Goal: Task Accomplishment & Management: Manage account settings

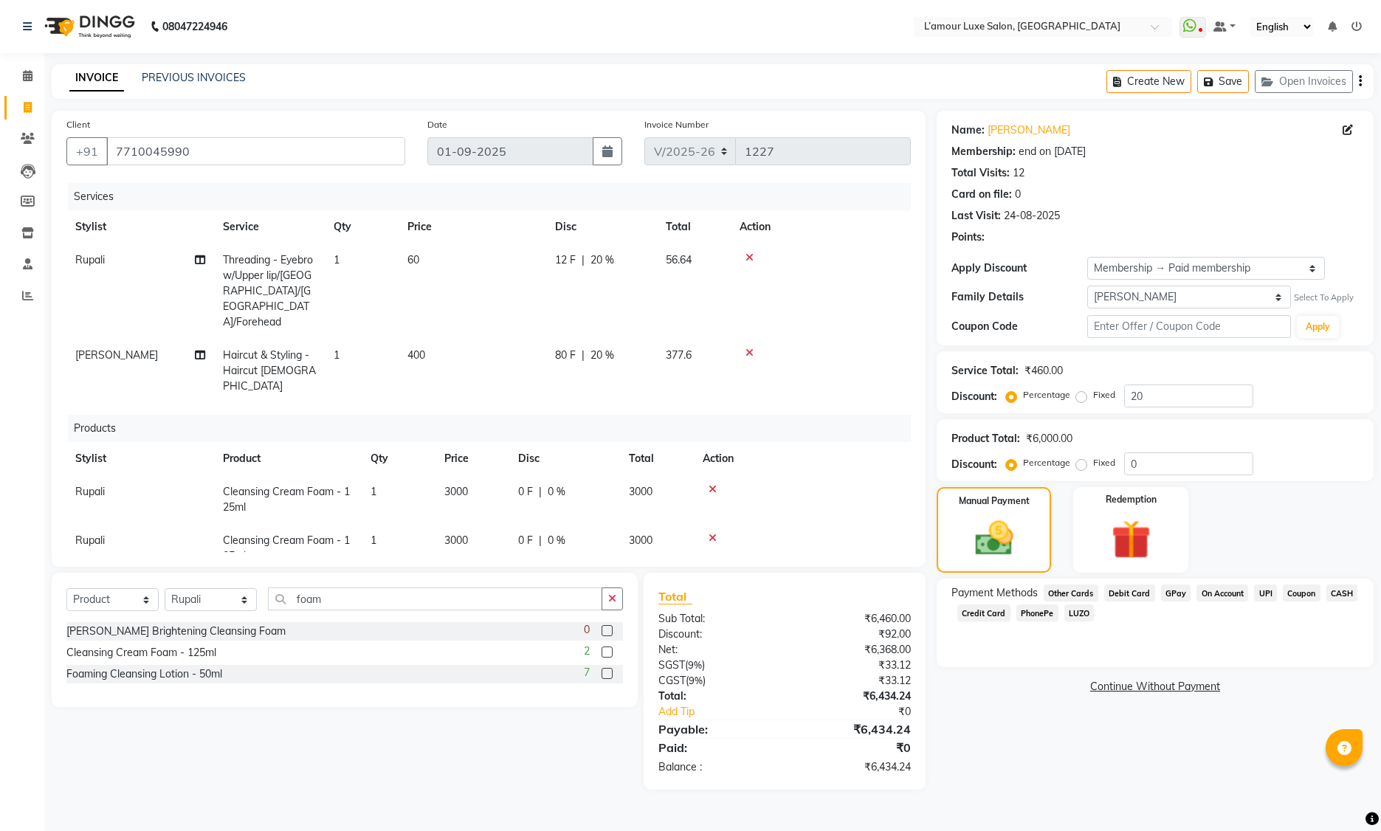
select select "7325"
select select "product"
select select "63032"
select select "2: Object"
select select "473256"
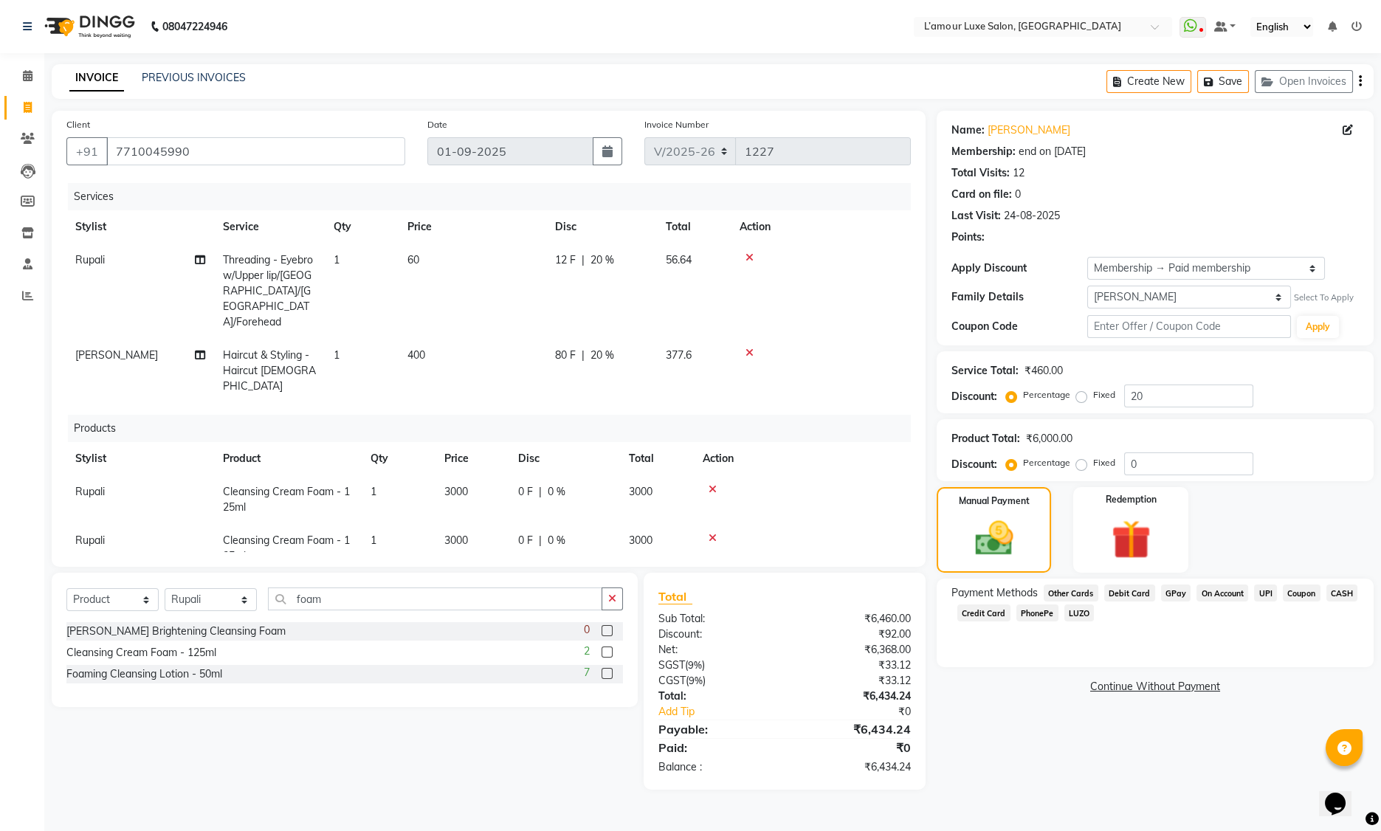
click at [1166, 593] on span "GPay" at bounding box center [1176, 593] width 30 height 17
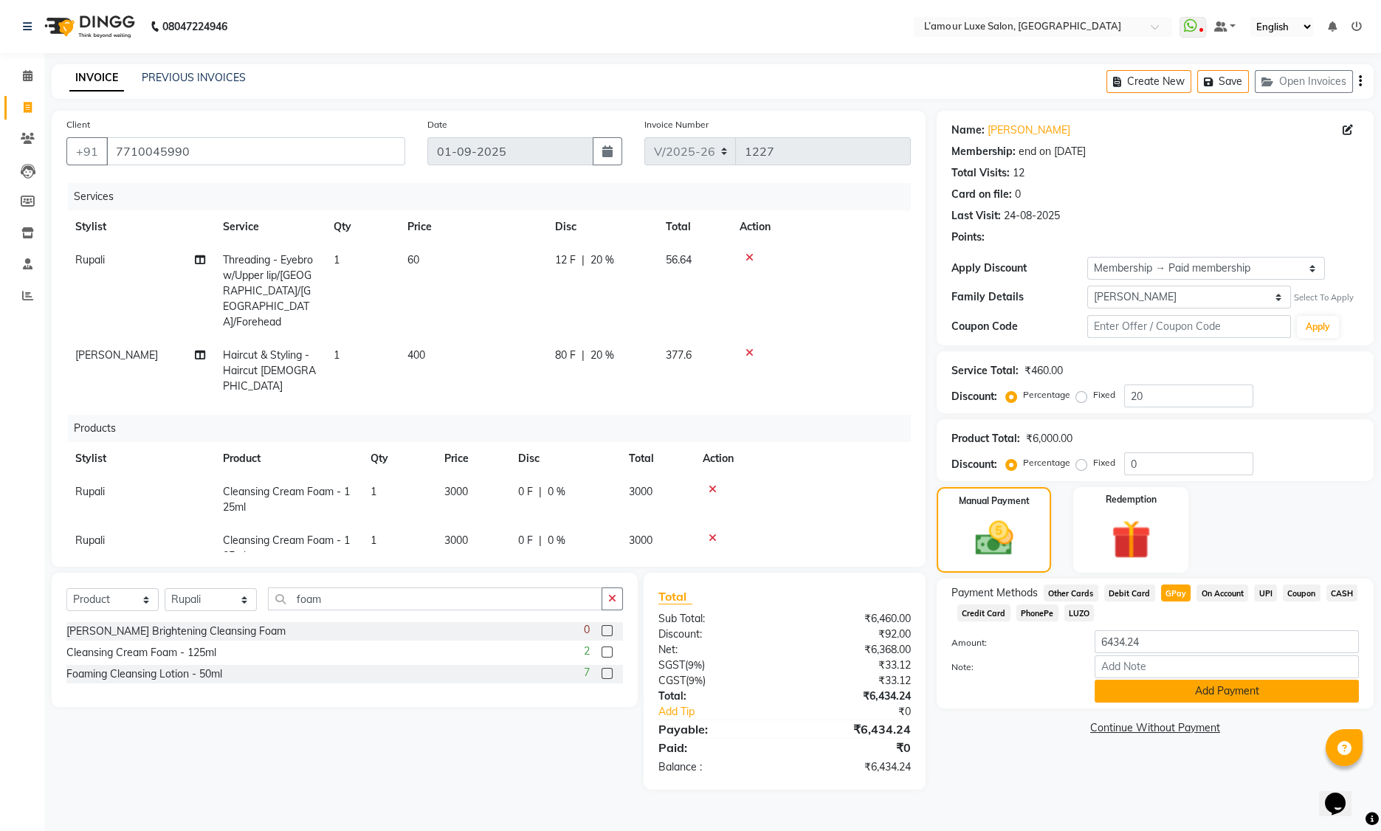
click at [1140, 689] on button "Add Payment" at bounding box center [1227, 691] width 264 height 23
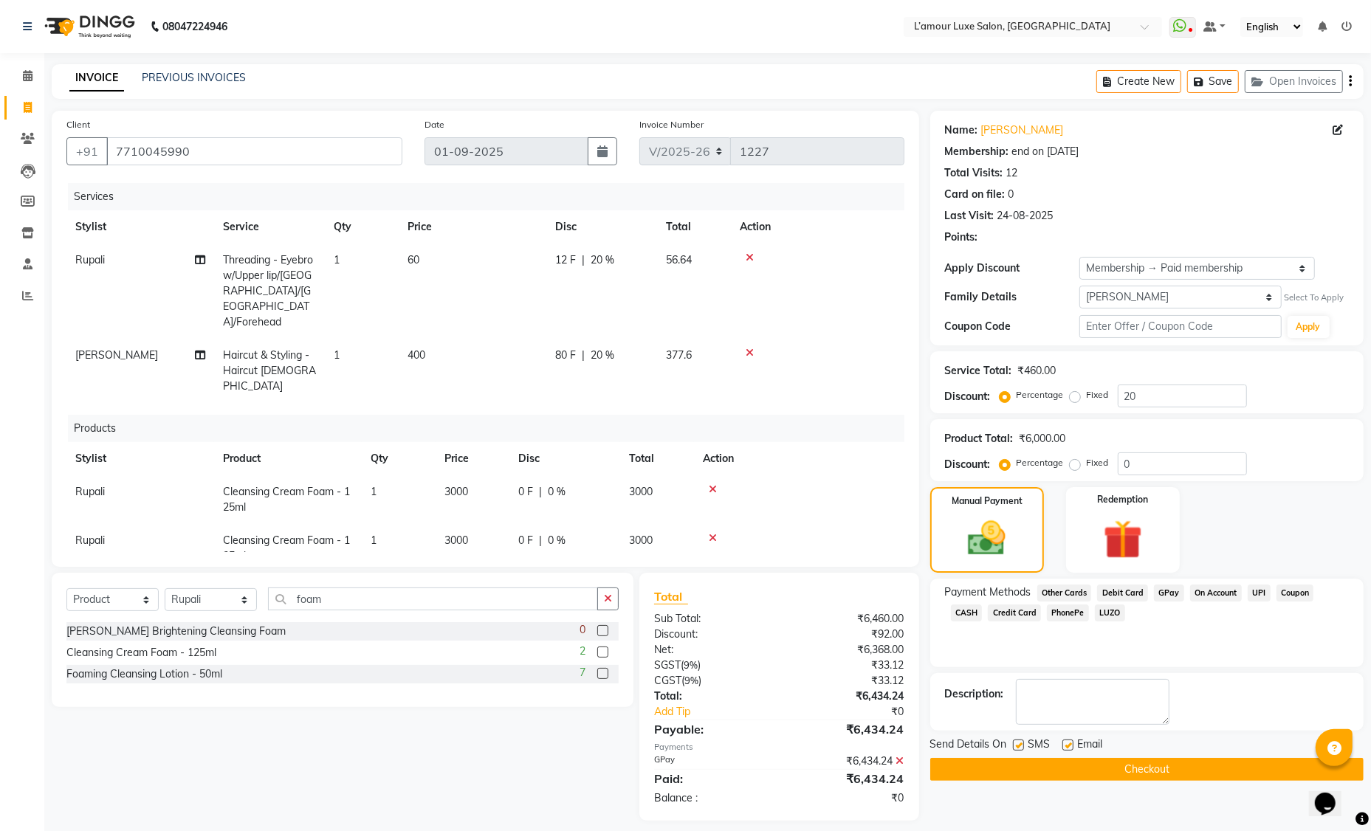
scroll to position [7, 0]
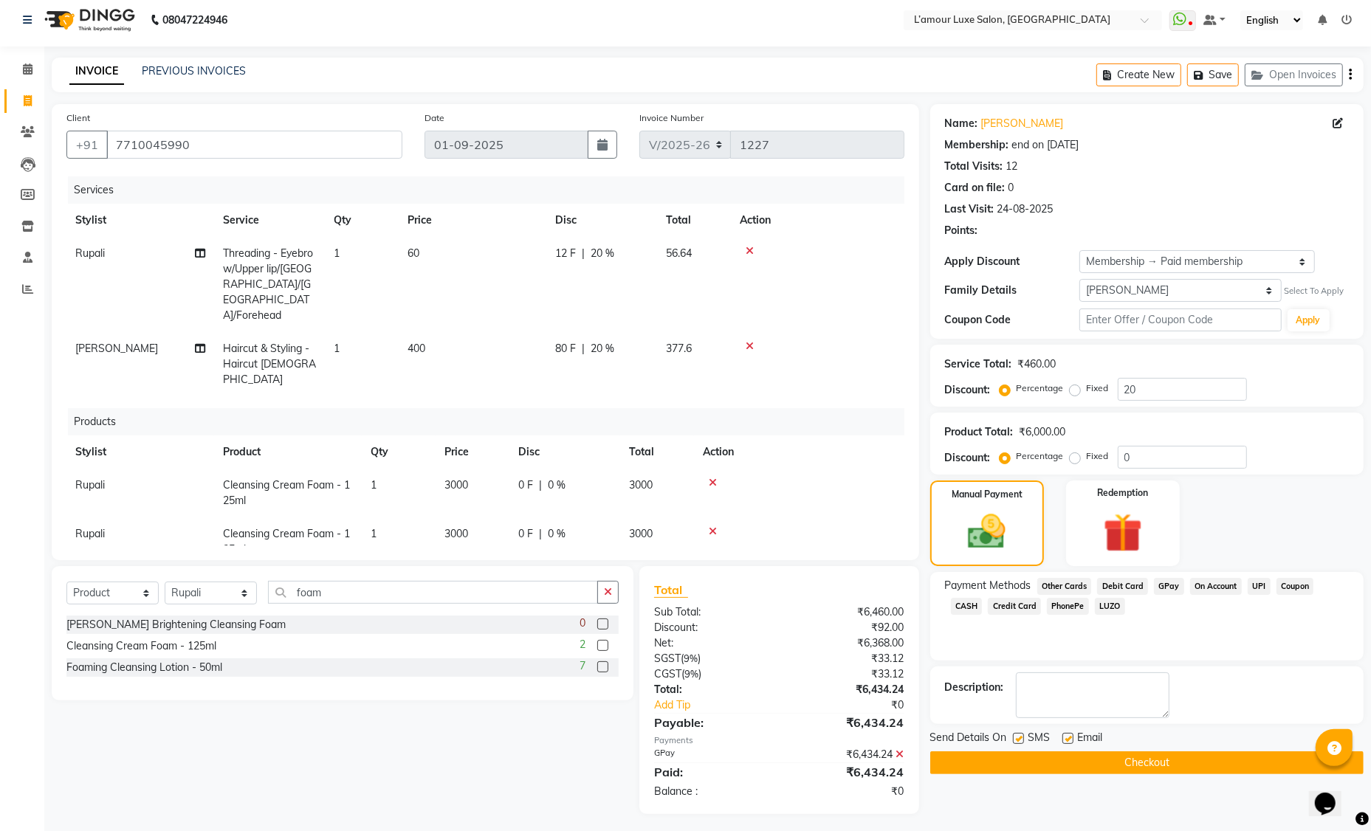
click at [1063, 759] on button "Checkout" at bounding box center [1146, 762] width 433 height 23
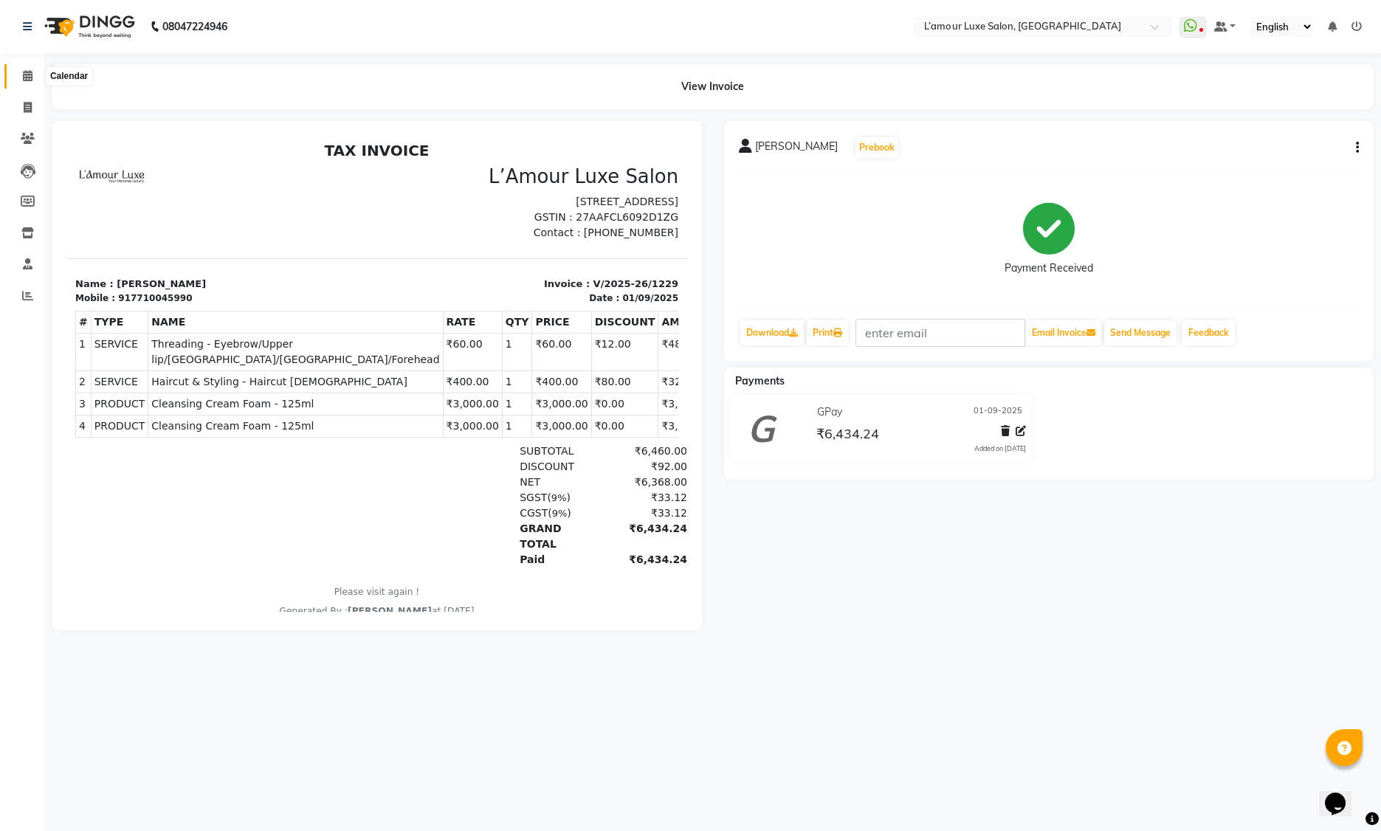
click at [26, 74] on icon at bounding box center [28, 75] width 10 height 11
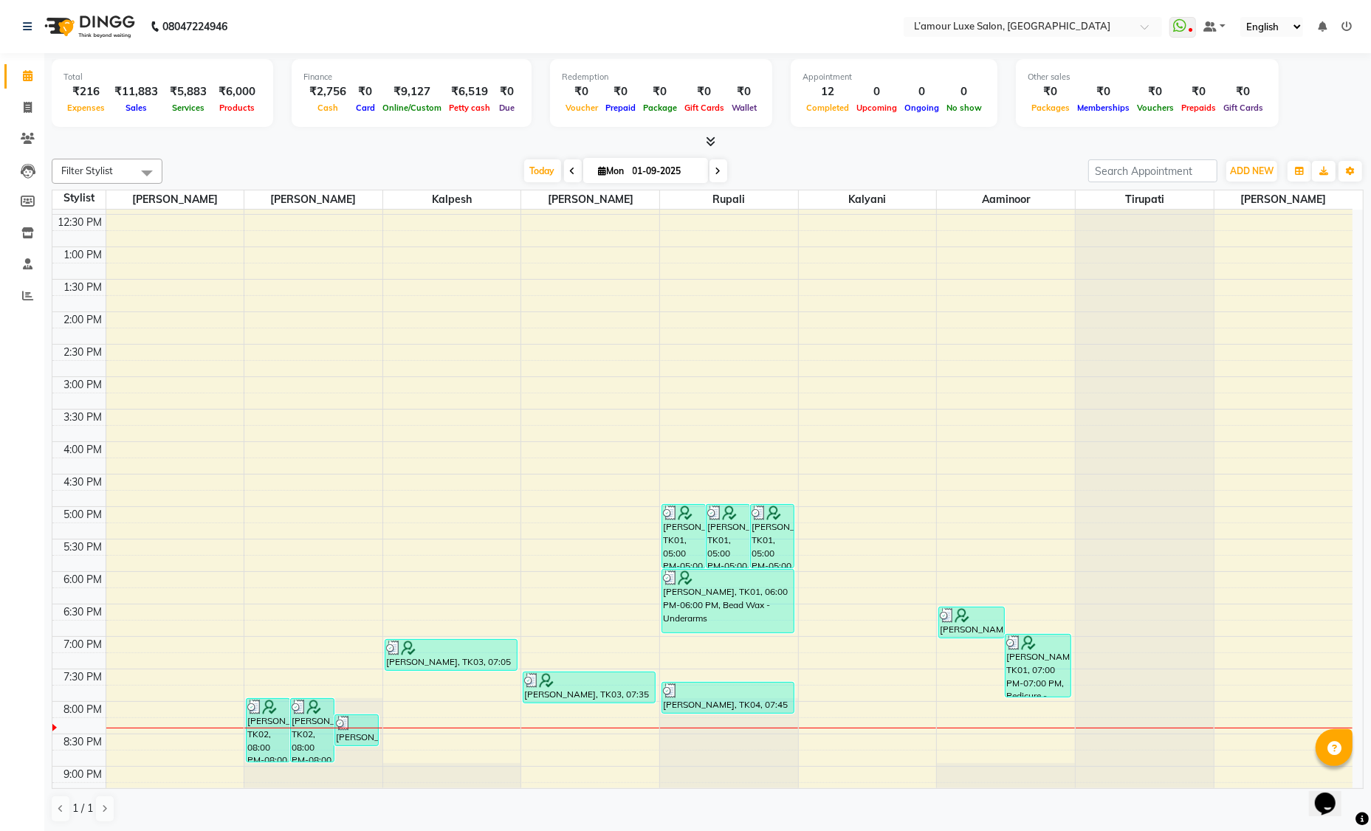
scroll to position [261, 0]
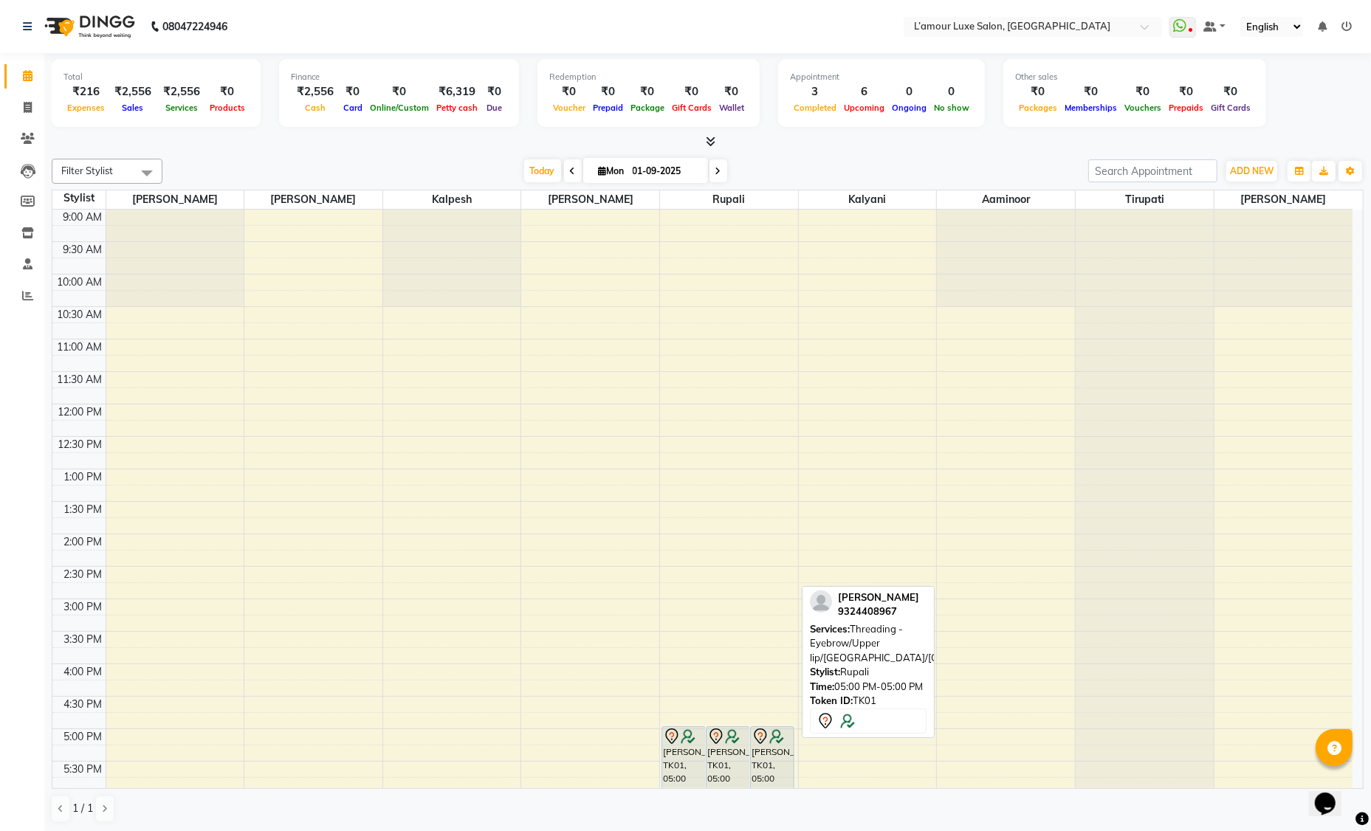
scroll to position [261, 0]
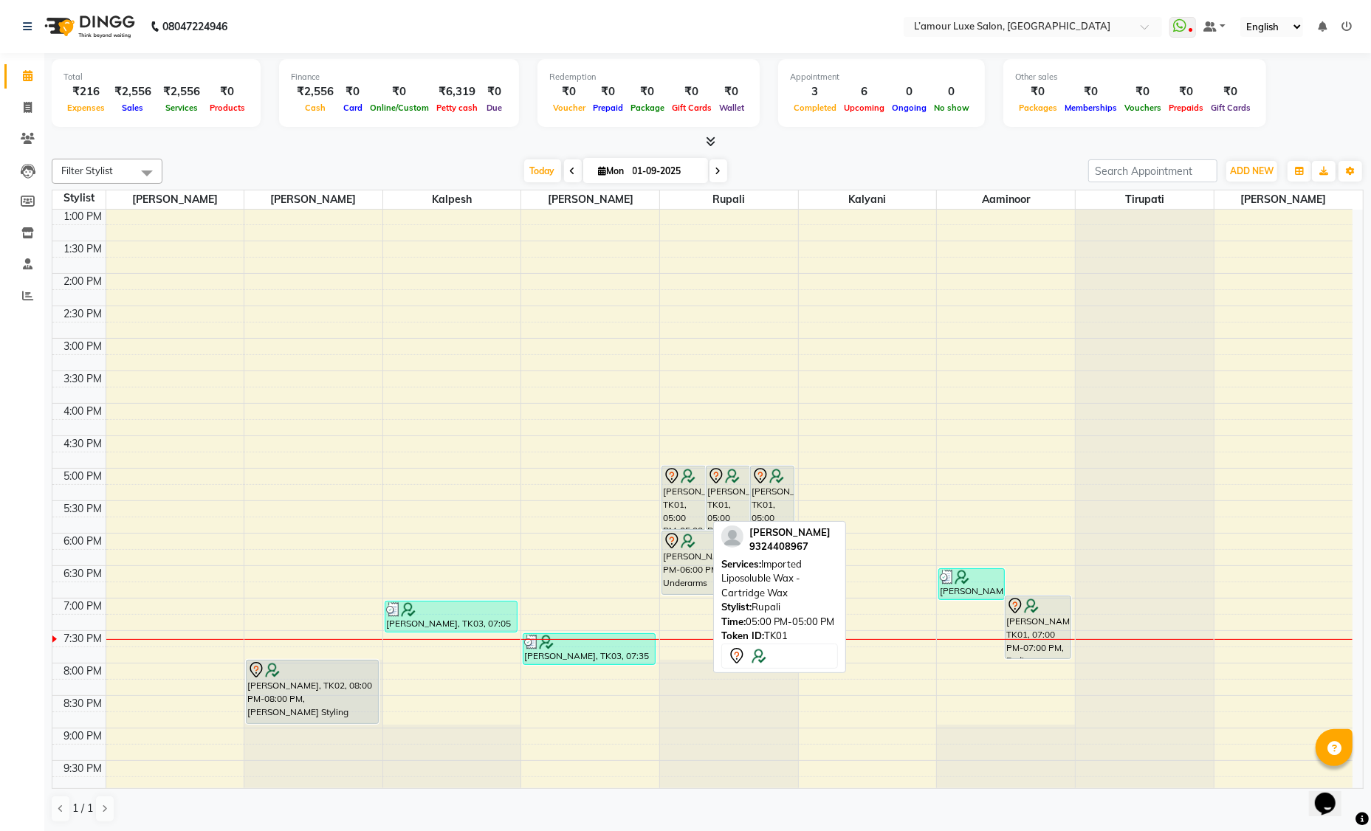
click at [689, 486] on div "[PERSON_NAME], TK01, 05:00 PM-05:00 PM, Imported Liposoluble Wax - Cartridge Wax" at bounding box center [683, 498] width 43 height 63
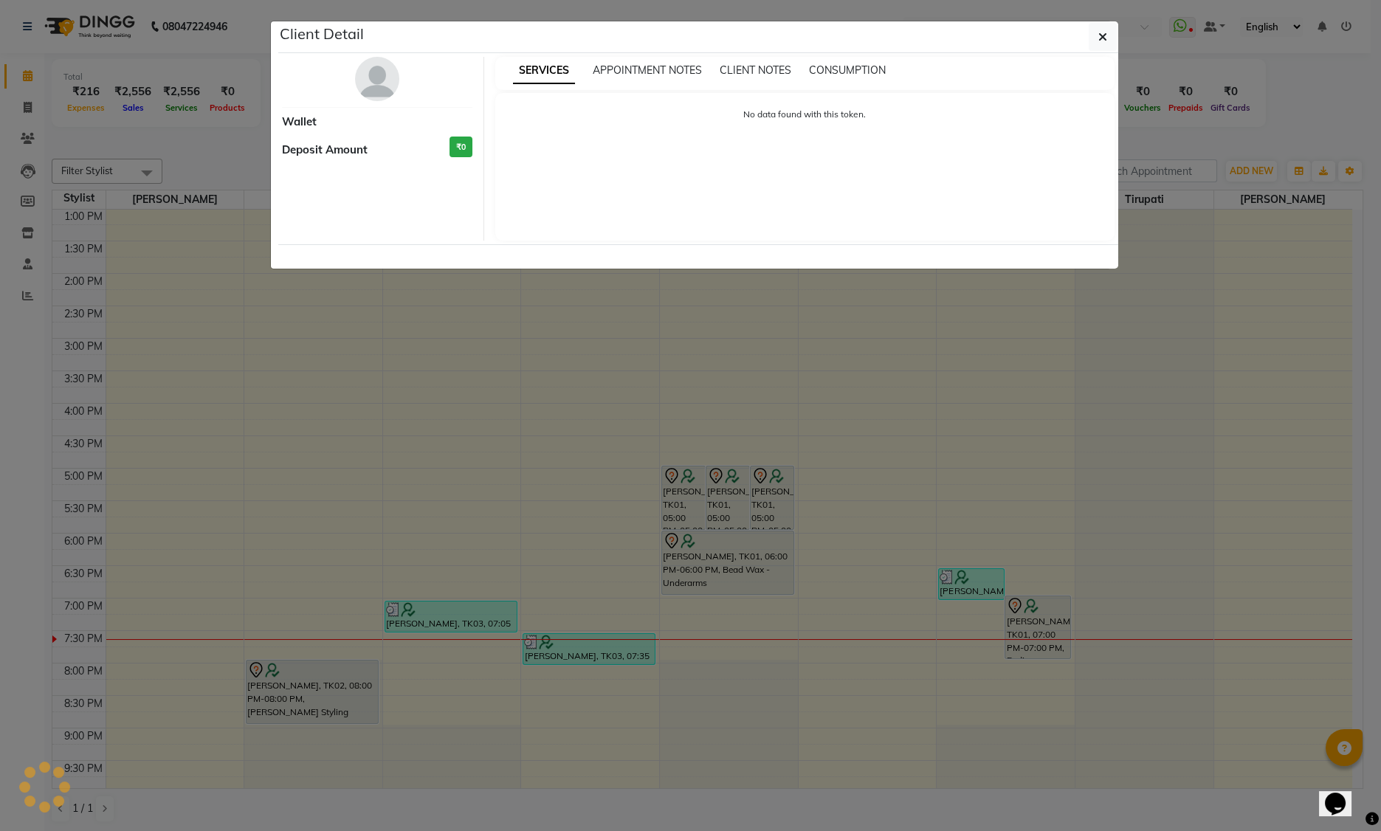
select select "7"
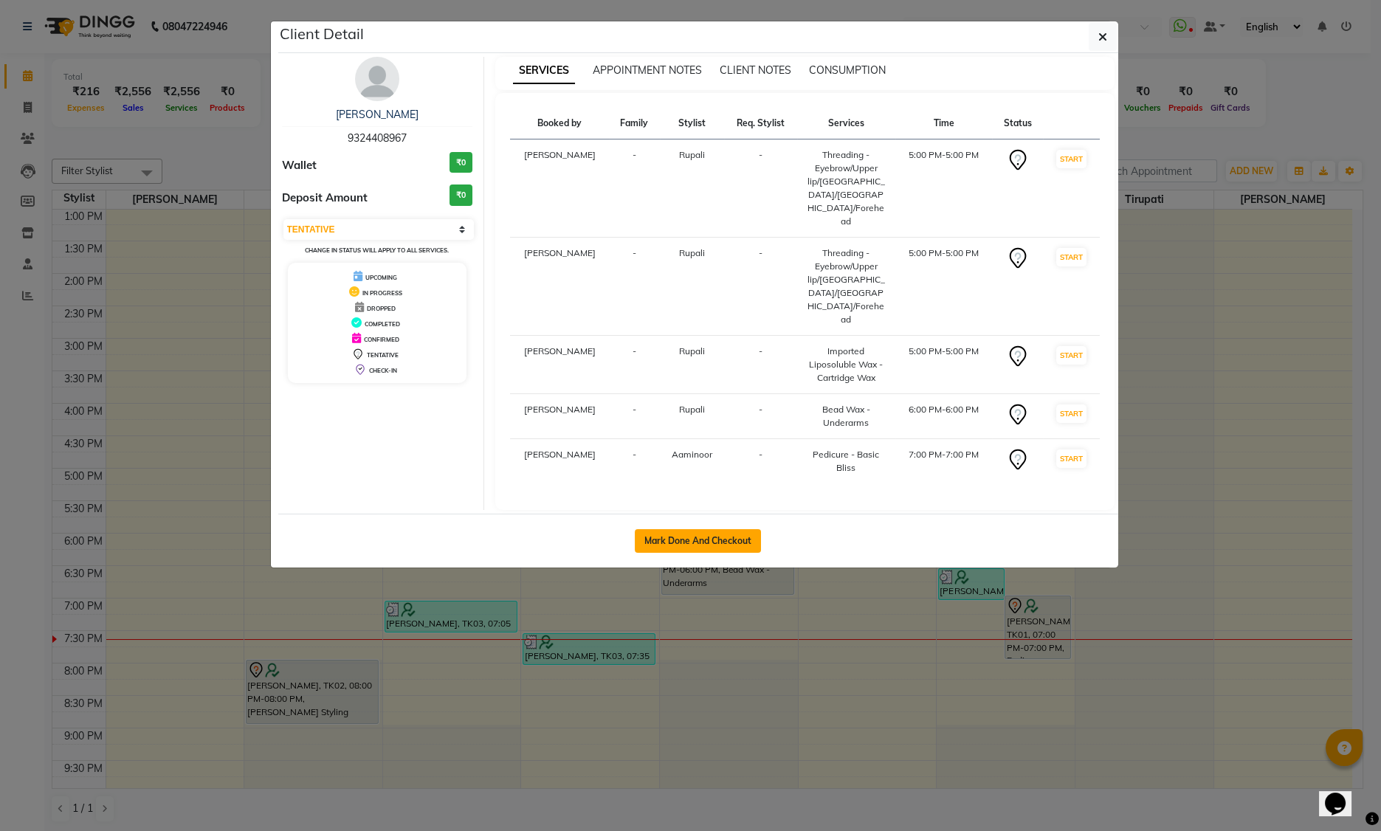
click at [742, 529] on button "Mark Done And Checkout" at bounding box center [698, 541] width 126 height 24
select select "service"
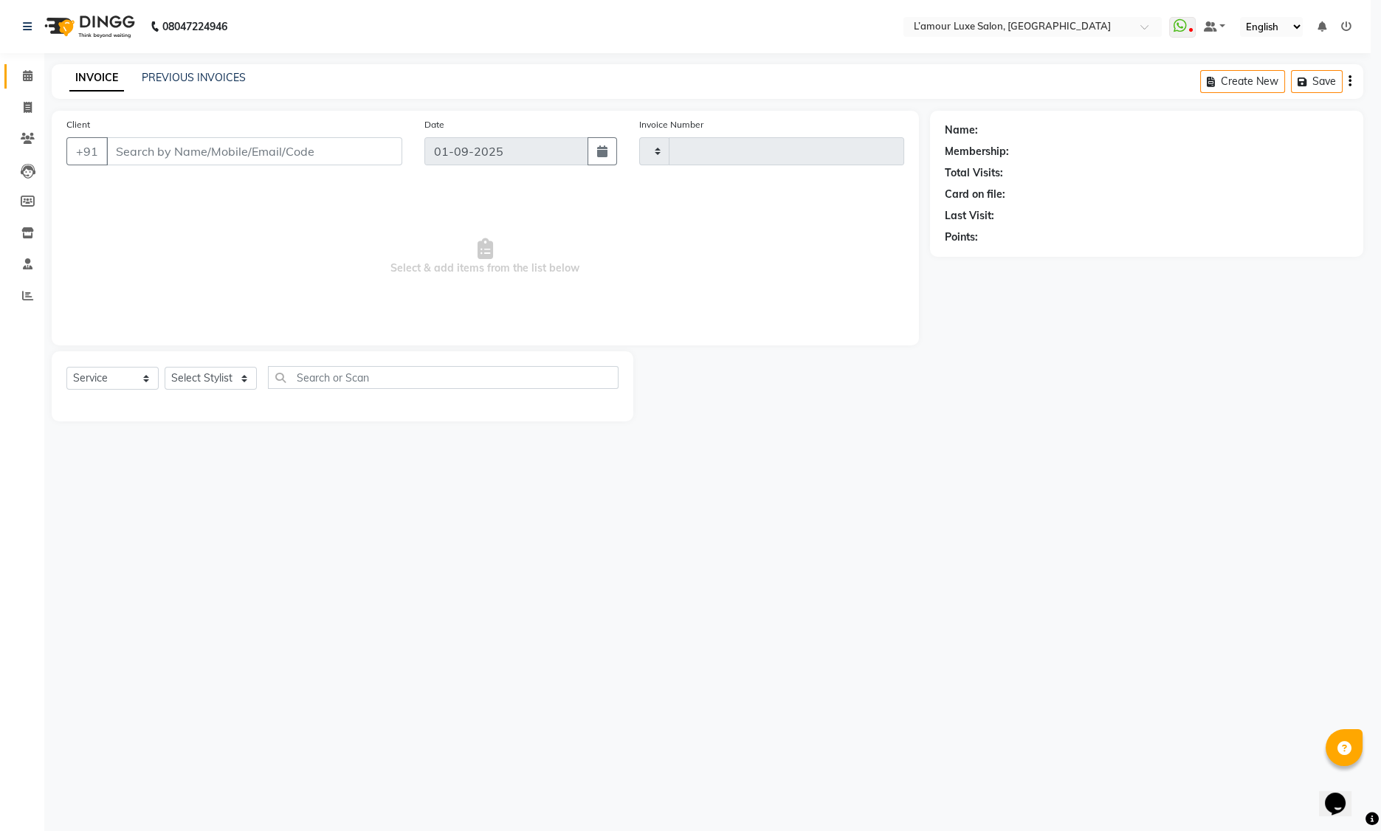
type input "1228"
select select "7325"
type input "9324408967"
select select "78137"
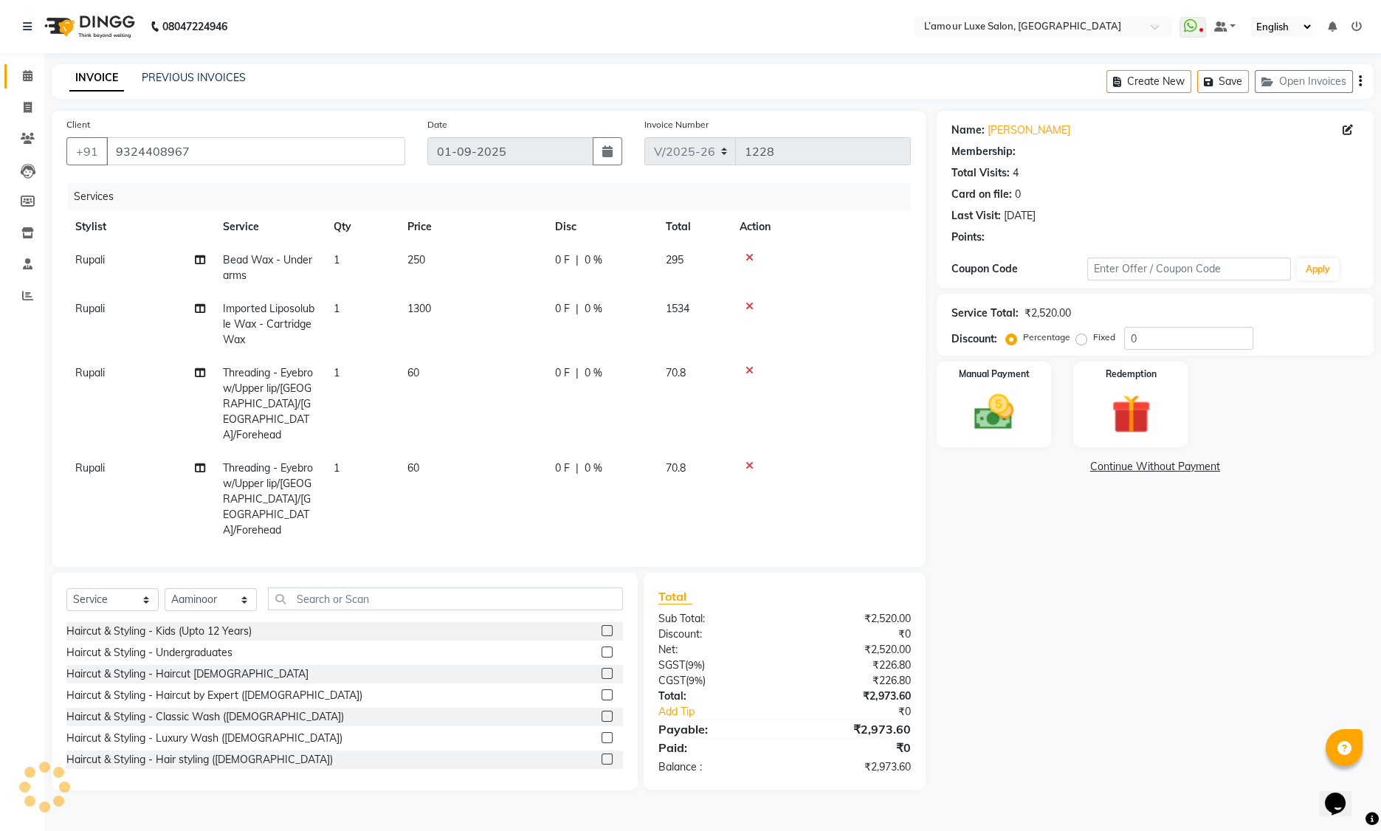
type input "20"
select select "1: Object"
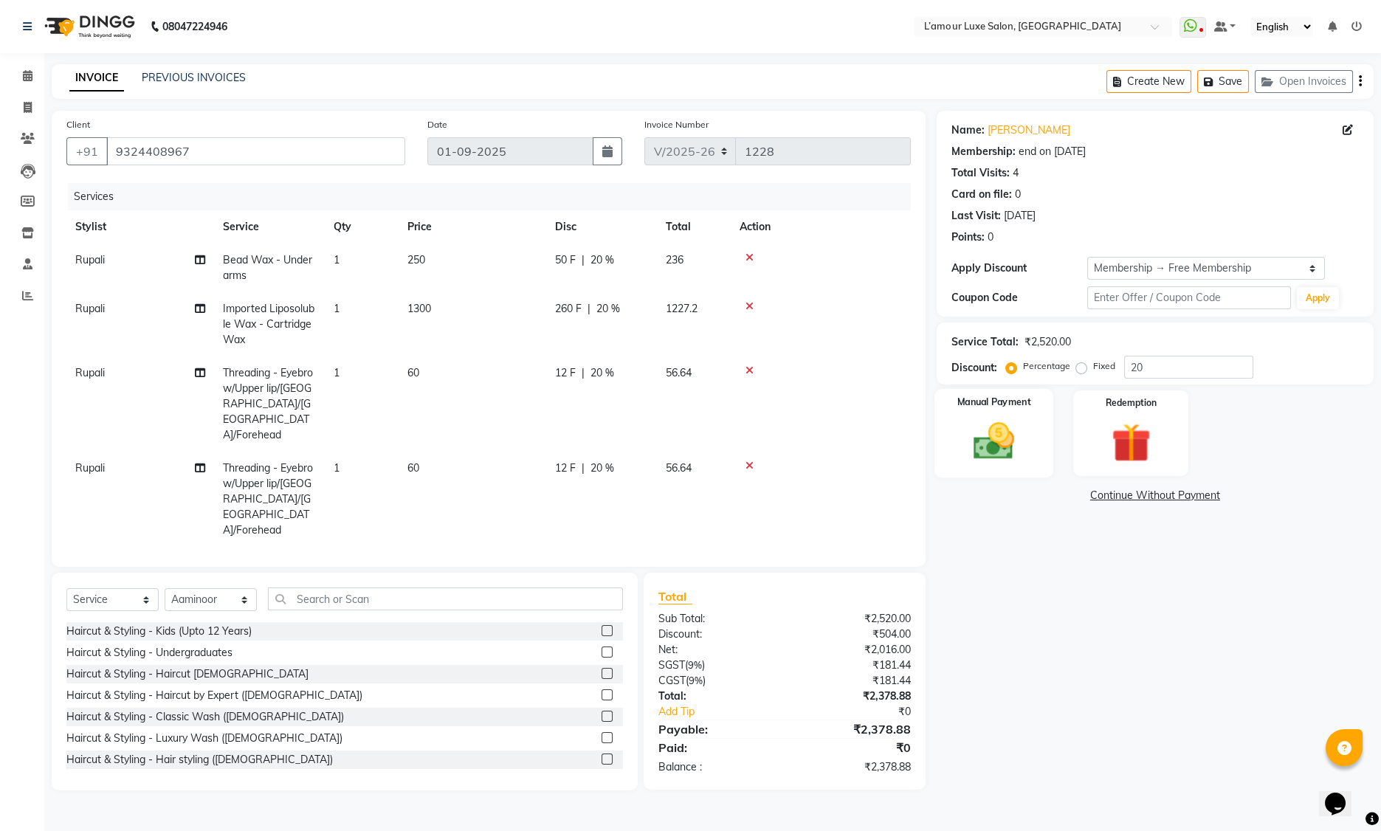
click at [1011, 434] on img at bounding box center [994, 441] width 66 height 47
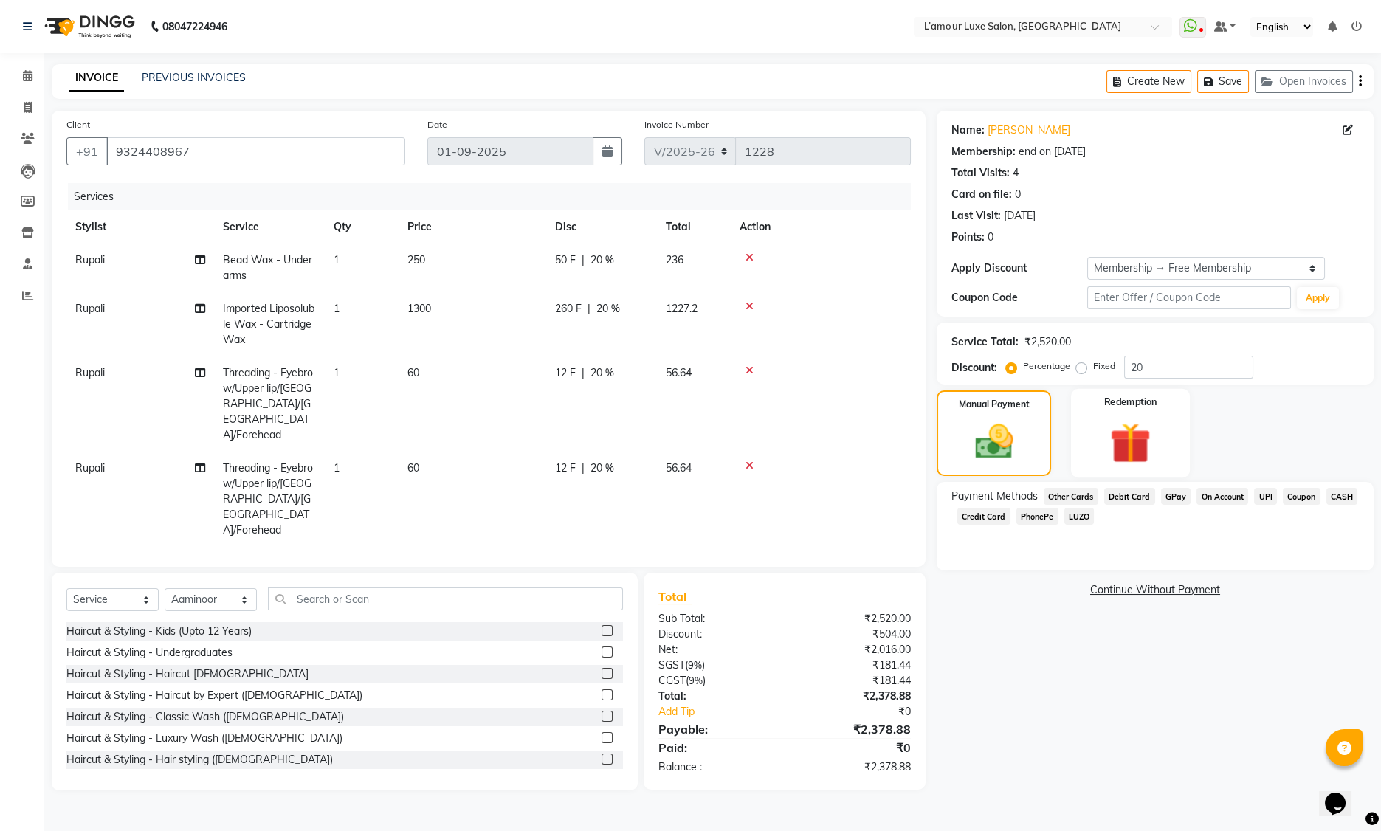
click at [1151, 429] on img at bounding box center [1131, 443] width 66 height 51
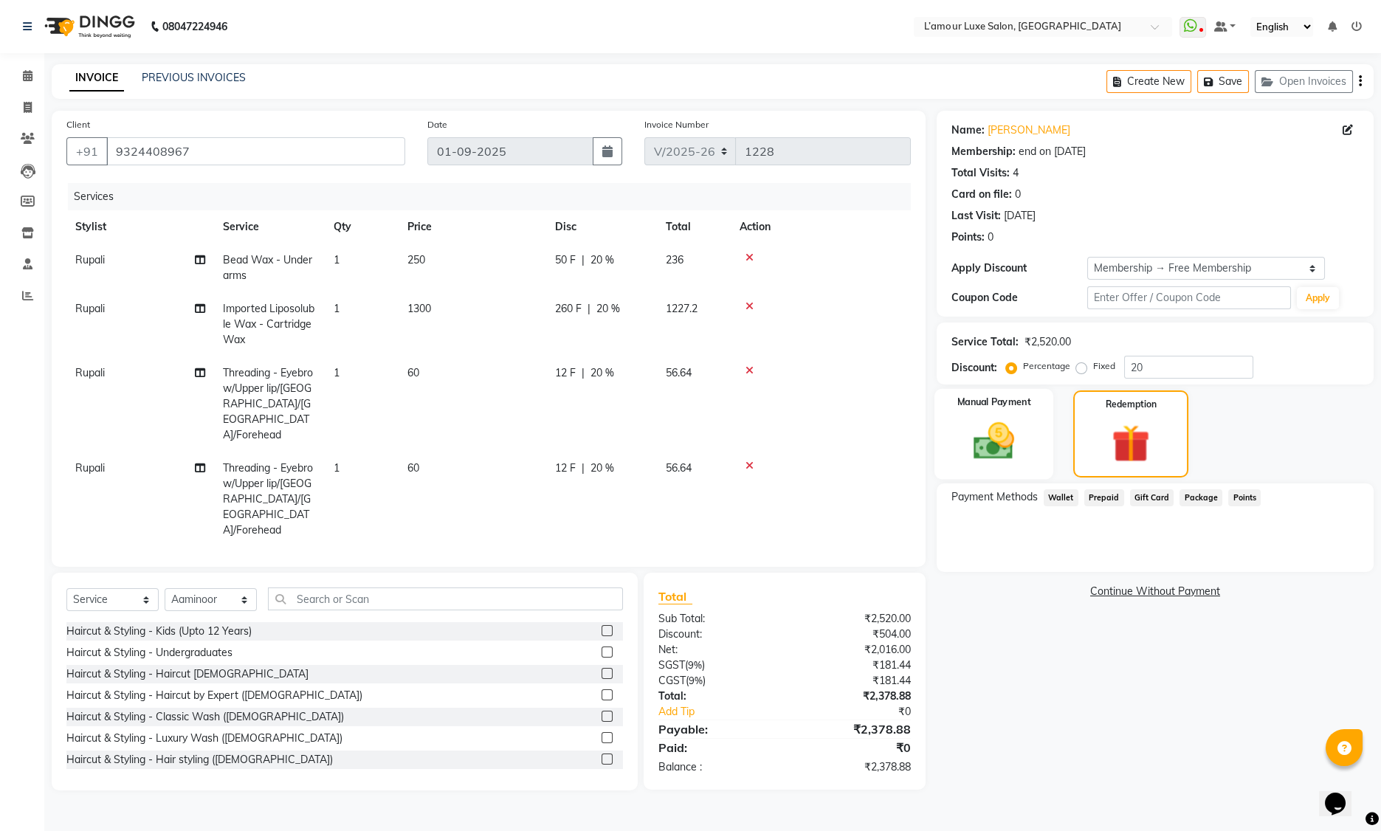
drag, startPoint x: 1003, startPoint y: 452, endPoint x: 1045, endPoint y: 455, distance: 42.2
click at [1003, 452] on img at bounding box center [994, 441] width 66 height 47
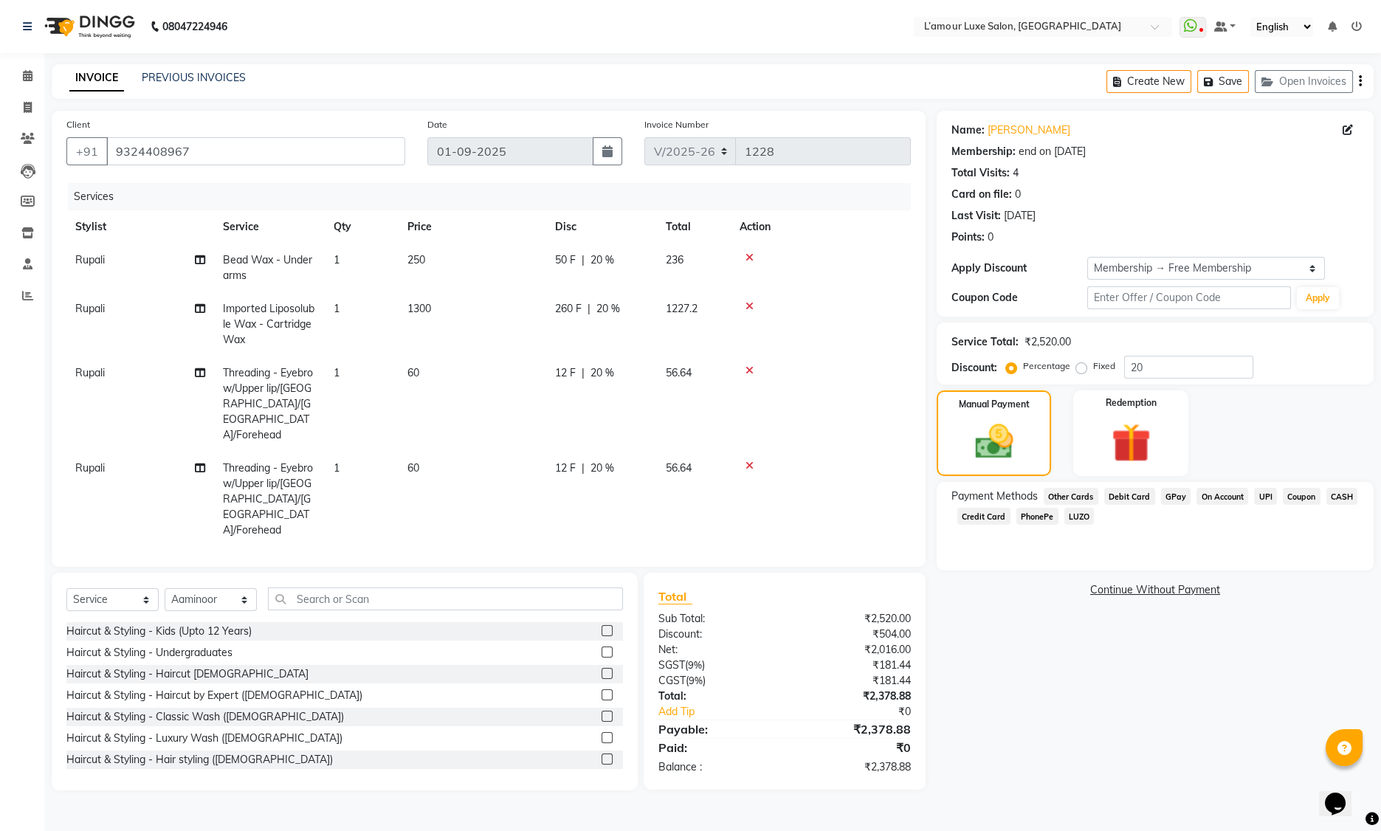
click at [1337, 499] on span "CASH" at bounding box center [1342, 496] width 32 height 17
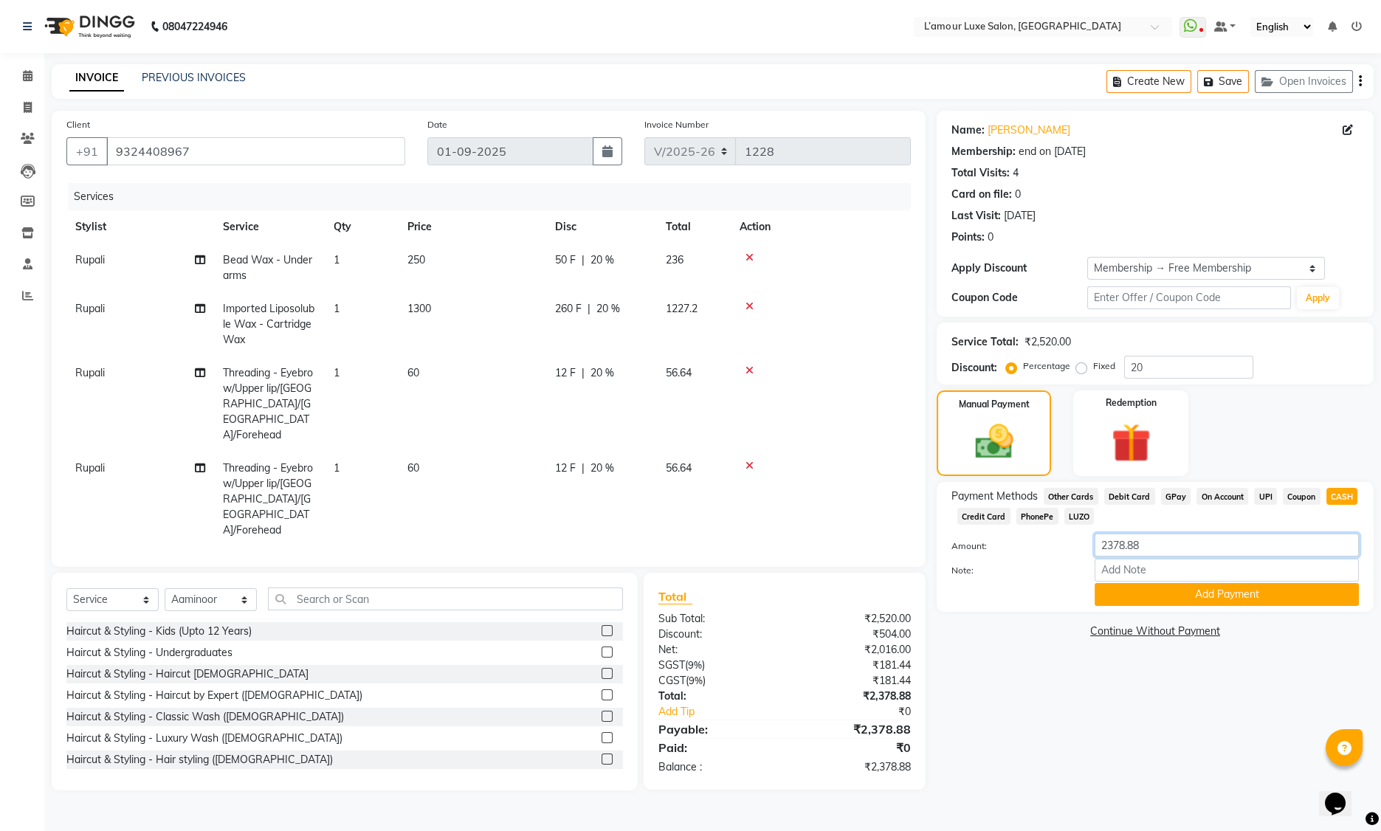
drag, startPoint x: 1179, startPoint y: 547, endPoint x: 898, endPoint y: 550, distance: 281.2
click at [898, 550] on div "Client +91 9324408967 Date 01-09-2025 Invoice Number V/2025 V/2025-26 1228 Serv…" at bounding box center [713, 451] width 1344 height 680
type input "200"
click at [1202, 594] on button "Add Payment" at bounding box center [1227, 594] width 264 height 23
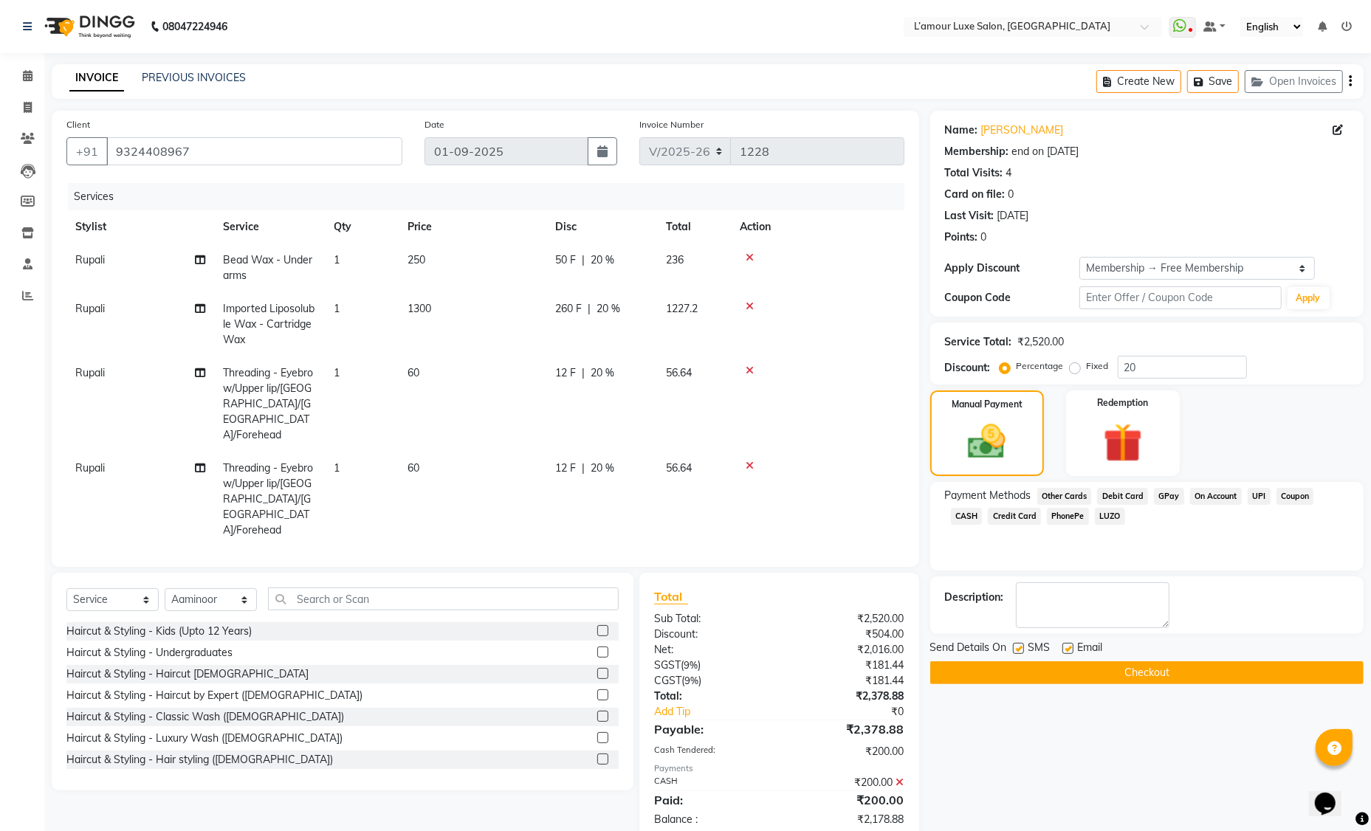
click at [900, 782] on icon at bounding box center [900, 782] width 8 height 10
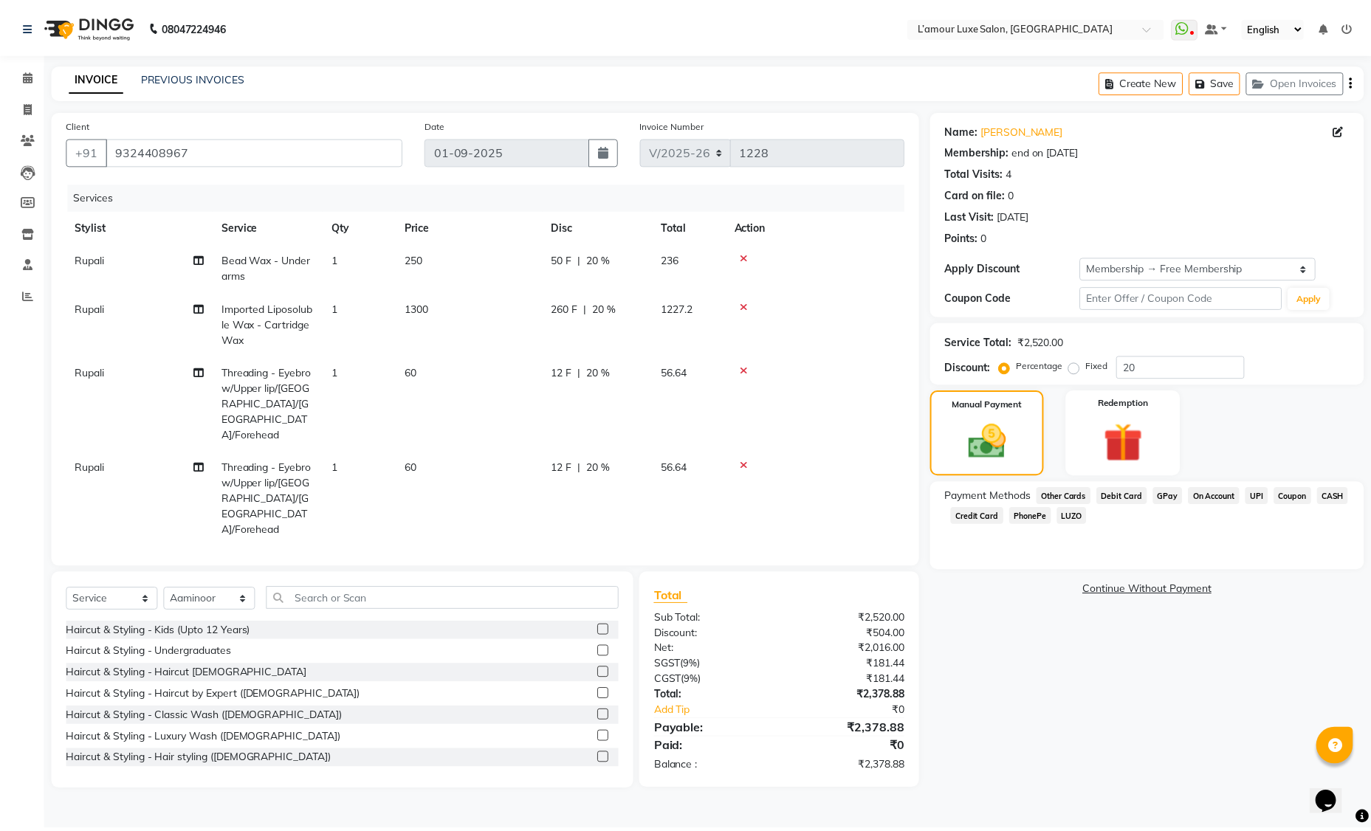
scroll to position [3, 0]
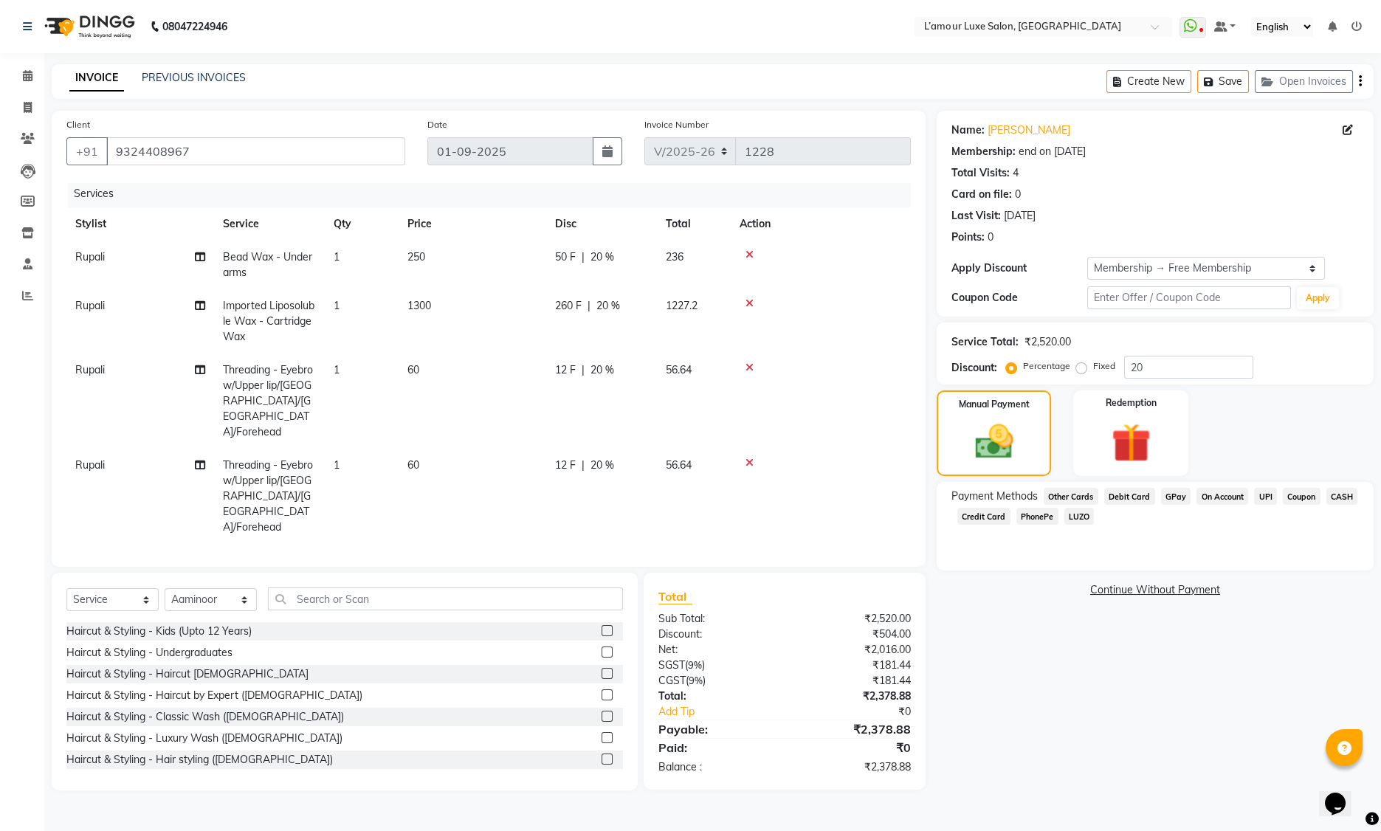
click at [1348, 496] on span "CASH" at bounding box center [1342, 496] width 32 height 17
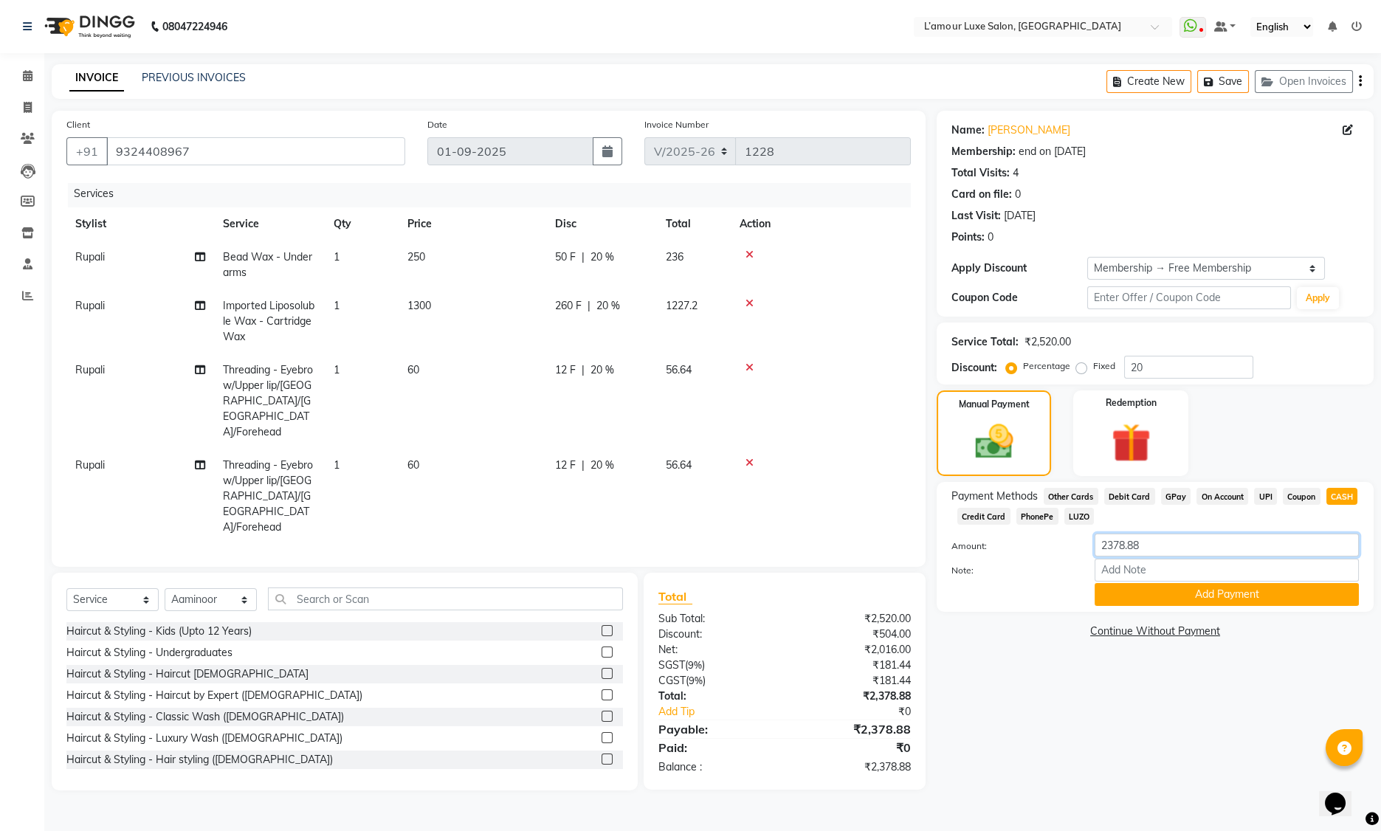
drag, startPoint x: 1177, startPoint y: 551, endPoint x: 880, endPoint y: 543, distance: 297.6
click at [880, 543] on div "Client +91 9324408967 Date 01-09-2025 Invoice Number V/2025 V/2025-26 1228 Serv…" at bounding box center [713, 451] width 1344 height 680
type input "200"
click at [1110, 589] on button "Add Payment" at bounding box center [1227, 594] width 264 height 23
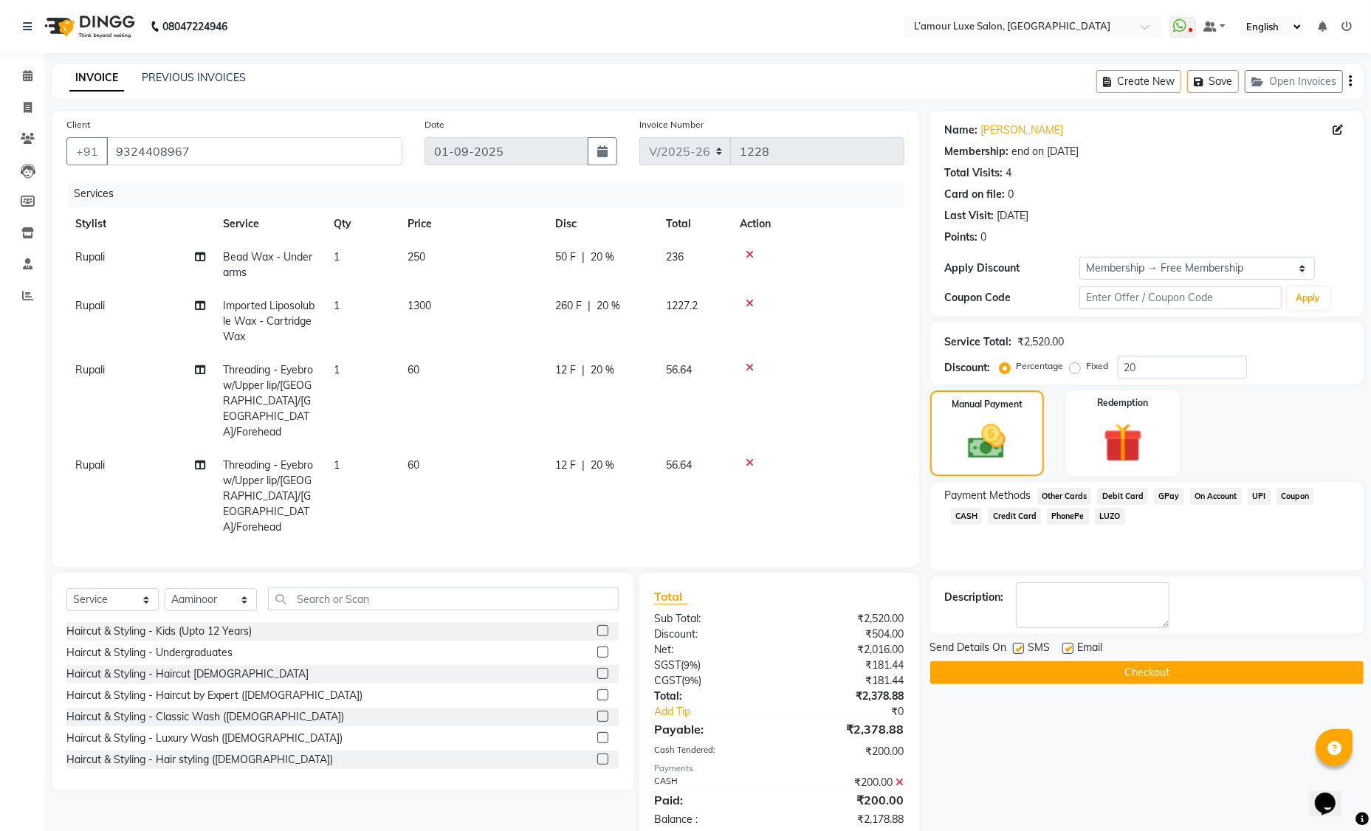
scroll to position [32, 0]
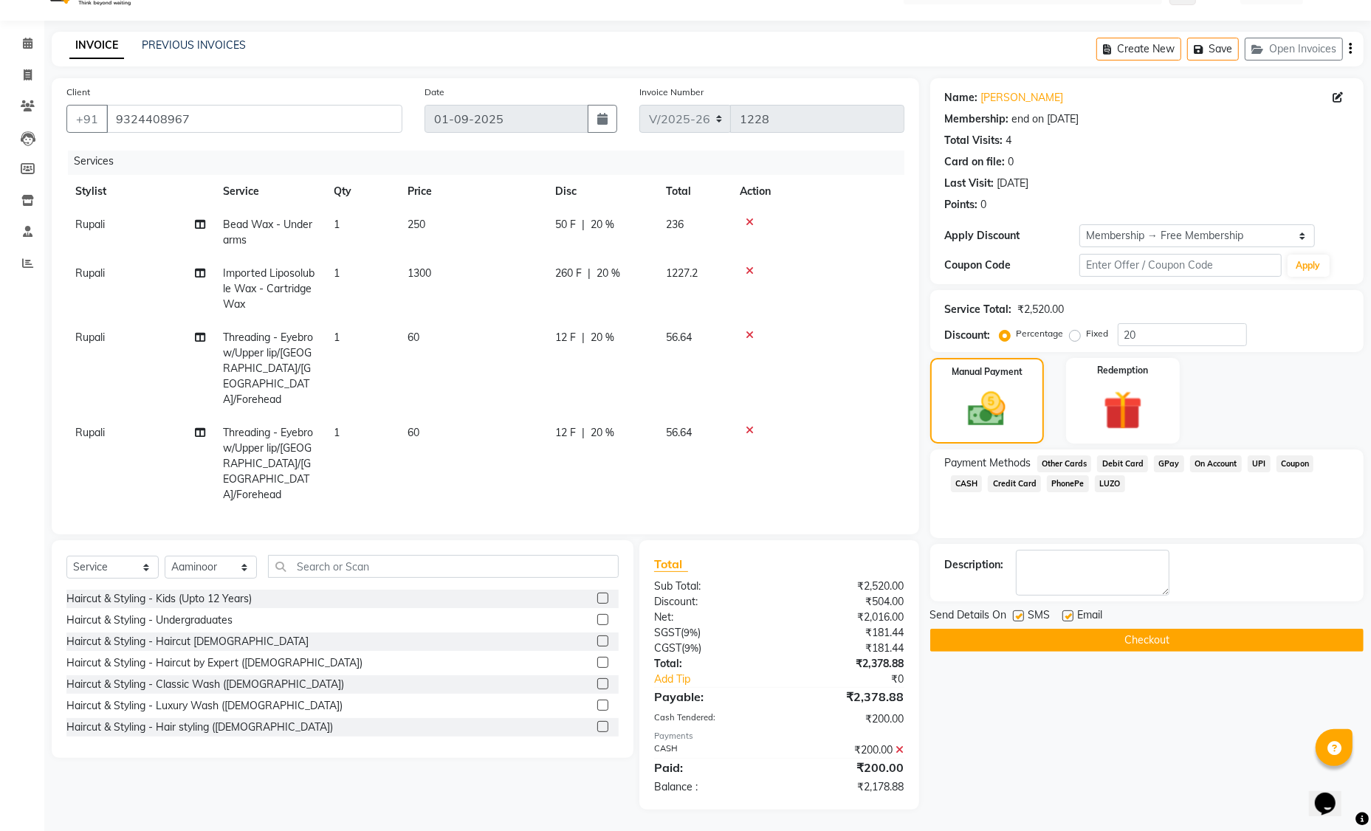
click at [1112, 464] on span "Debit Card" at bounding box center [1122, 463] width 51 height 17
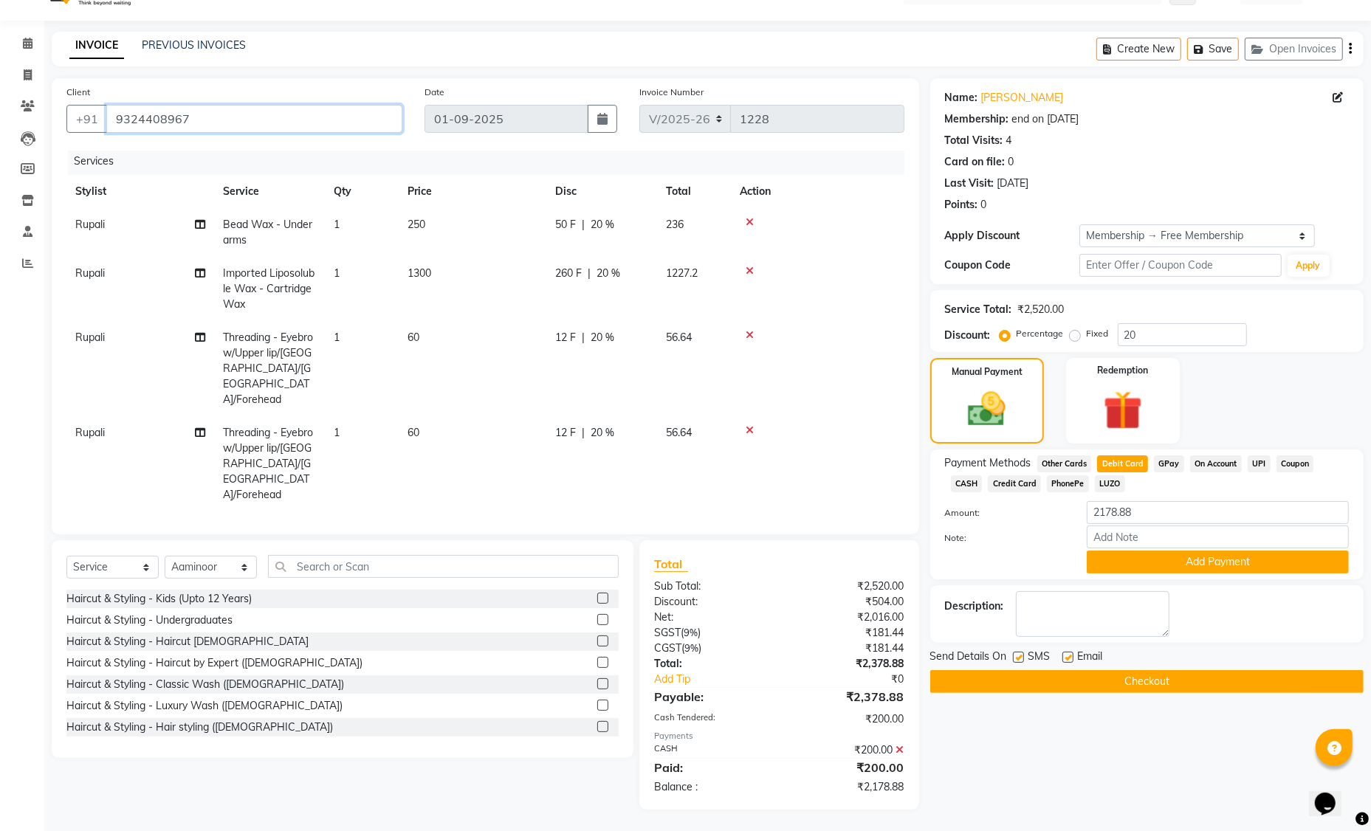
click at [176, 117] on input "9324408967" at bounding box center [254, 119] width 296 height 28
click at [1126, 562] on button "Add Payment" at bounding box center [1218, 562] width 262 height 23
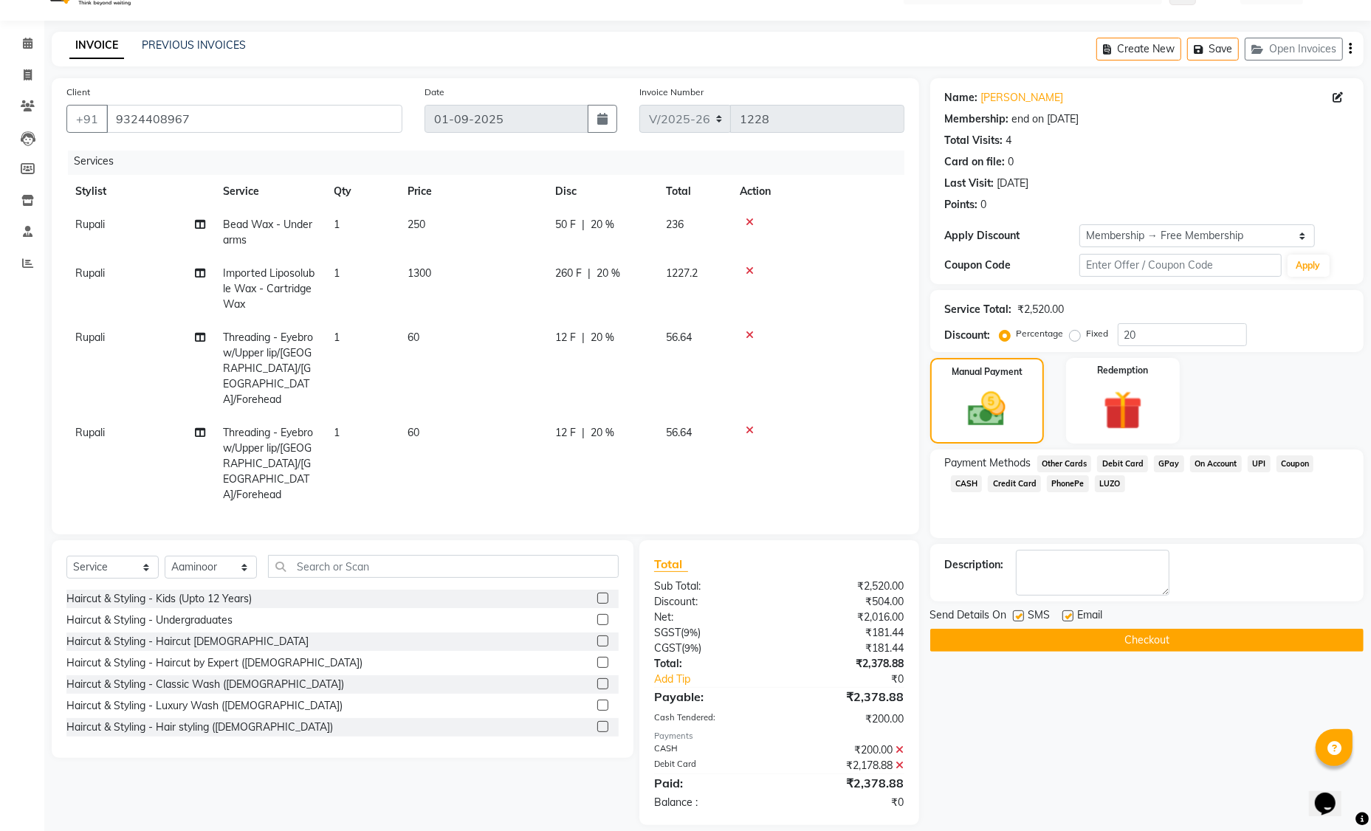
click at [1033, 638] on button "Checkout" at bounding box center [1146, 640] width 433 height 23
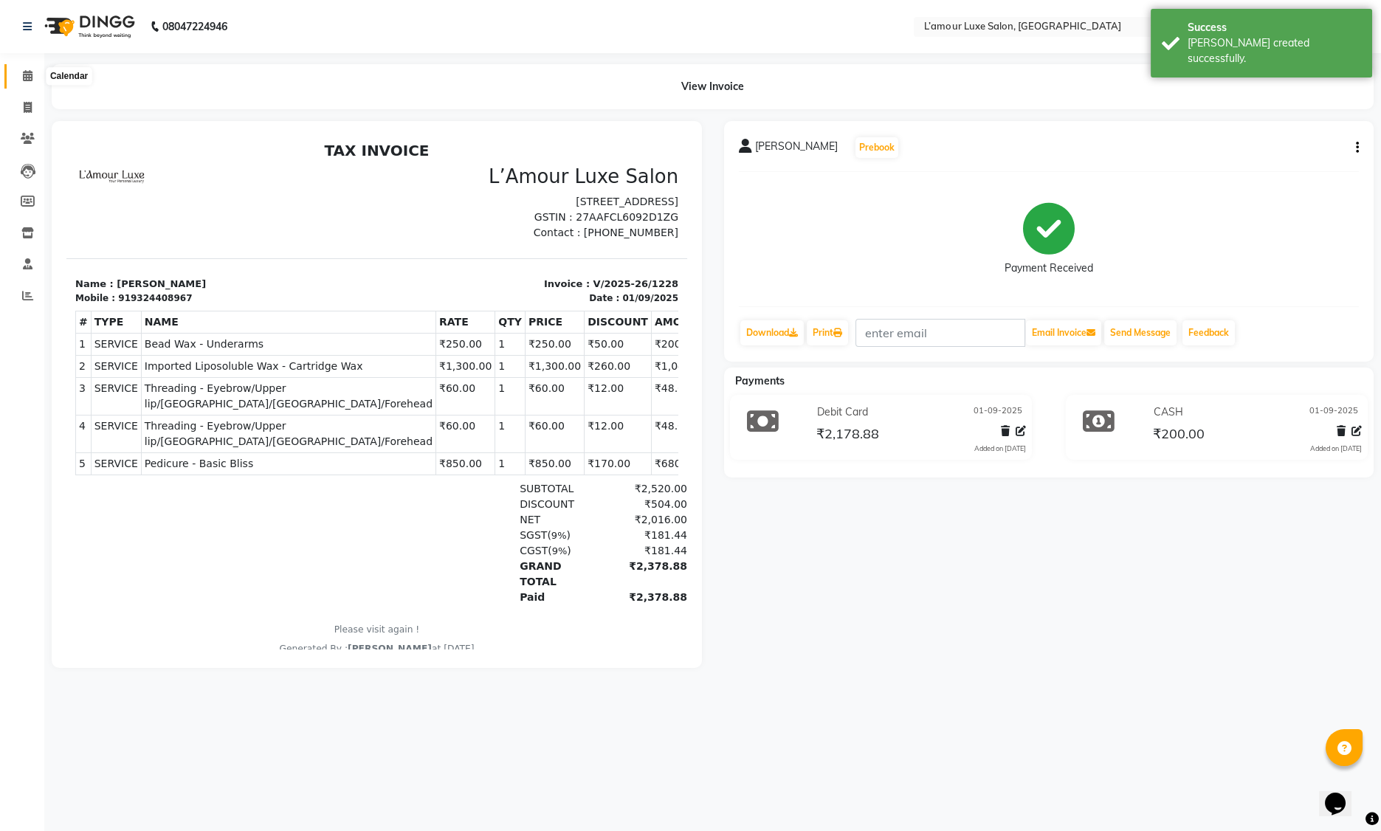
click at [31, 72] on icon at bounding box center [28, 75] width 10 height 11
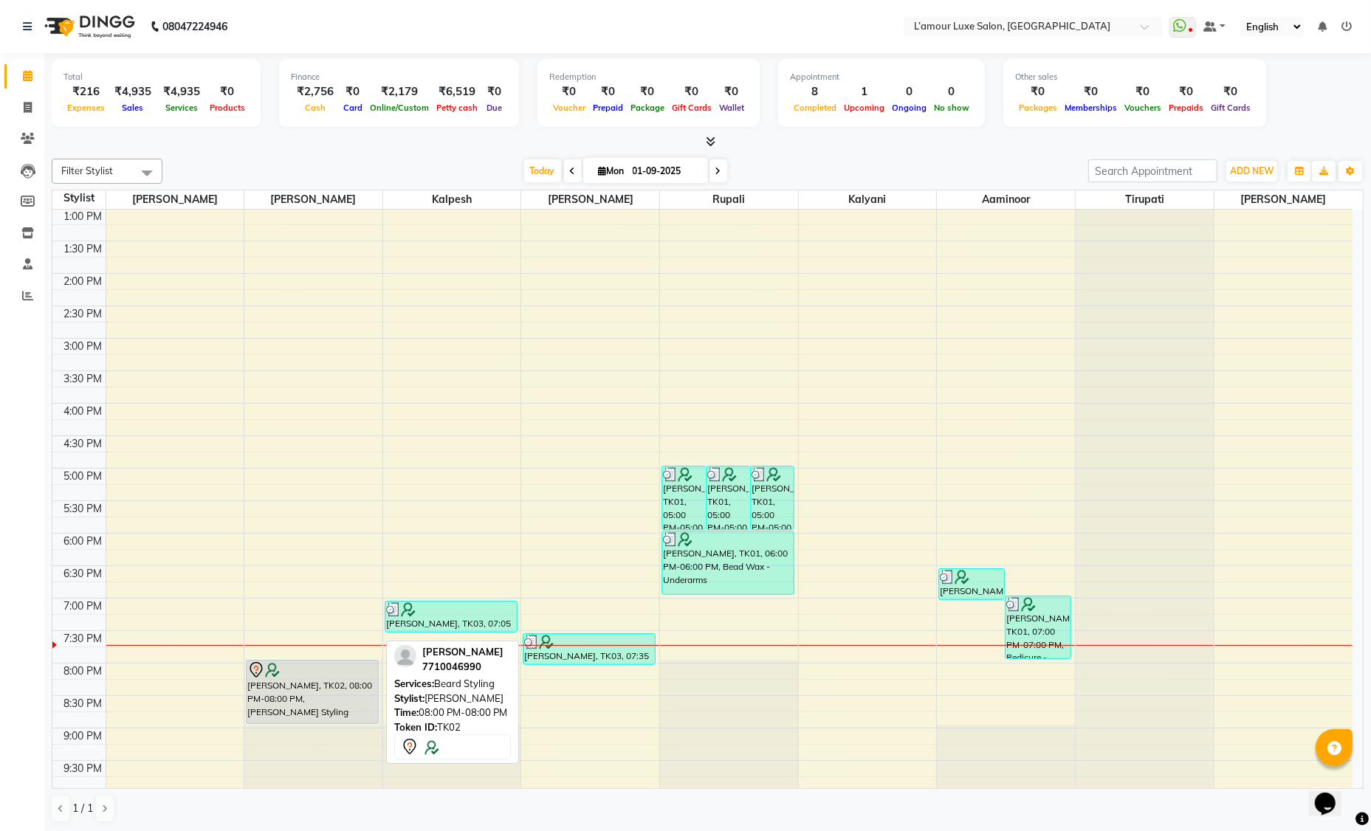
click at [326, 679] on div "[PERSON_NAME], TK02, 08:00 PM-08:00 PM, [PERSON_NAME] Styling" at bounding box center [312, 692] width 131 height 63
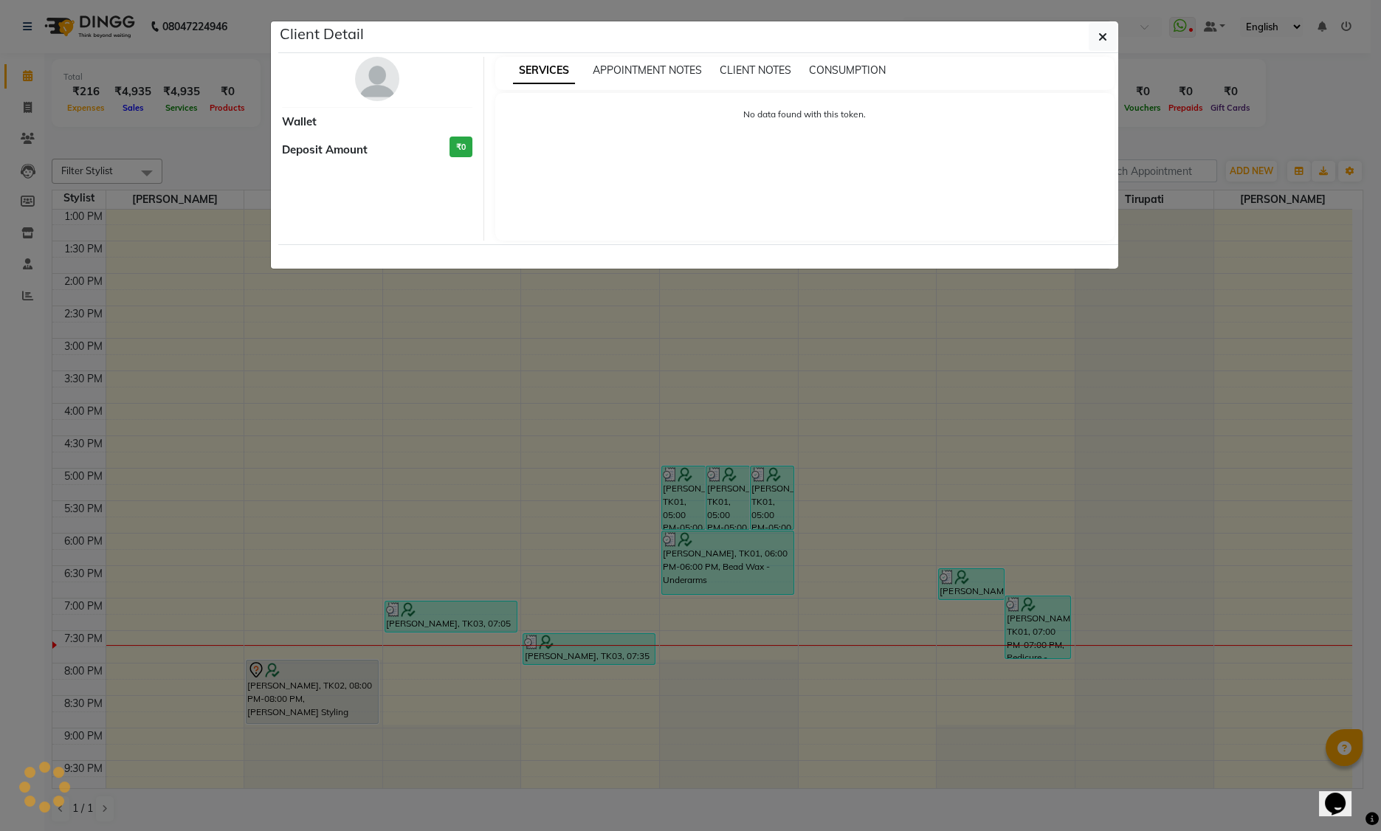
select select "7"
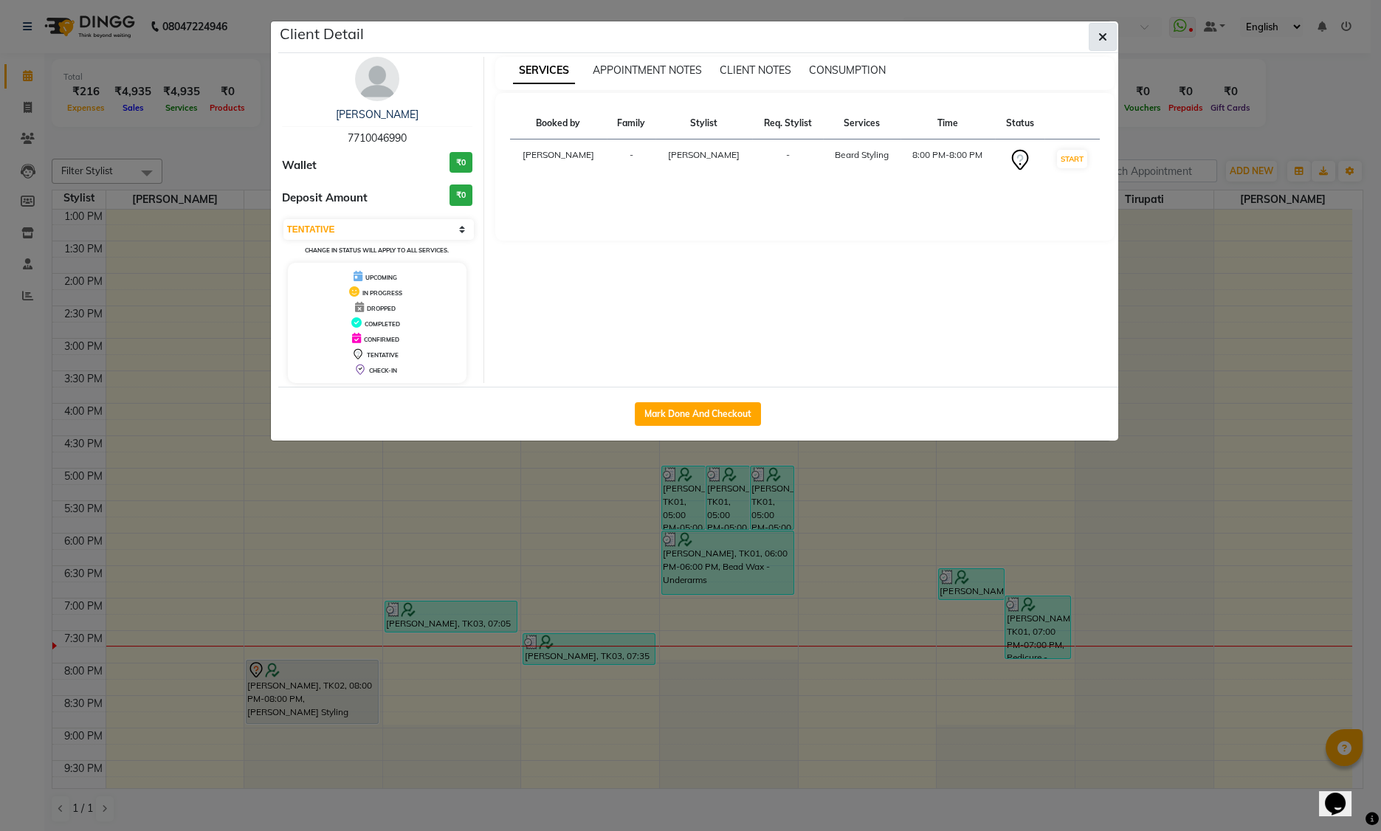
click at [1100, 34] on icon "button" at bounding box center [1102, 37] width 9 height 12
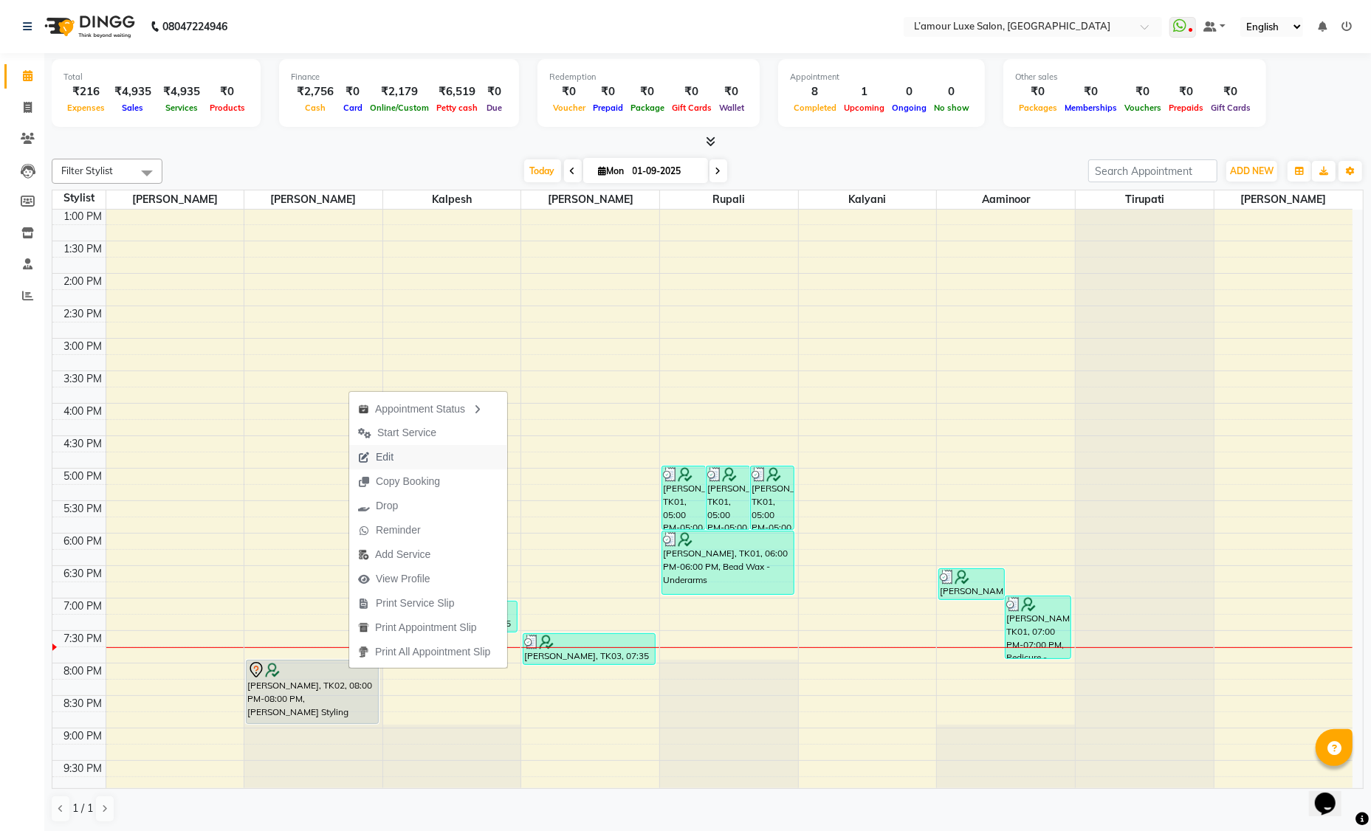
click at [433, 457] on button "Edit" at bounding box center [428, 457] width 158 height 24
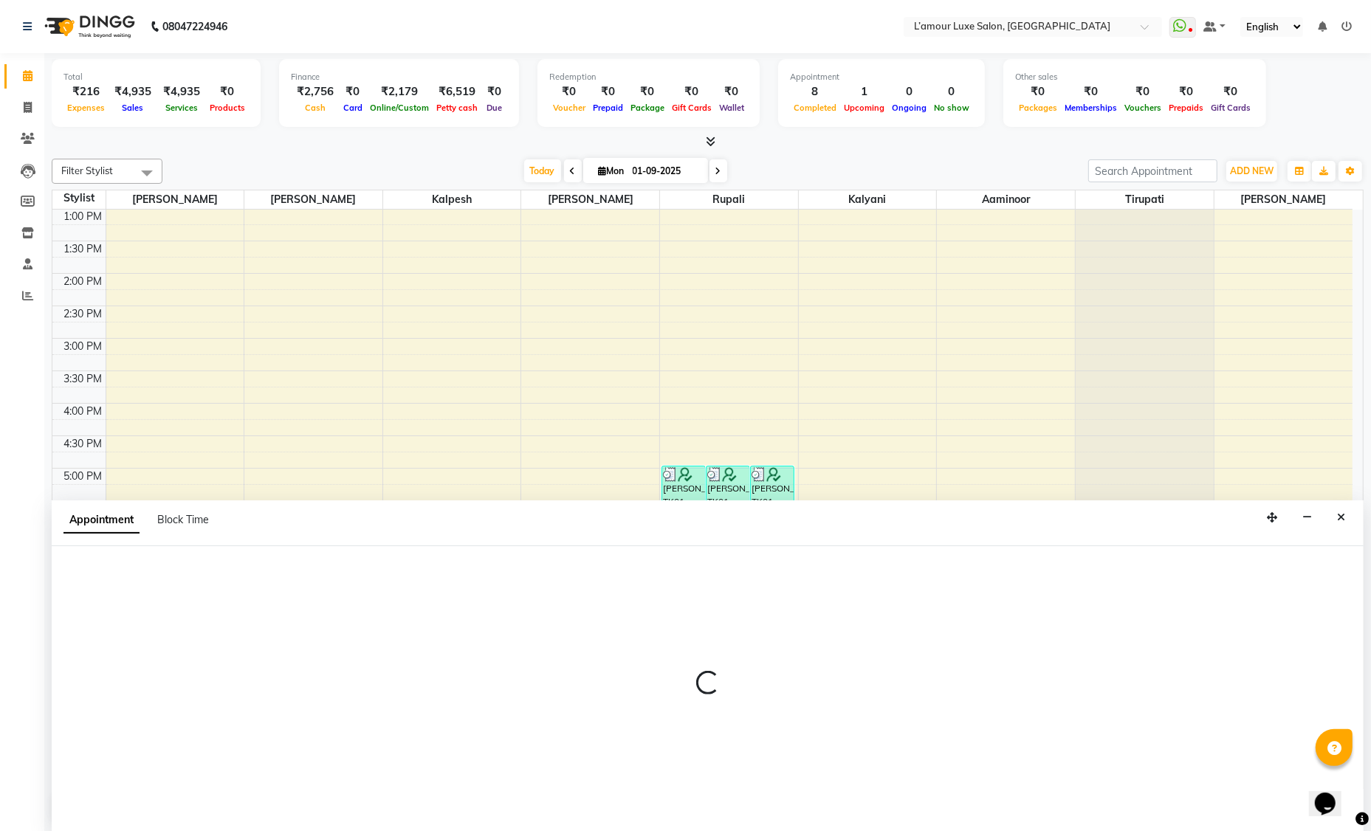
select select "1200"
select select "tentative"
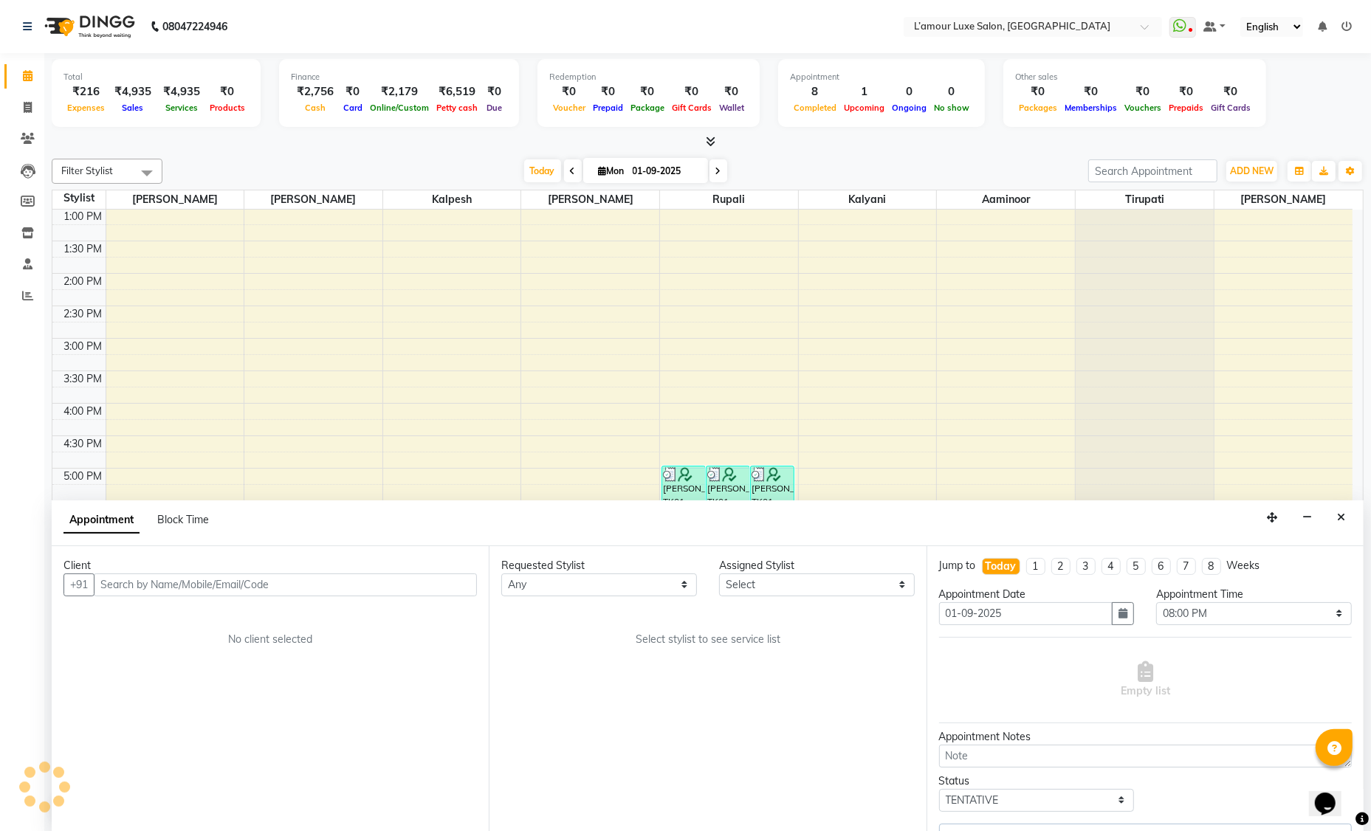
select select "63033"
select select "3677"
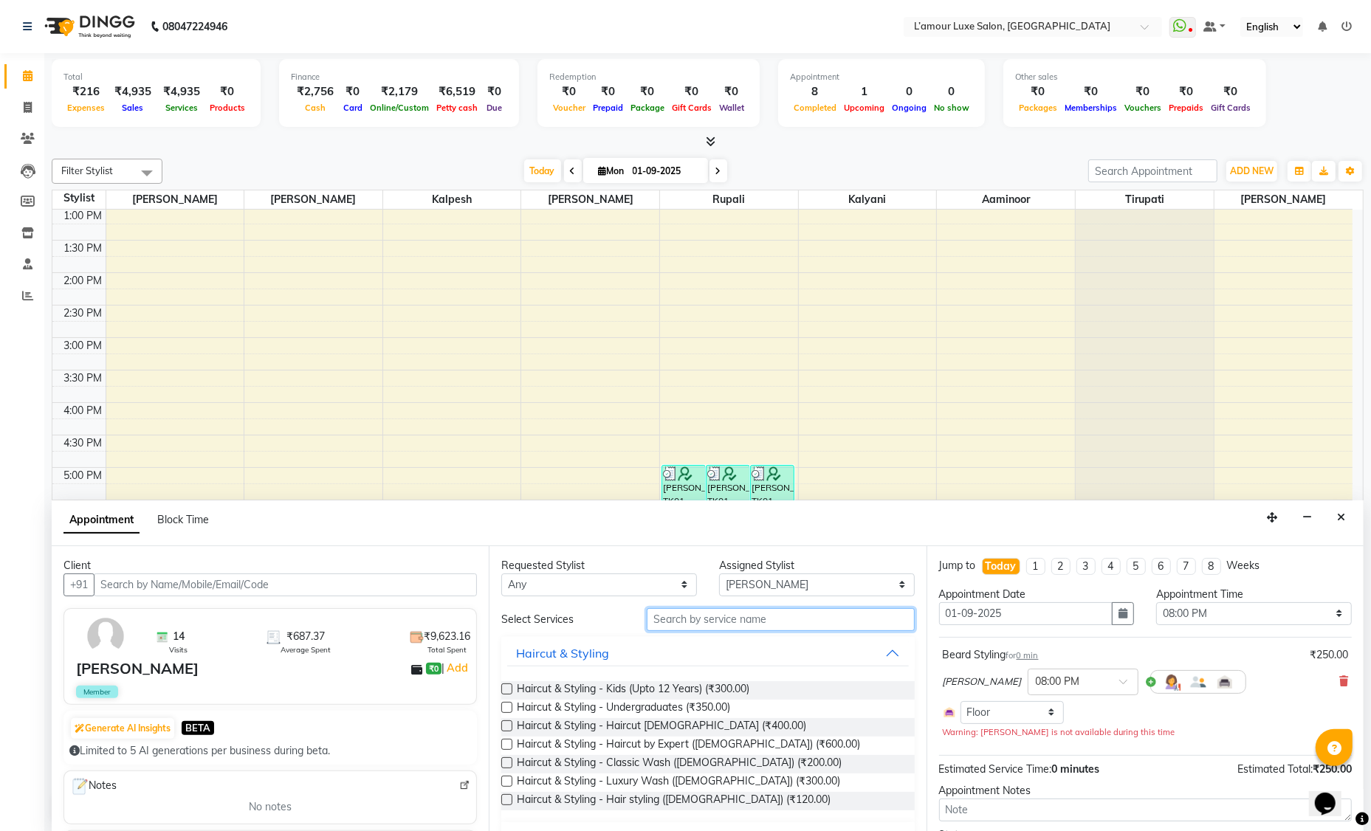
click at [730, 622] on input "text" at bounding box center [781, 619] width 268 height 23
type input "hair cut"
click at [506, 727] on label at bounding box center [506, 725] width 11 height 11
click at [506, 727] on input "checkbox" at bounding box center [506, 728] width 10 height 10
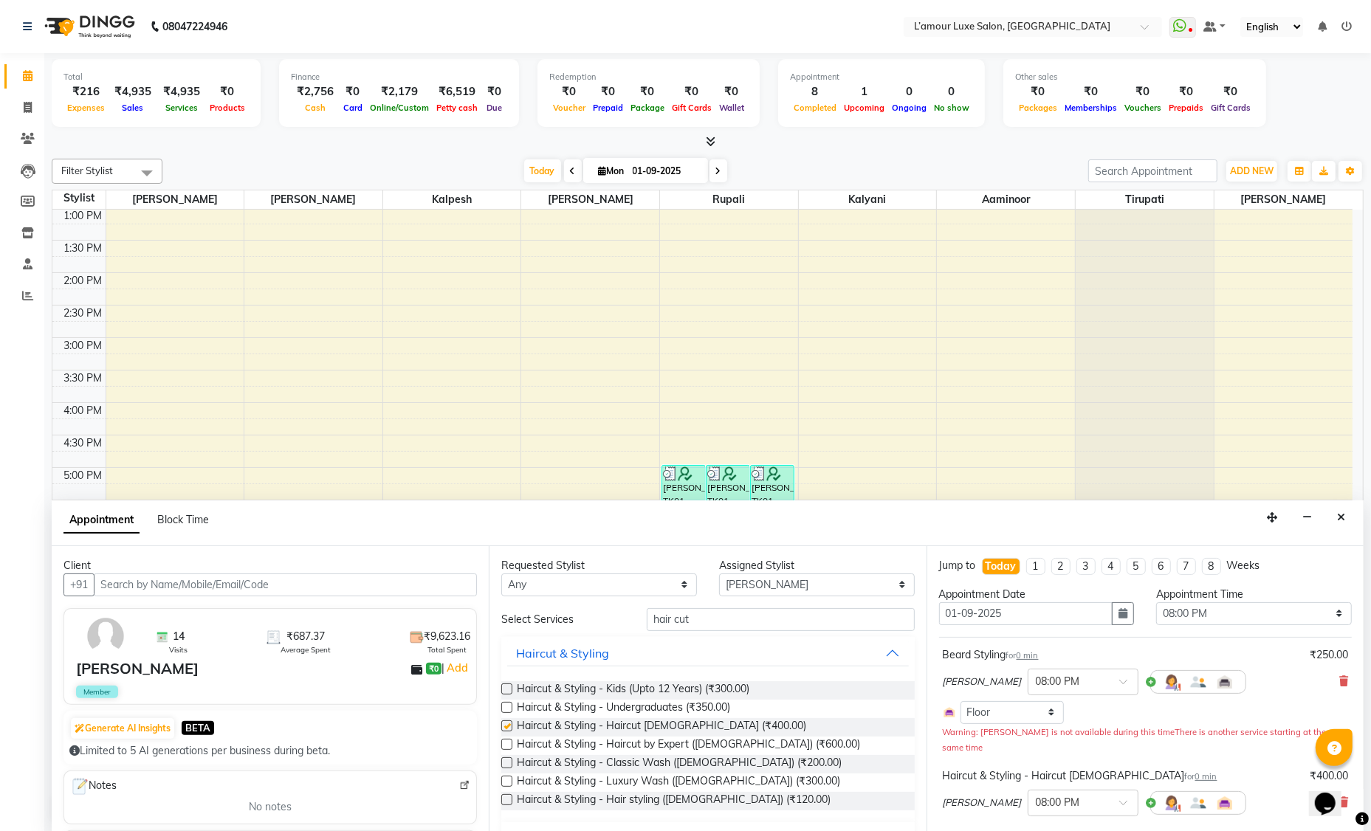
checkbox input "false"
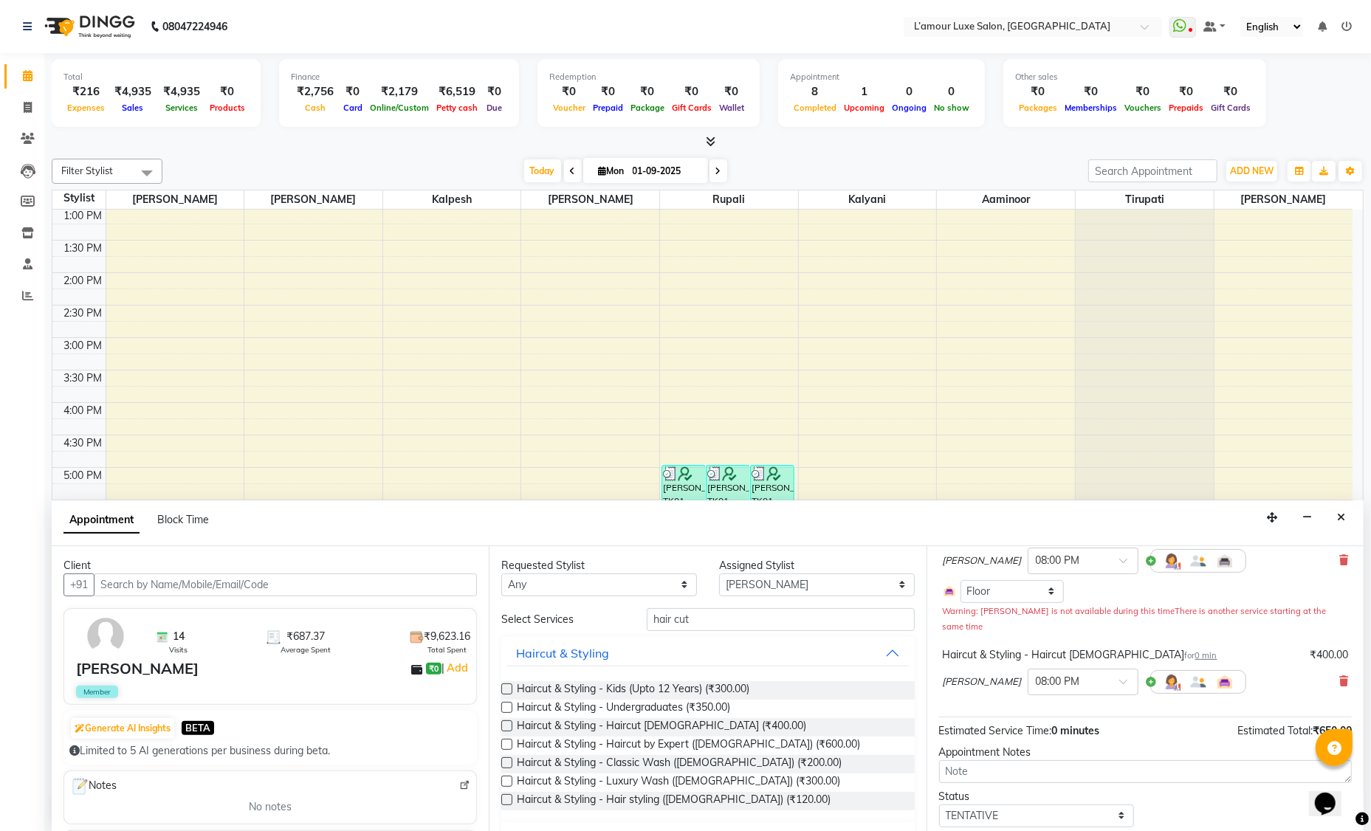
scroll to position [150, 0]
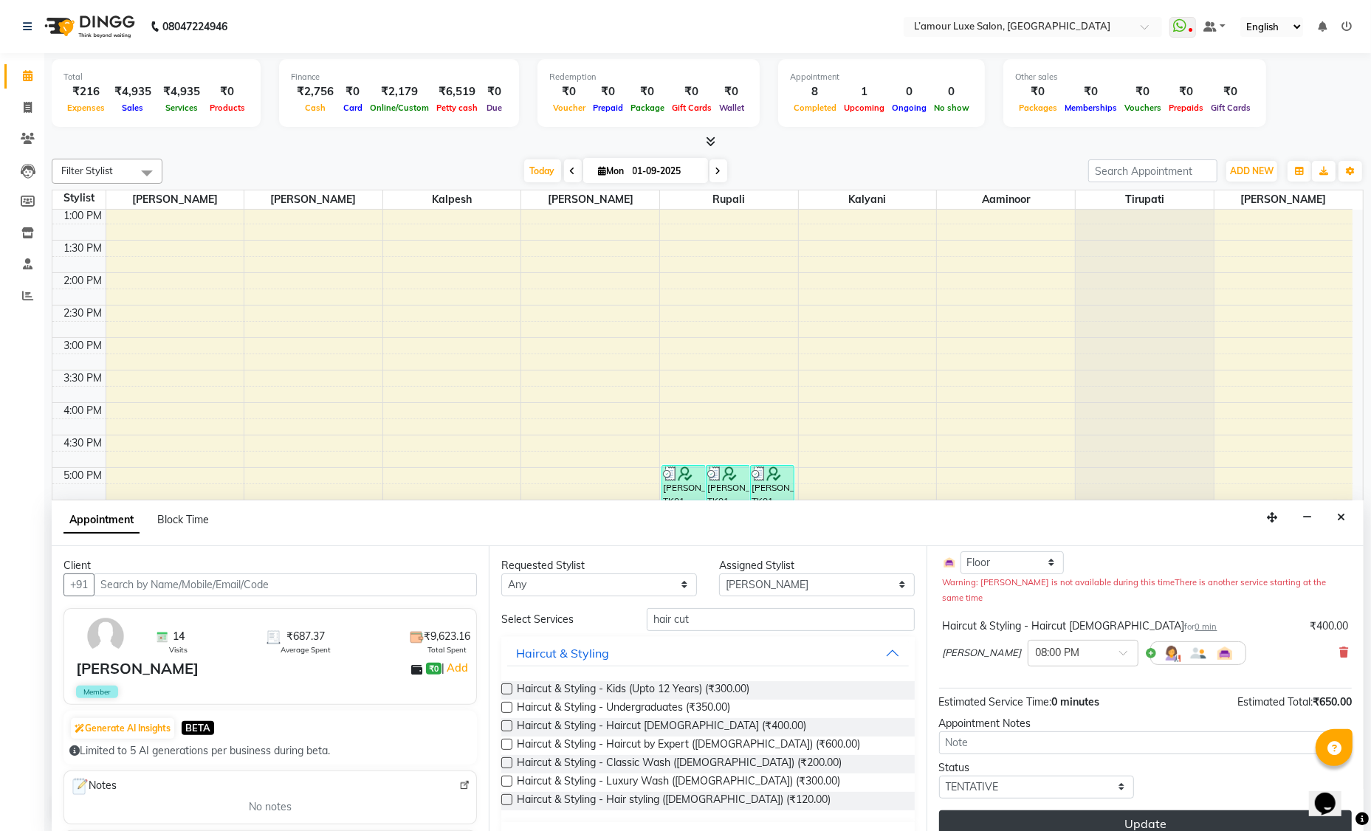
click at [1023, 813] on button "Update" at bounding box center [1145, 823] width 413 height 27
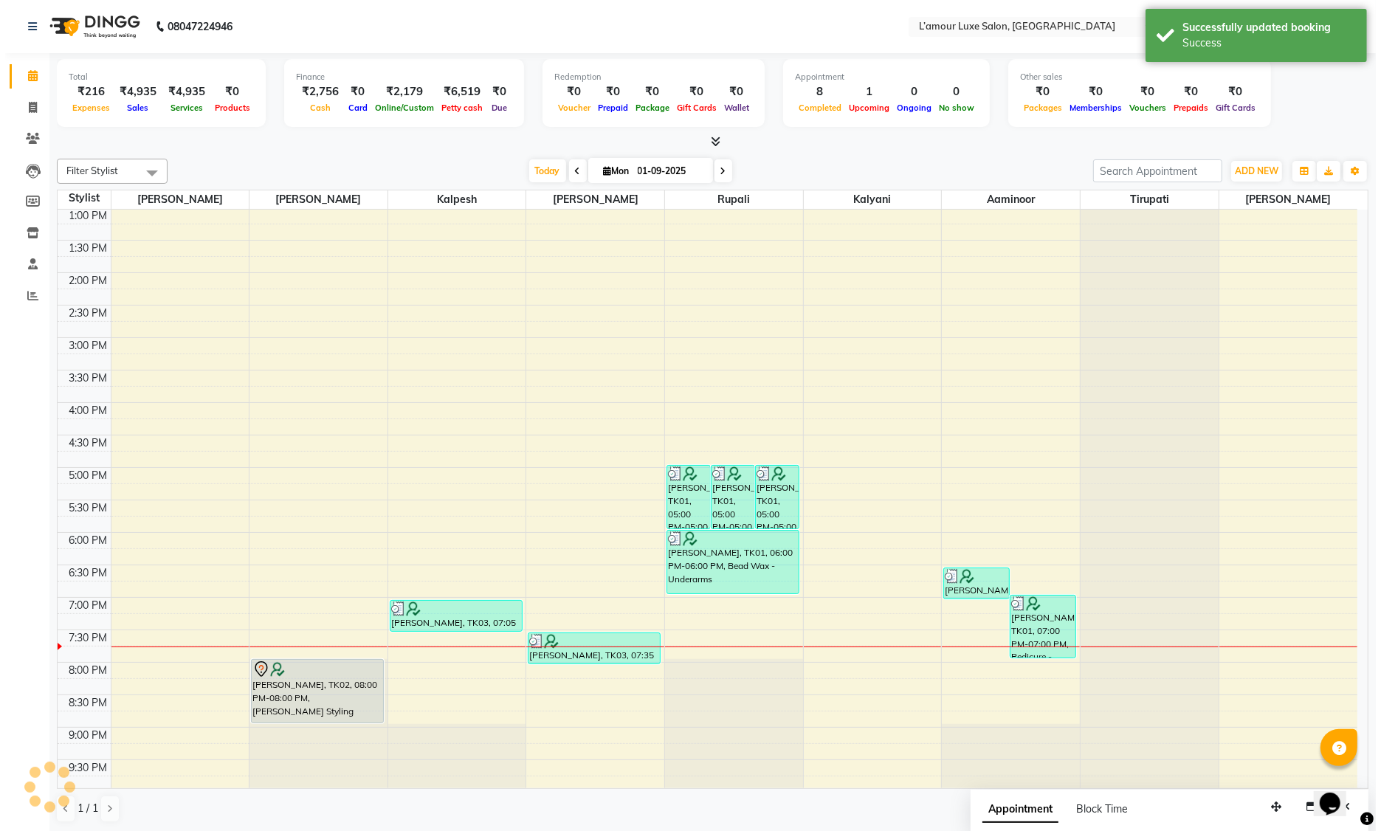
scroll to position [0, 0]
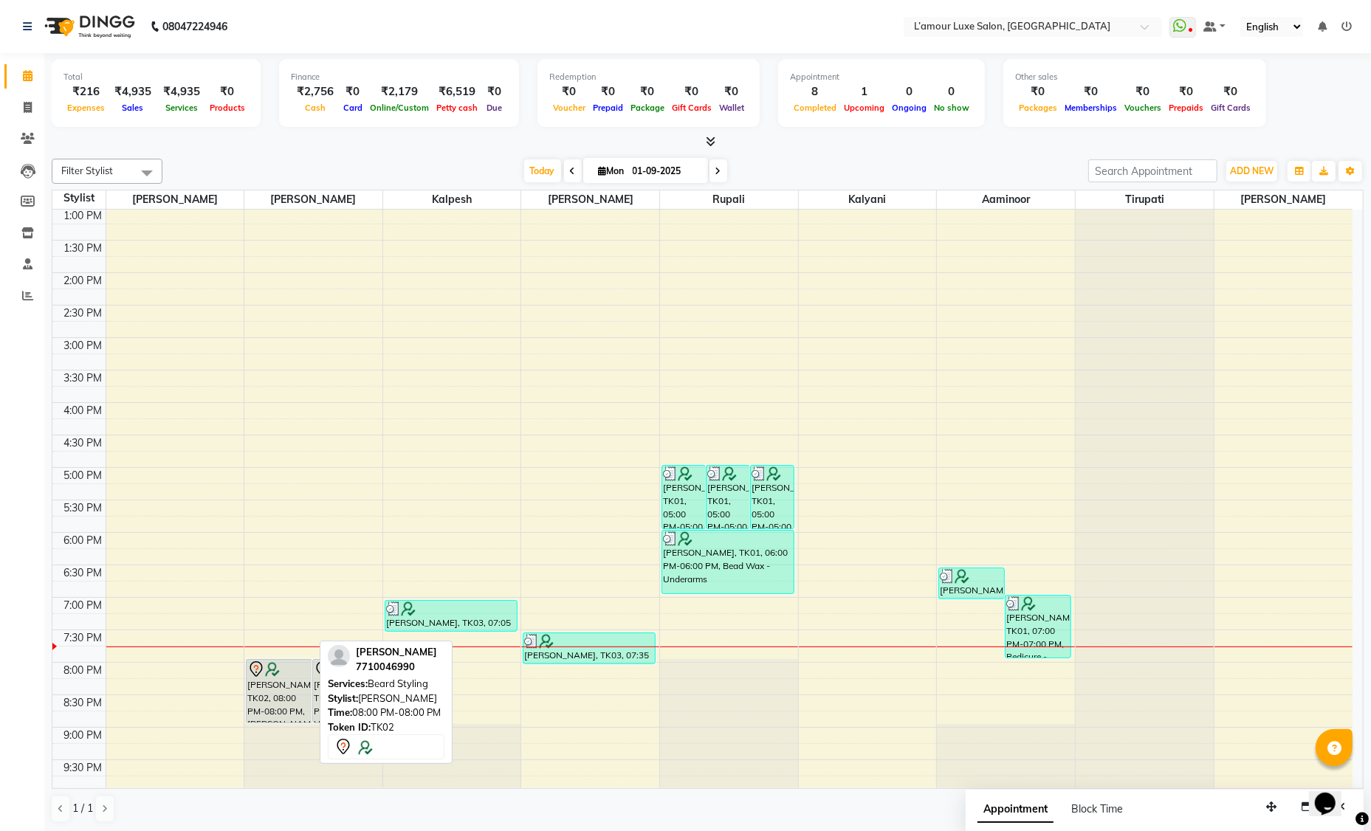
click at [261, 701] on div "[PERSON_NAME], TK02, 08:00 PM-08:00 PM, [PERSON_NAME] Styling" at bounding box center [279, 691] width 65 height 63
select select "7"
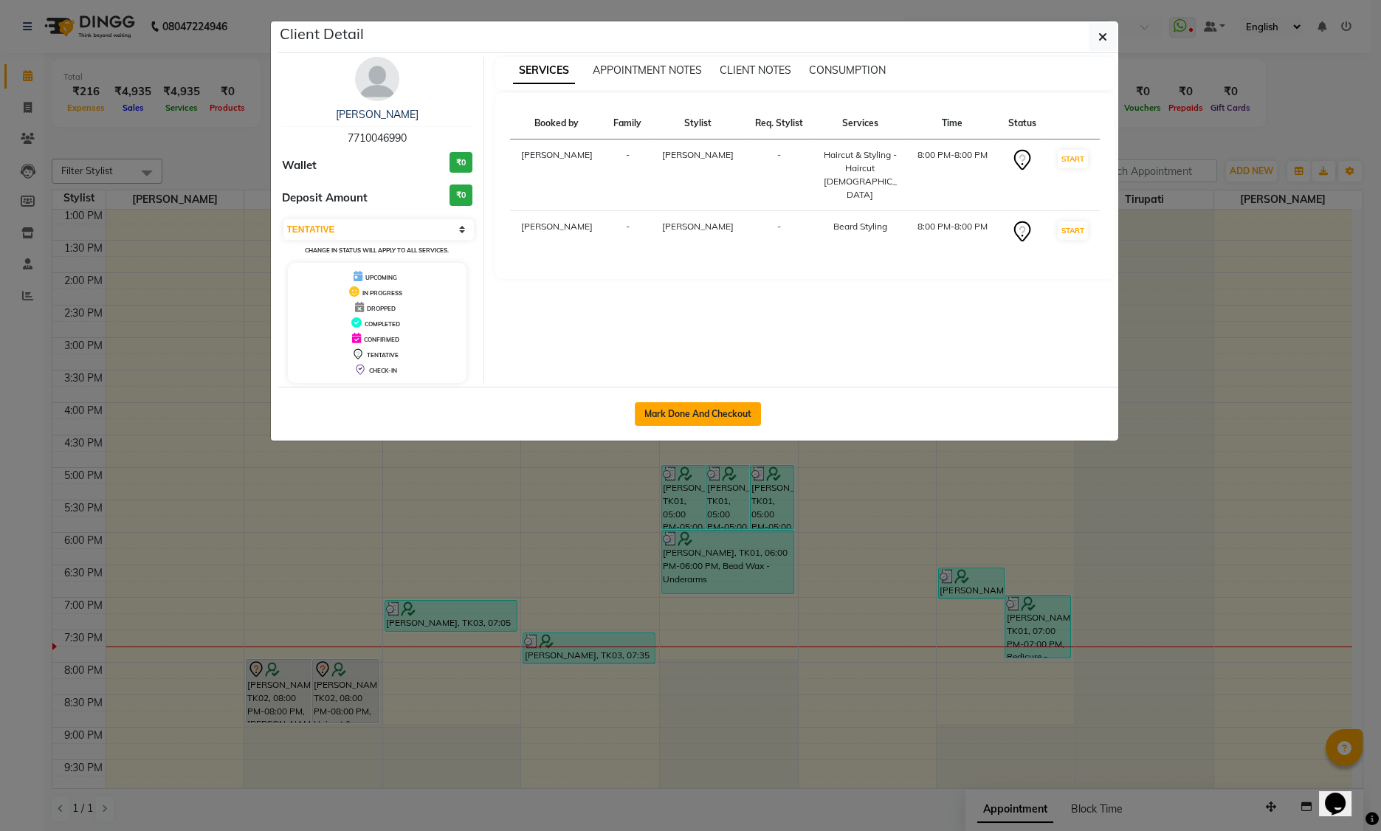
click at [702, 407] on button "Mark Done And Checkout" at bounding box center [698, 414] width 126 height 24
select select "service"
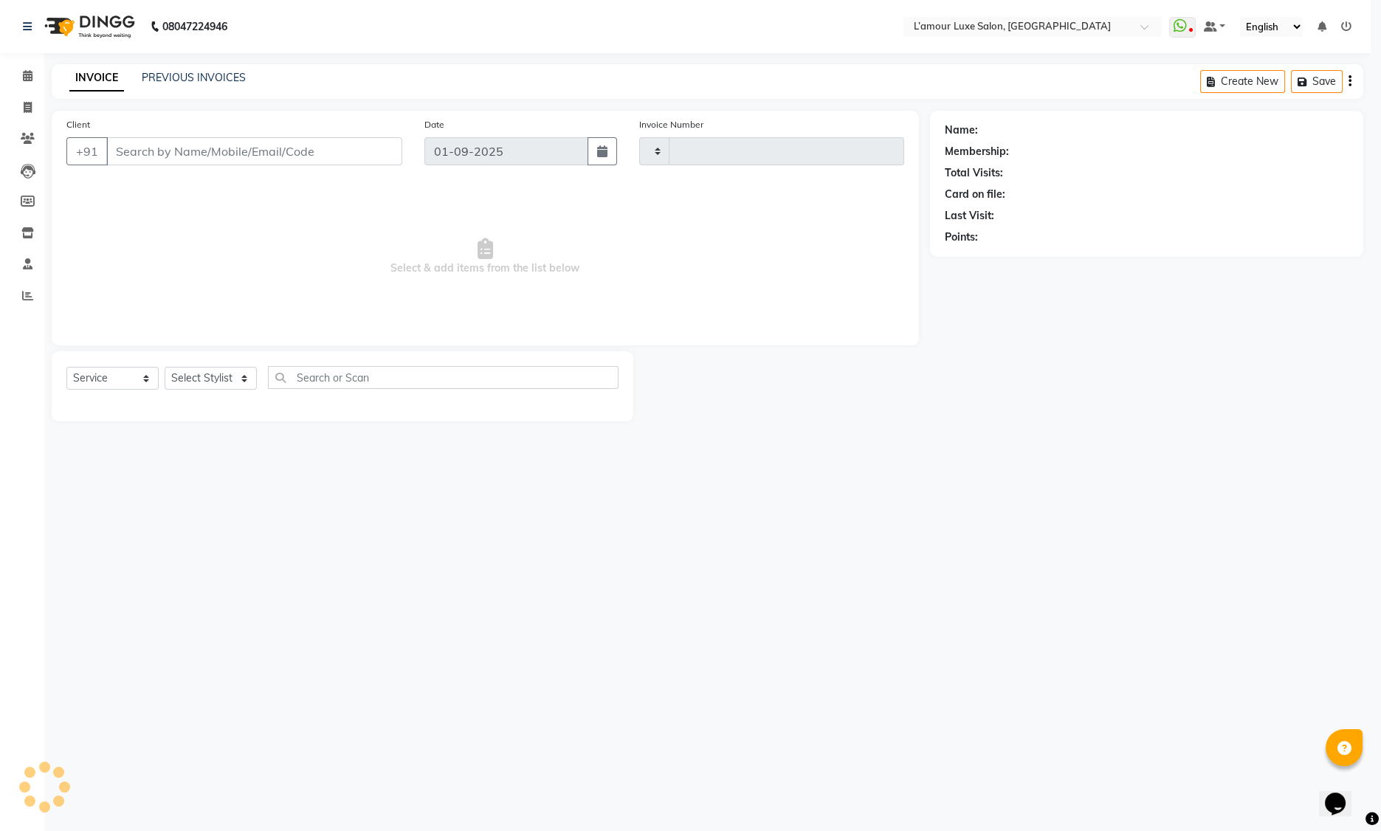
type input "1229"
select select "7325"
type input "7710046990"
select select "63033"
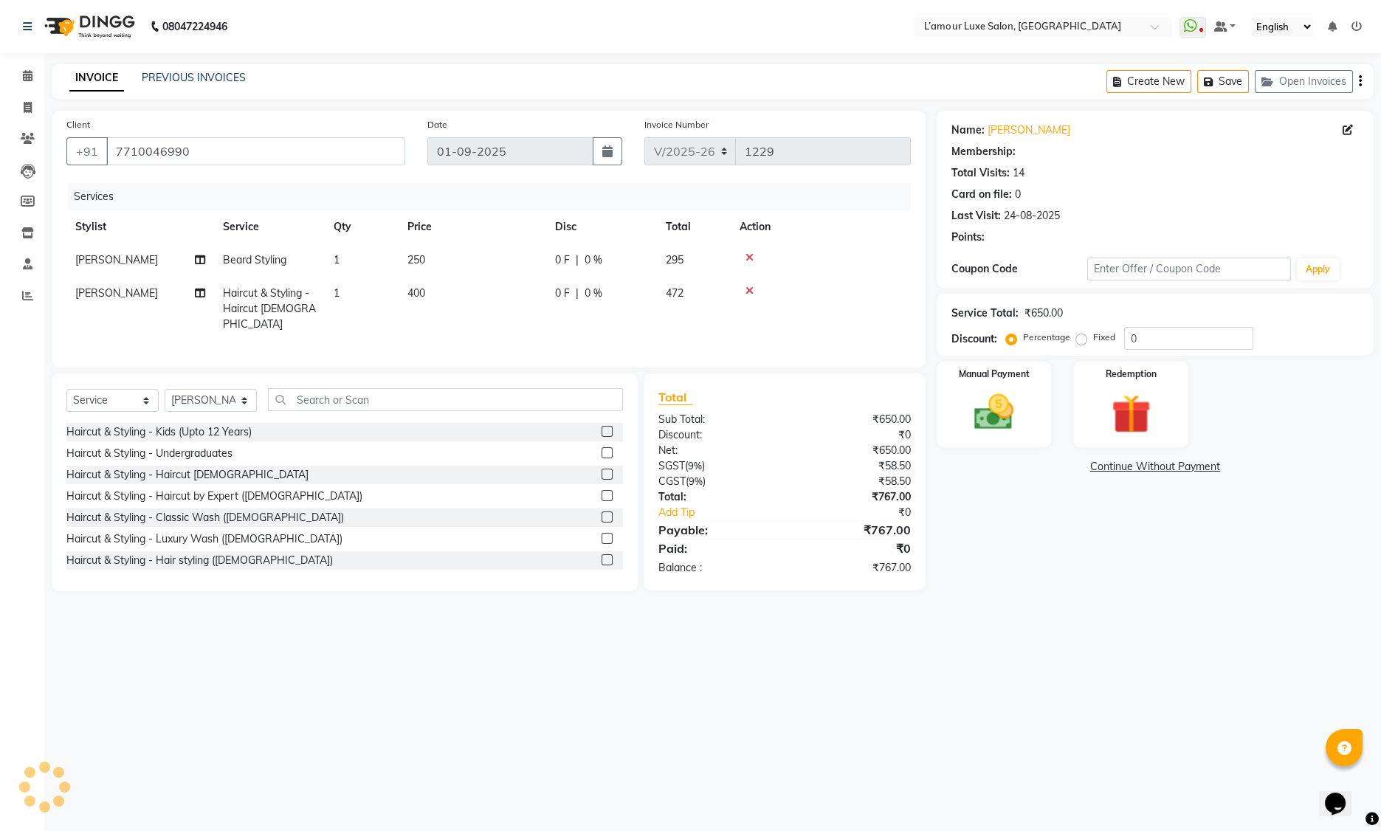
select select "2: Object"
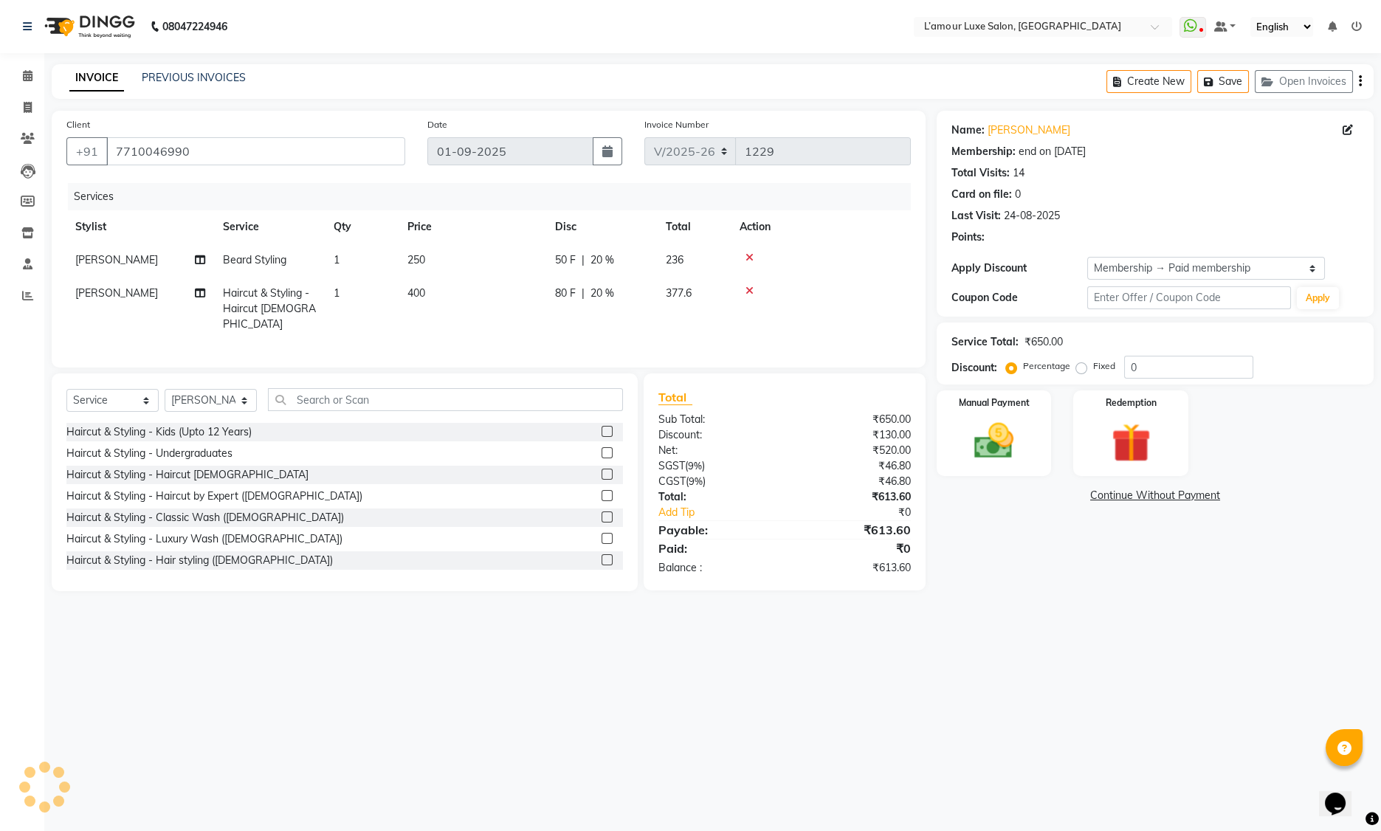
type input "20"
click at [1154, 432] on img at bounding box center [1131, 443] width 66 height 51
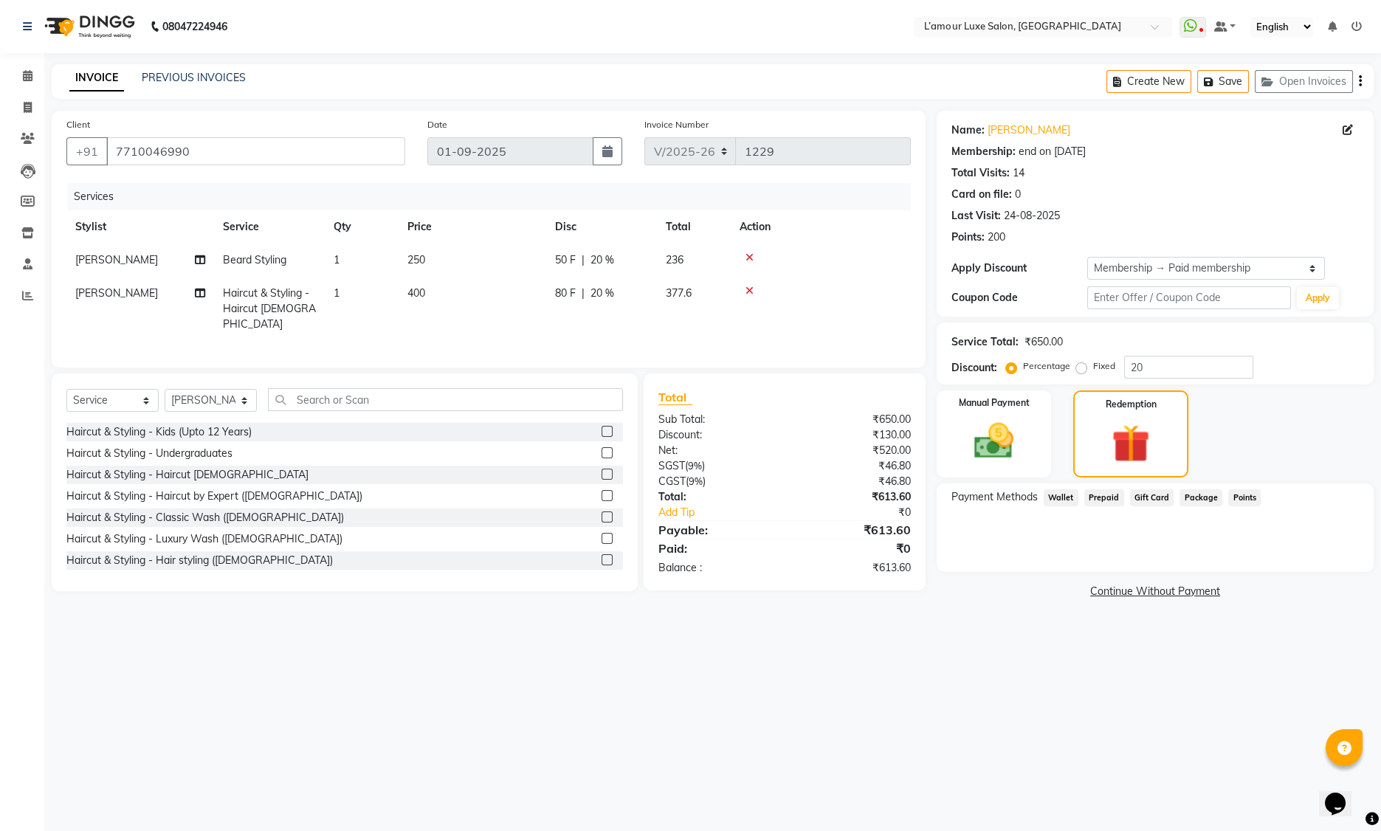
click at [1241, 495] on span "Points" at bounding box center [1244, 497] width 32 height 17
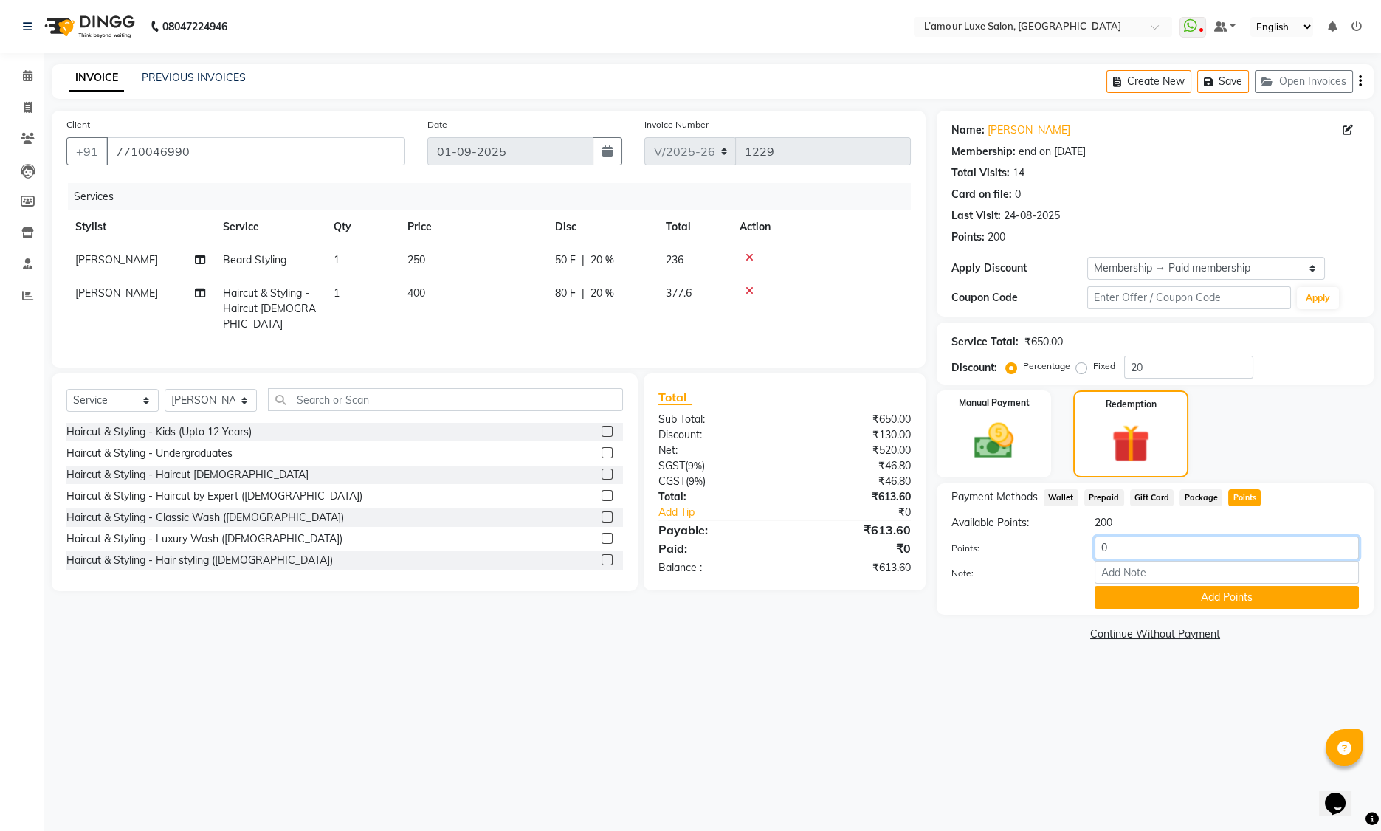
click at [1096, 542] on input "0" at bounding box center [1227, 548] width 264 height 23
type input "100"
click at [1183, 596] on button "Add Points" at bounding box center [1227, 597] width 264 height 23
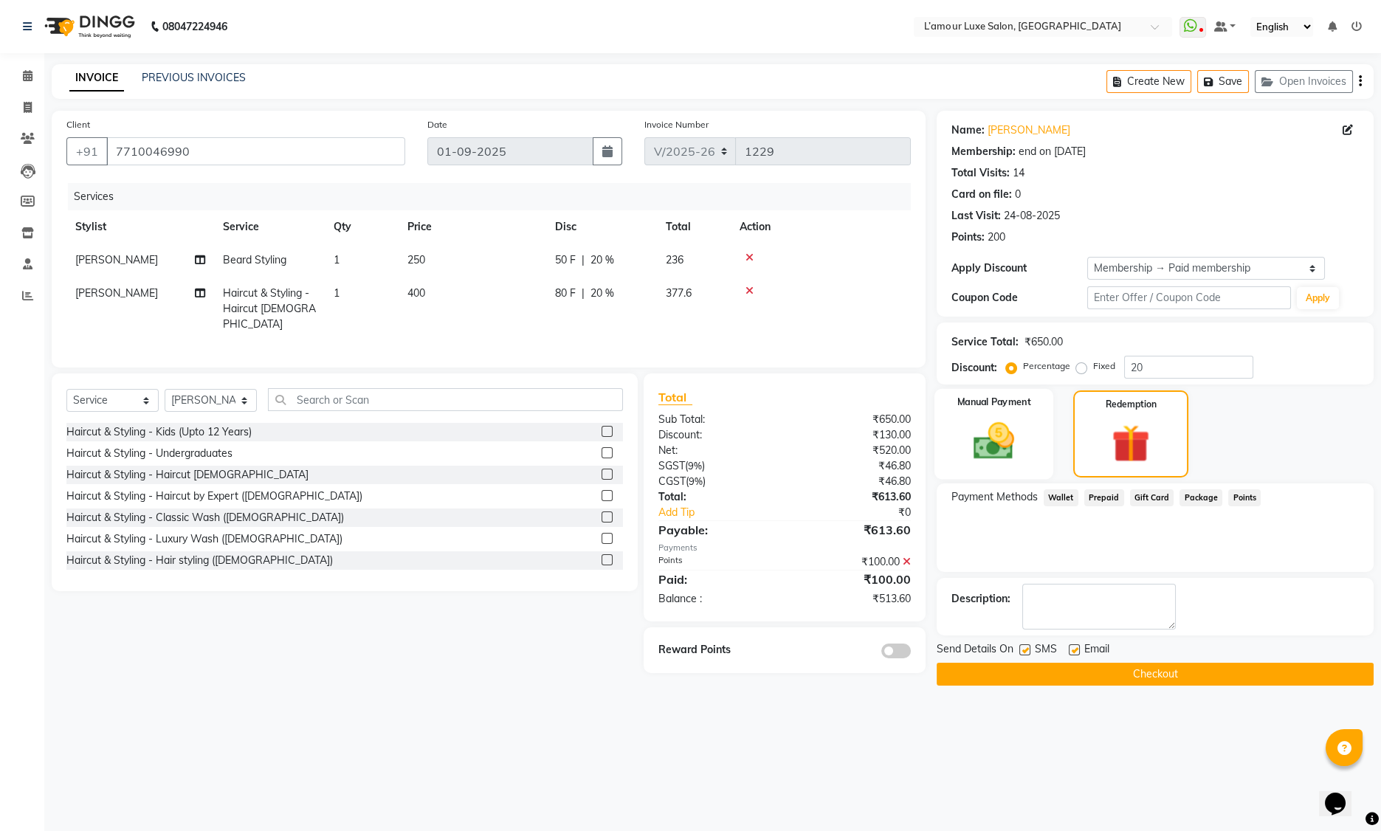
click at [1010, 434] on img at bounding box center [994, 441] width 66 height 47
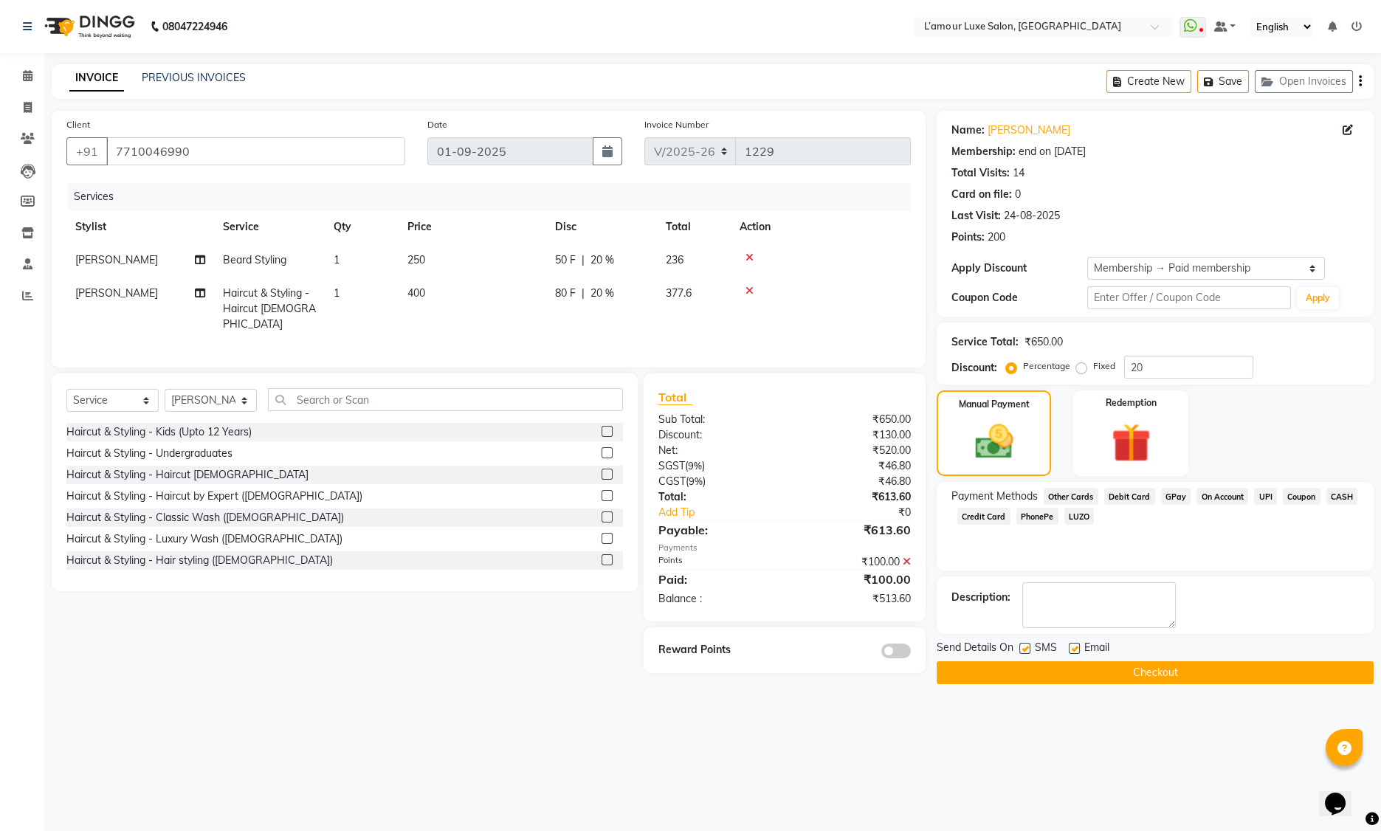
click at [1166, 495] on span "GPay" at bounding box center [1176, 496] width 30 height 17
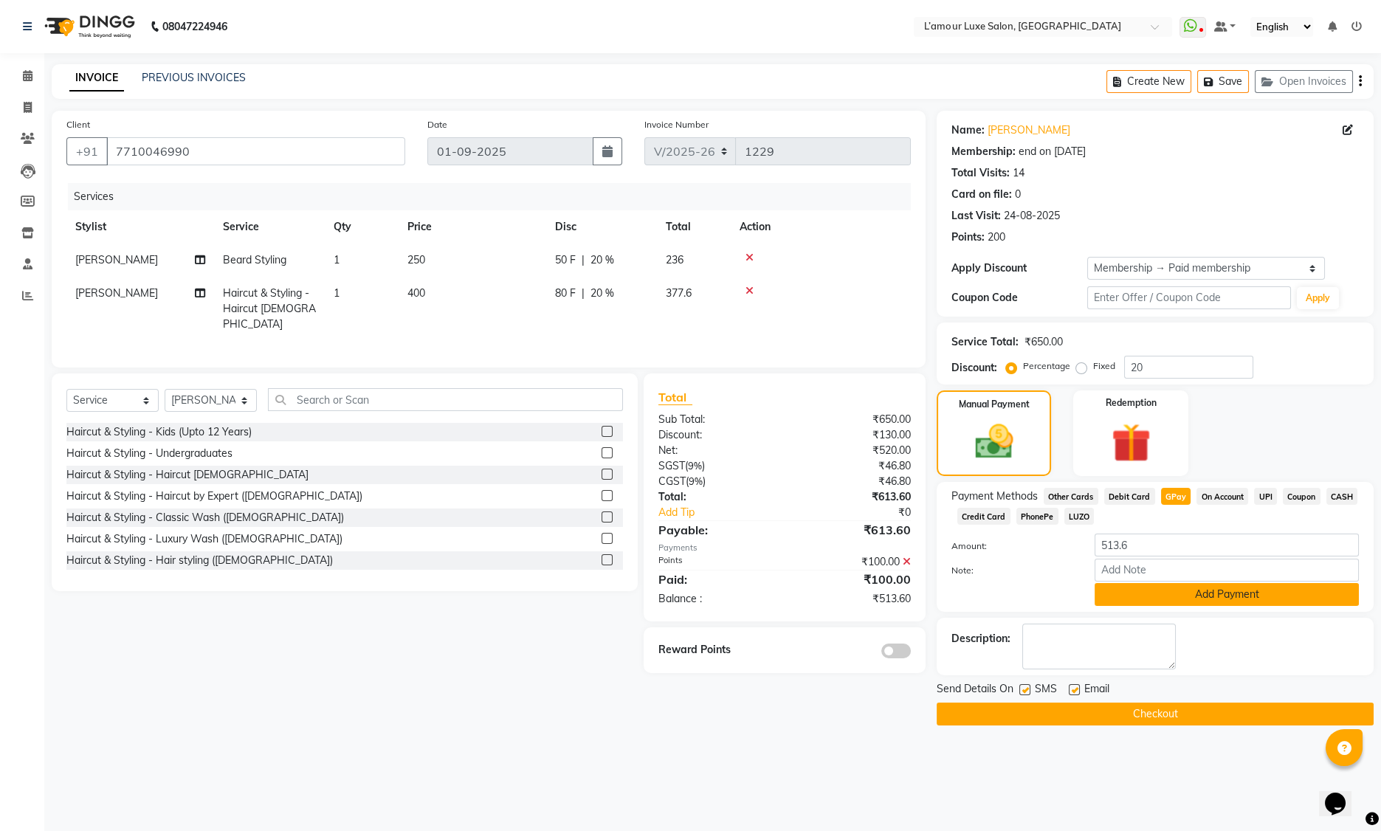
click at [1141, 602] on button "Add Payment" at bounding box center [1227, 594] width 264 height 23
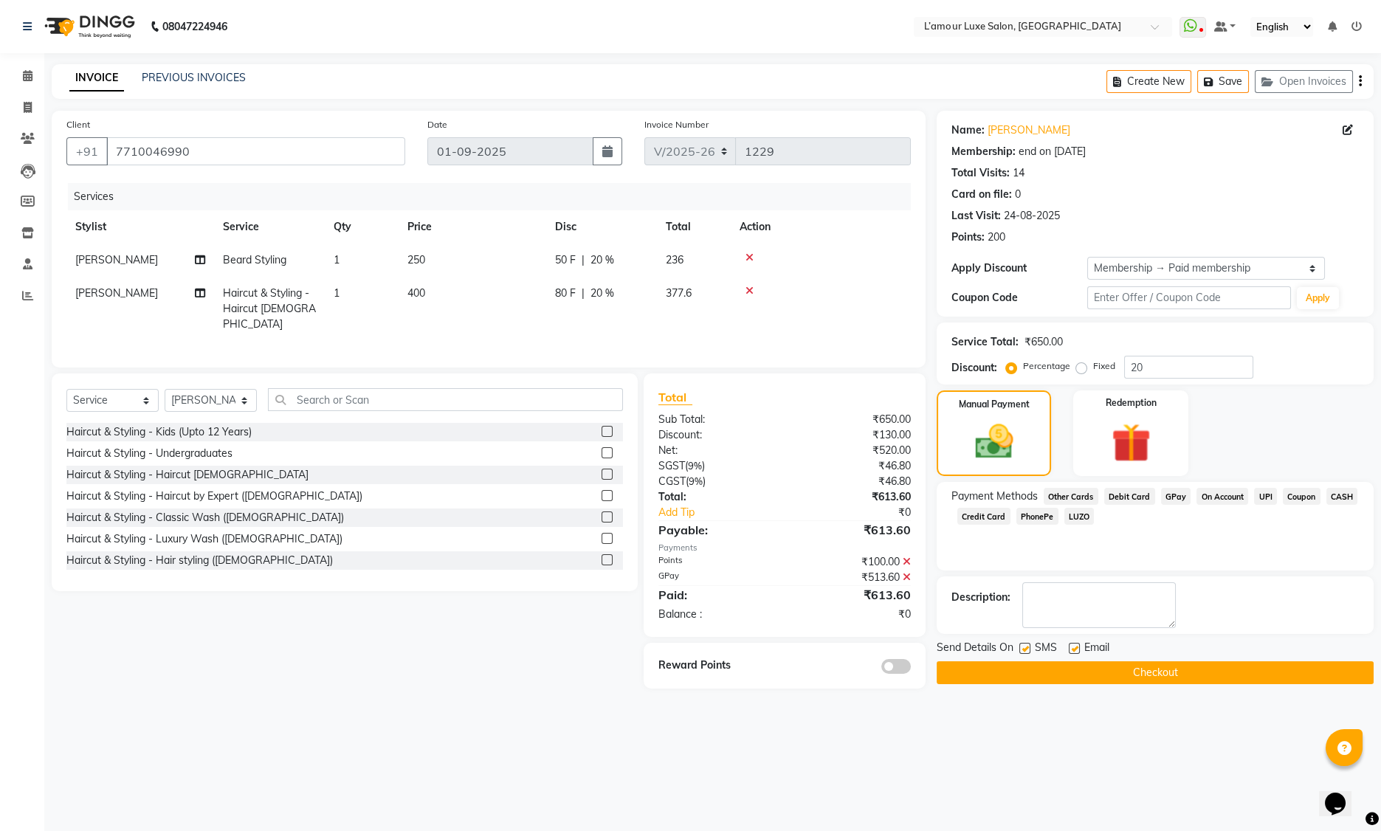
click at [1070, 672] on button "Checkout" at bounding box center [1155, 672] width 437 height 23
click at [1002, 675] on button "Checkout" at bounding box center [1155, 672] width 437 height 23
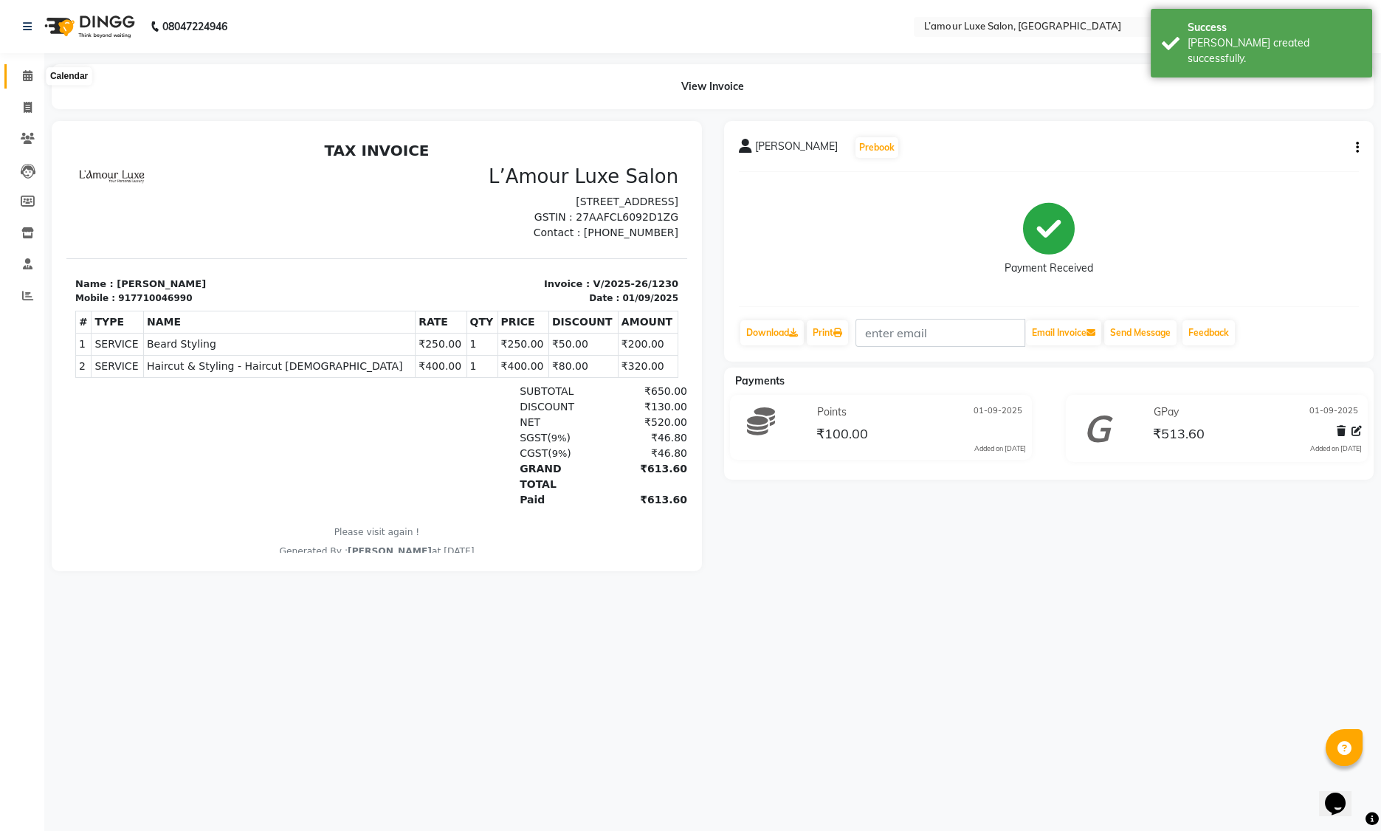
click at [24, 76] on icon at bounding box center [28, 75] width 10 height 11
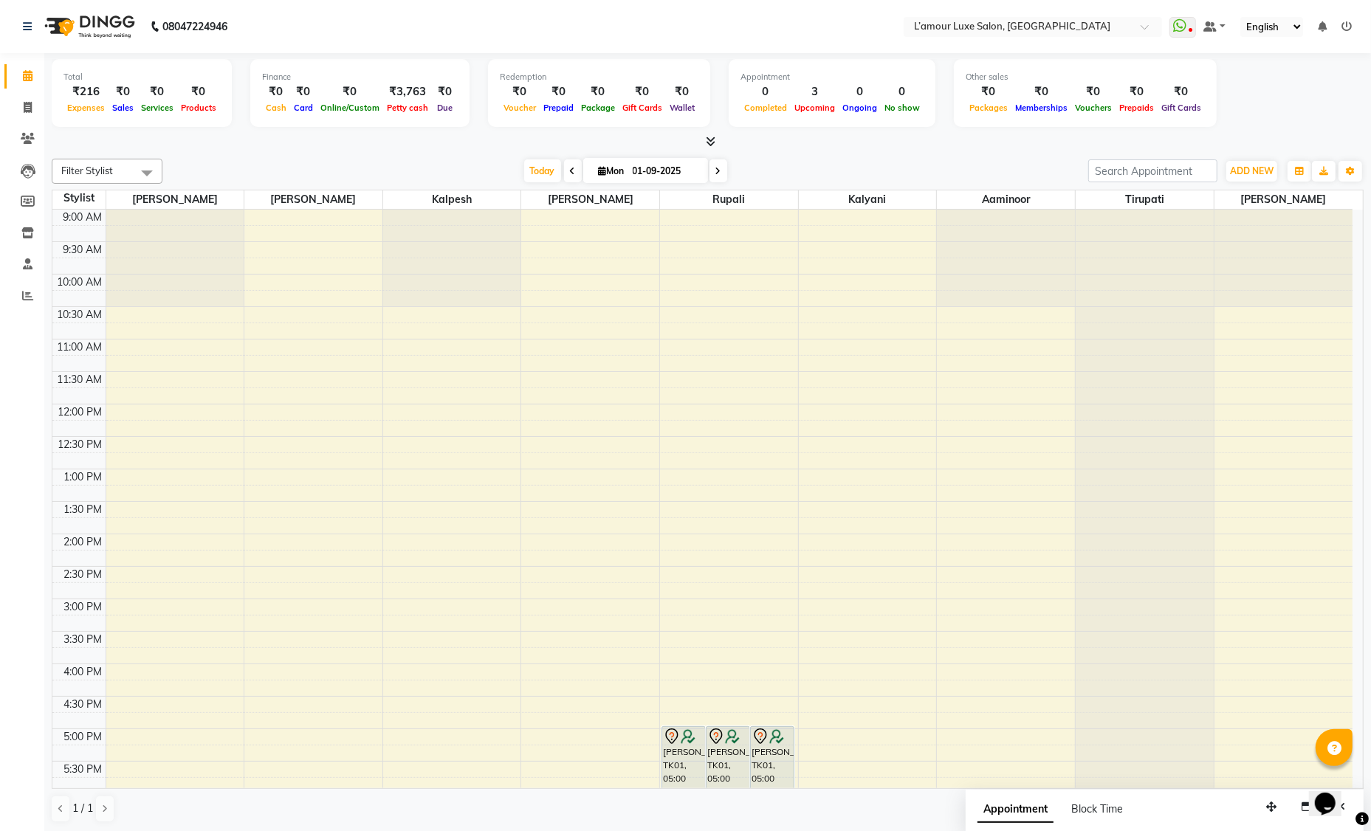
click at [716, 175] on span at bounding box center [718, 170] width 18 height 23
type input "02-09-2025"
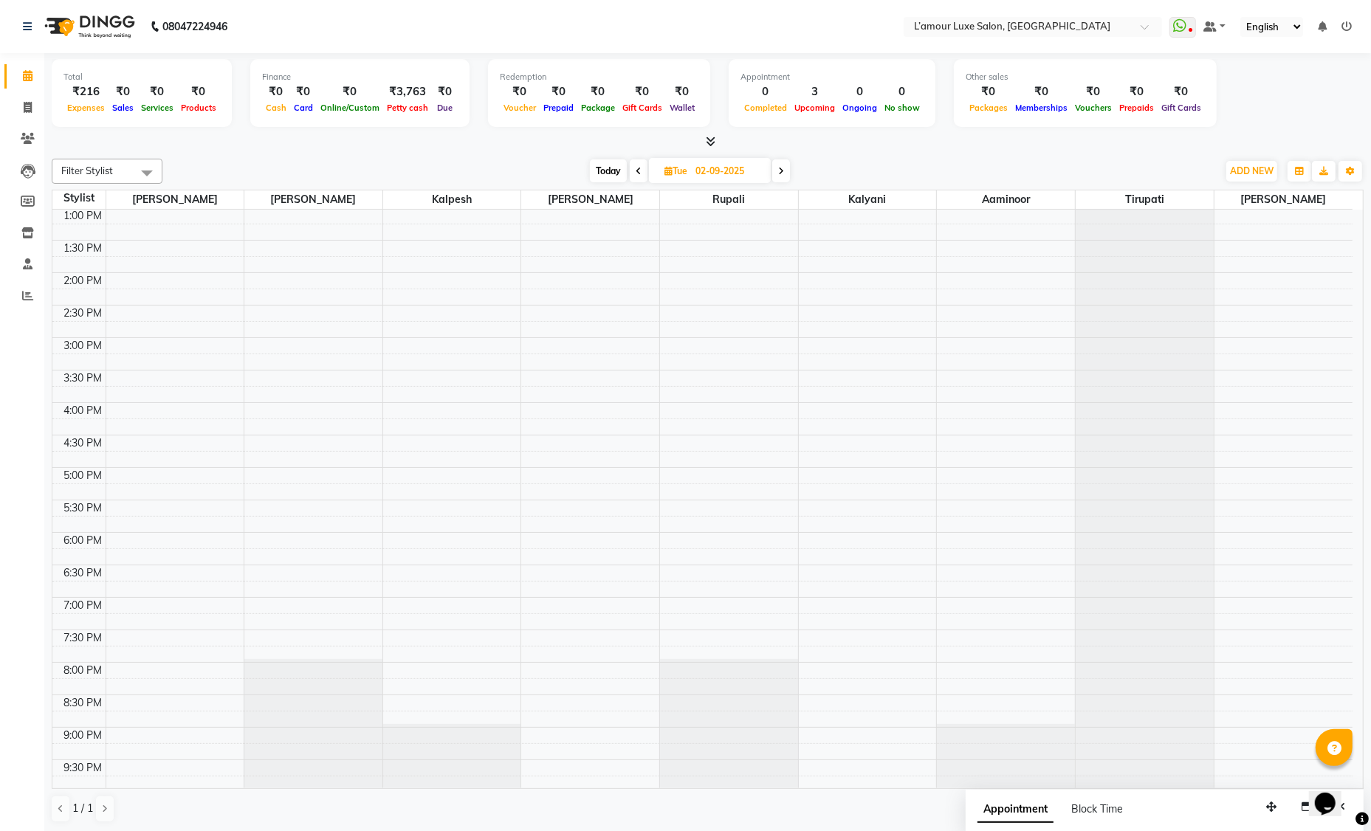
scroll to position [261, 0]
click at [682, 342] on div "9:00 AM 9:30 AM 10:00 AM 10:30 AM 11:00 AM 11:30 AM 12:00 PM 12:30 PM 1:00 PM 1…" at bounding box center [702, 371] width 1300 height 844
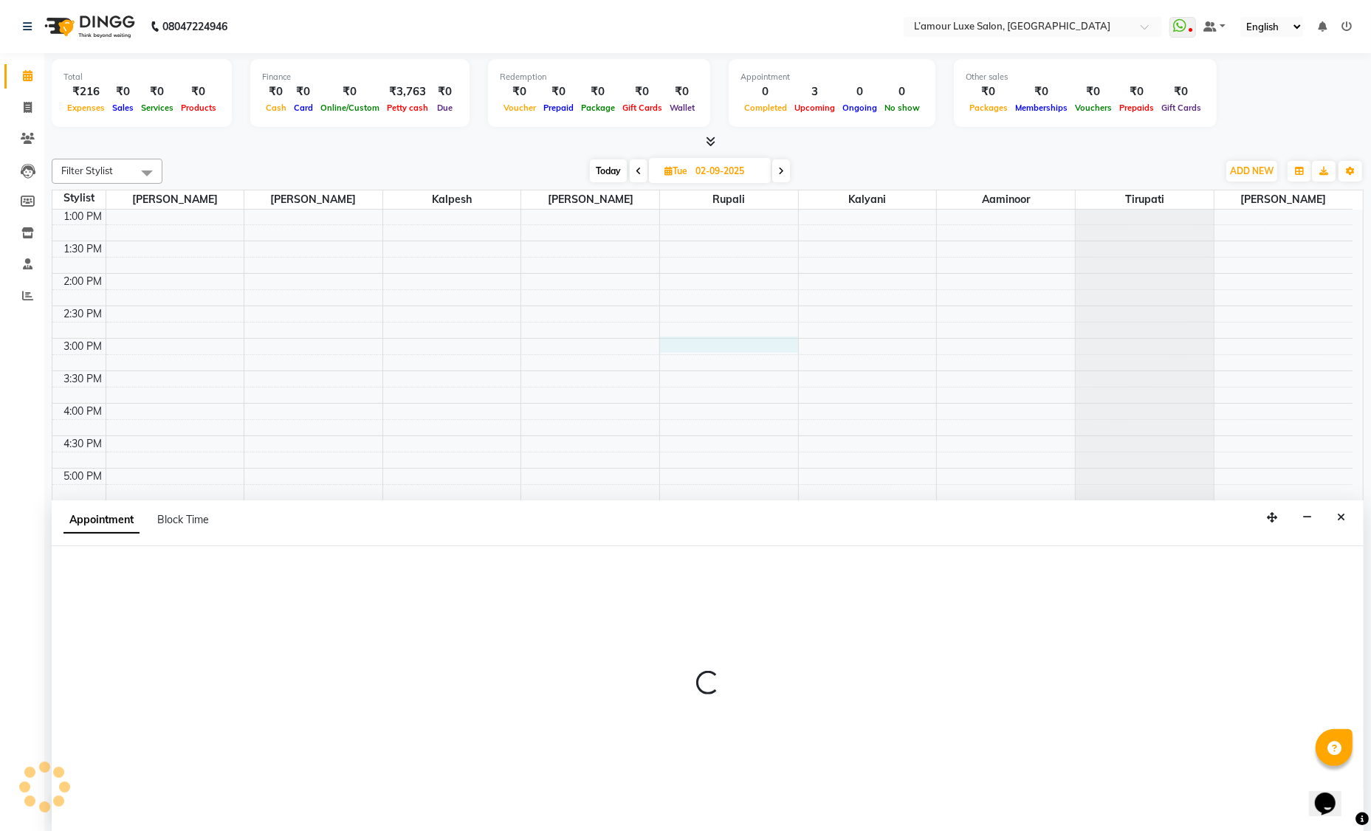
scroll to position [0, 0]
select select "63032"
select select "tentative"
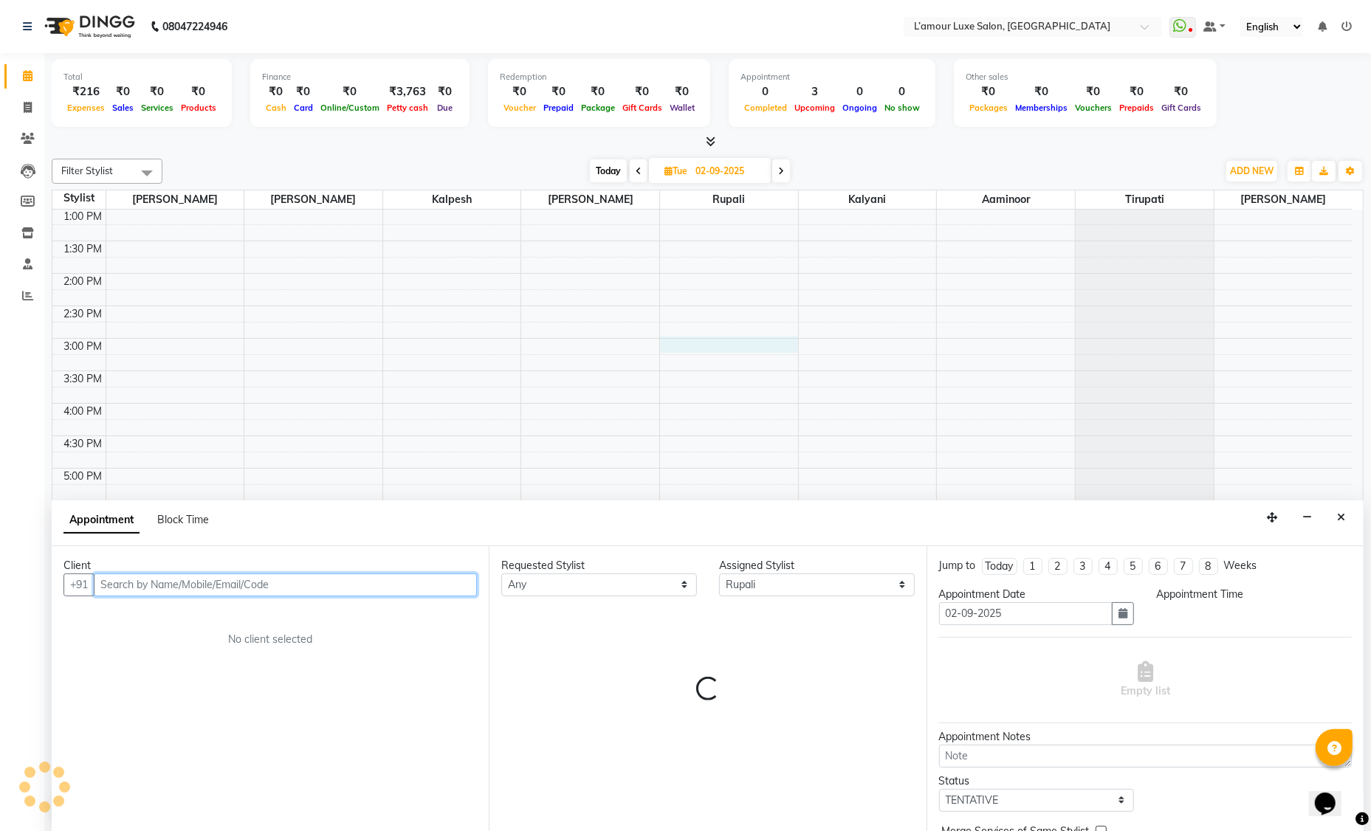
select select "900"
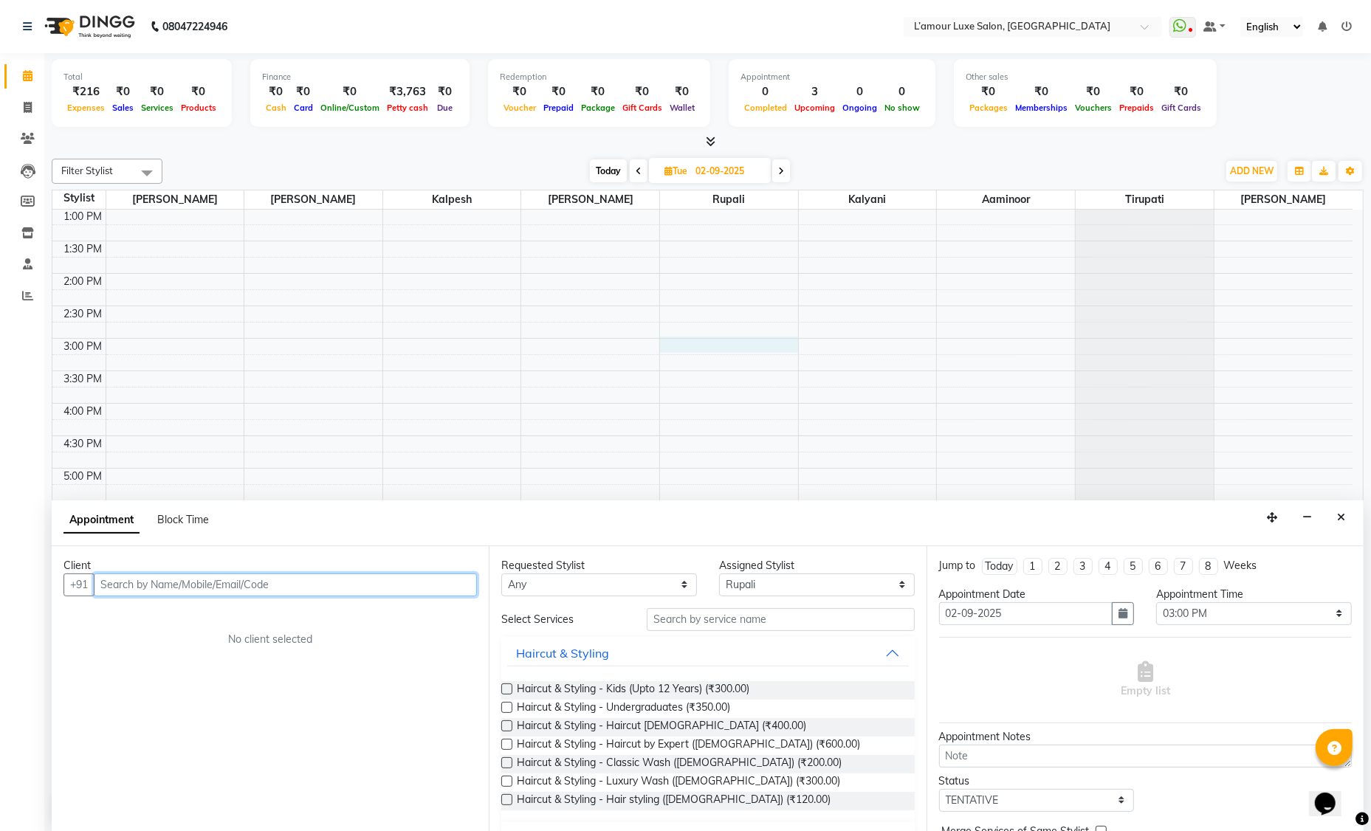
paste input "9324408967"
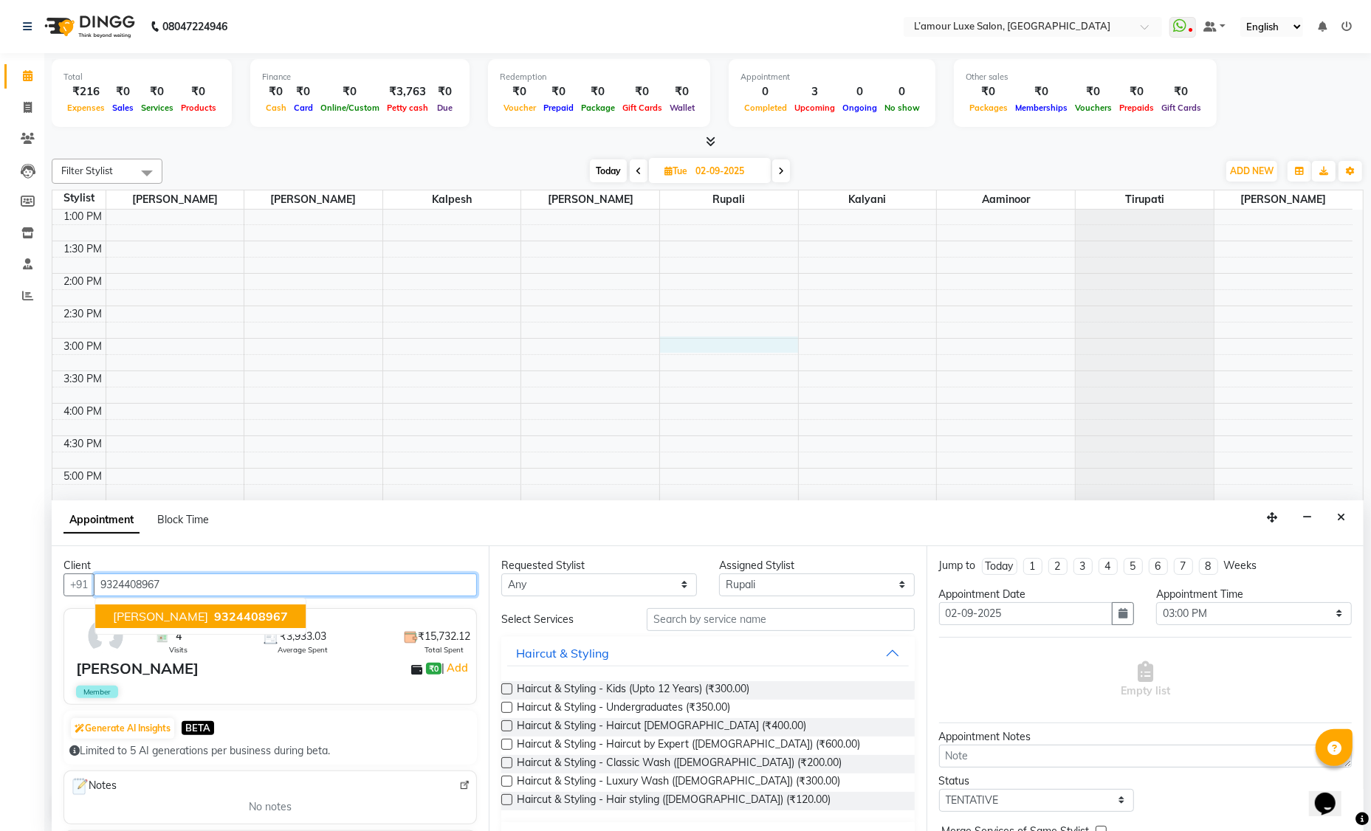
click at [218, 618] on span "9324408967" at bounding box center [251, 616] width 74 height 15
type input "9324408967"
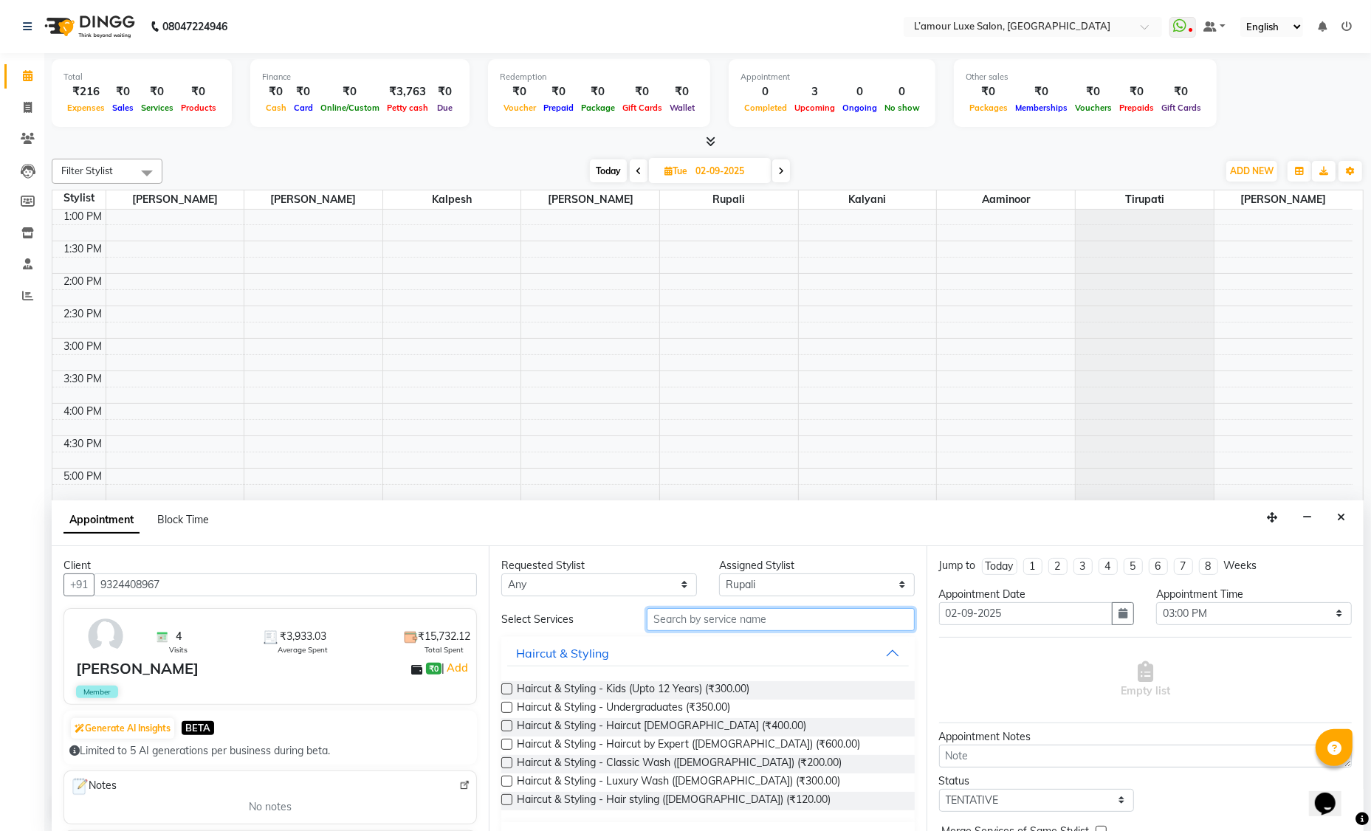
click at [739, 623] on input "text" at bounding box center [781, 619] width 268 height 23
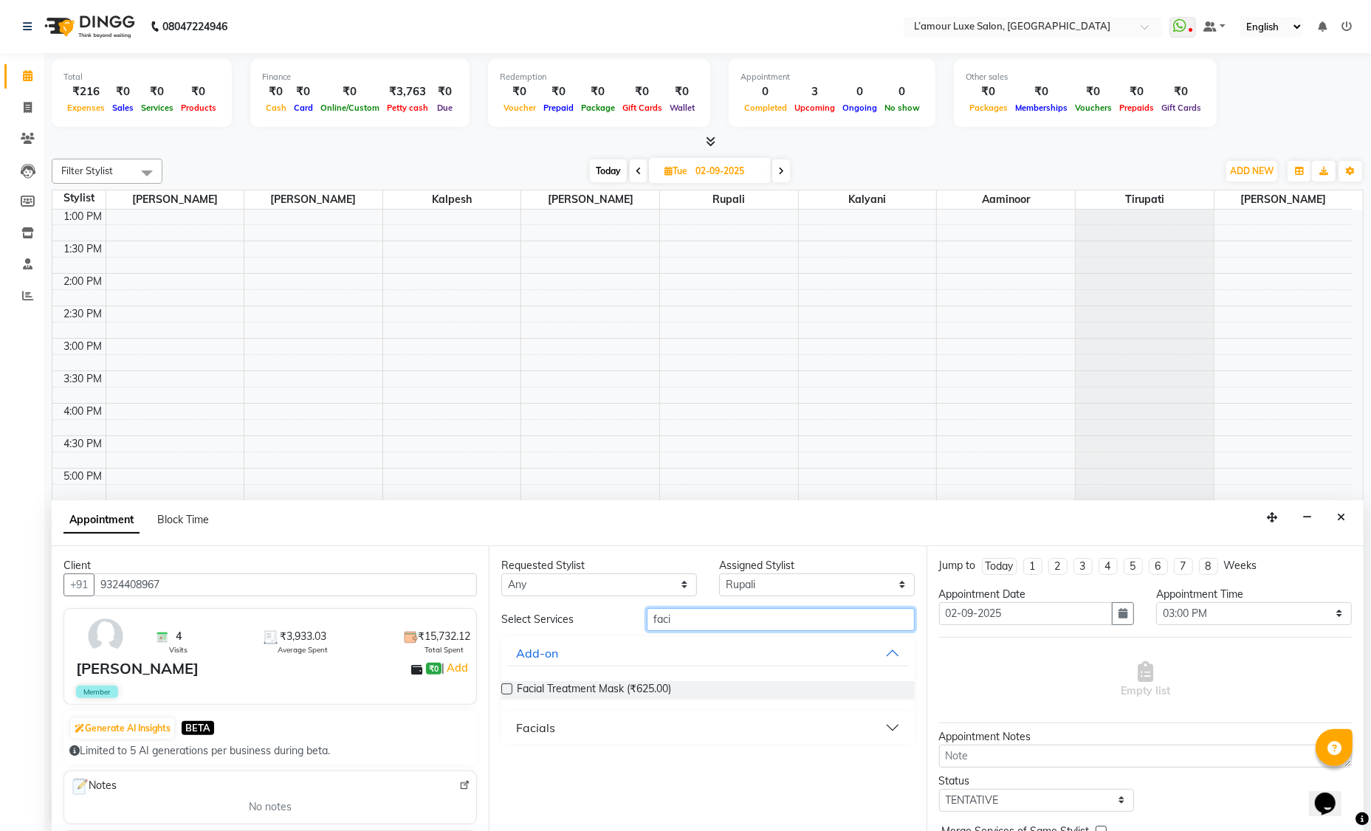
type input "faci"
click at [528, 729] on div "Facials" at bounding box center [535, 728] width 39 height 18
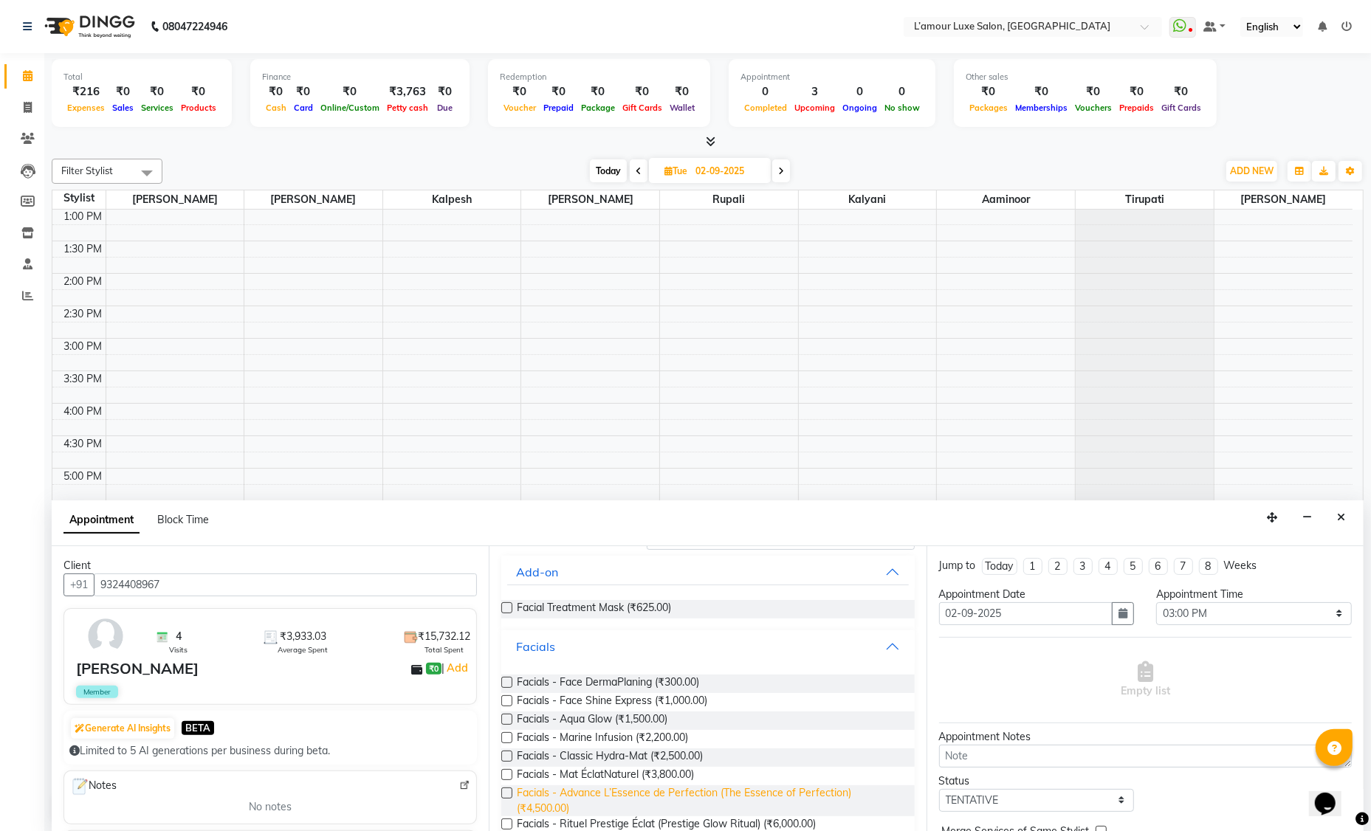
scroll to position [132, 0]
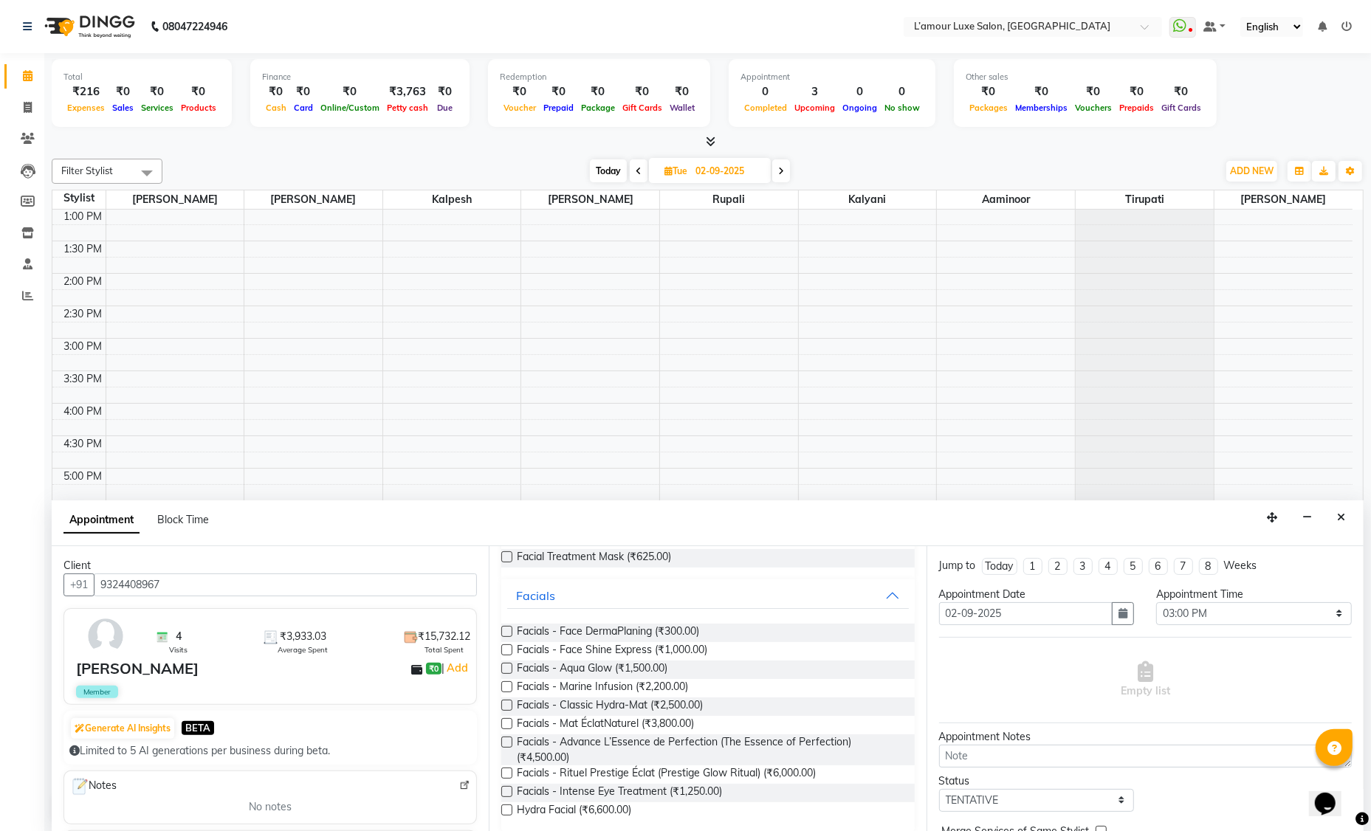
click at [508, 772] on label at bounding box center [506, 773] width 11 height 11
click at [508, 772] on input "checkbox" at bounding box center [506, 775] width 10 height 10
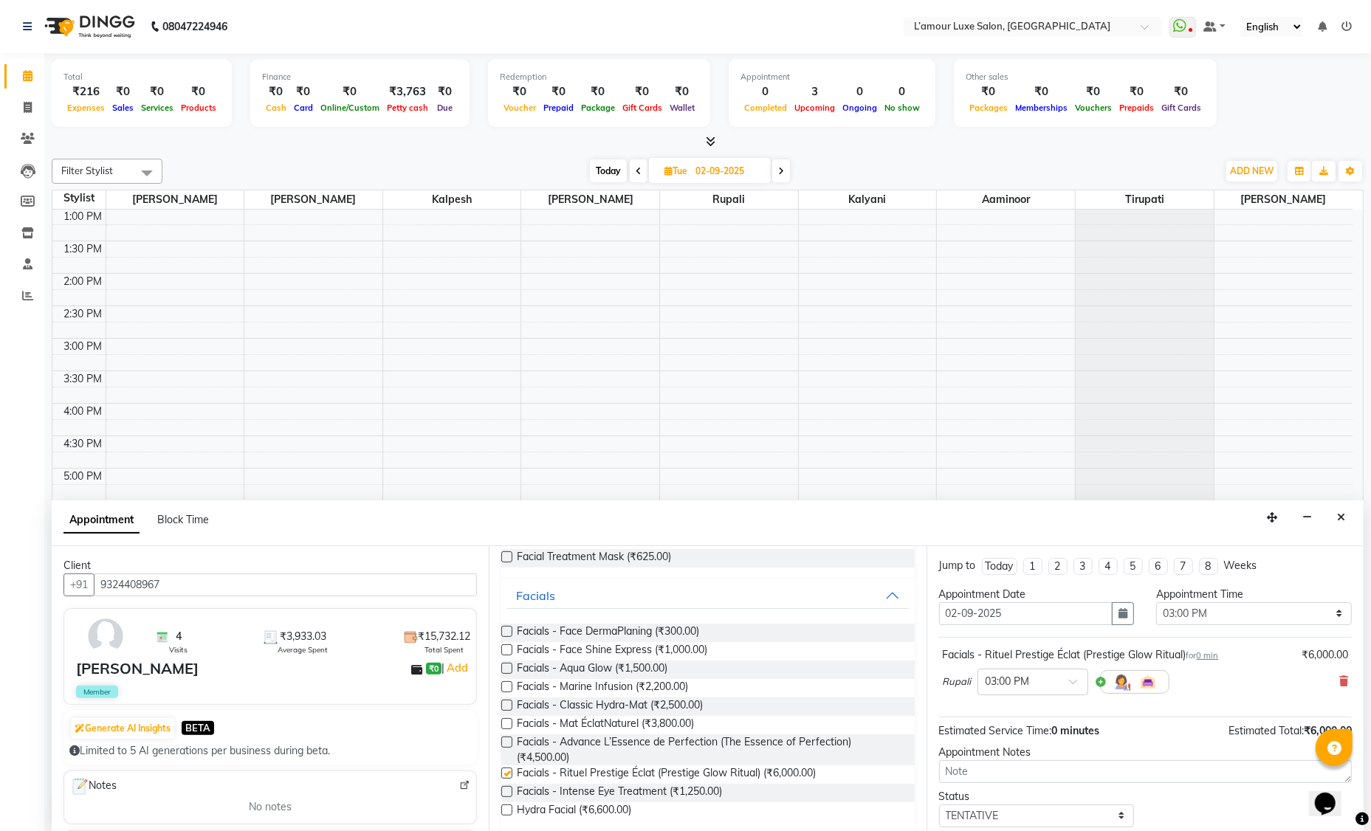
checkbox input "false"
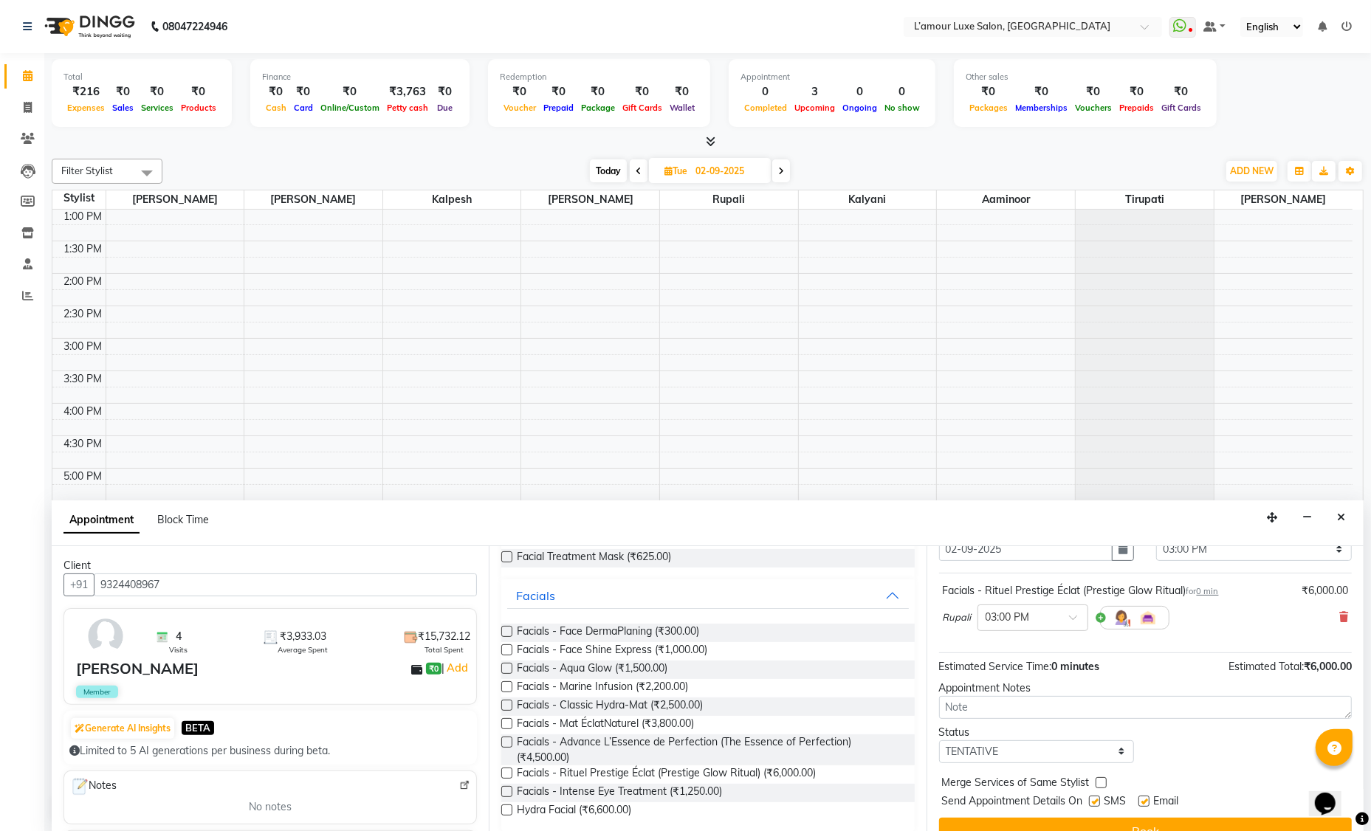
scroll to position [87, 0]
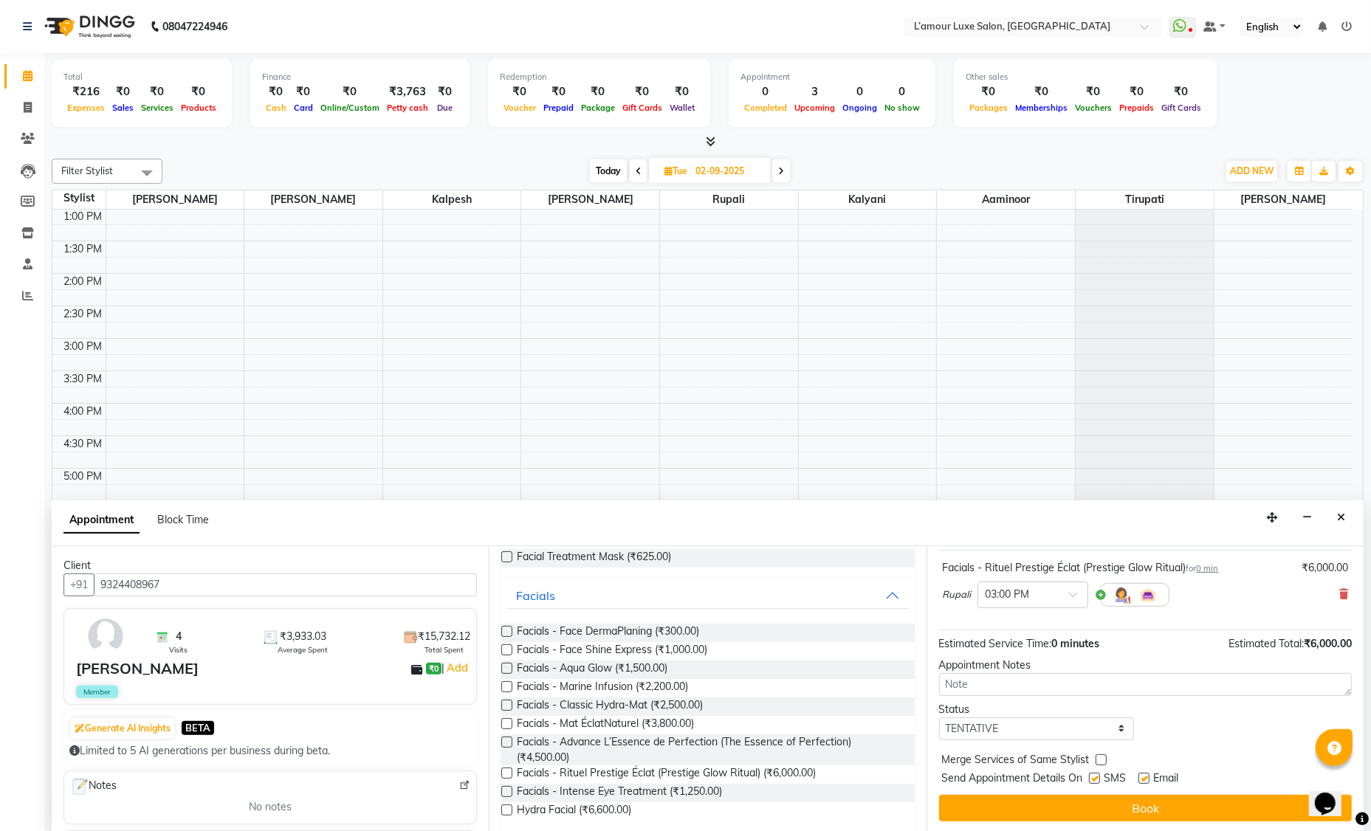
click at [1070, 795] on button "Book" at bounding box center [1145, 808] width 413 height 27
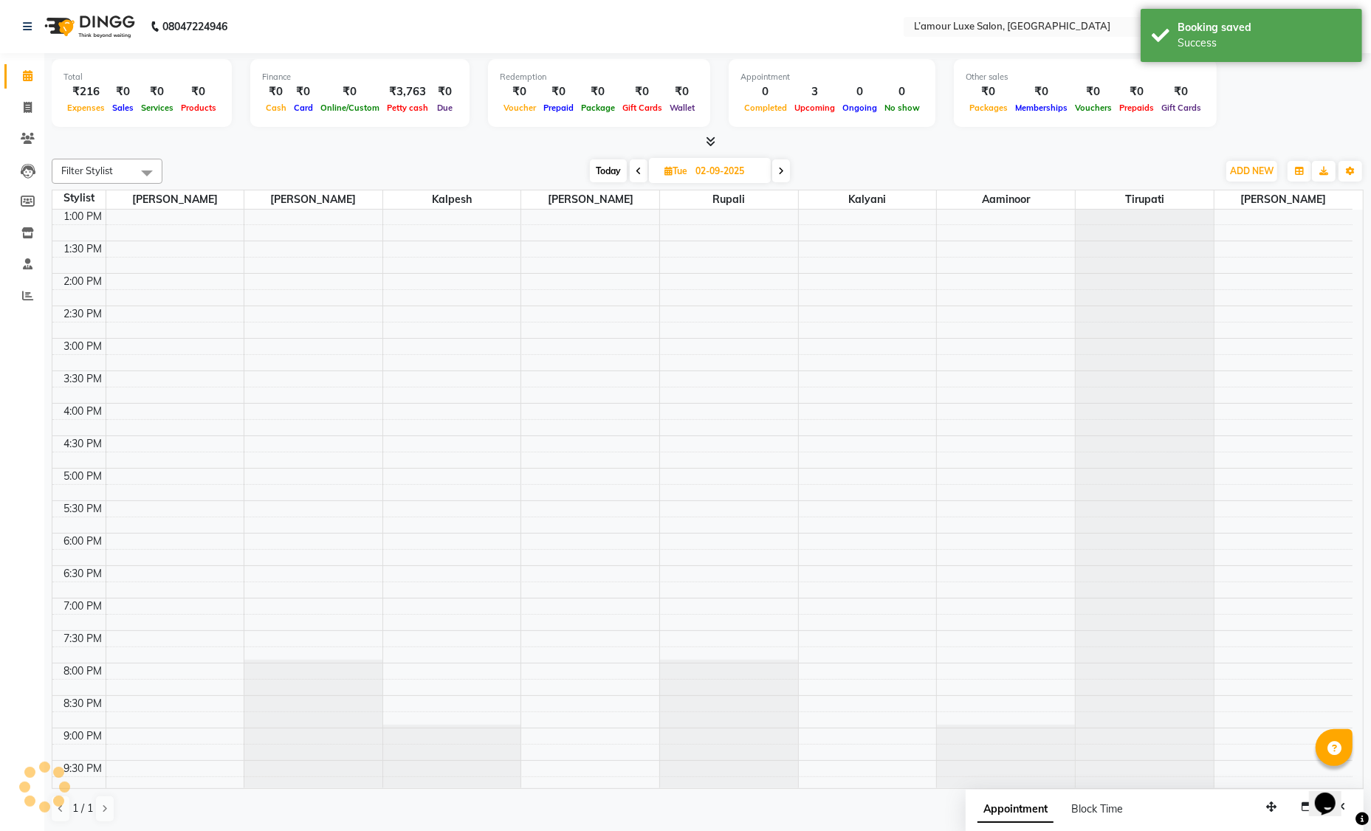
scroll to position [0, 0]
click at [599, 171] on span "Today" at bounding box center [608, 170] width 37 height 23
type input "01-09-2025"
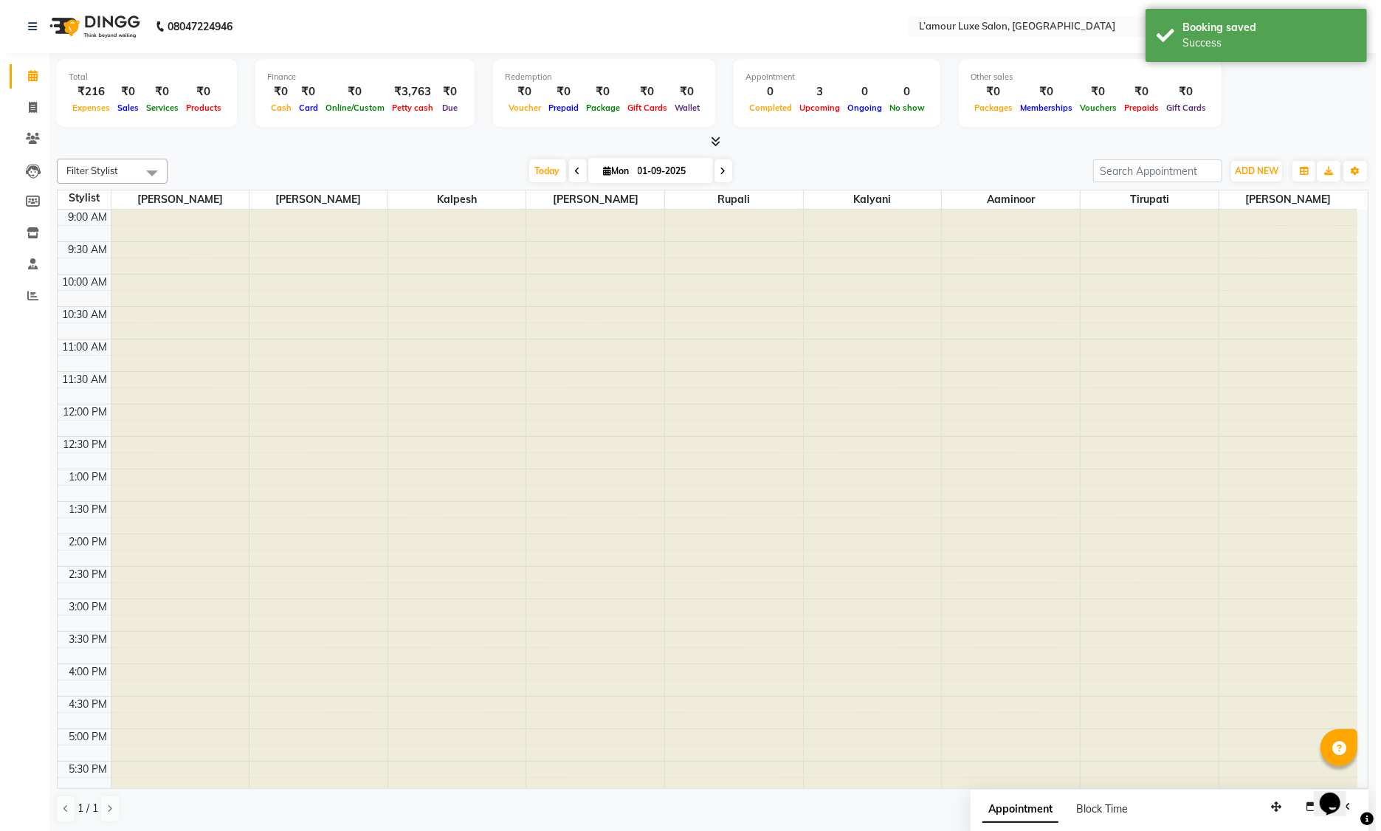
scroll to position [261, 0]
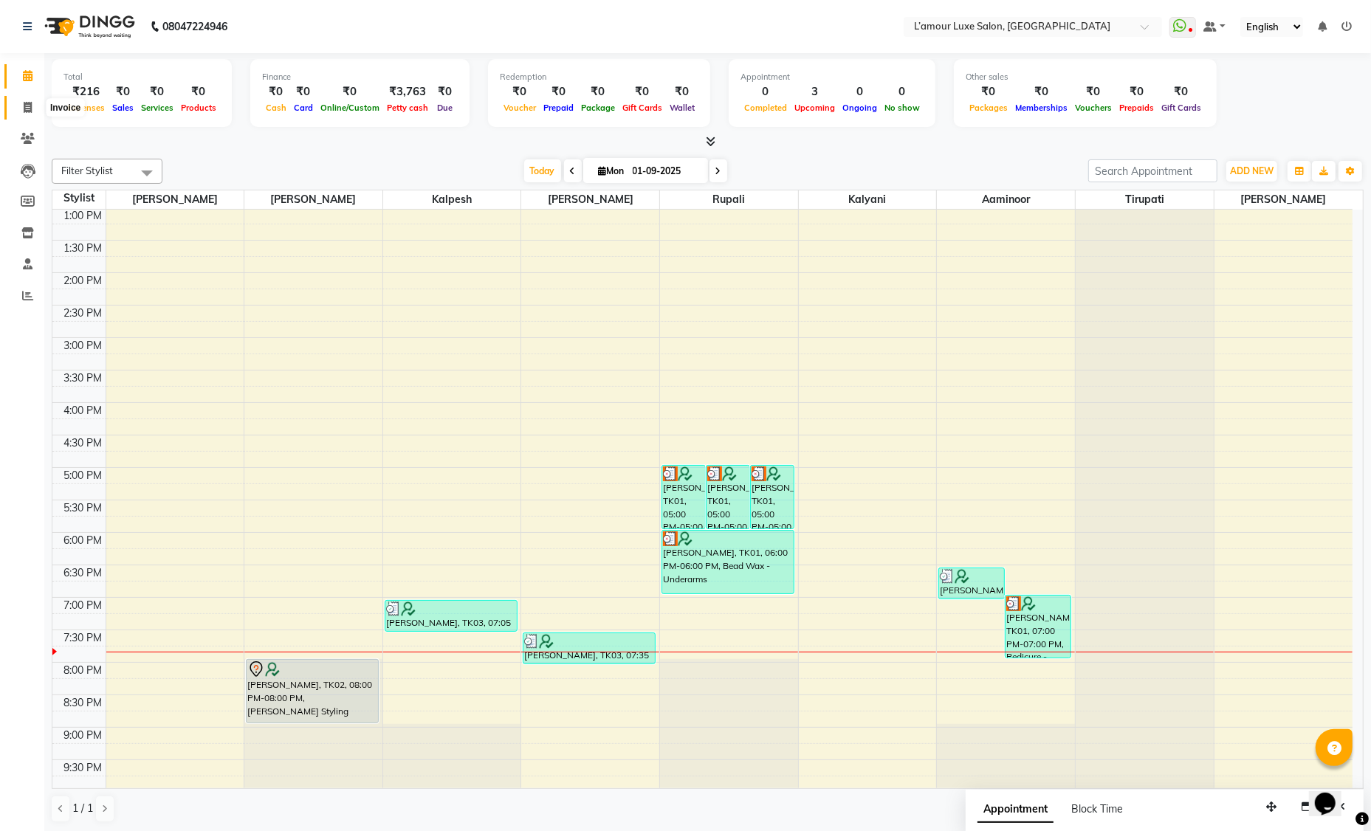
click at [29, 109] on icon at bounding box center [28, 107] width 8 height 11
select select "7325"
select select "service"
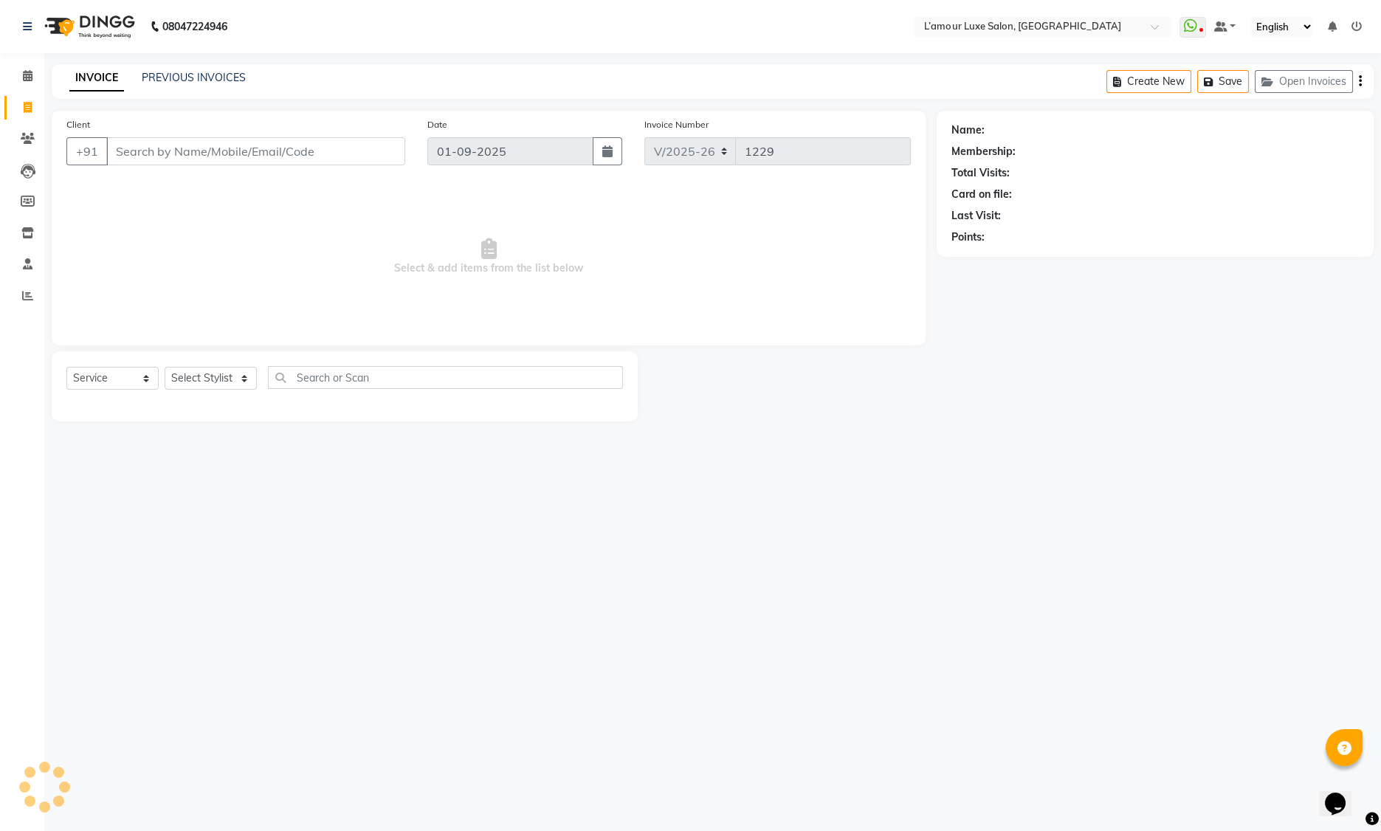
click at [196, 152] on input "Client" at bounding box center [255, 151] width 299 height 28
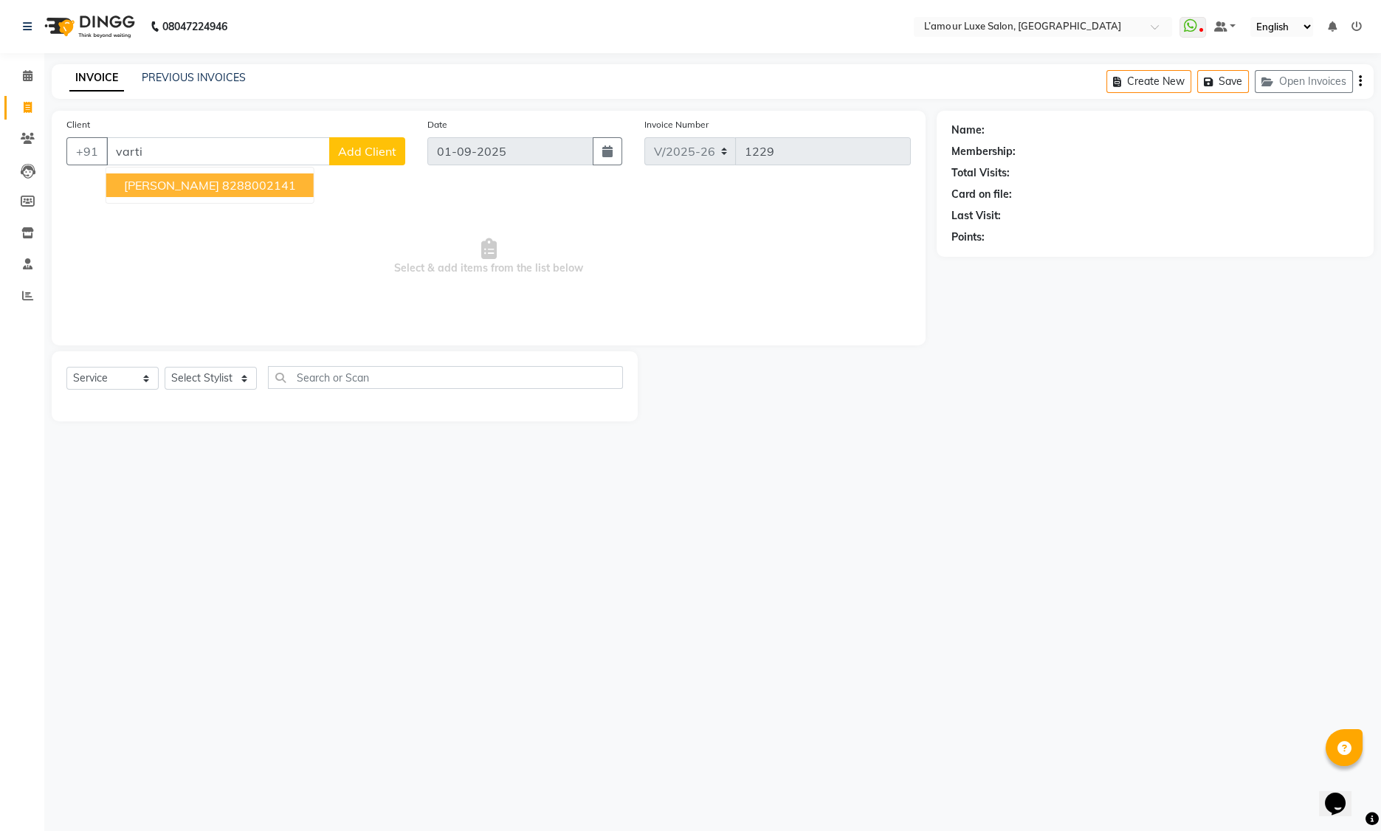
click at [222, 190] on ngb-highlight "8288002141" at bounding box center [259, 185] width 74 height 15
type input "8288002141"
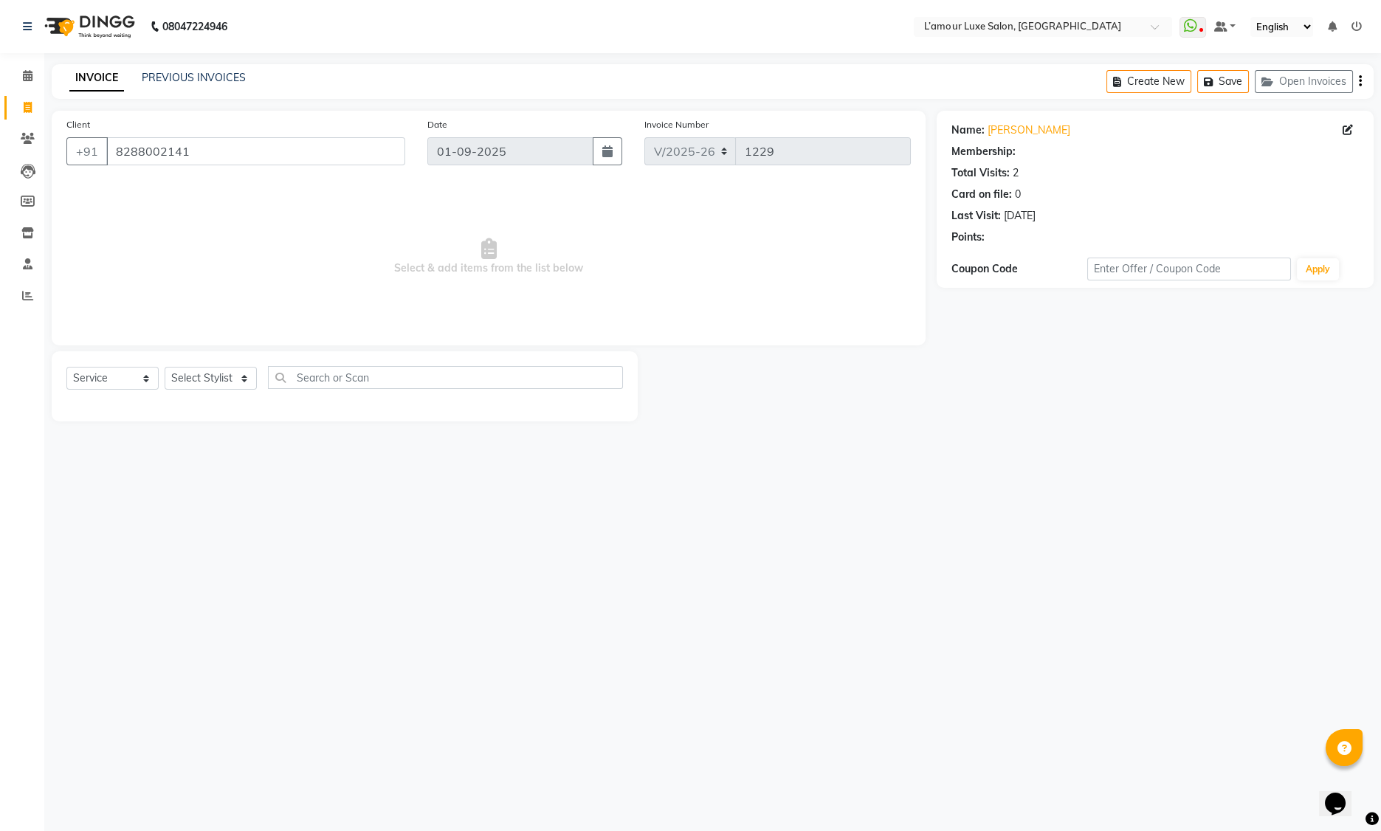
select select "1: Object"
click at [203, 384] on select "Select Stylist Aaminoor Anas Kalpesh Kalyani krutika Desai Ravi Thakor Rukshana…" at bounding box center [211, 378] width 92 height 23
select select "79012"
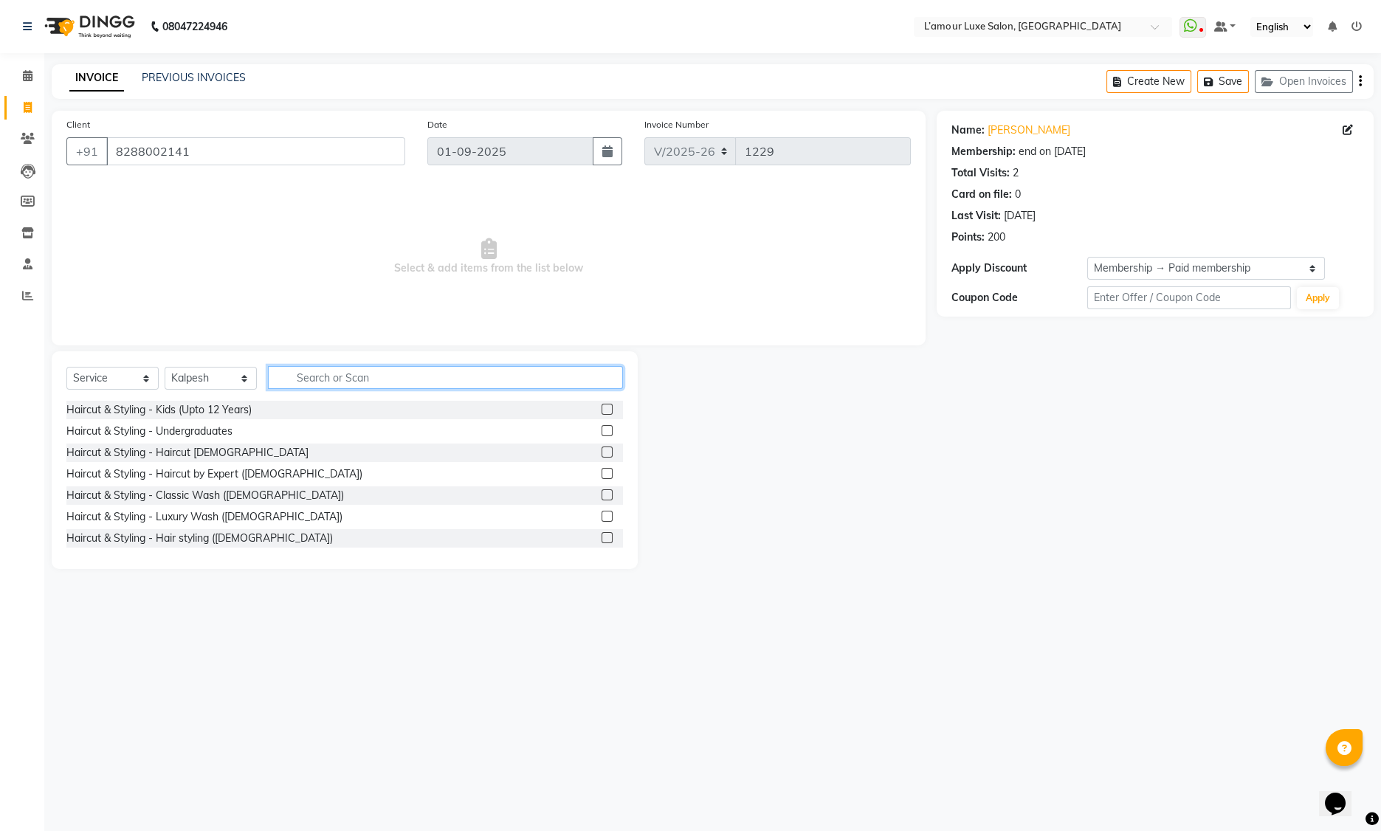
click at [364, 377] on input "text" at bounding box center [445, 377] width 355 height 23
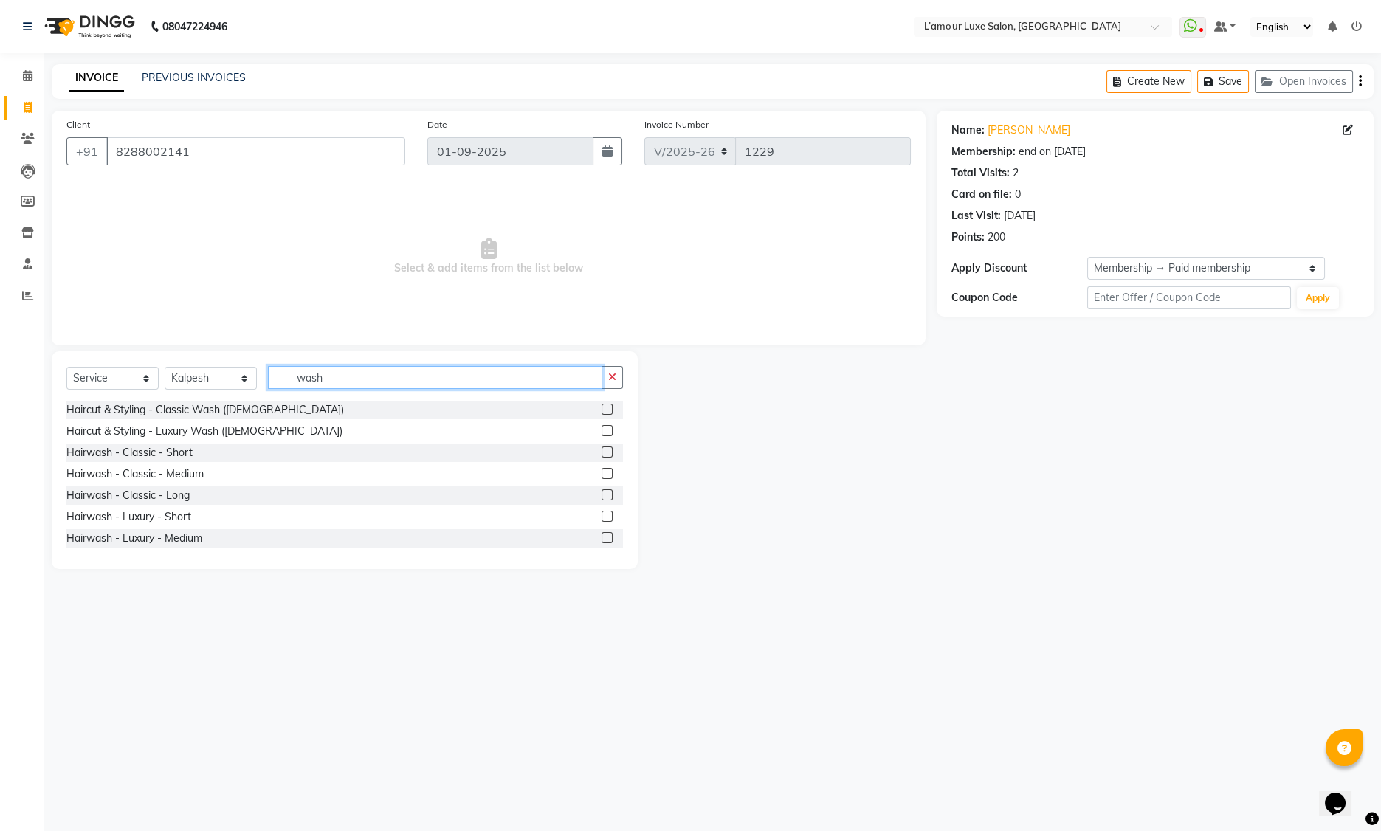
type input "wash"
click at [602, 475] on label at bounding box center [607, 473] width 11 height 11
click at [602, 475] on input "checkbox" at bounding box center [607, 474] width 10 height 10
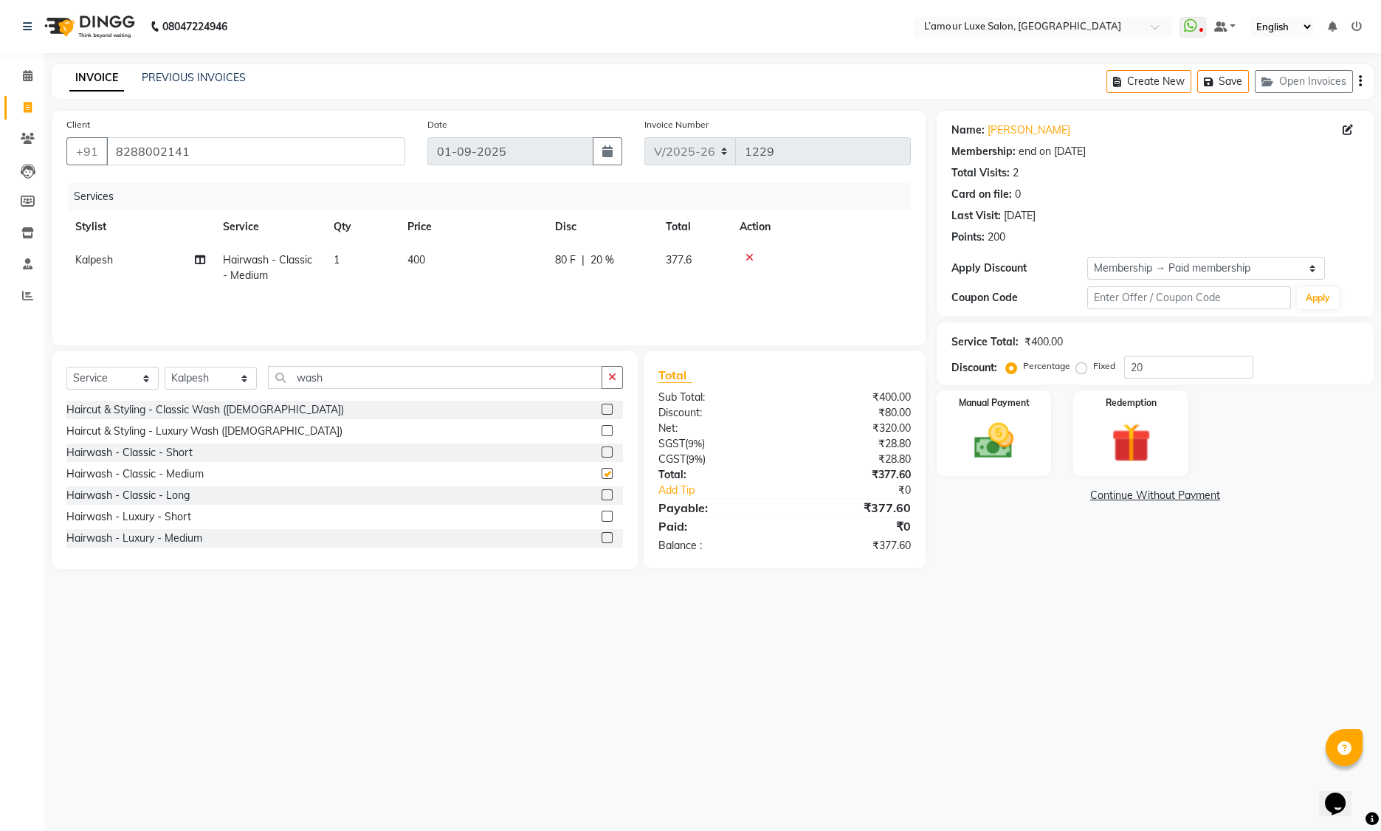
checkbox input "false"
drag, startPoint x: 337, startPoint y: 376, endPoint x: 218, endPoint y: 379, distance: 118.1
click at [219, 378] on div "Select Service Product Membership Package Voucher Prepaid Gift Card Select Styl…" at bounding box center [344, 383] width 557 height 35
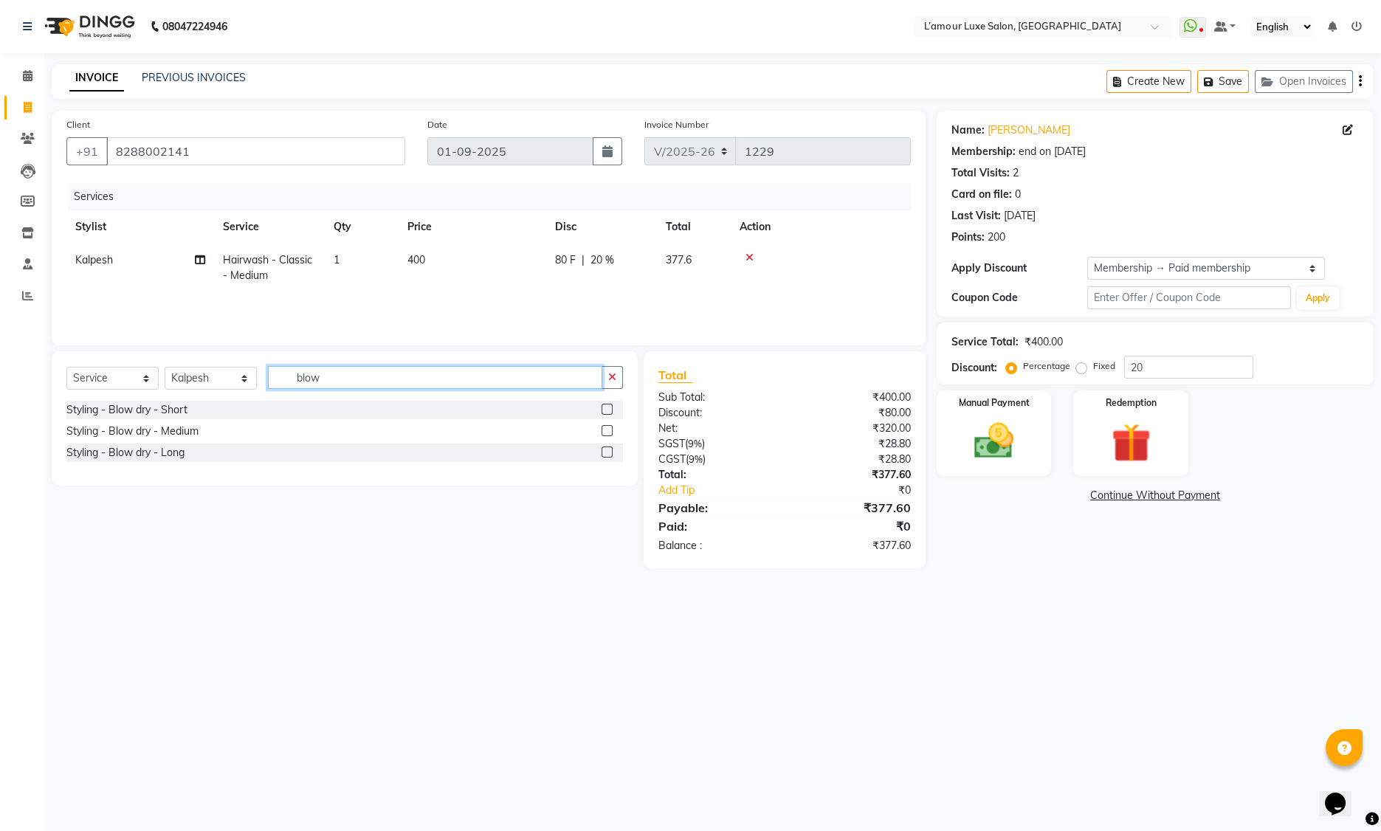
type input "blow"
click at [609, 433] on label at bounding box center [607, 430] width 11 height 11
click at [609, 433] on input "checkbox" at bounding box center [607, 432] width 10 height 10
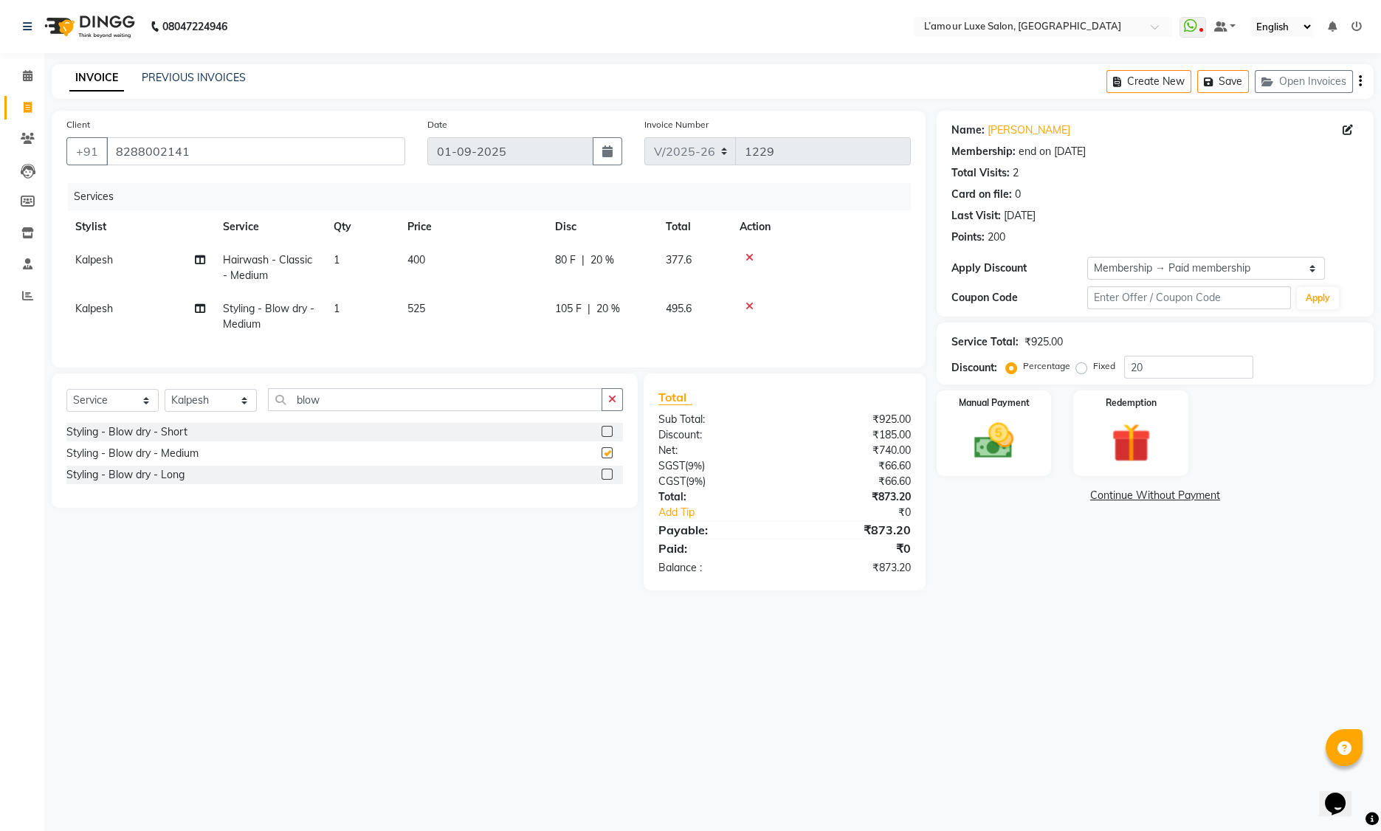
checkbox input "false"
click at [585, 261] on div "80 F | 20 %" at bounding box center [601, 260] width 93 height 16
select select "79012"
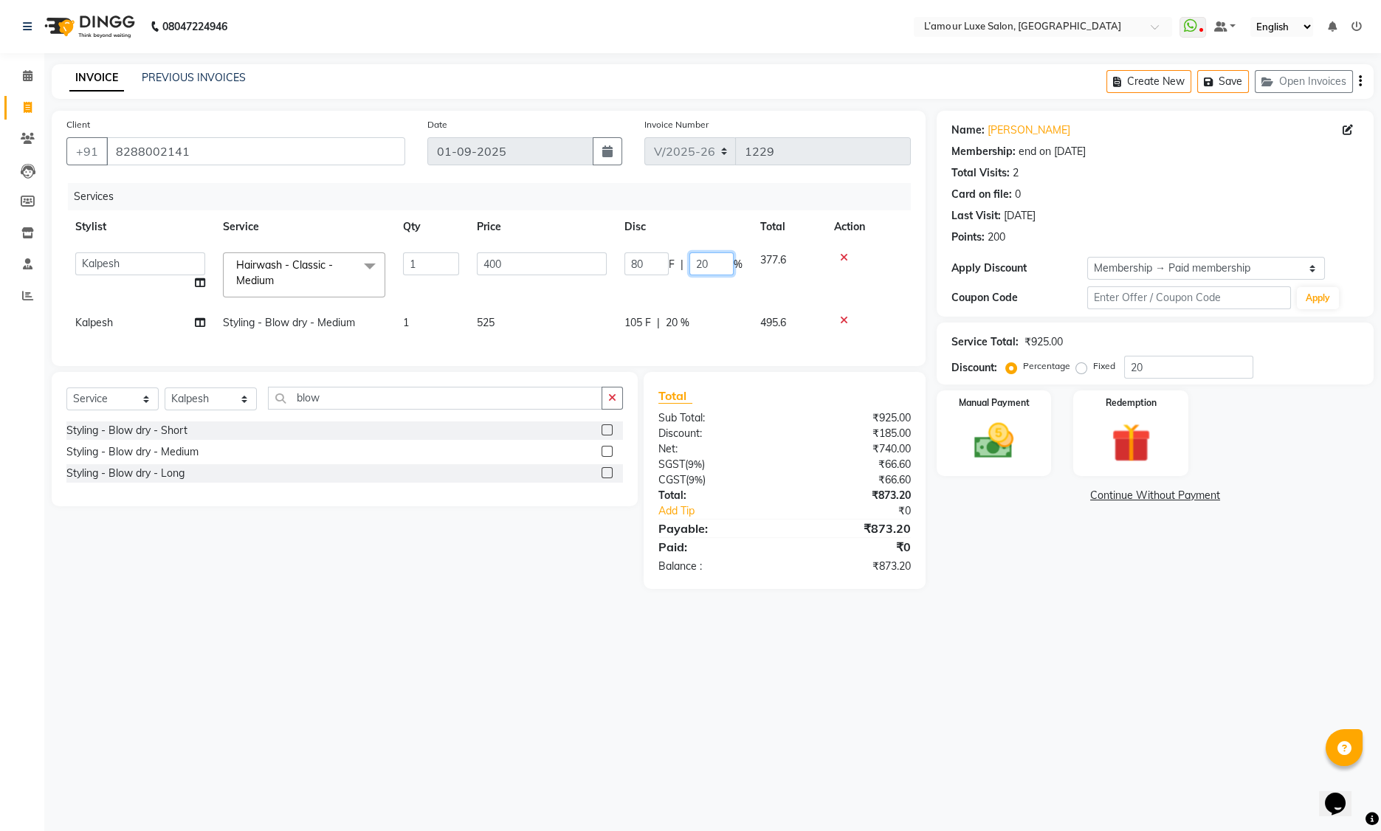
click at [700, 264] on input "20" at bounding box center [711, 263] width 44 height 23
type input "50"
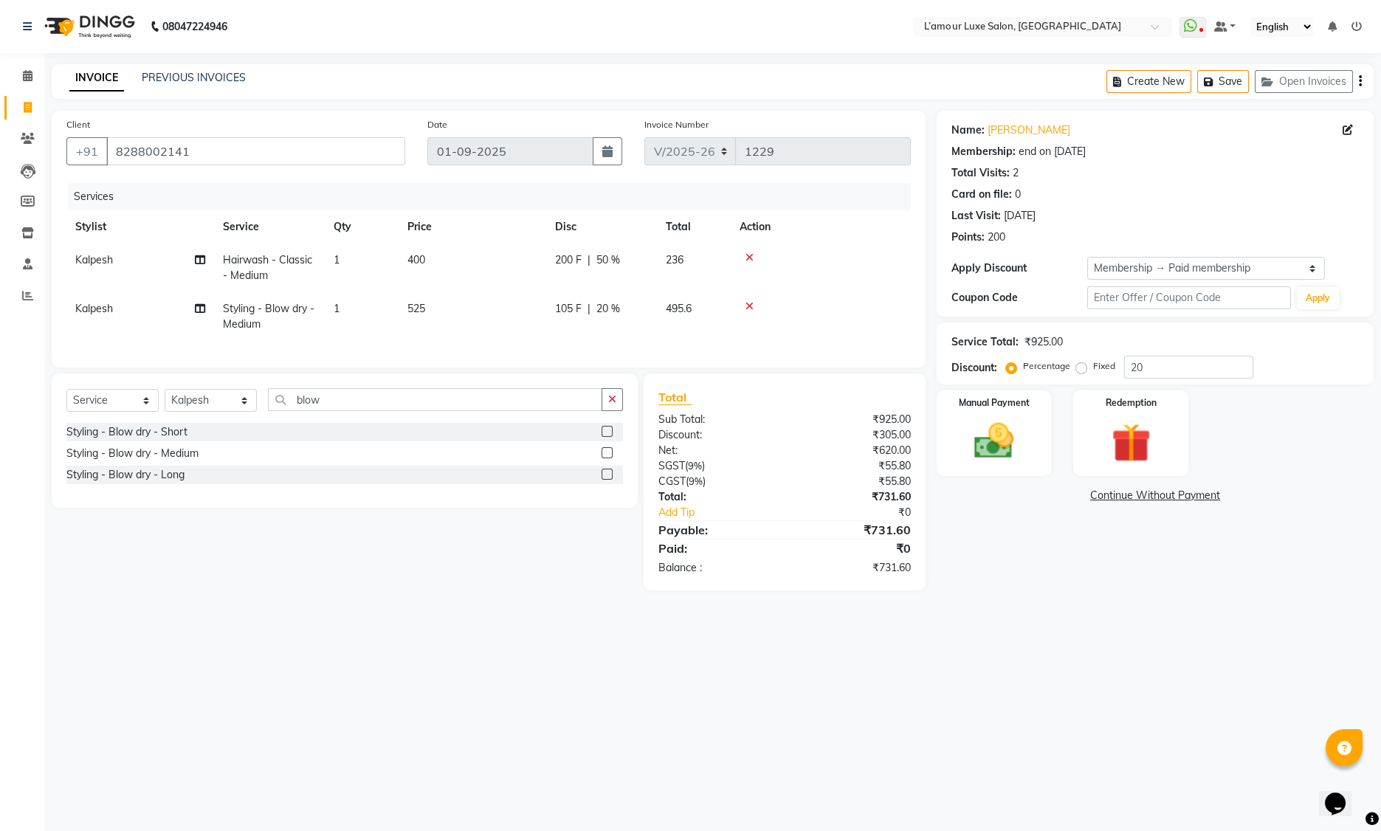
click at [881, 328] on td at bounding box center [821, 316] width 180 height 49
click at [1003, 131] on link "Vartika" at bounding box center [1029, 131] width 83 height 16
click at [1164, 447] on div "Redemption" at bounding box center [1131, 433] width 120 height 89
click at [1249, 503] on span "Points" at bounding box center [1244, 497] width 32 height 17
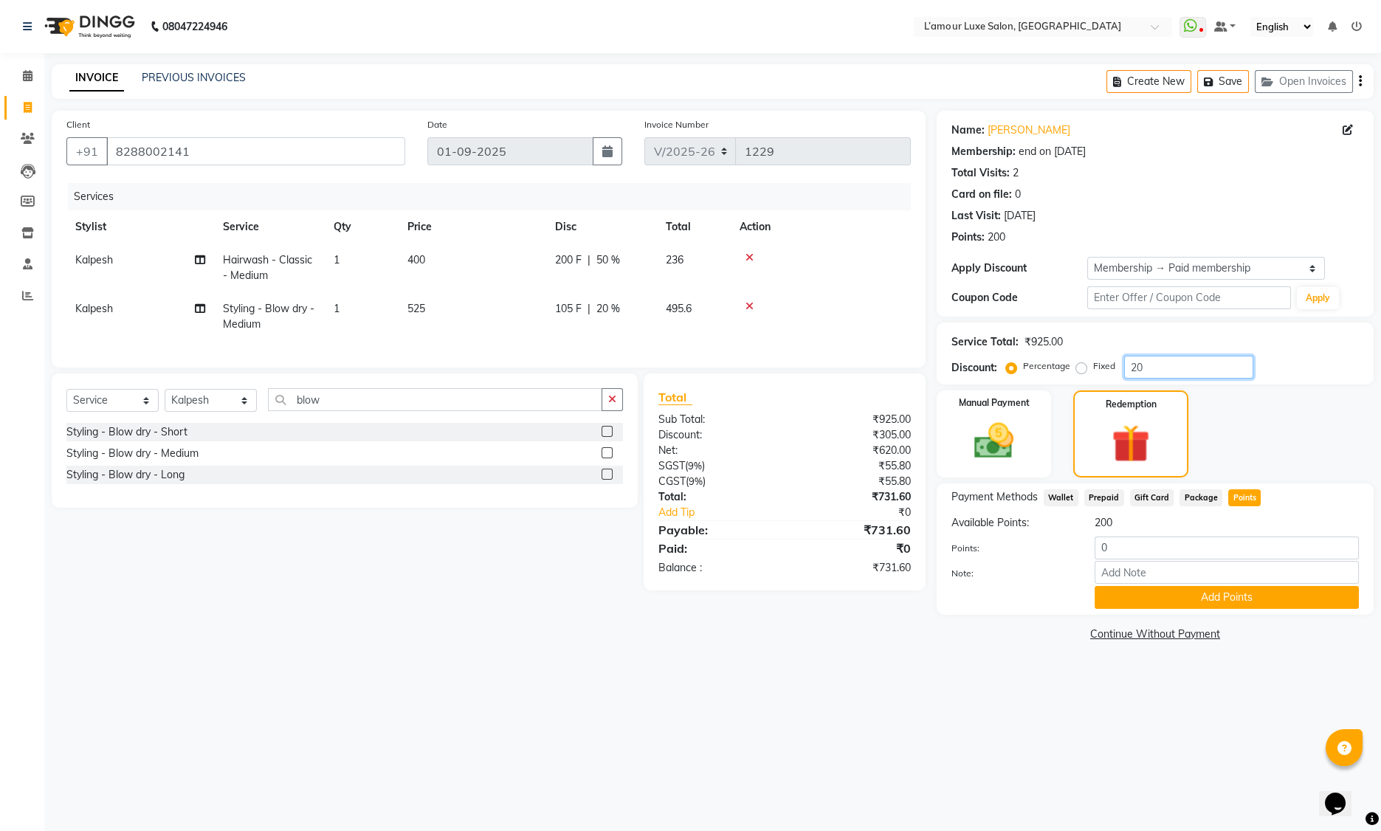
drag, startPoint x: 1162, startPoint y: 373, endPoint x: 1062, endPoint y: 365, distance: 99.9
click at [1062, 365] on div "Percentage Fixed 20" at bounding box center [1131, 367] width 244 height 23
click at [1100, 547] on input "0" at bounding box center [1227, 548] width 264 height 23
type input "200"
click at [1129, 604] on button "Add Points" at bounding box center [1227, 597] width 264 height 23
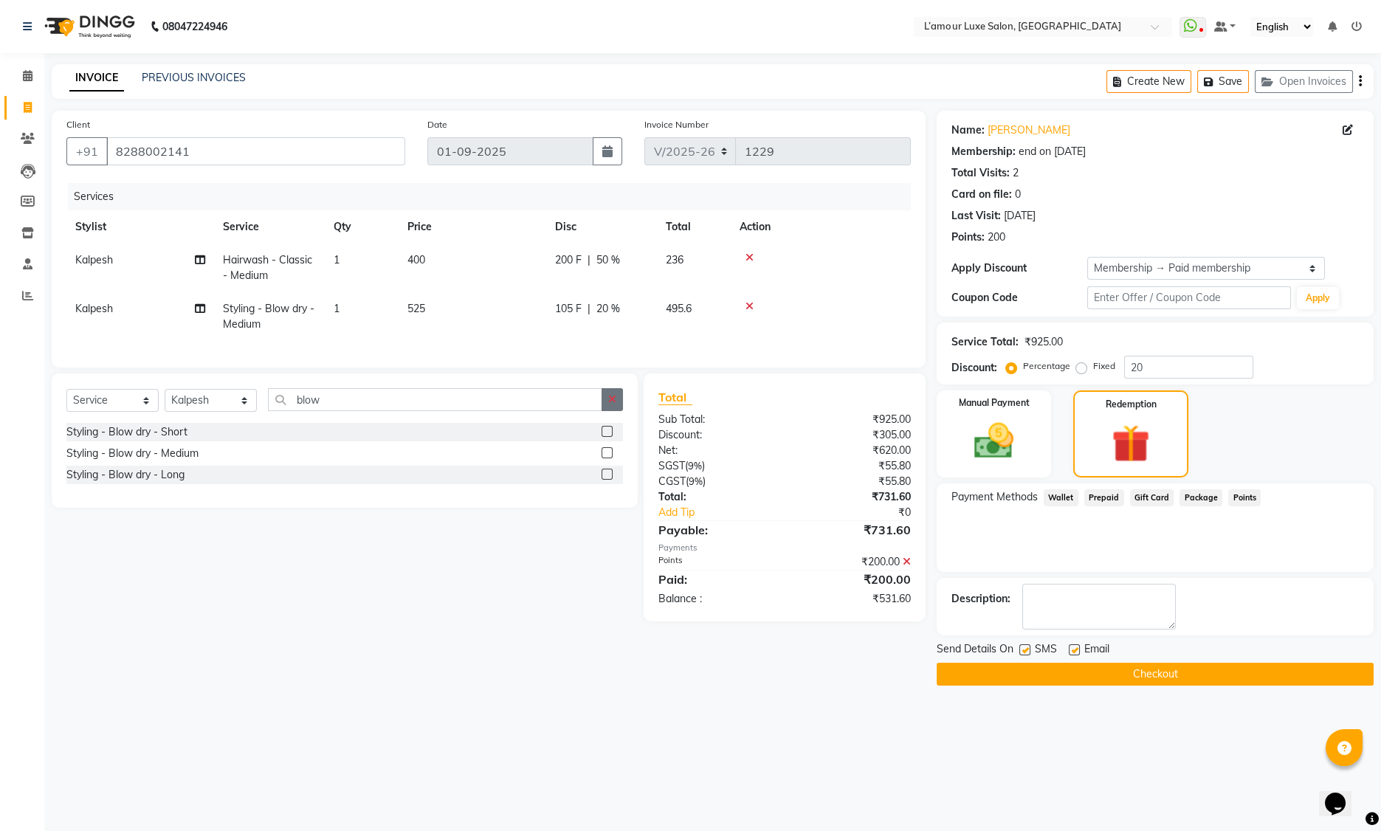
click at [615, 404] on icon "button" at bounding box center [612, 399] width 8 height 10
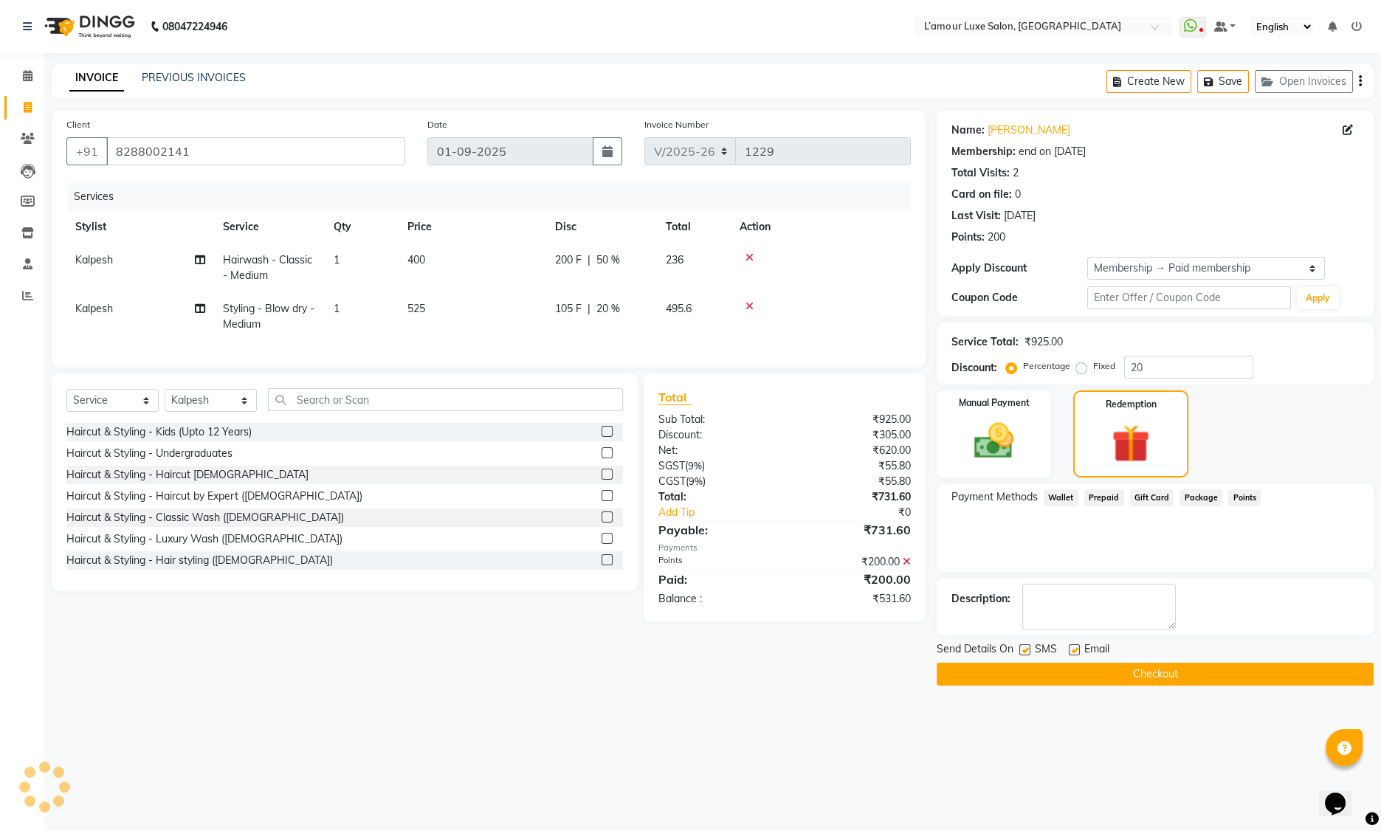
click at [268, 262] on span "Hairwash - Classic - Medium" at bounding box center [267, 267] width 89 height 29
select select "79012"
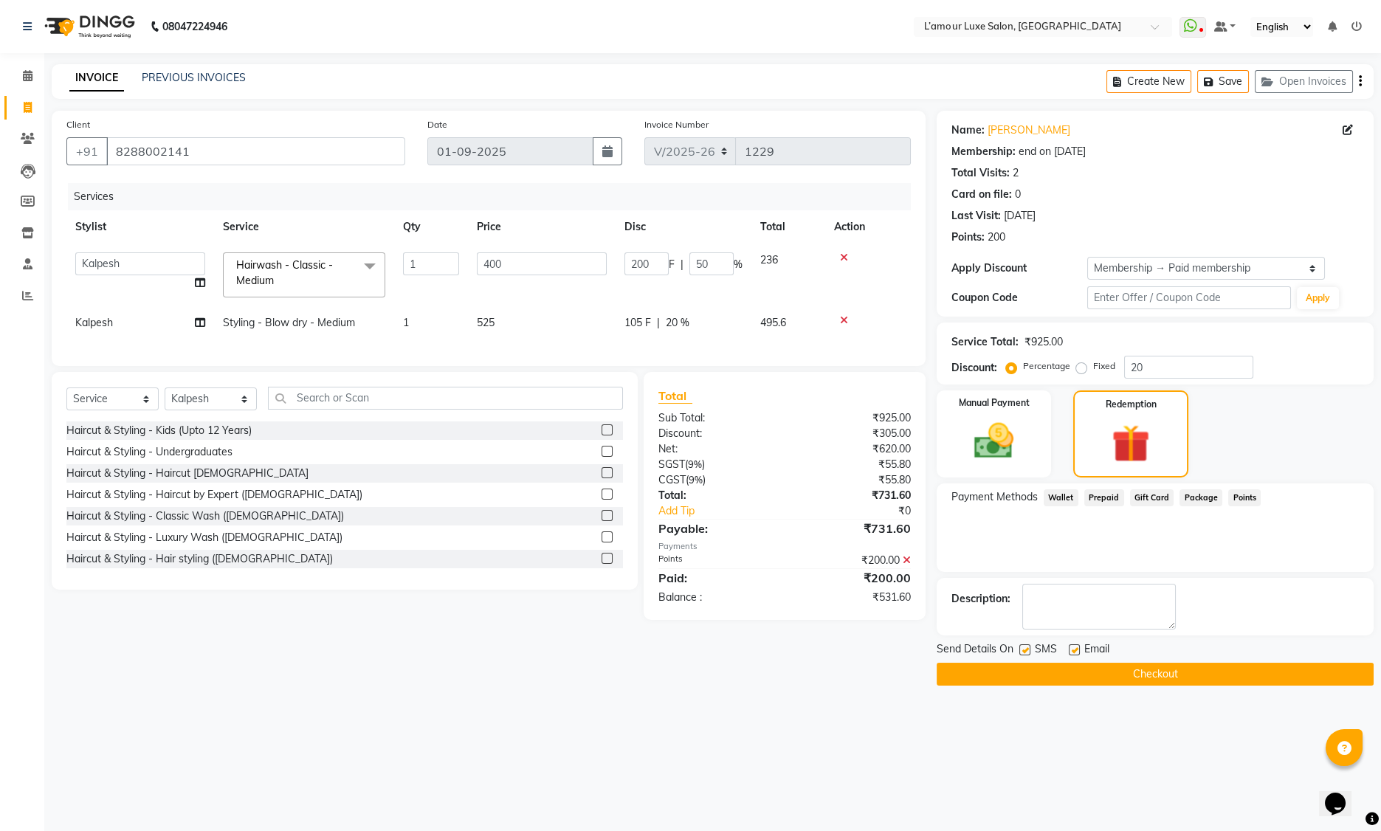
click at [329, 266] on span "Hairwash - Classic - Medium" at bounding box center [284, 272] width 97 height 29
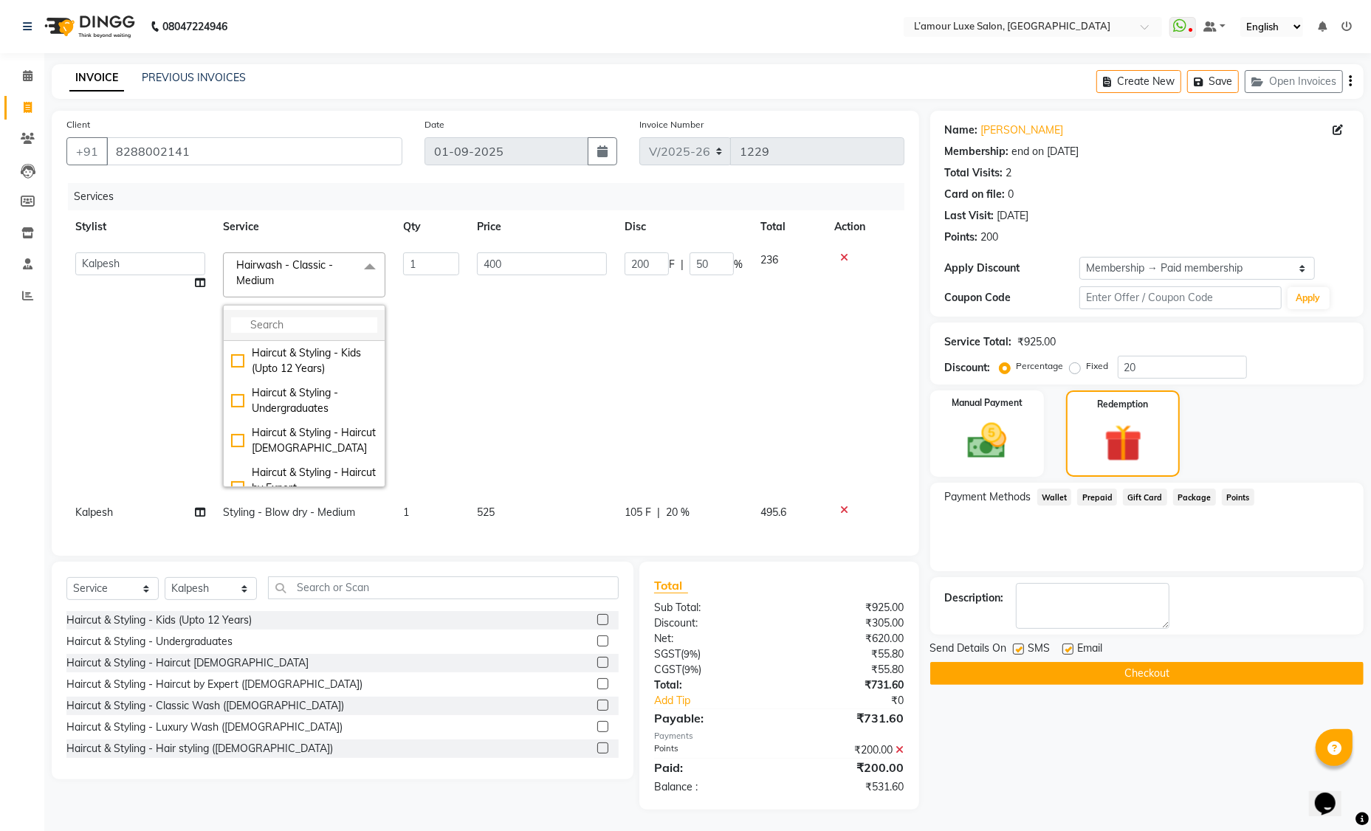
click at [281, 332] on li at bounding box center [304, 325] width 161 height 31
click at [277, 327] on input "multiselect-search" at bounding box center [304, 325] width 146 height 16
type input "wash"
click at [234, 456] on div "Hairwash - Classic - Short" at bounding box center [304, 471] width 146 height 31
checkbox input "true"
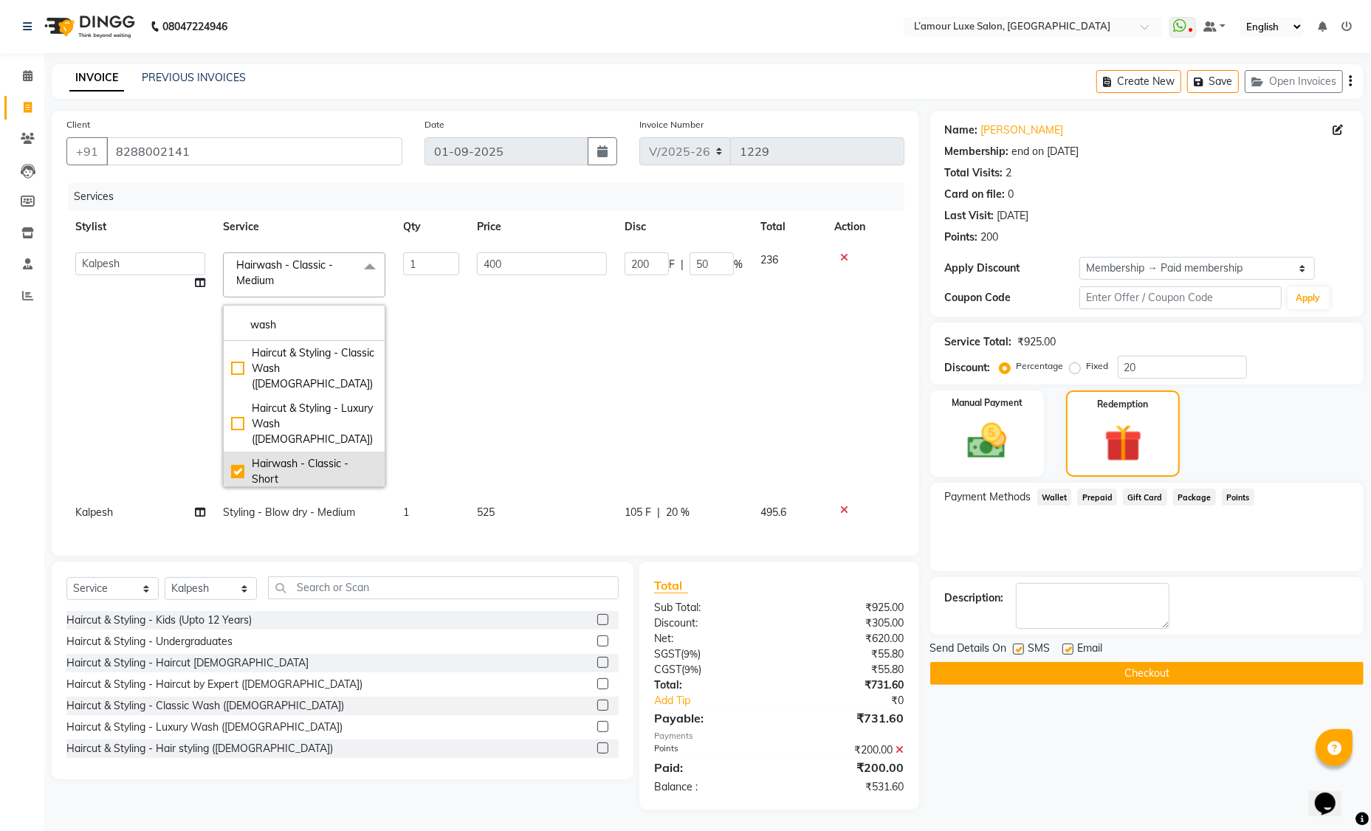
checkbox input "false"
type input "350"
type input "0"
click at [474, 363] on td "350" at bounding box center [542, 370] width 148 height 252
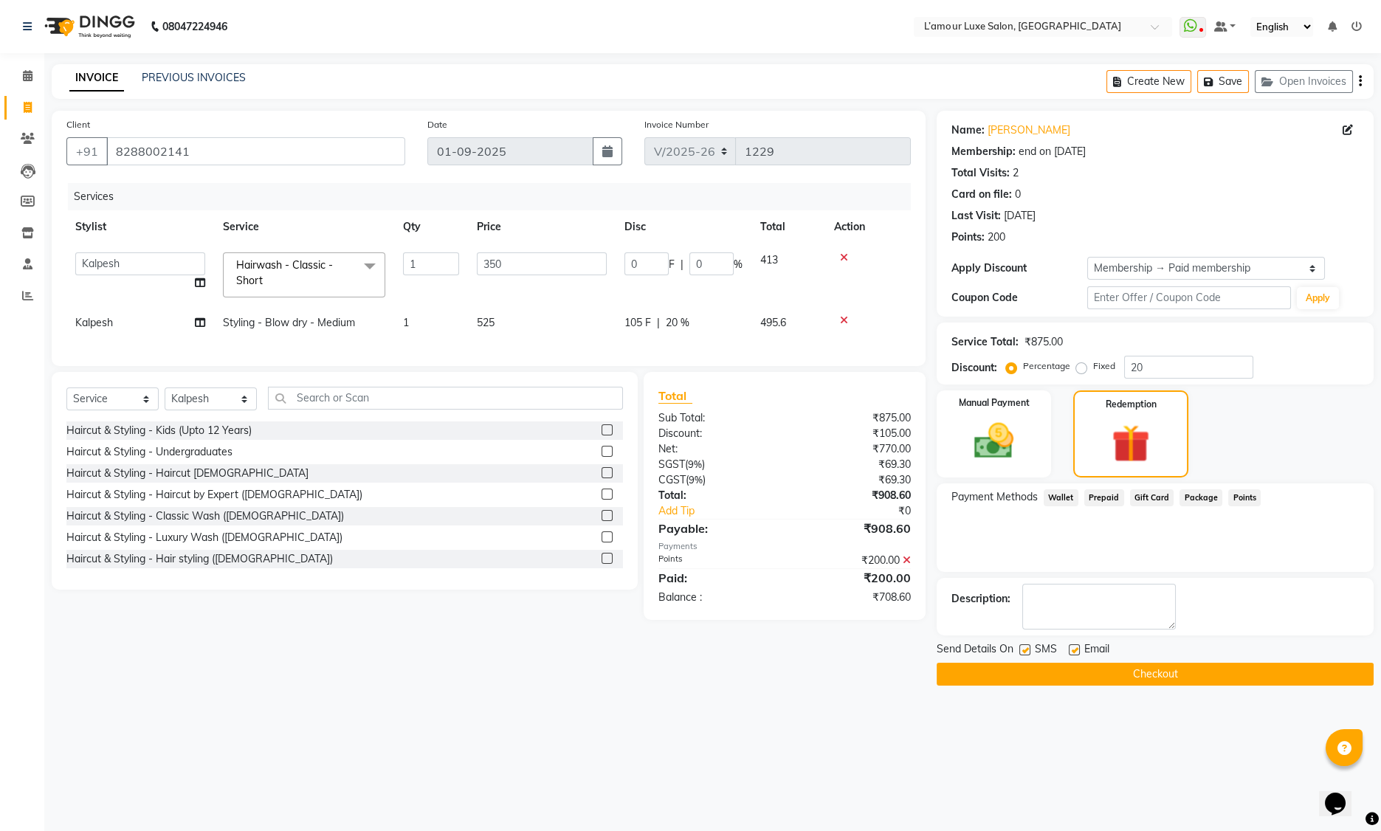
click at [316, 321] on span "Styling - Blow dry - Medium" at bounding box center [289, 322] width 132 height 13
select select "79012"
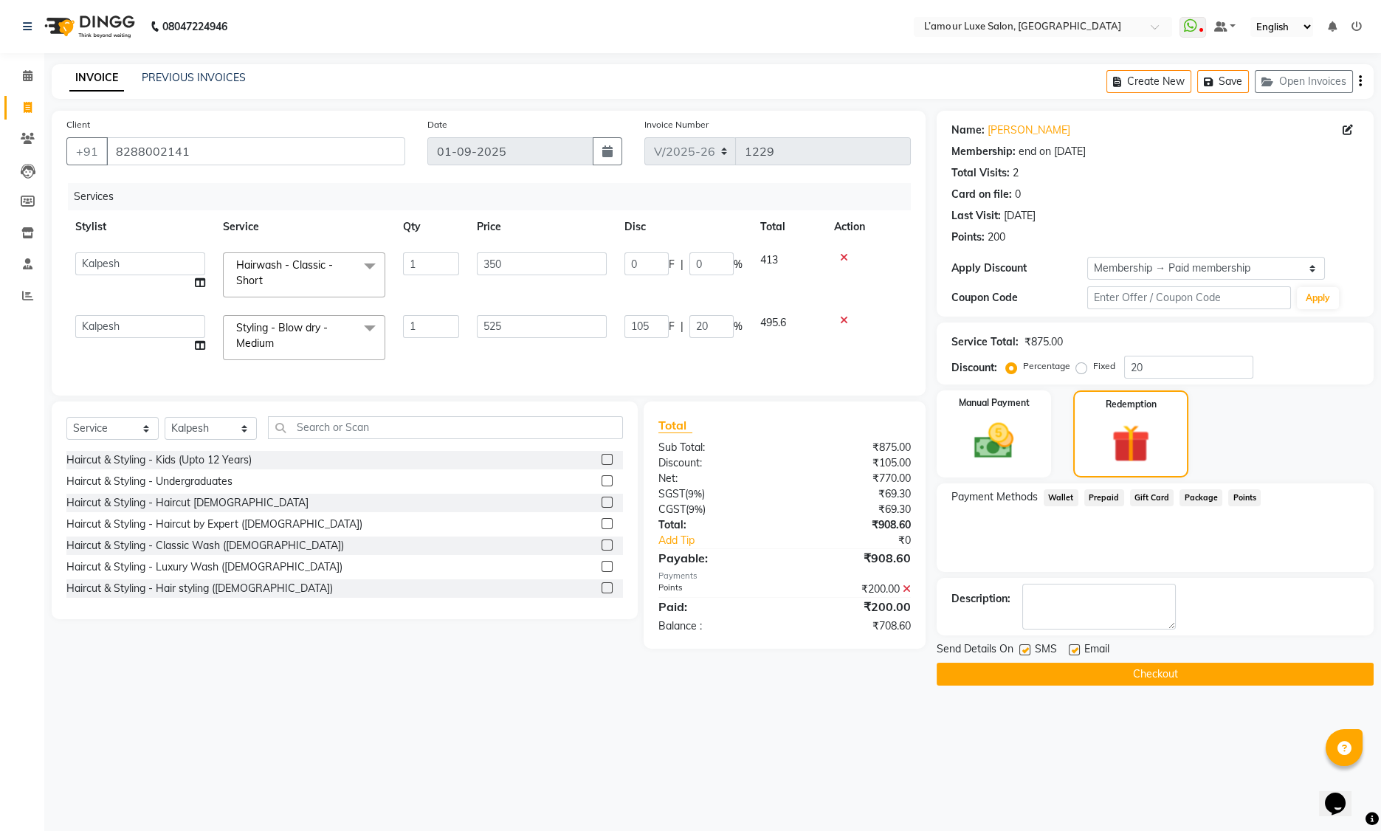
click at [337, 329] on span "Styling - Blow dry - Medium x" at bounding box center [298, 336] width 130 height 32
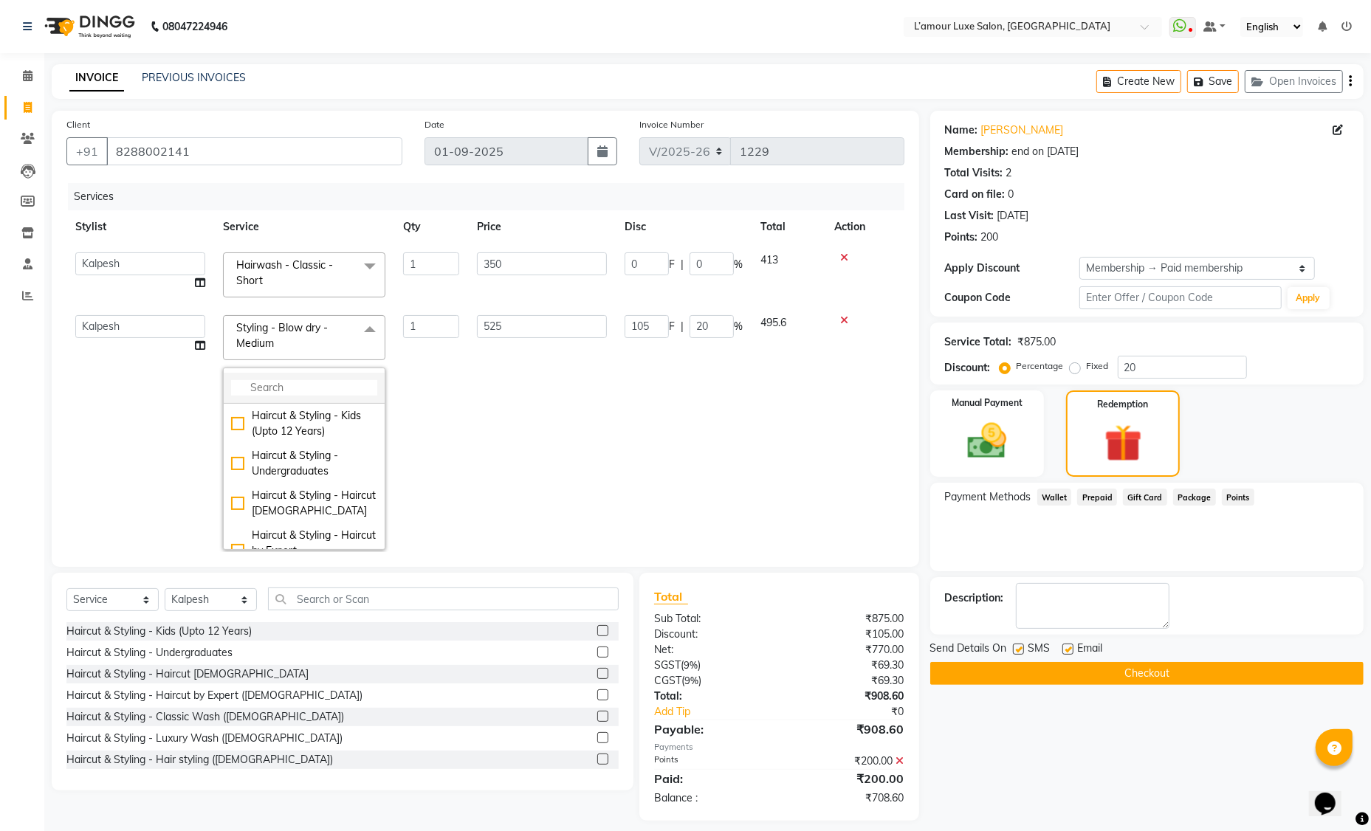
click at [268, 387] on input "multiselect-search" at bounding box center [304, 388] width 146 height 16
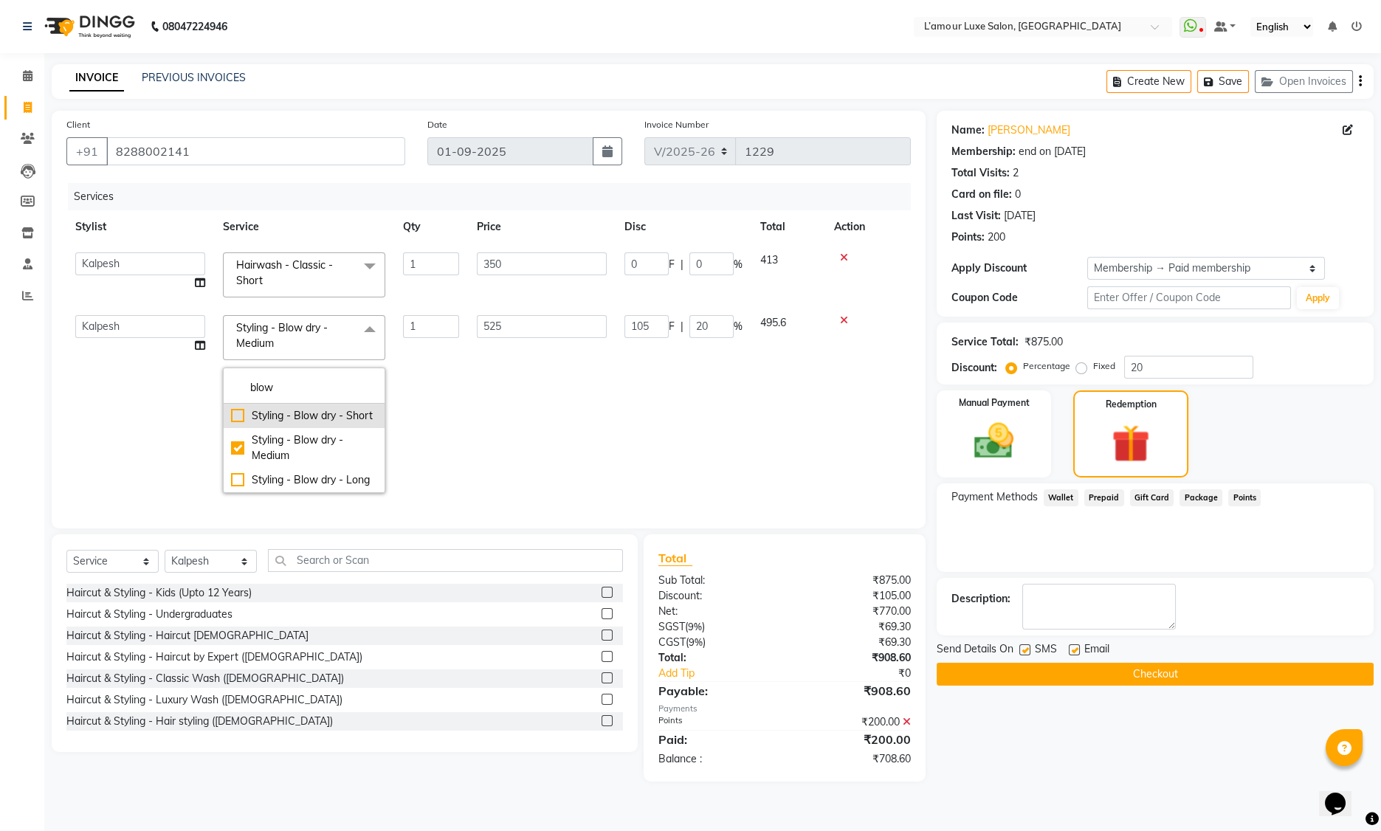
type input "blow"
click at [241, 414] on div "Styling - Blow dry - Short" at bounding box center [304, 416] width 146 height 16
checkbox input "true"
checkbox input "false"
type input "400"
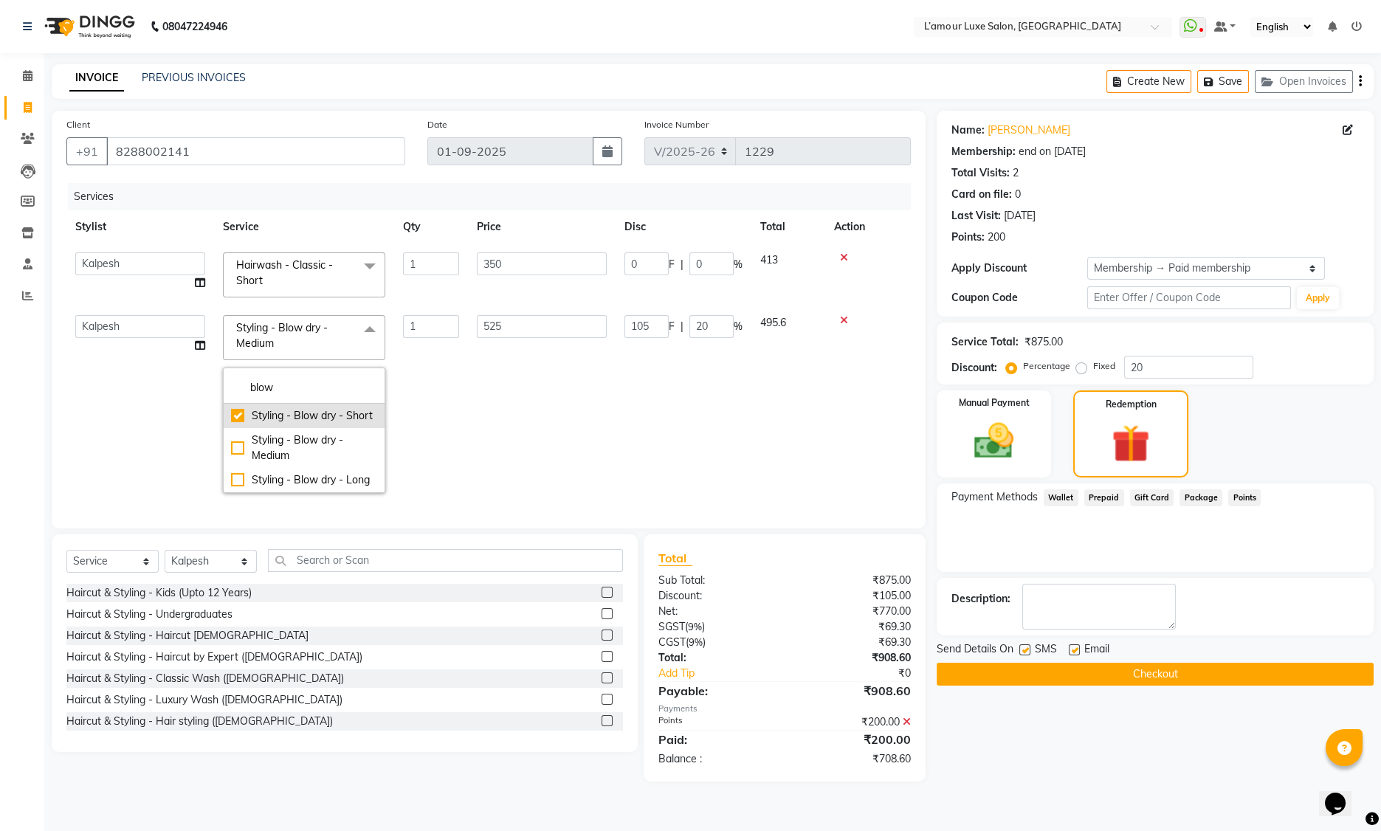
type input "80"
click at [552, 371] on td "400" at bounding box center [542, 404] width 148 height 196
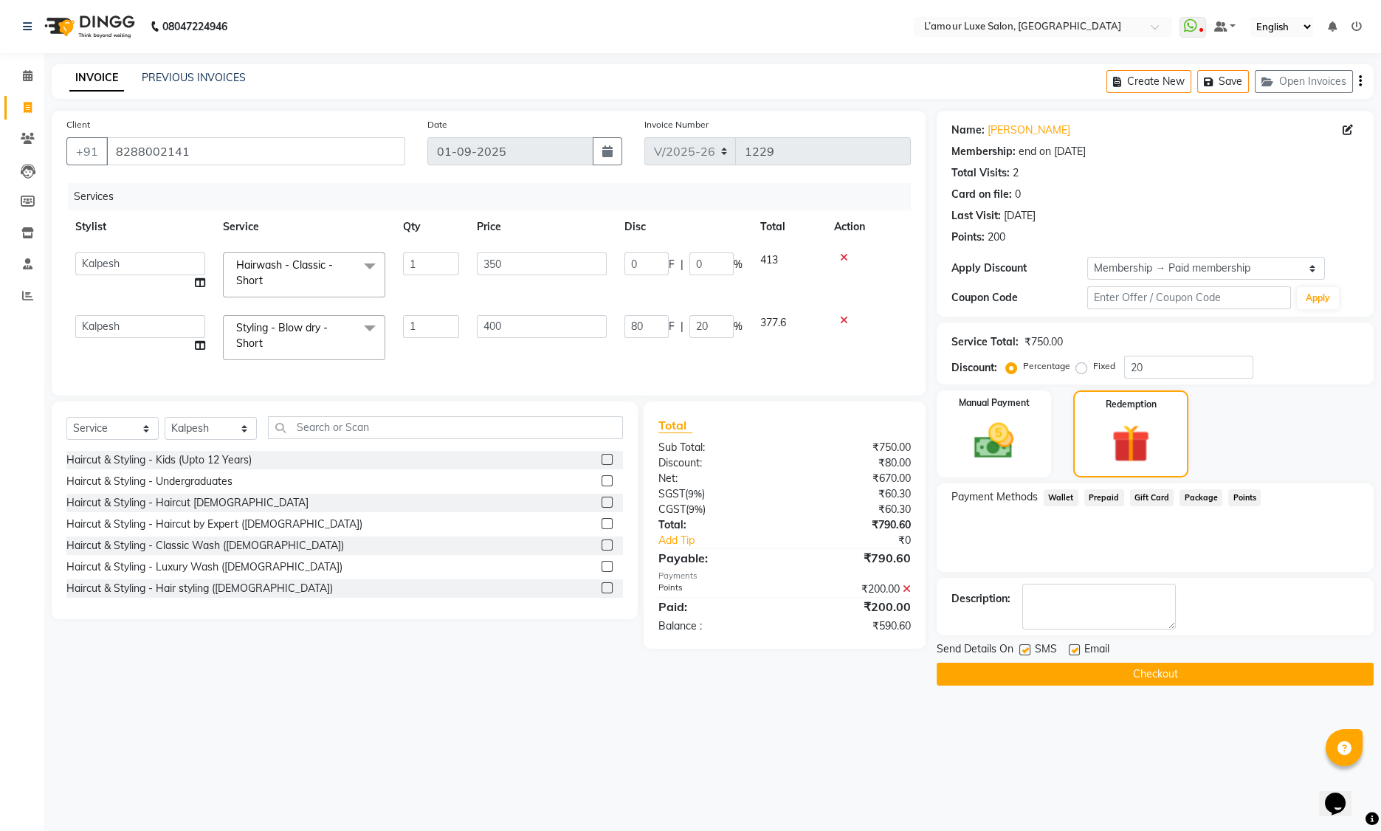
click at [908, 594] on icon at bounding box center [907, 589] width 8 height 10
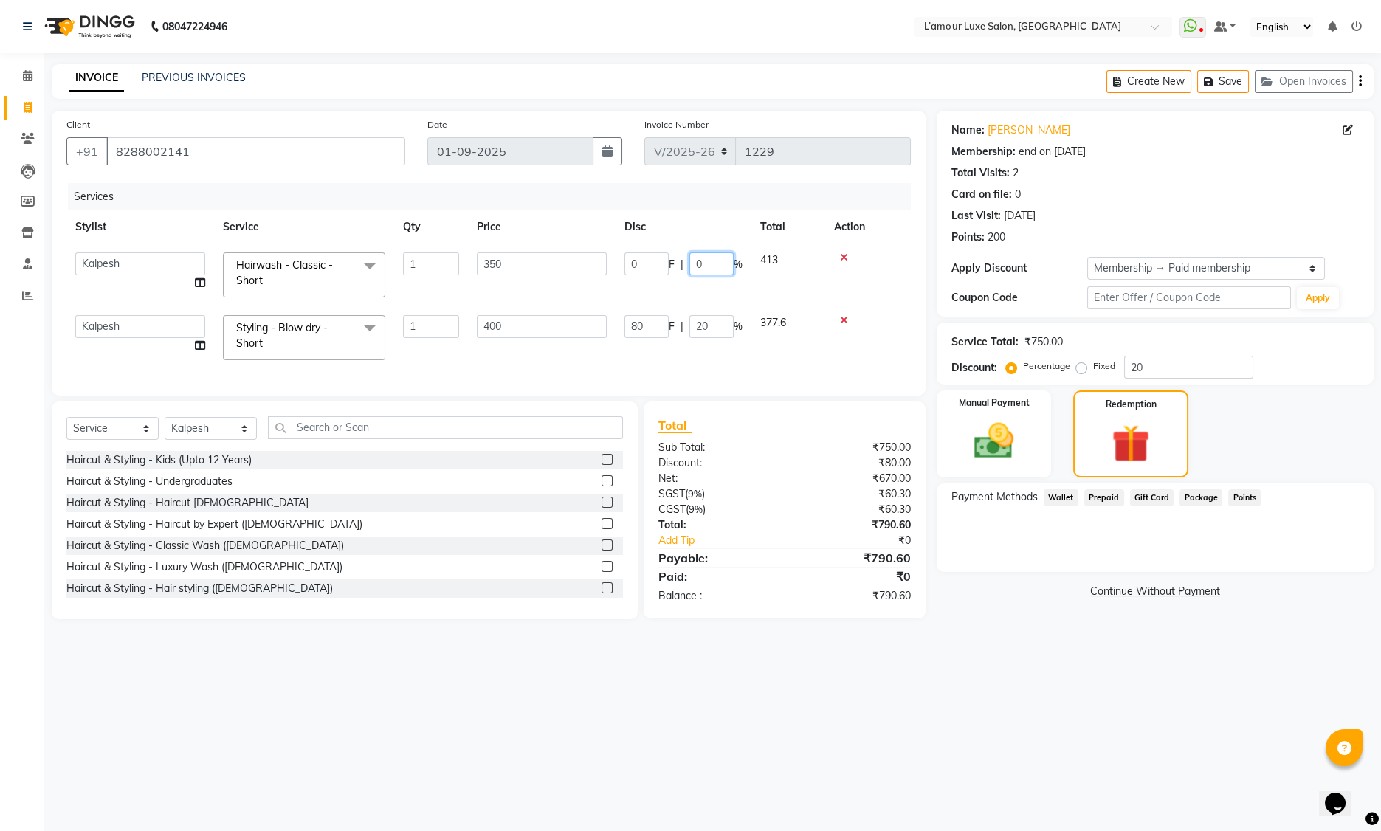
click at [699, 263] on input "0" at bounding box center [711, 263] width 44 height 23
click at [694, 266] on input "0" at bounding box center [711, 263] width 44 height 23
type input "50"
click at [873, 354] on div "Services Stylist Service Qty Price Disc Total Action Aaminoor Anas Kalpesh Kaly…" at bounding box center [488, 282] width 844 height 198
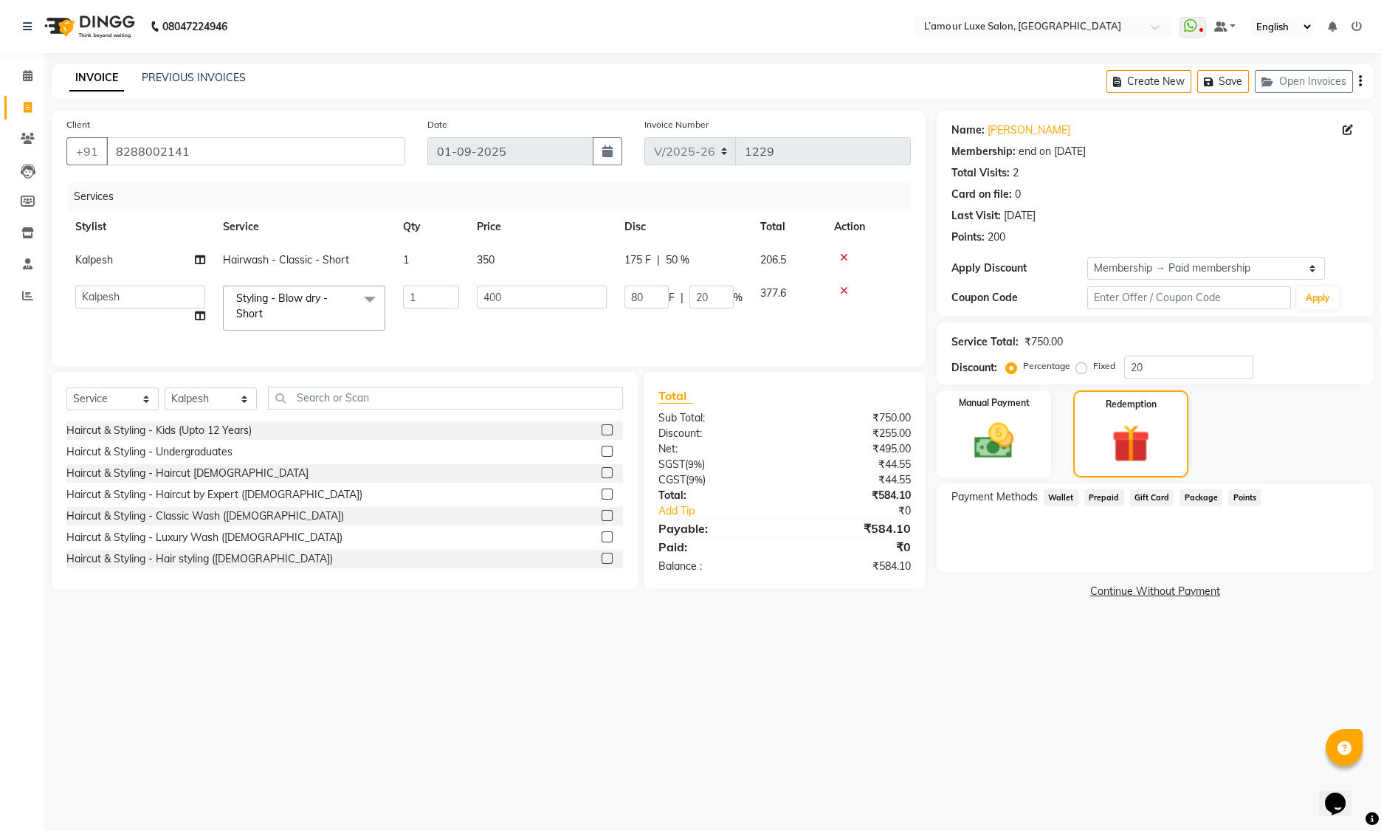
drag, startPoint x: 1239, startPoint y: 496, endPoint x: 1220, endPoint y: 513, distance: 25.6
click at [1239, 496] on span "Points" at bounding box center [1244, 497] width 32 height 17
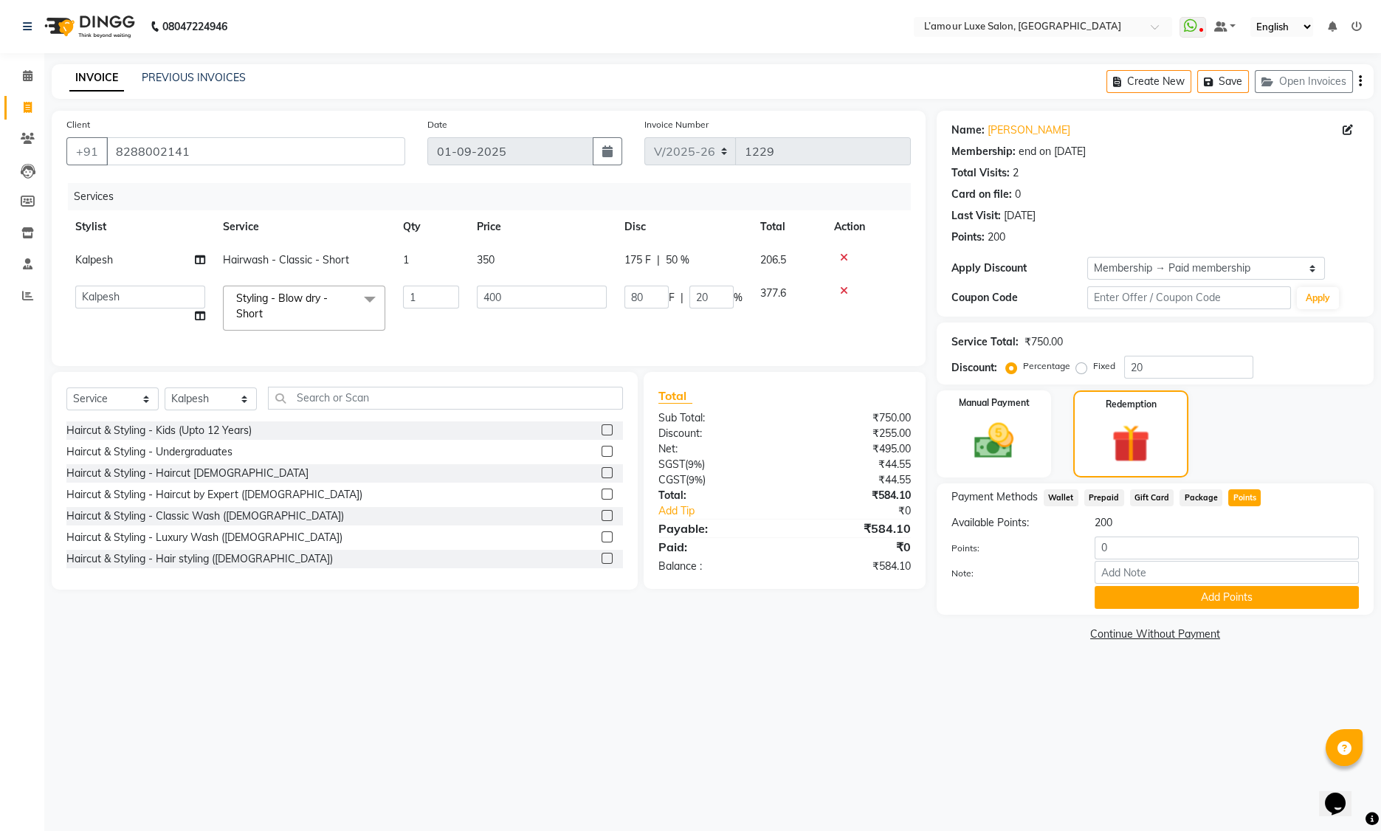
click at [1094, 545] on div "0" at bounding box center [1227, 548] width 286 height 23
click at [1100, 548] on input "0" at bounding box center [1227, 548] width 264 height 23
type input "200"
click at [1121, 589] on button "Add Points" at bounding box center [1227, 597] width 264 height 23
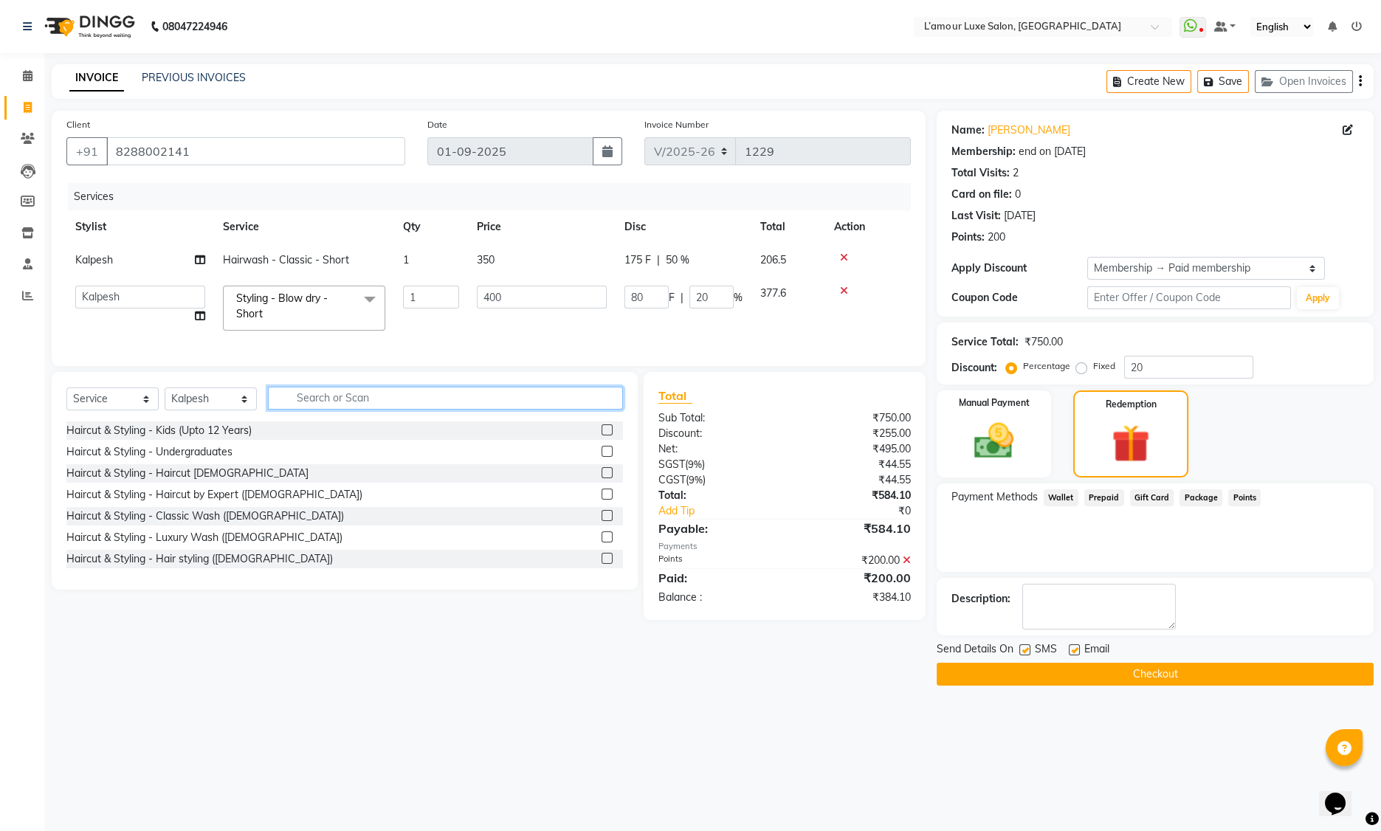
click at [450, 410] on input "text" at bounding box center [445, 398] width 355 height 23
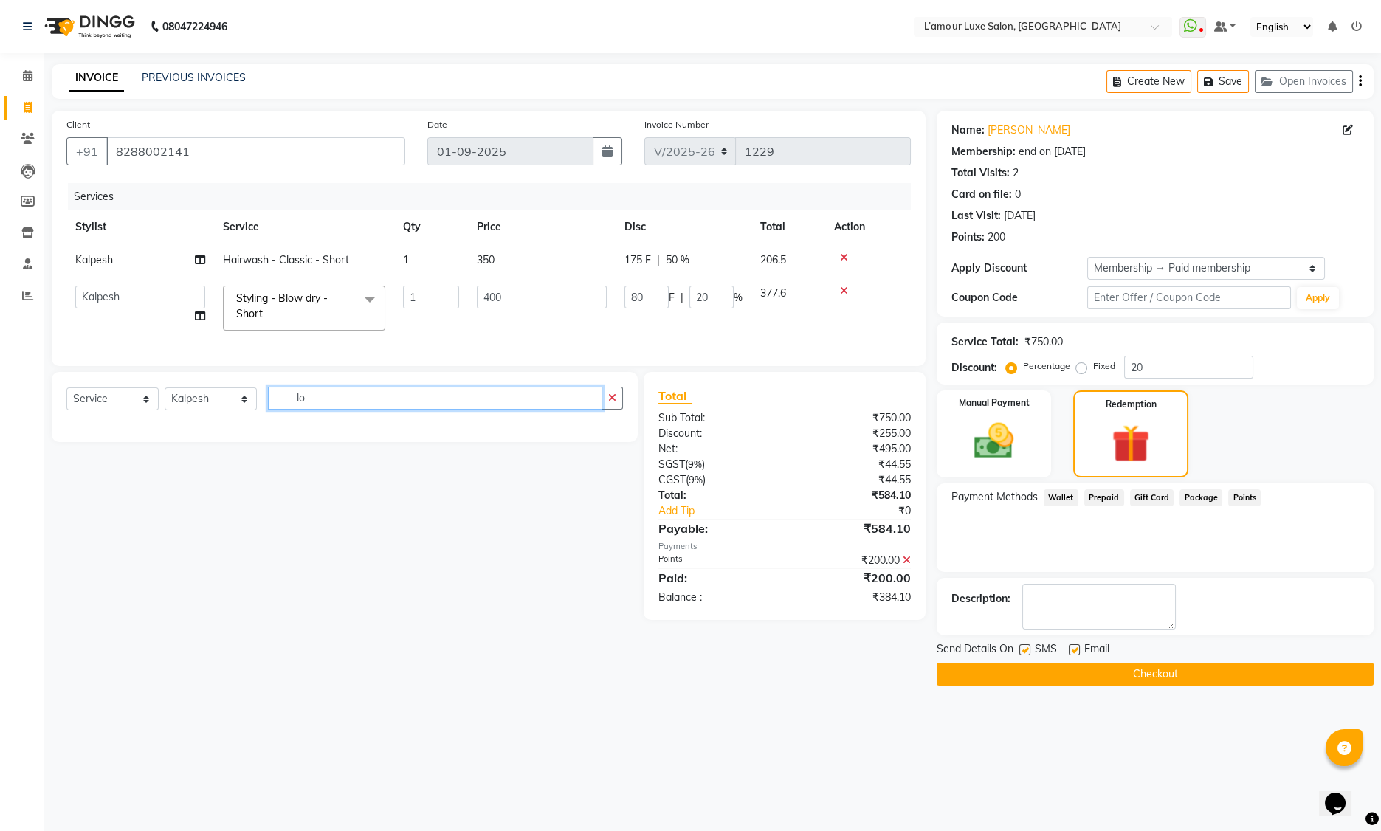
type input "l"
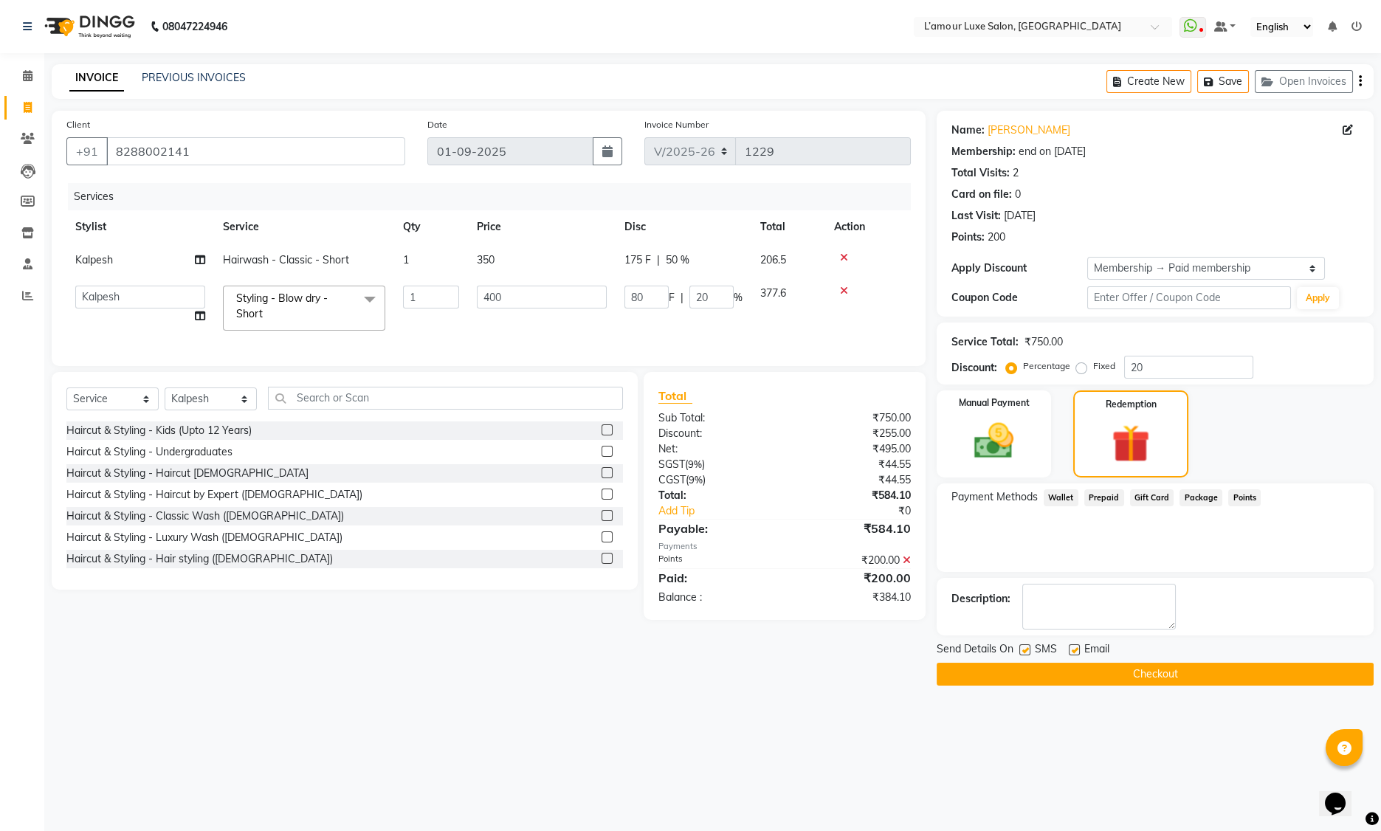
click at [885, 605] on div "₹384.10" at bounding box center [853, 598] width 137 height 16
click at [996, 235] on div "200" at bounding box center [997, 238] width 18 height 16
click at [1003, 297] on div "Coupon Code" at bounding box center [1019, 298] width 136 height 16
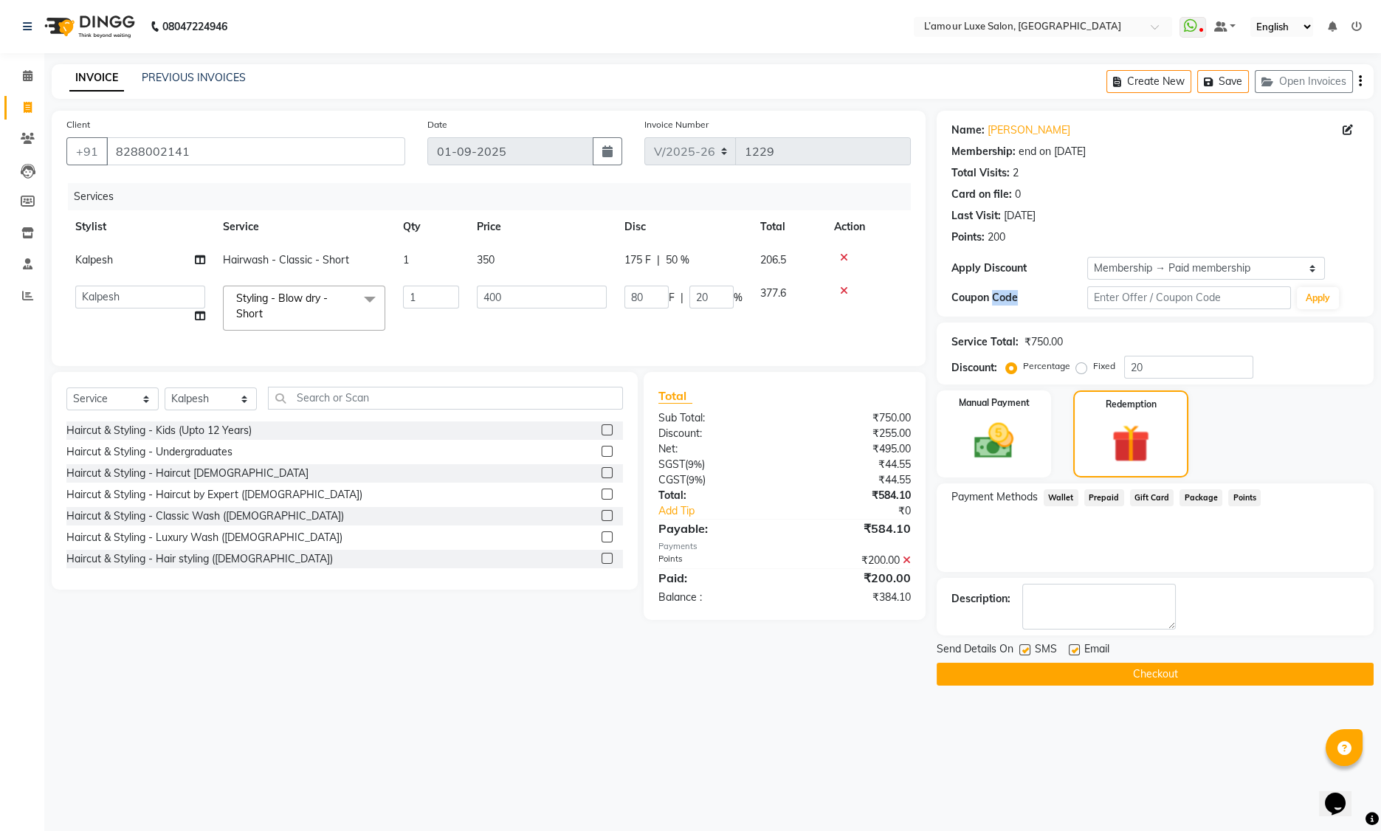
click at [1003, 297] on div "Coupon Code" at bounding box center [1019, 298] width 136 height 16
click at [889, 605] on div "₹384.10" at bounding box center [853, 598] width 137 height 16
click at [994, 431] on img at bounding box center [994, 441] width 66 height 47
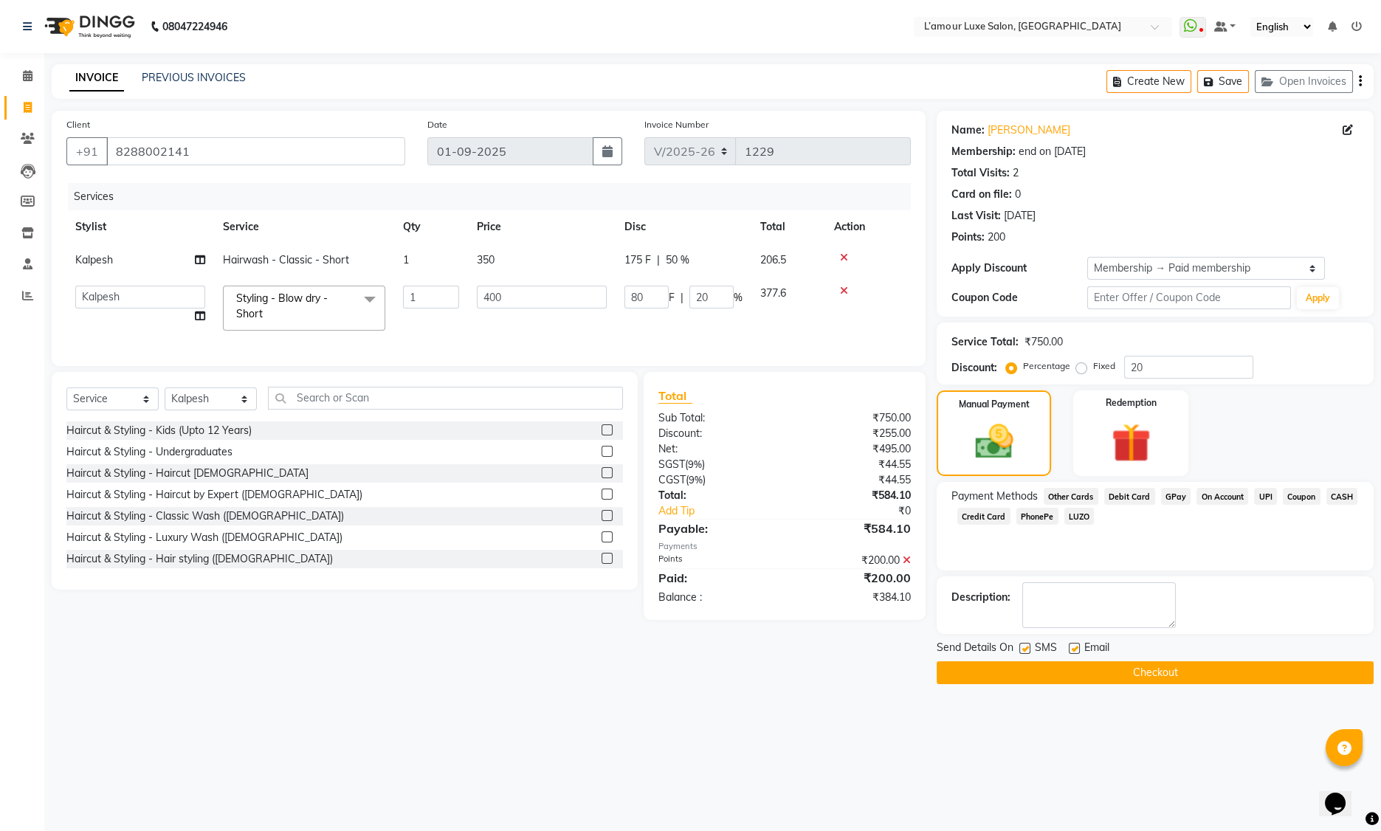
click at [1173, 495] on span "GPay" at bounding box center [1176, 496] width 30 height 17
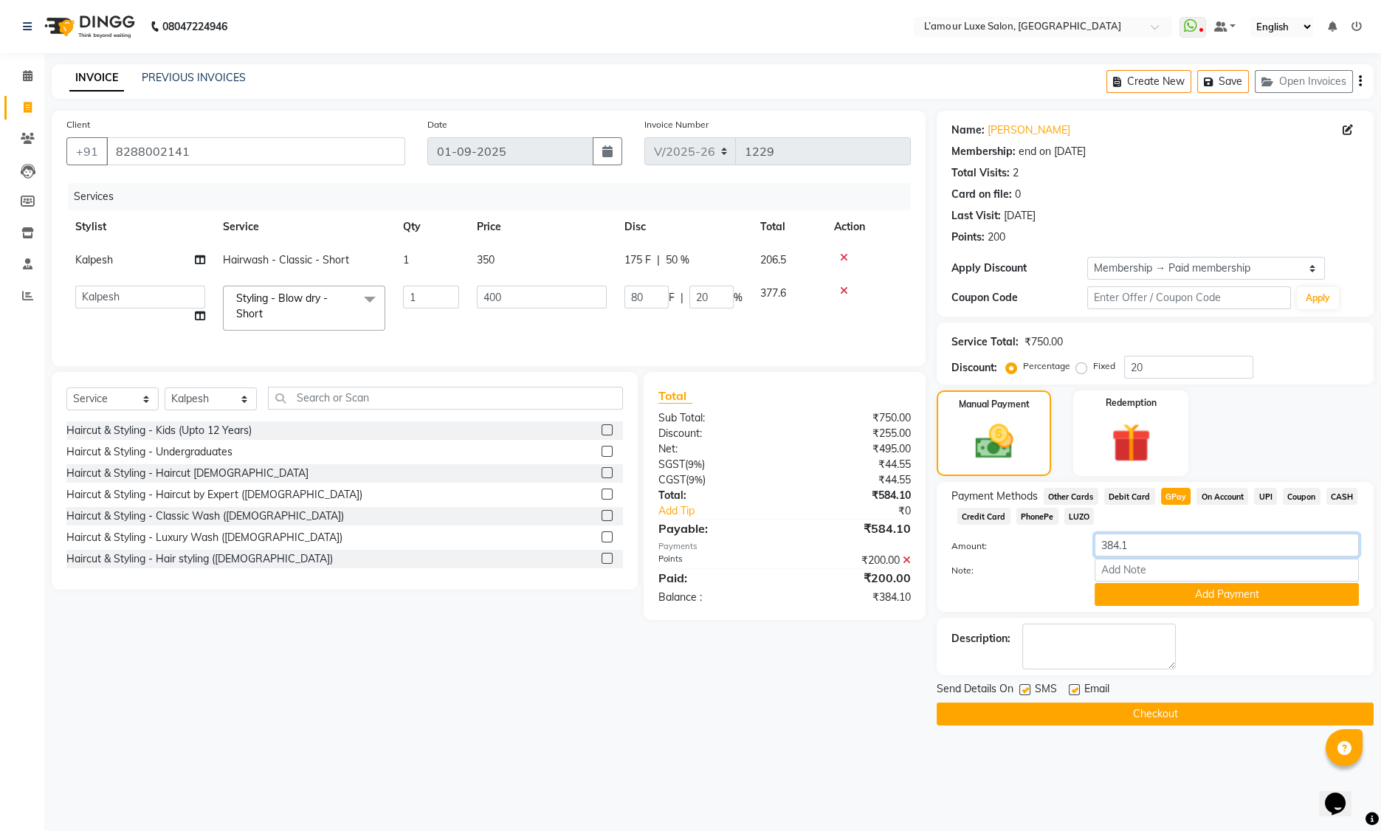
click at [1112, 548] on input "384.1" at bounding box center [1227, 545] width 264 height 23
type input "484"
click at [1199, 602] on button "Add Payment" at bounding box center [1227, 594] width 264 height 23
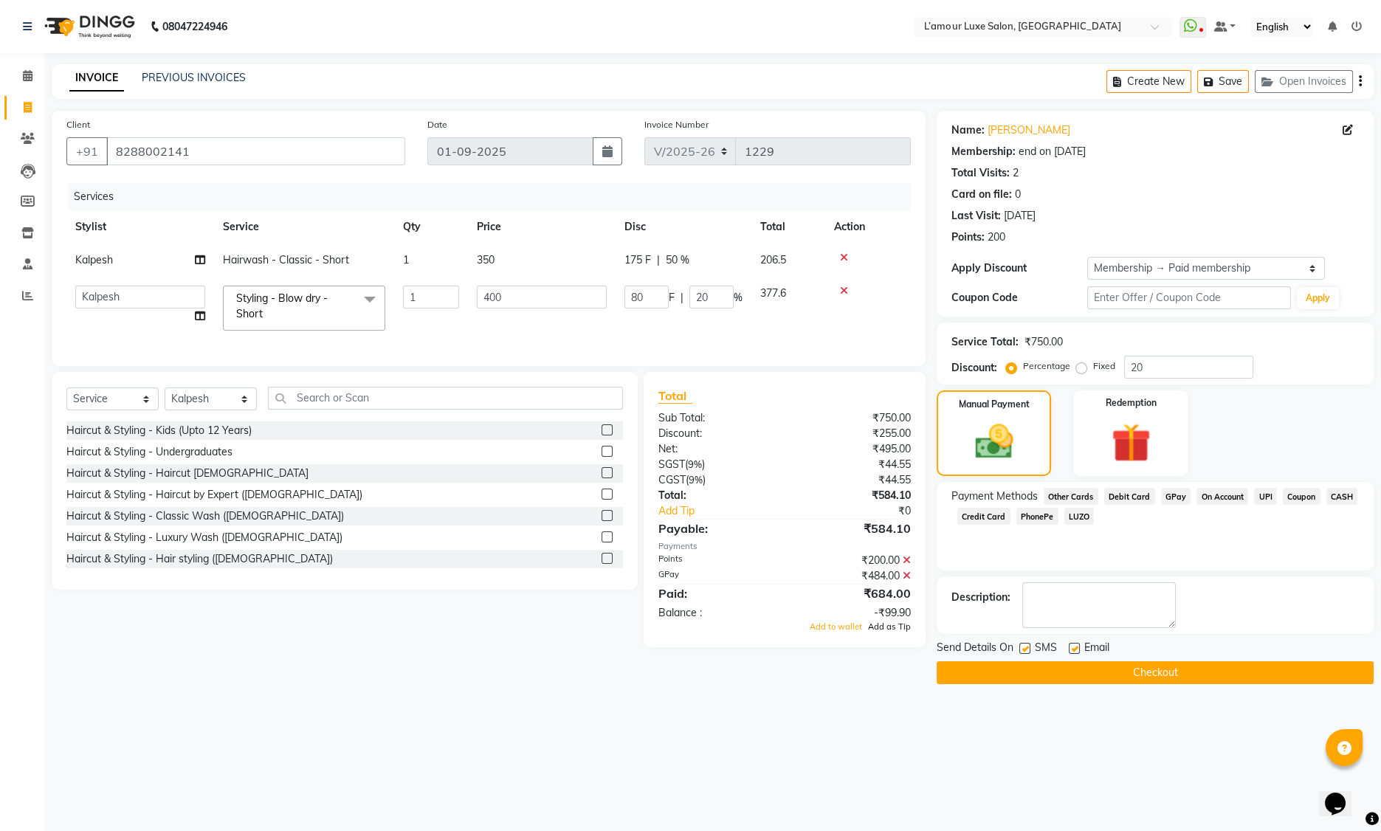
click at [900, 632] on span "Add as Tip" at bounding box center [889, 627] width 43 height 10
click at [1166, 671] on button "Checkout" at bounding box center [1155, 672] width 437 height 23
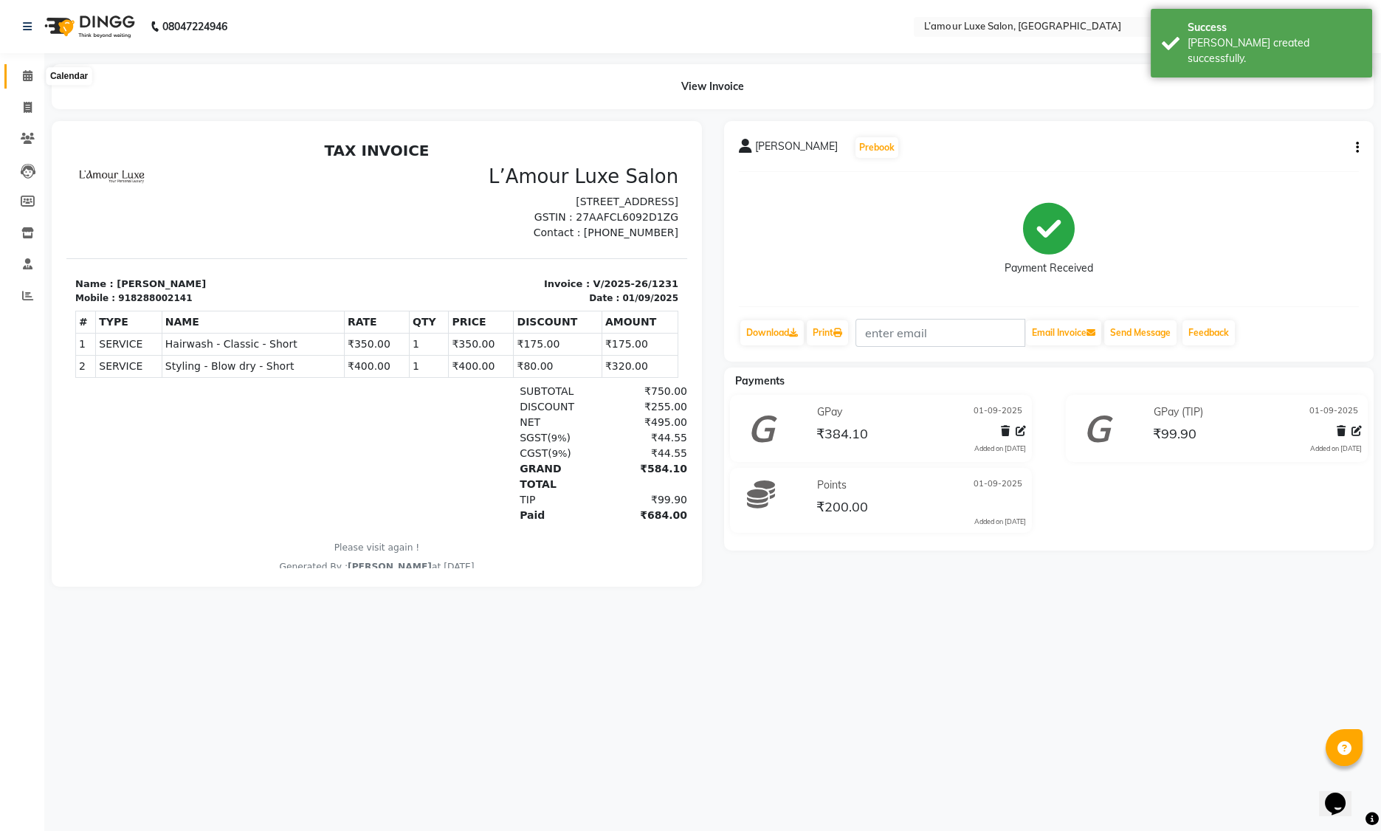
click at [18, 72] on span at bounding box center [28, 76] width 26 height 17
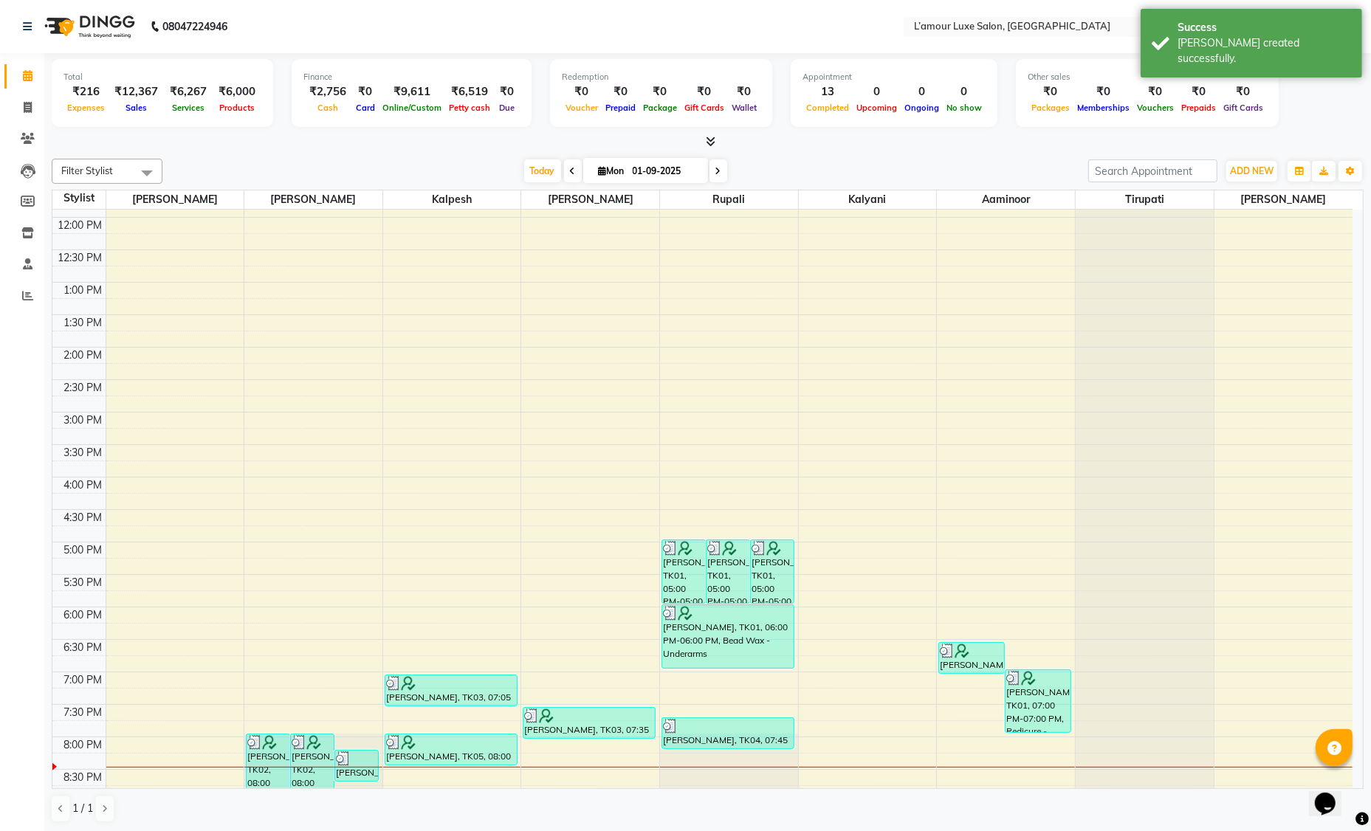
scroll to position [261, 0]
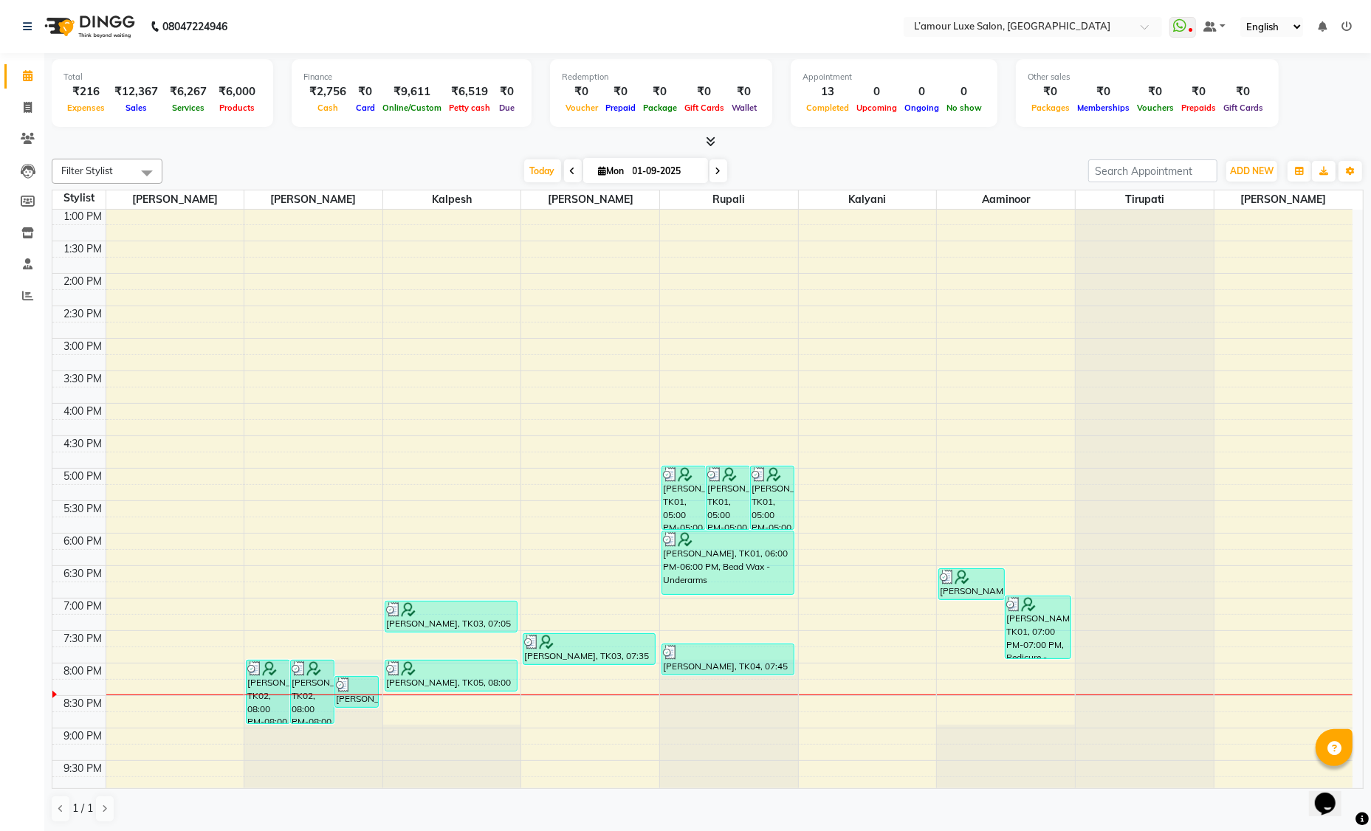
click at [86, 93] on div "₹216" at bounding box center [85, 91] width 45 height 17
click at [1253, 168] on span "ADD NEW" at bounding box center [1252, 170] width 44 height 11
click at [877, 153] on div "Filter Stylist Select All Shoeb Salmani Anas Kalpesh Rukshana khan Rupali Kalya…" at bounding box center [708, 491] width 1312 height 676
click at [354, 162] on div "Today Mon 01-09-2025" at bounding box center [625, 171] width 911 height 22
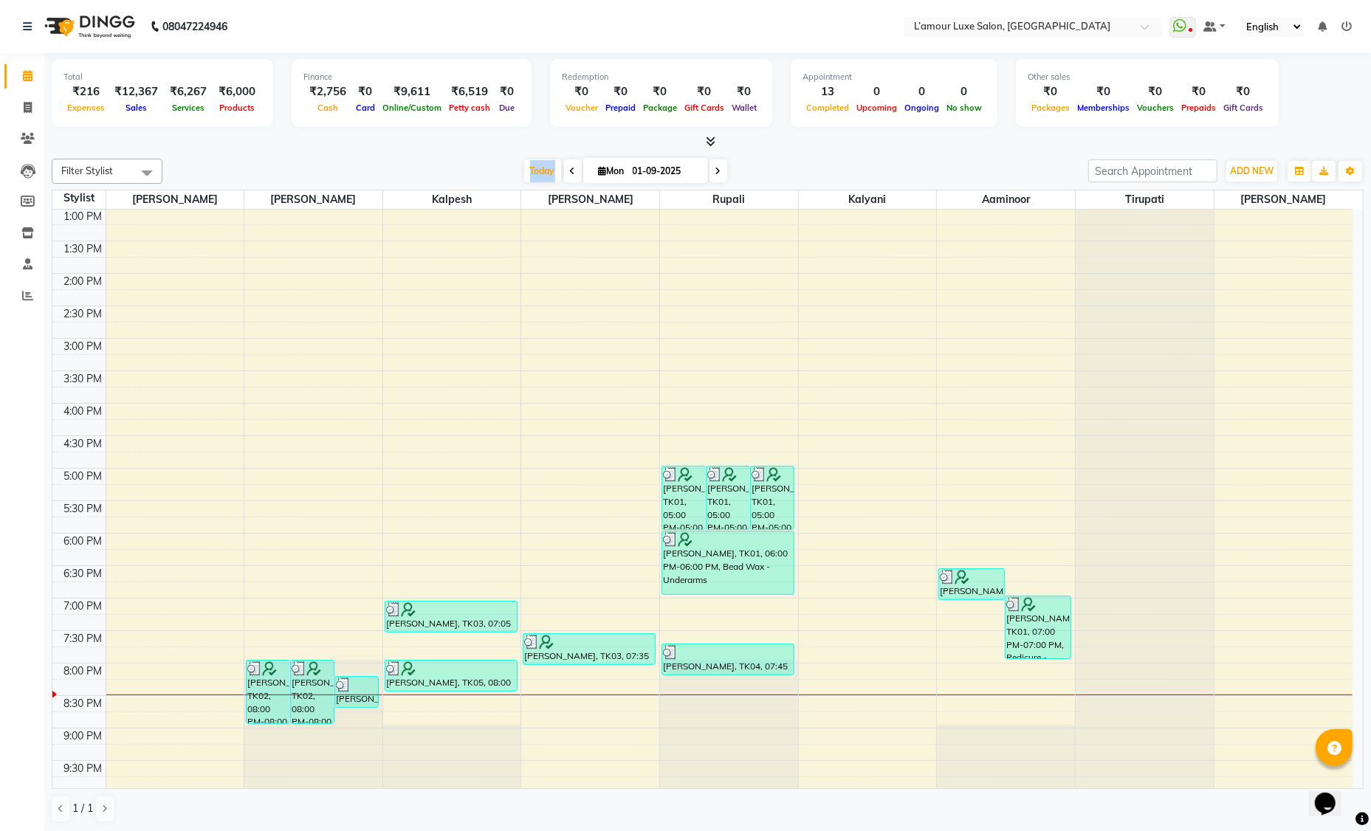
scroll to position [0, 0]
click at [28, 69] on span at bounding box center [28, 76] width 26 height 17
click at [785, 151] on div "Total ₹216 Expenses ₹12,367 Sales ₹6,267 Services ₹6,000 Products Finance ₹2,75…" at bounding box center [707, 442] width 1326 height 779
click at [709, 138] on icon at bounding box center [711, 141] width 10 height 11
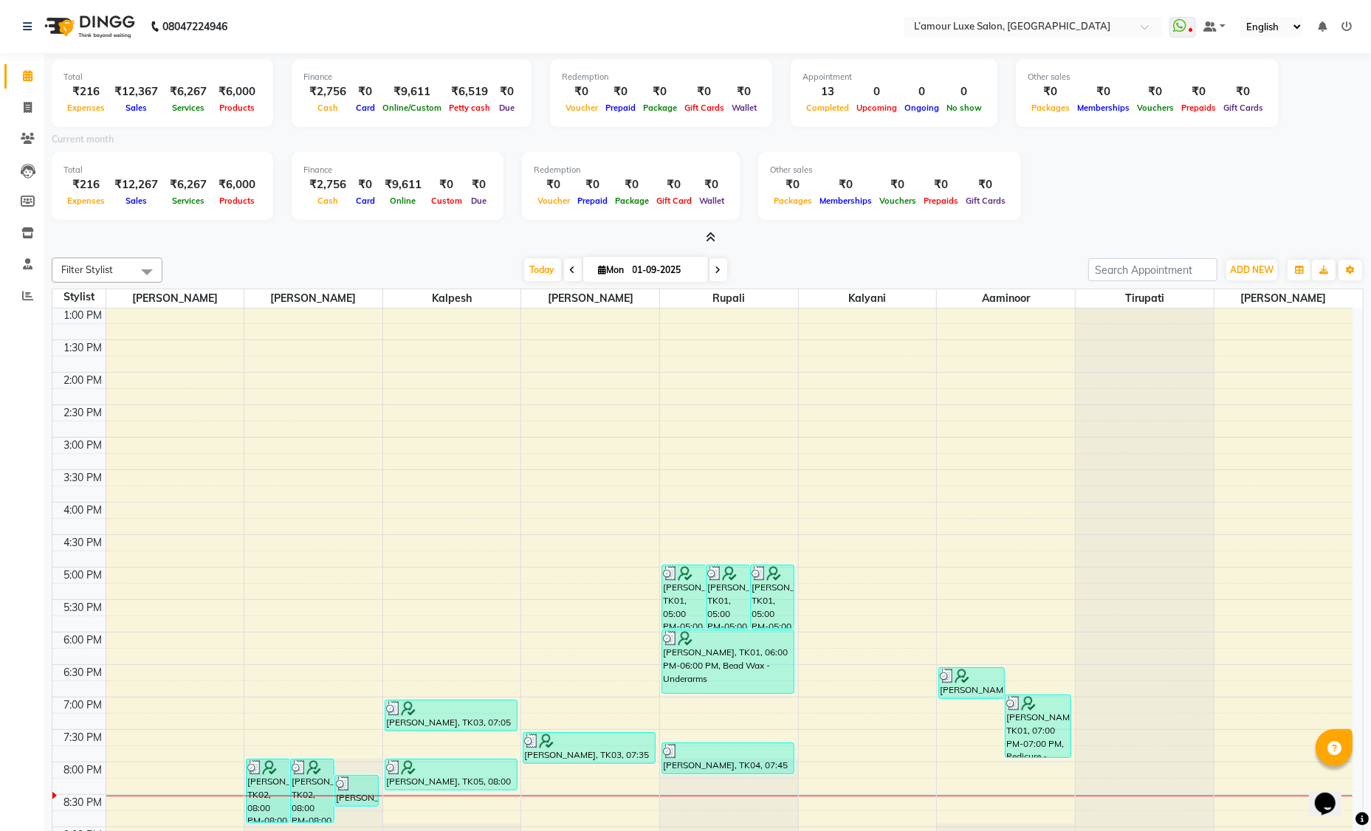
click at [709, 235] on icon at bounding box center [711, 237] width 10 height 11
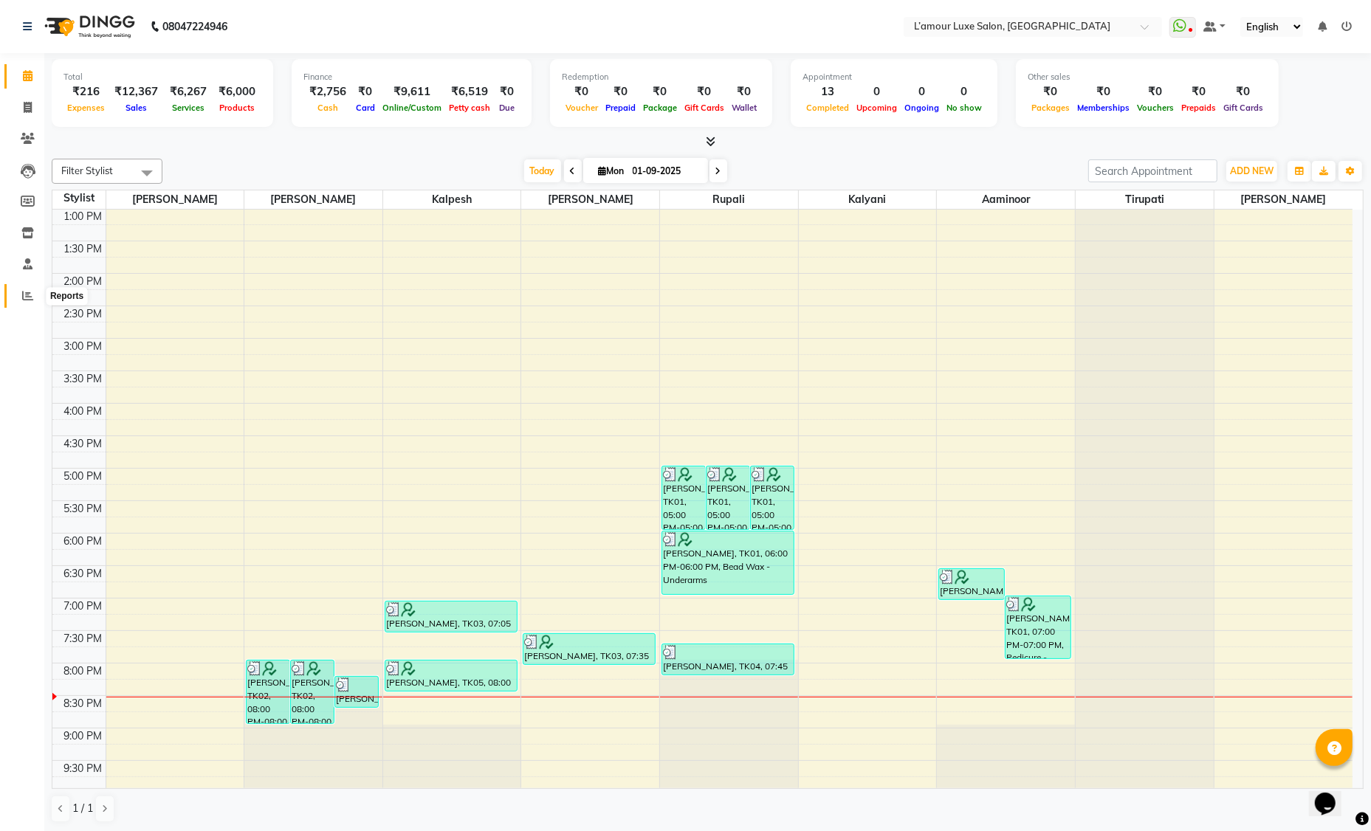
click at [27, 292] on icon at bounding box center [27, 295] width 11 height 11
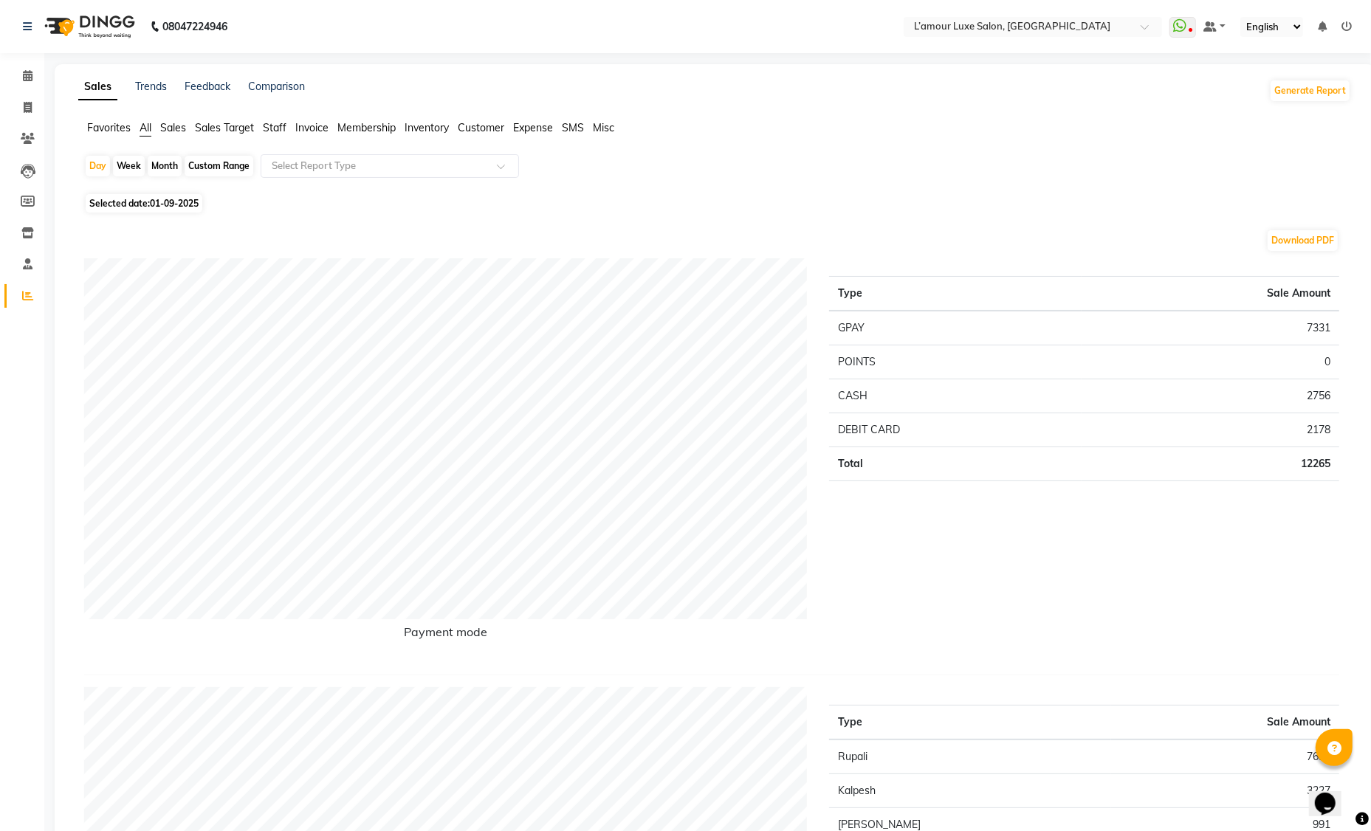
click at [176, 127] on span "Sales" at bounding box center [173, 127] width 26 height 13
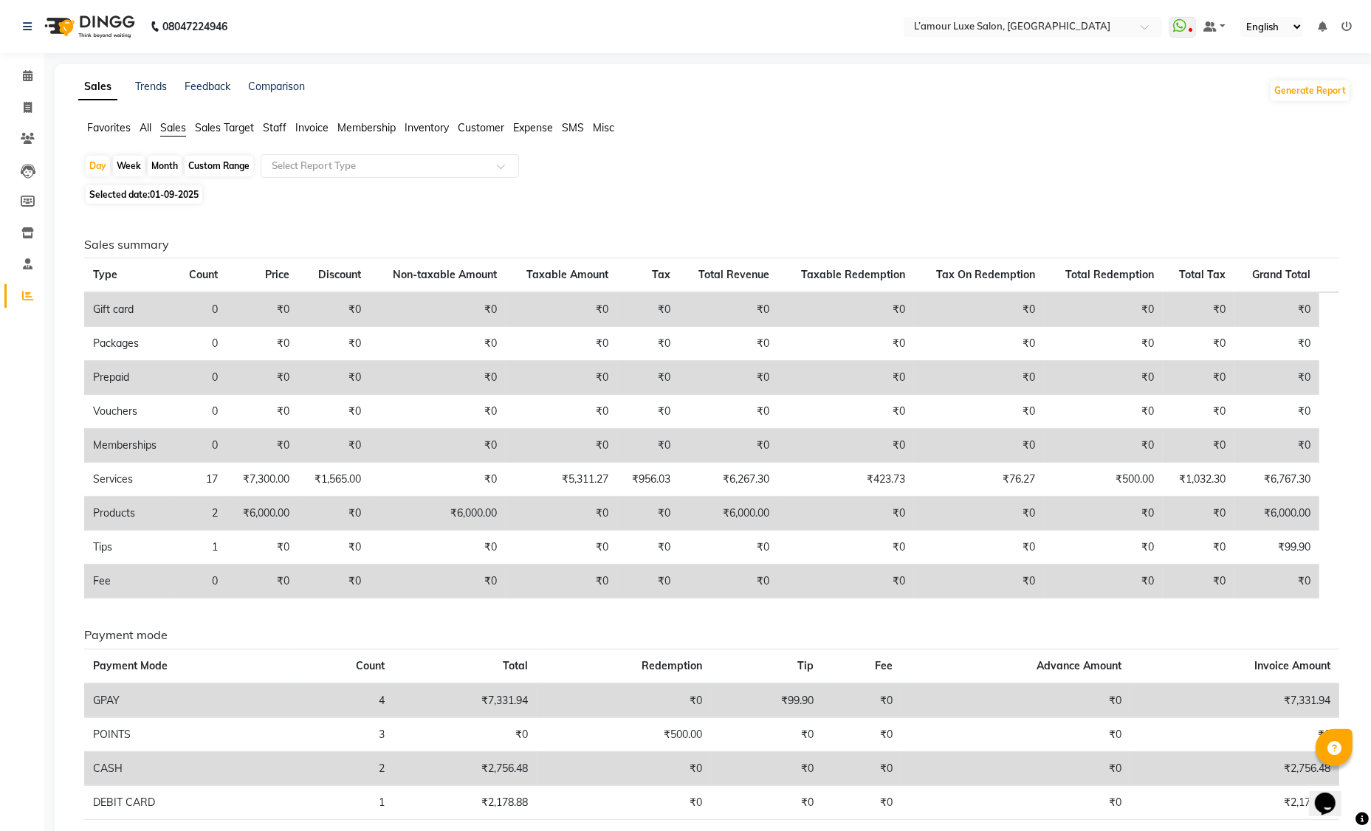
click at [163, 171] on div "Month" at bounding box center [165, 166] width 34 height 21
select select "9"
select select "2025"
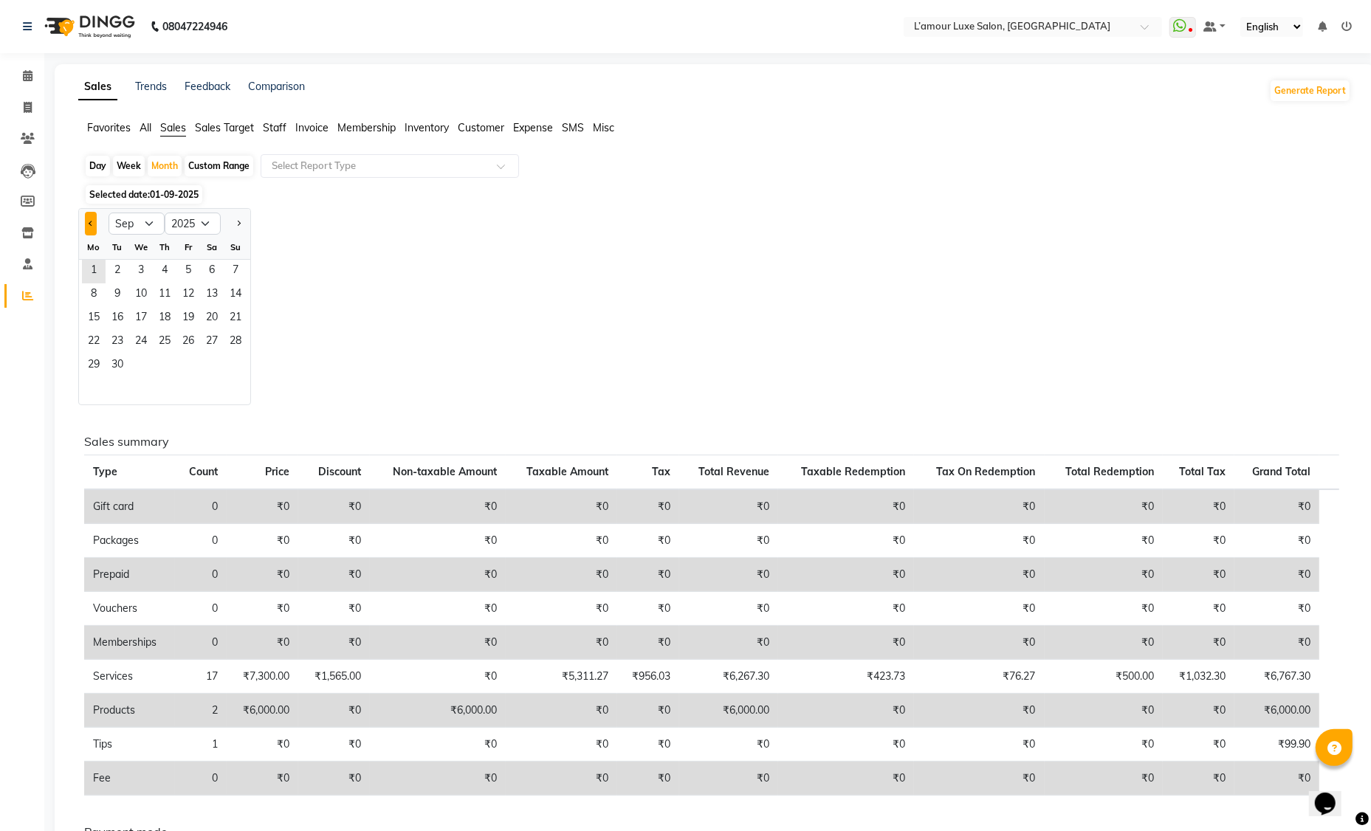
click at [88, 221] on button "Previous month" at bounding box center [91, 224] width 12 height 24
select select "8"
click at [205, 322] on span "16" at bounding box center [212, 319] width 24 height 24
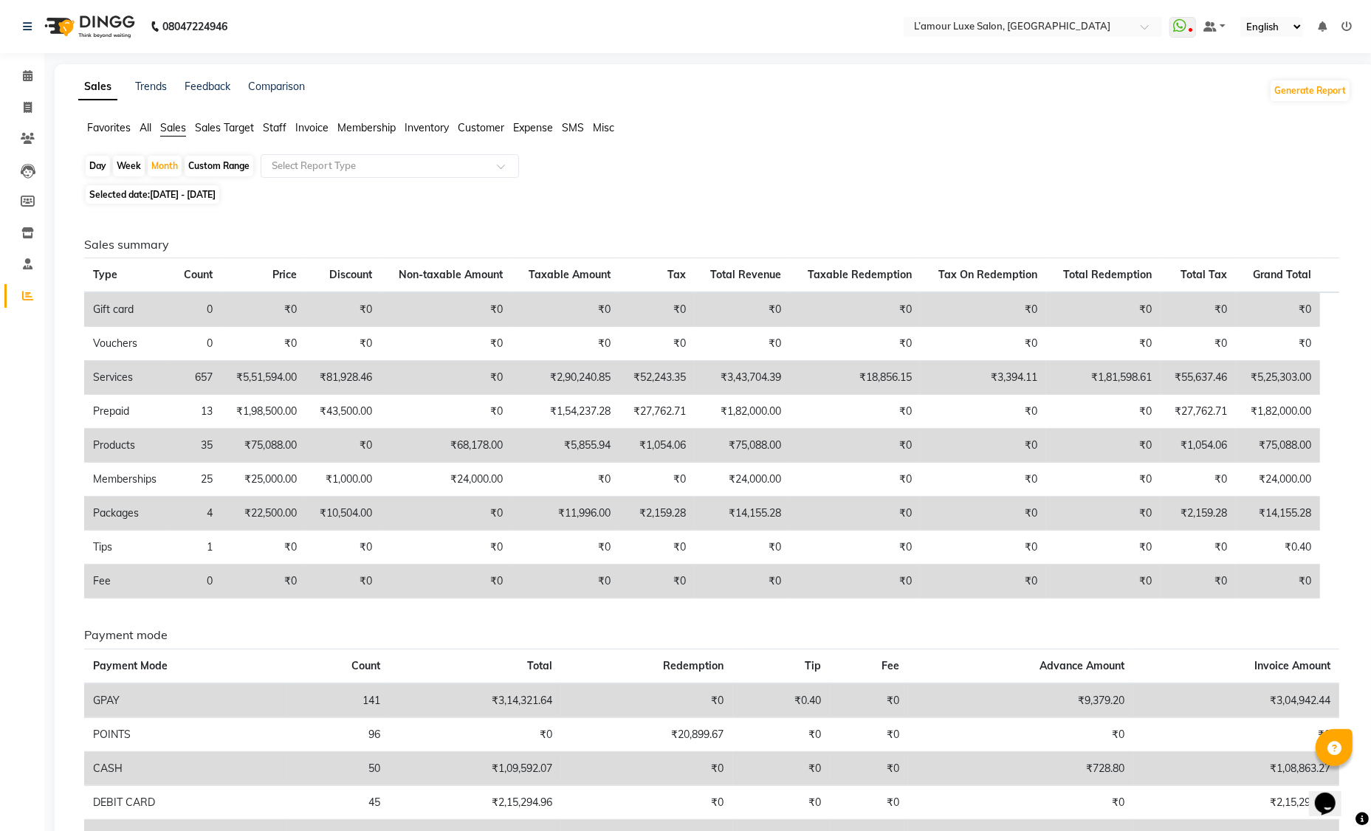
click at [278, 126] on span "Staff" at bounding box center [275, 127] width 24 height 13
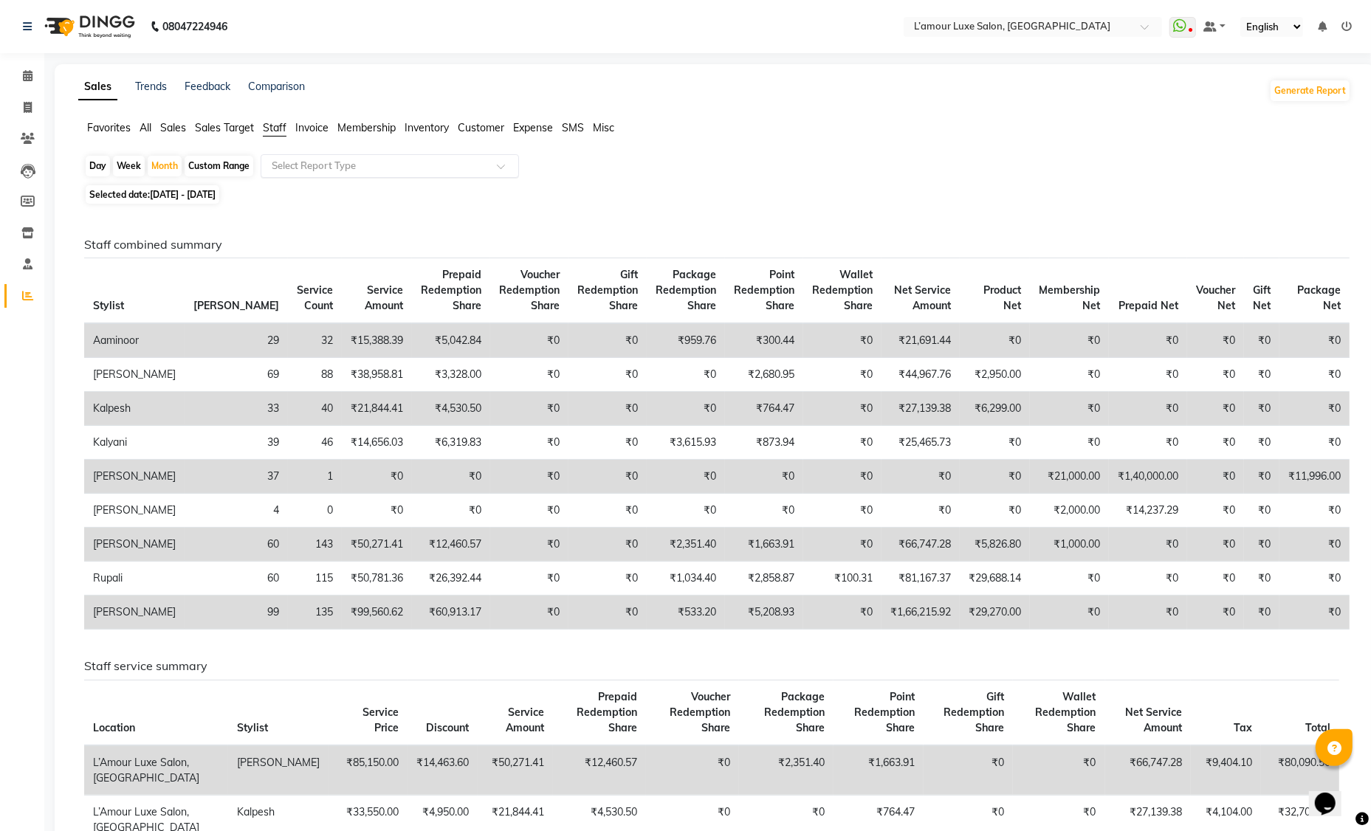
click at [326, 165] on input "text" at bounding box center [375, 166] width 213 height 15
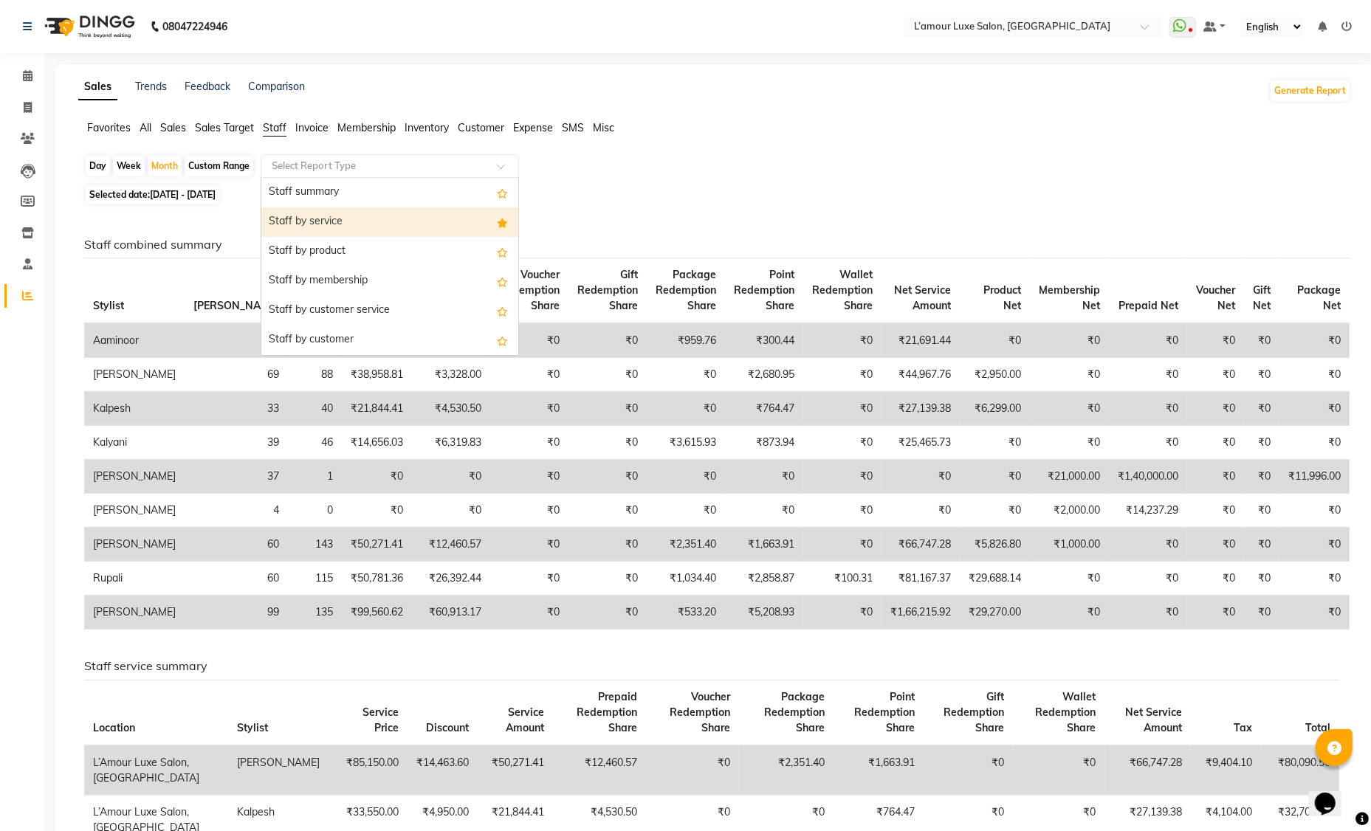
click at [381, 221] on div "Staff by service" at bounding box center [389, 222] width 257 height 30
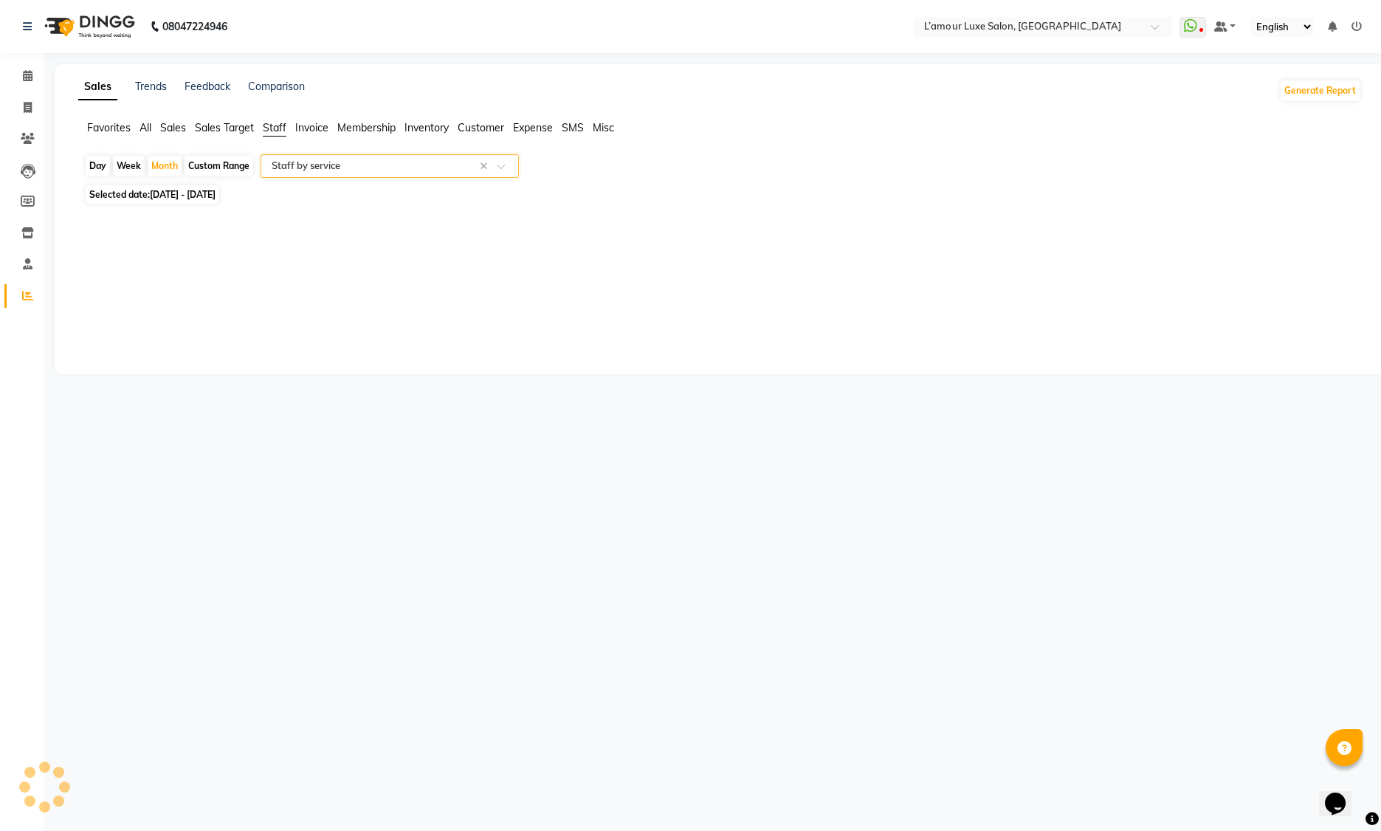
select select "full_report"
select select "csv"
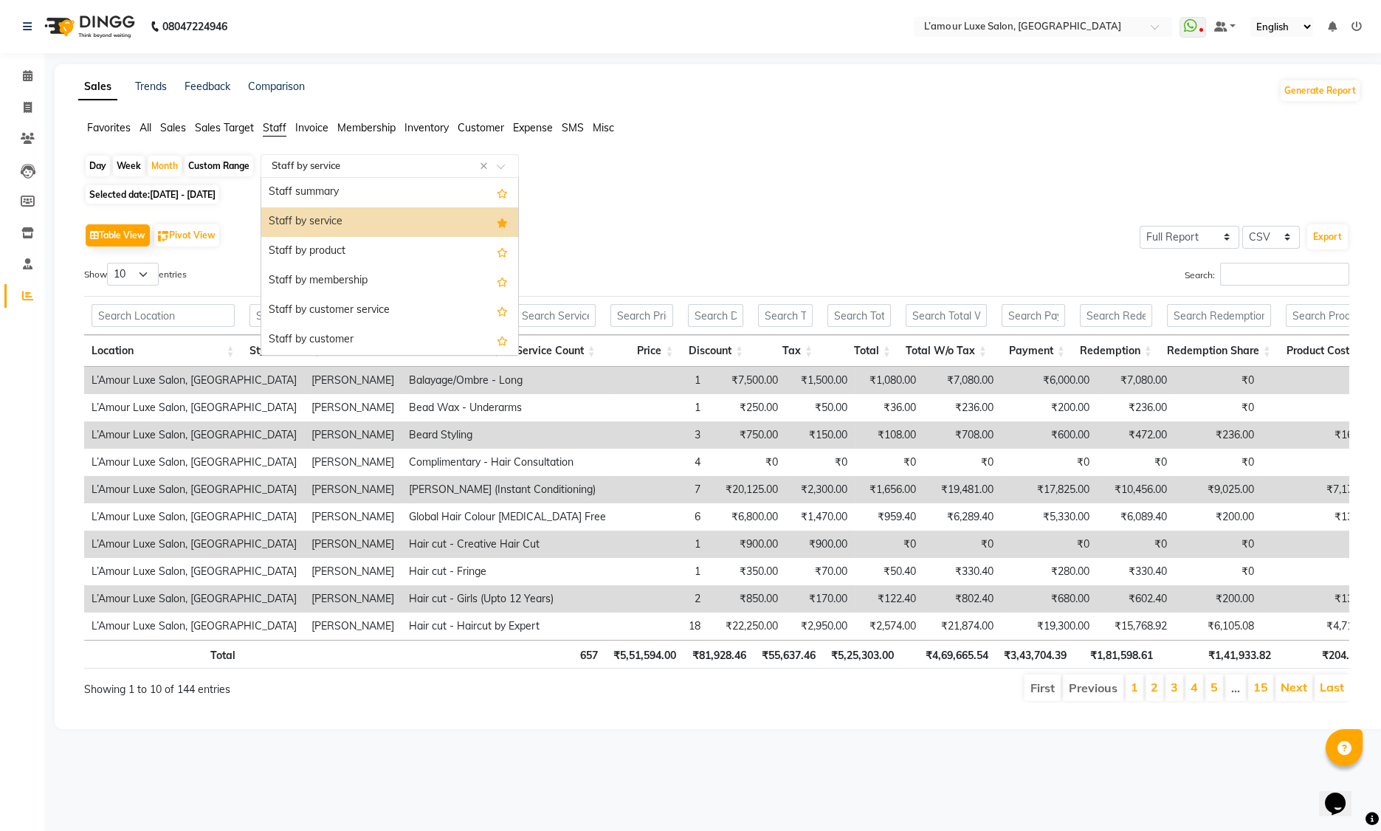
click at [328, 166] on input "text" at bounding box center [375, 166] width 213 height 15
click at [431, 218] on div "Staff by service" at bounding box center [389, 222] width 257 height 30
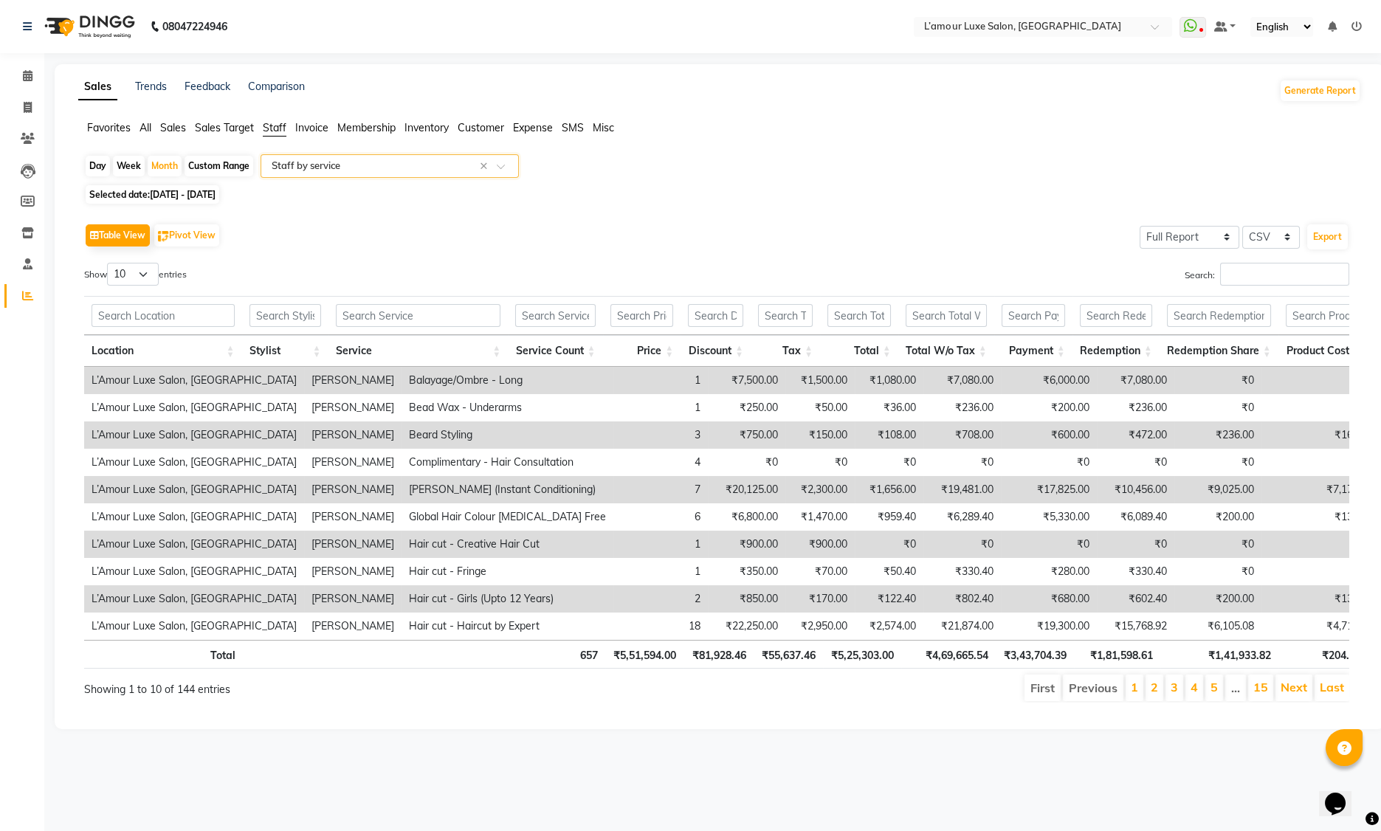
click at [173, 128] on span "Sales" at bounding box center [173, 127] width 26 height 13
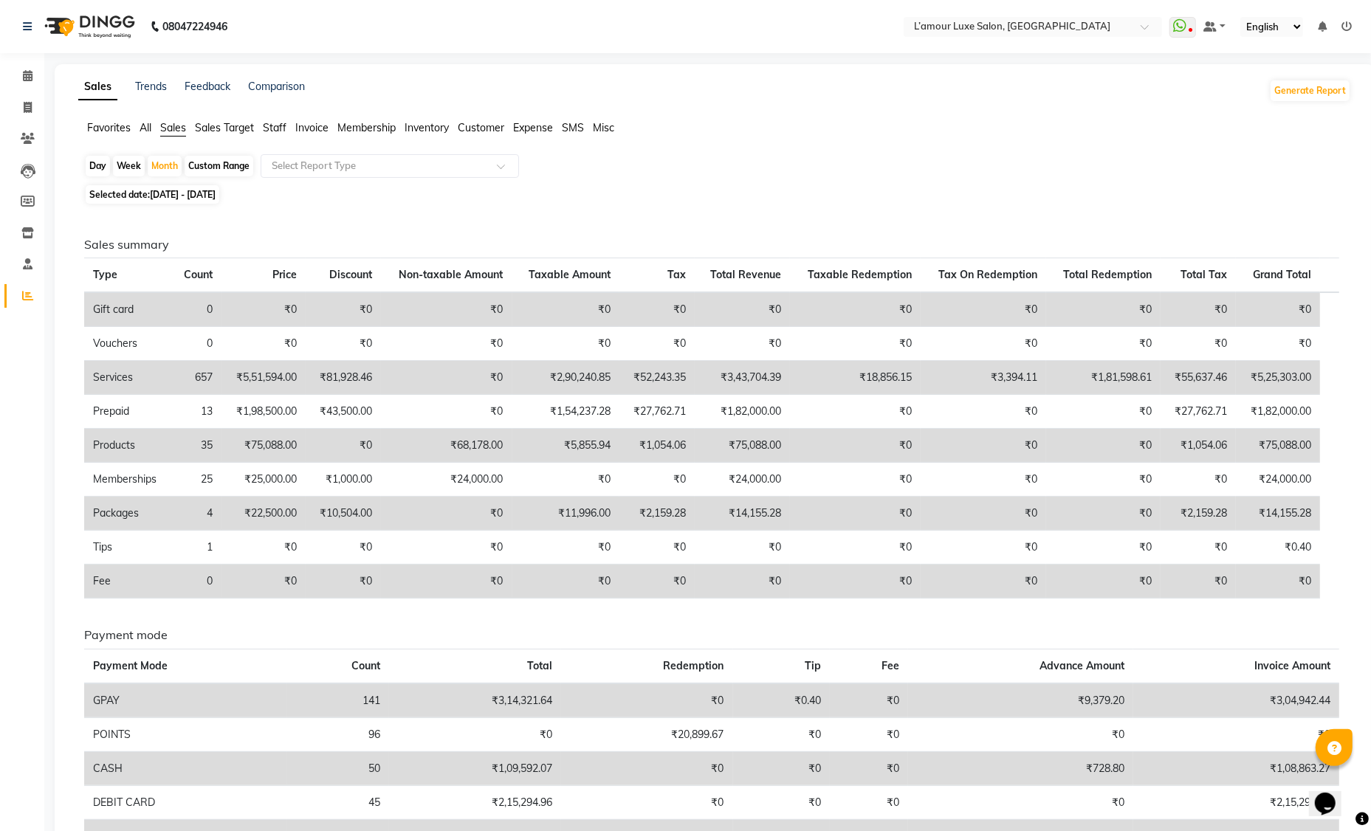
click at [271, 130] on span "Staff" at bounding box center [275, 127] width 24 height 13
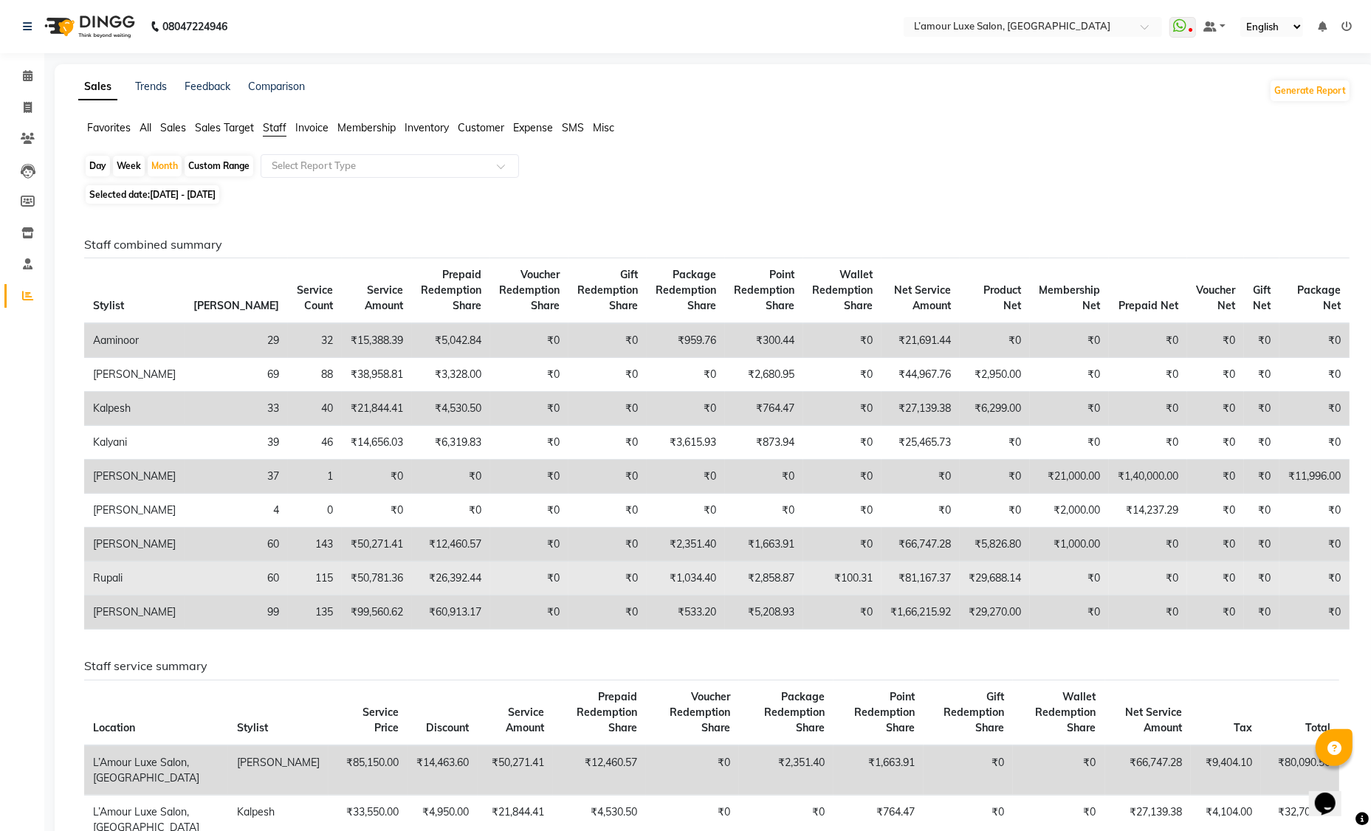
click at [968, 596] on td "₹29,688.14" at bounding box center [995, 579] width 70 height 34
click at [904, 596] on td "₹81,167.37" at bounding box center [920, 579] width 78 height 34
click at [977, 596] on td "₹29,688.14" at bounding box center [995, 579] width 70 height 34
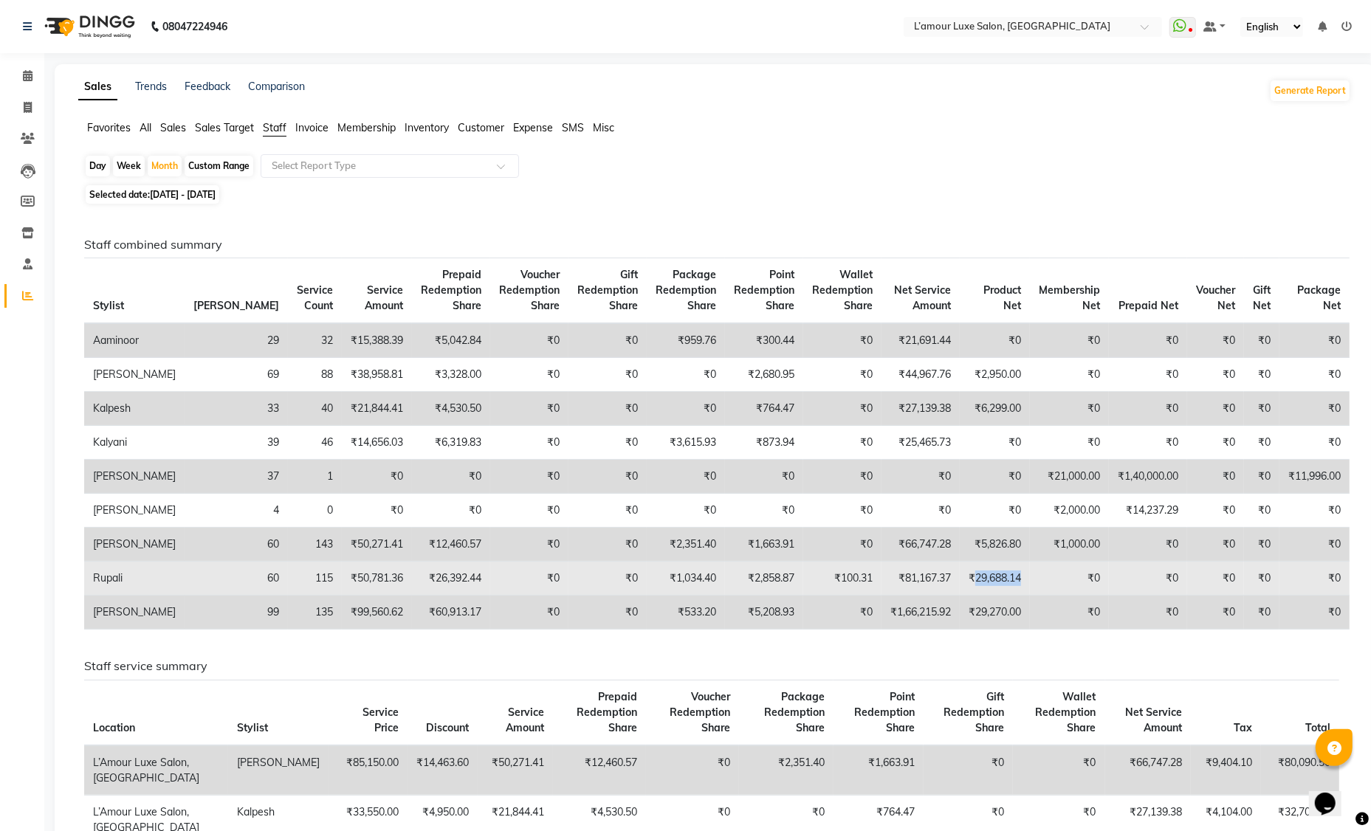
click at [977, 596] on td "₹29,688.14" at bounding box center [995, 579] width 70 height 34
click at [919, 596] on td "₹81,167.37" at bounding box center [920, 579] width 78 height 34
click at [974, 596] on td "₹29,688.14" at bounding box center [995, 579] width 70 height 34
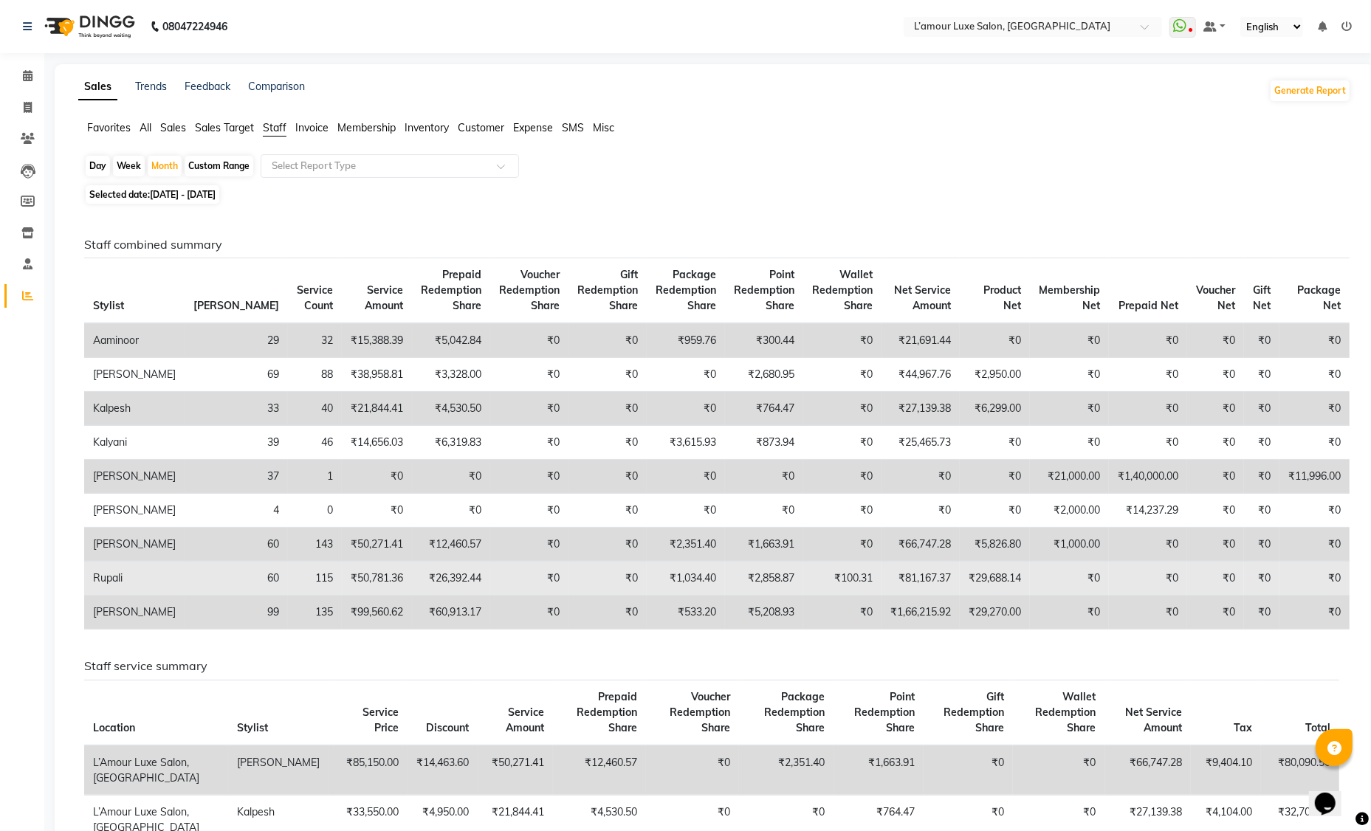
click at [903, 596] on td "₹81,167.37" at bounding box center [920, 579] width 78 height 34
click at [968, 596] on td "₹29,688.14" at bounding box center [995, 579] width 70 height 34
click at [913, 596] on td "₹81,167.37" at bounding box center [920, 579] width 78 height 34
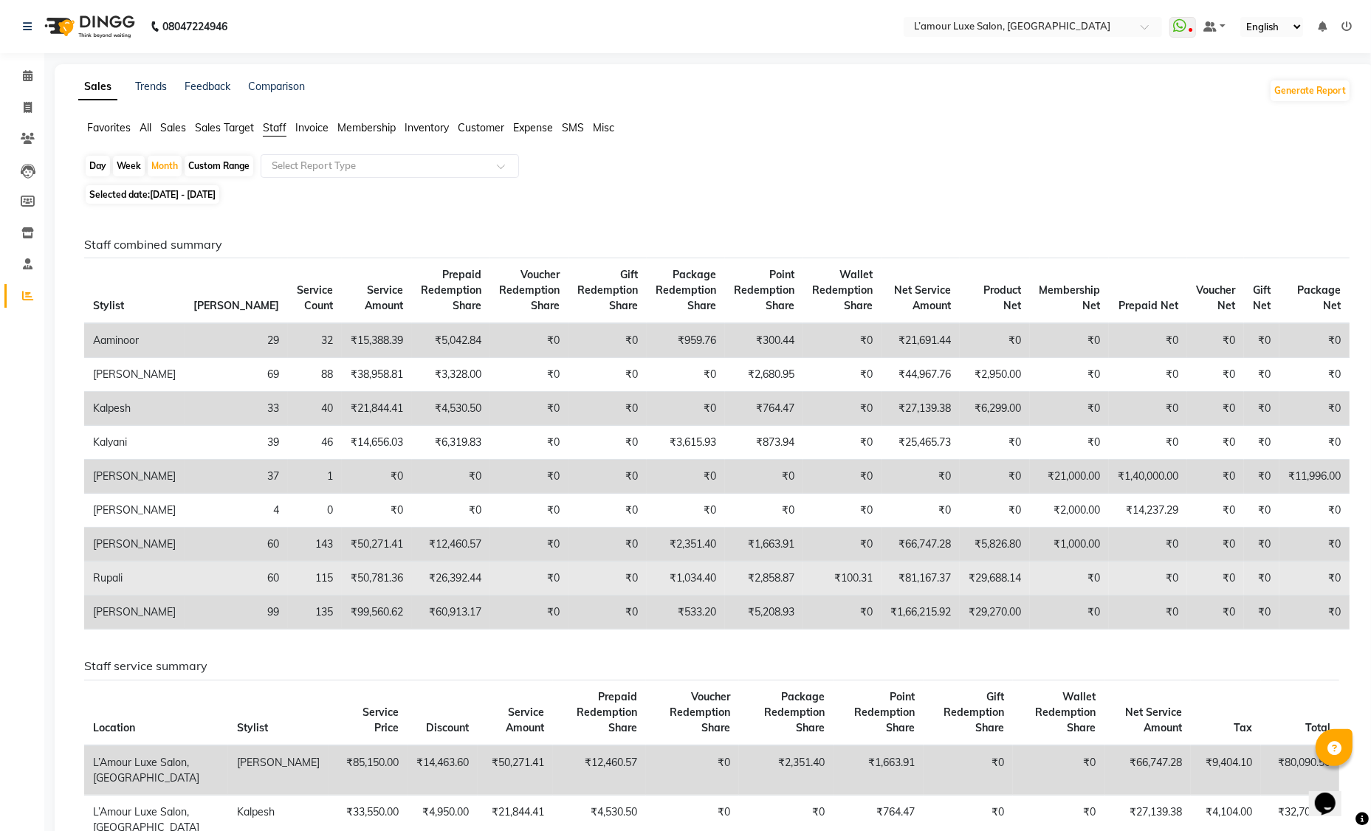
click at [960, 596] on td "₹29,688.14" at bounding box center [995, 579] width 70 height 34
click at [968, 596] on td "₹29,688.14" at bounding box center [995, 579] width 70 height 34
click at [899, 596] on td "₹81,167.37" at bounding box center [920, 579] width 78 height 34
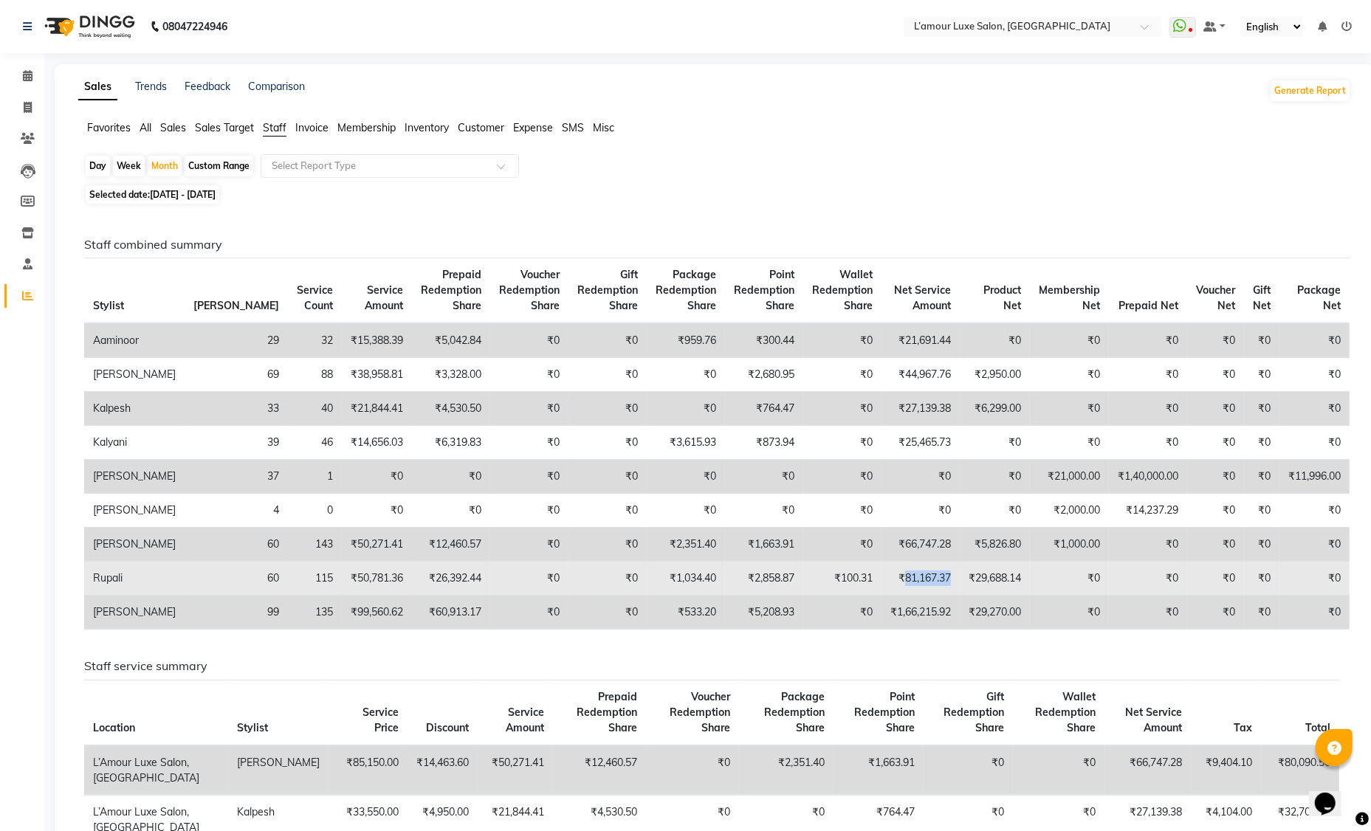
click at [899, 596] on td "₹81,167.37" at bounding box center [920, 579] width 78 height 34
click at [971, 596] on td "₹29,688.14" at bounding box center [995, 579] width 70 height 34
click at [895, 596] on td "₹81,167.37" at bounding box center [920, 579] width 78 height 34
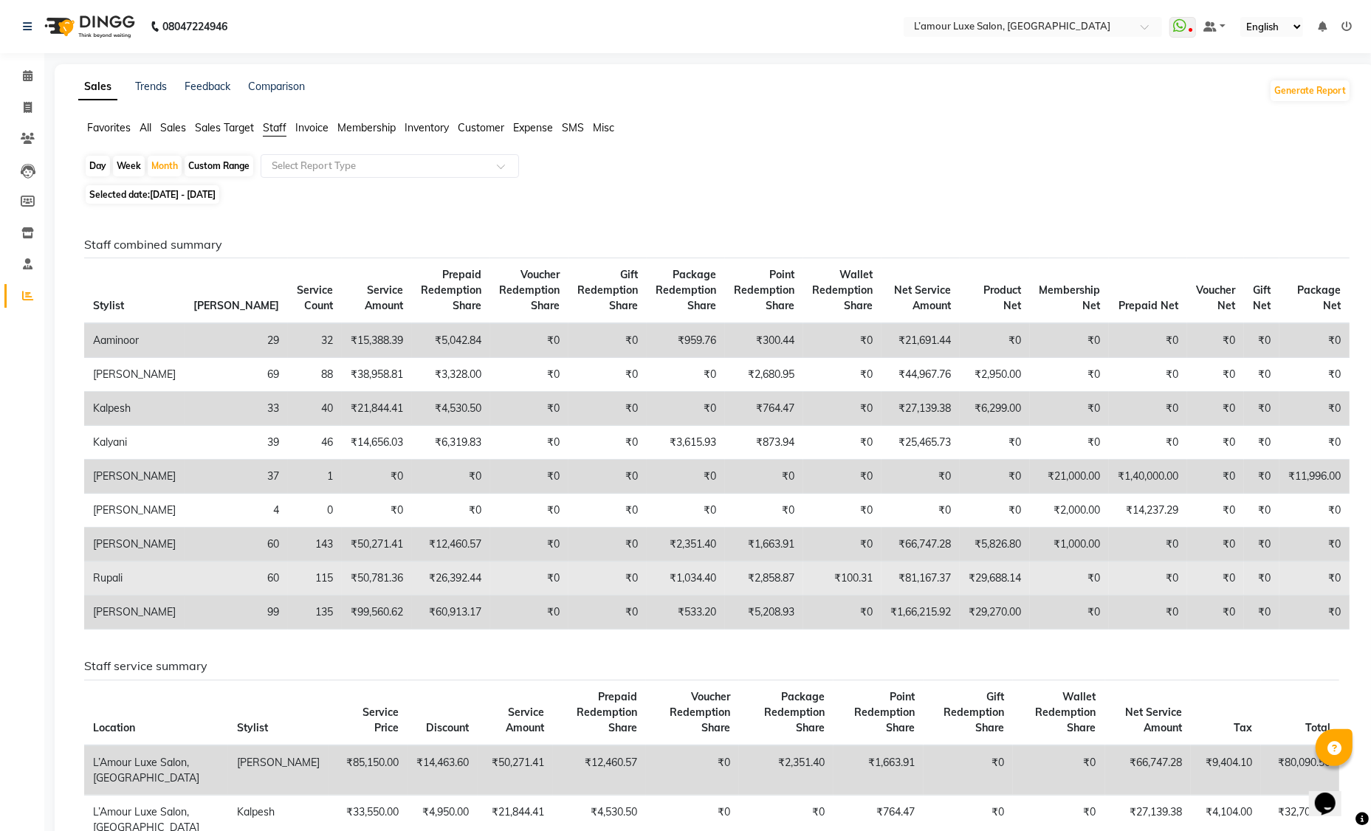
click at [984, 596] on td "₹29,688.14" at bounding box center [995, 579] width 70 height 34
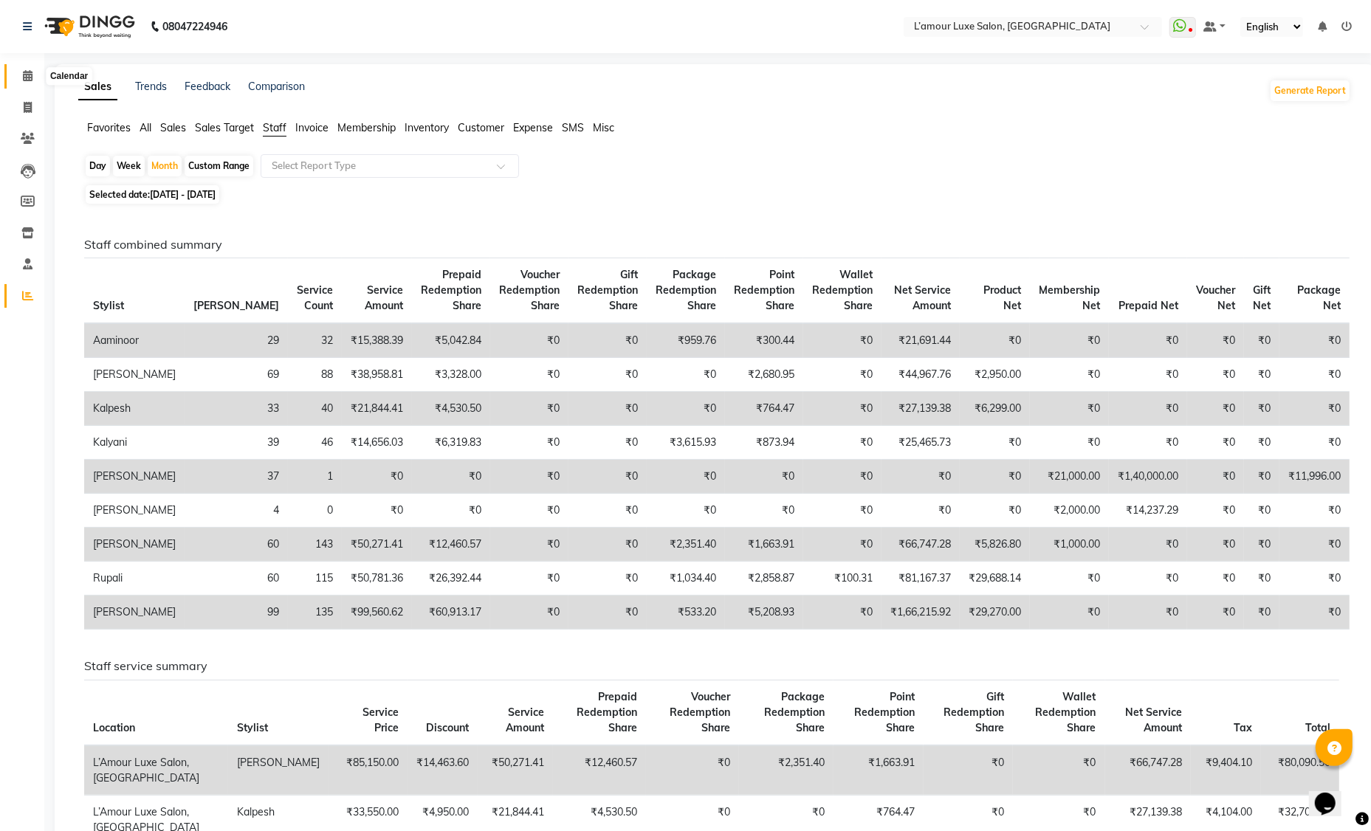
click at [31, 71] on icon at bounding box center [28, 75] width 10 height 11
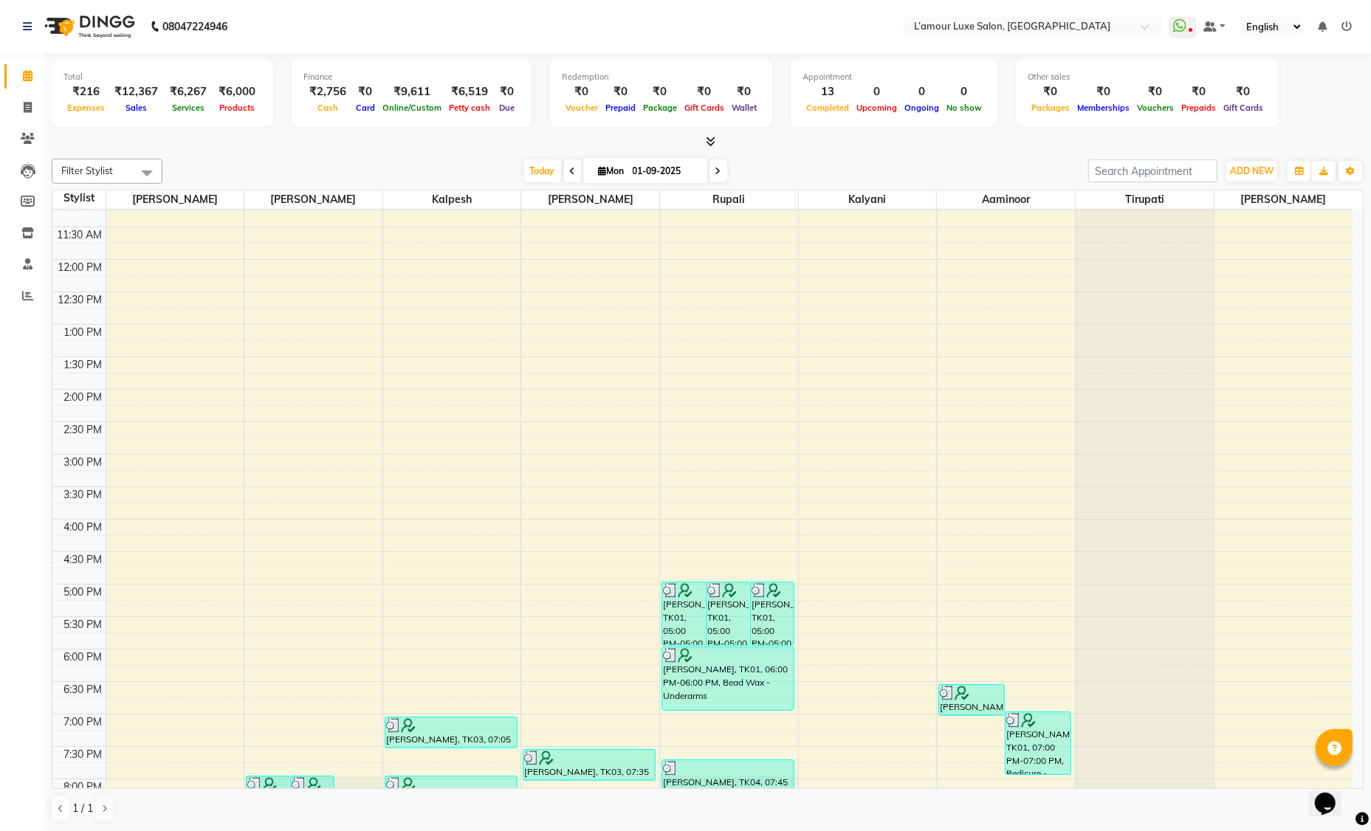
scroll to position [142, 0]
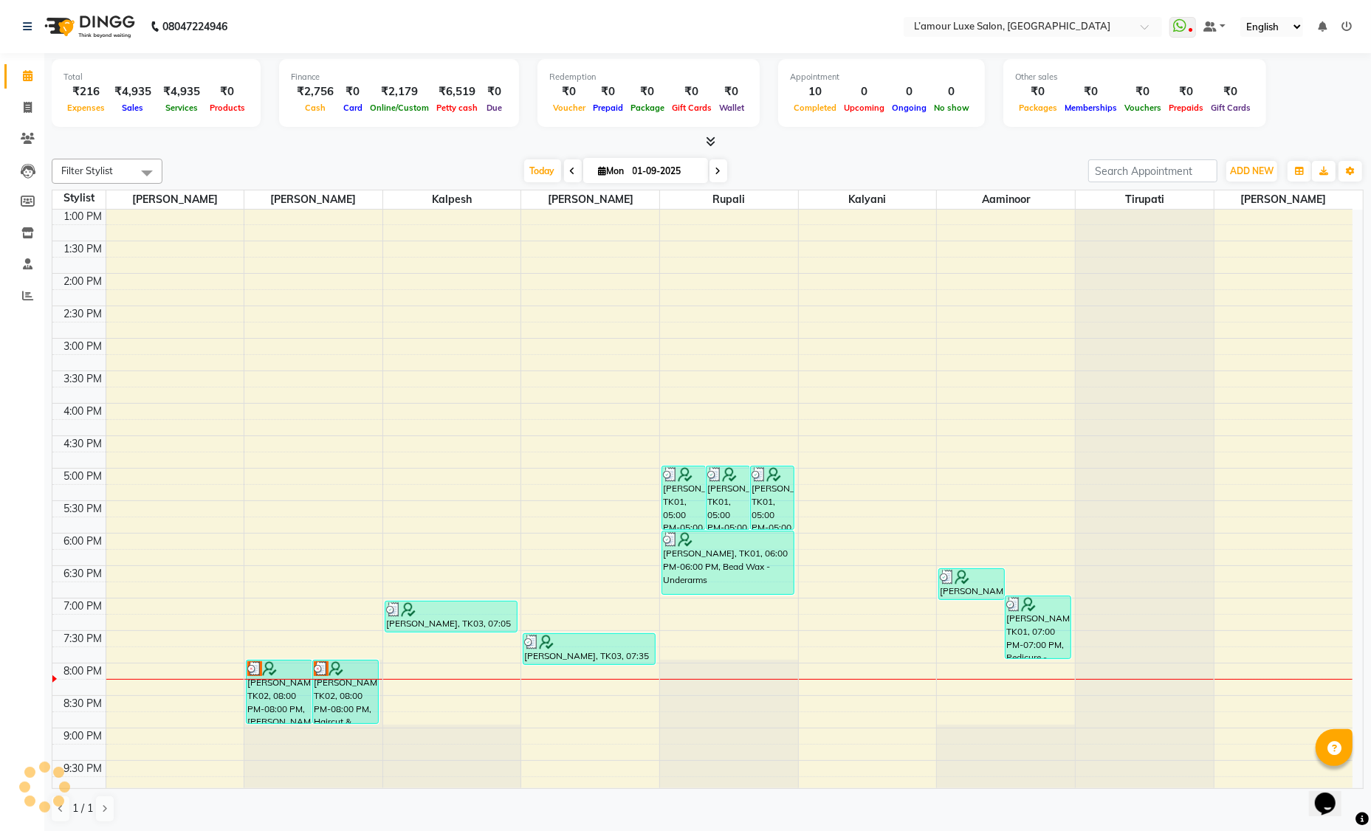
click at [720, 173] on icon at bounding box center [718, 171] width 6 height 9
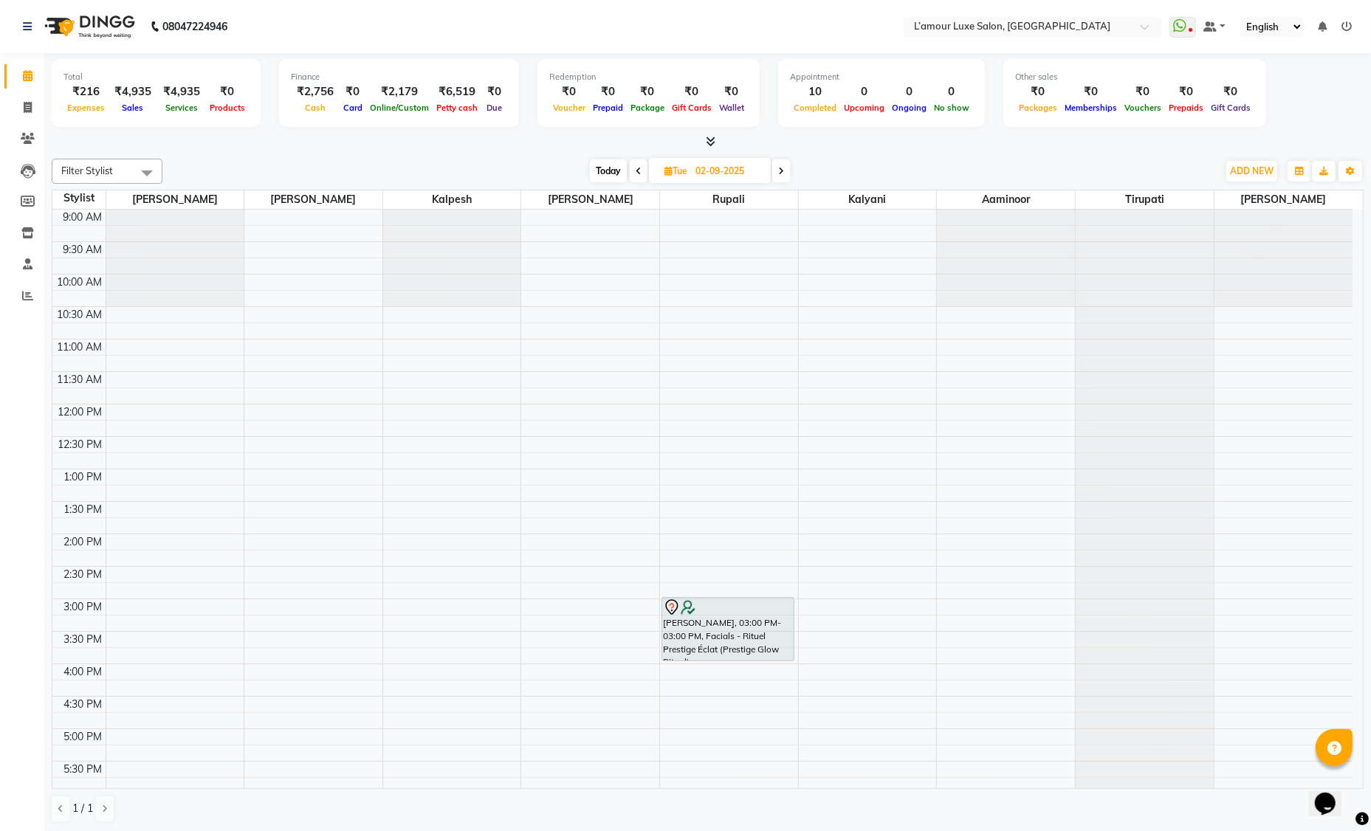
click at [609, 173] on span "Today" at bounding box center [608, 170] width 37 height 23
type input "01-09-2025"
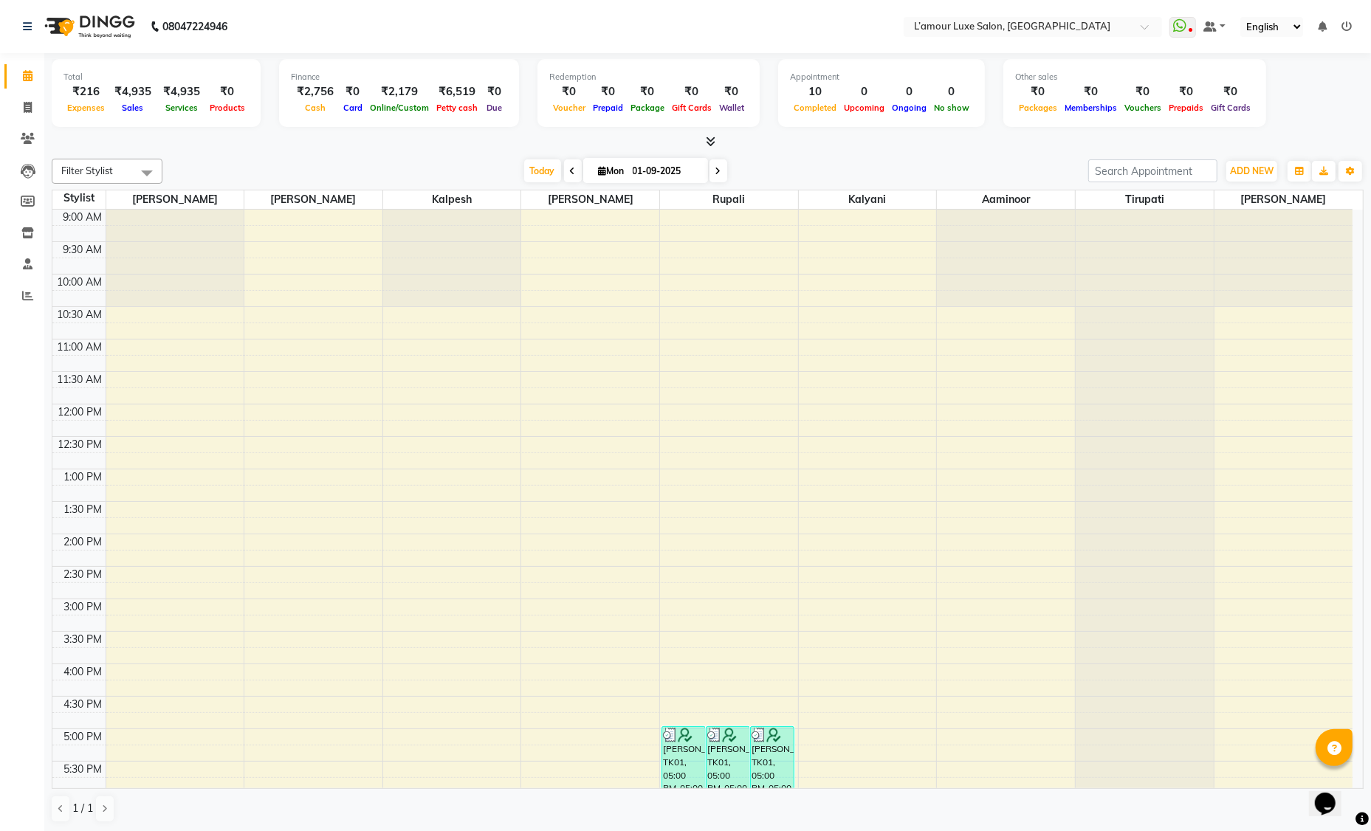
scroll to position [261, 0]
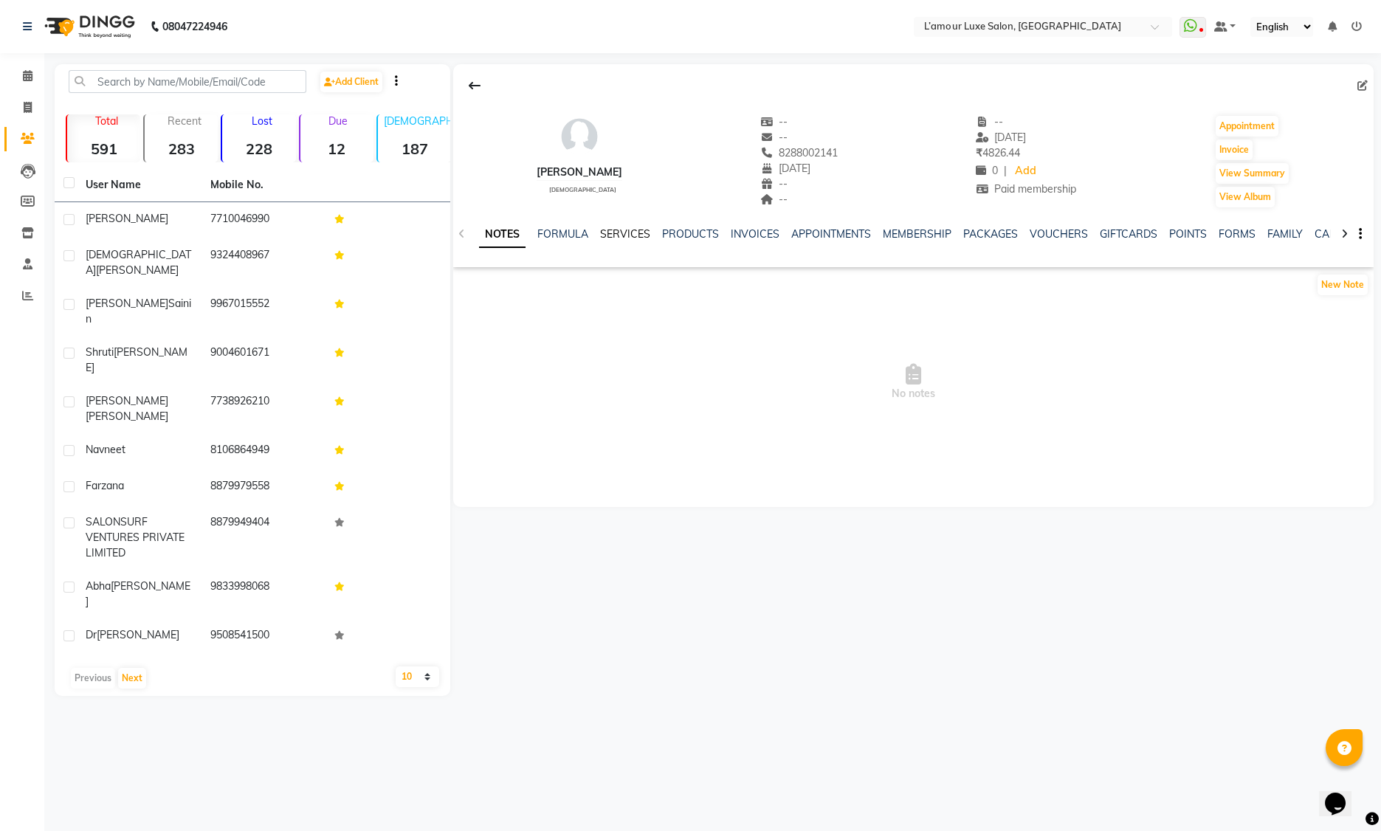
click at [630, 235] on link "SERVICES" at bounding box center [625, 233] width 50 height 13
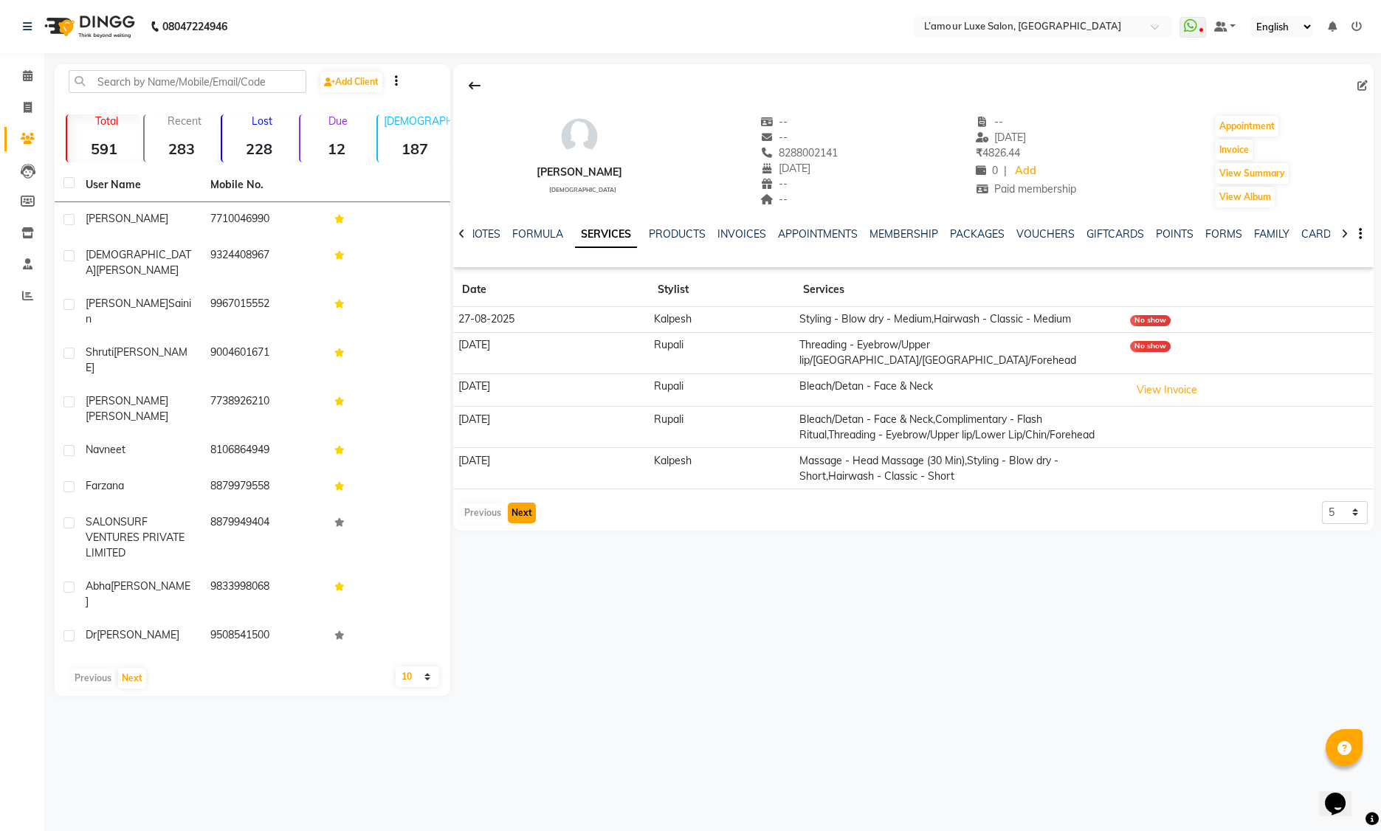
click at [520, 503] on button "Next" at bounding box center [522, 513] width 28 height 21
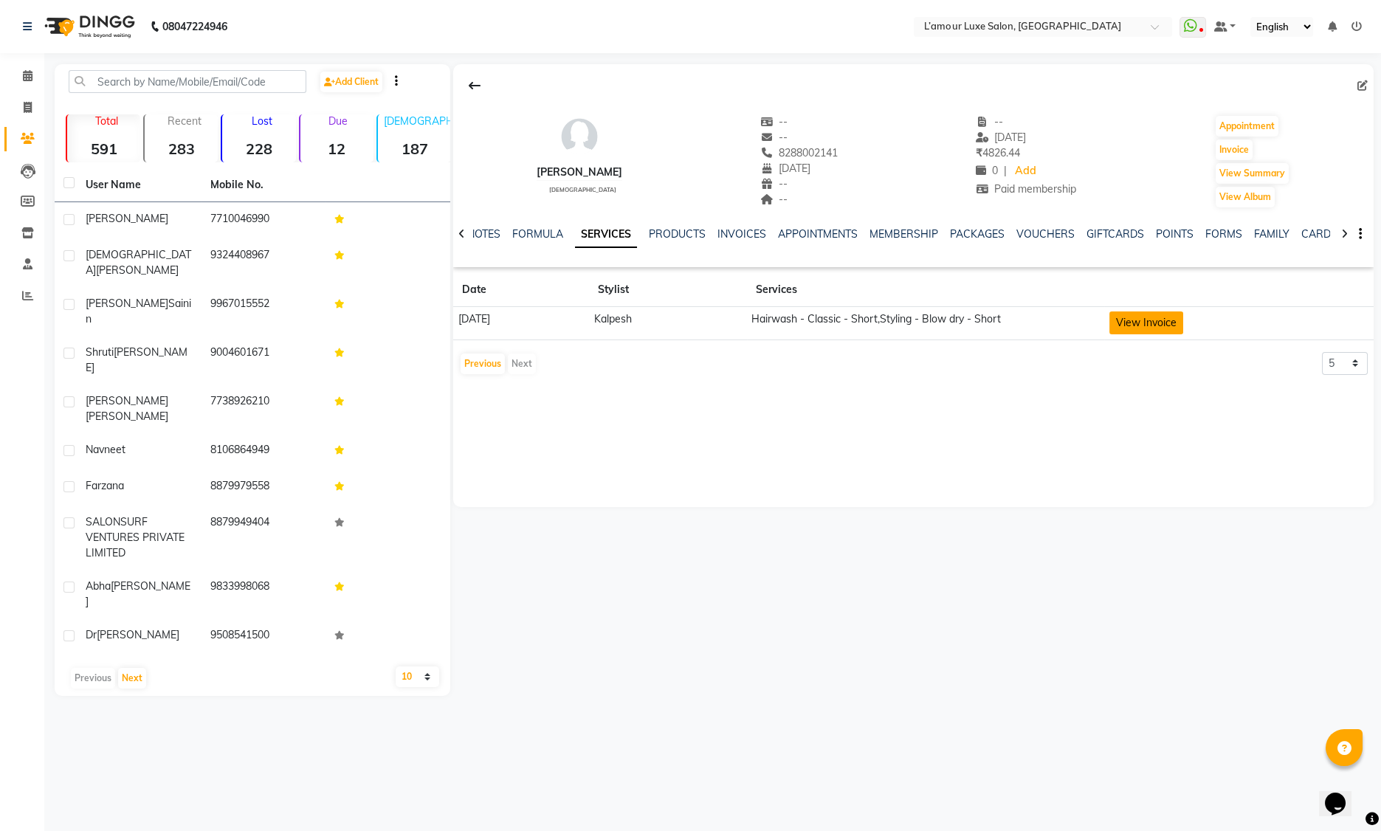
click at [1183, 317] on button "View Invoice" at bounding box center [1146, 322] width 74 height 23
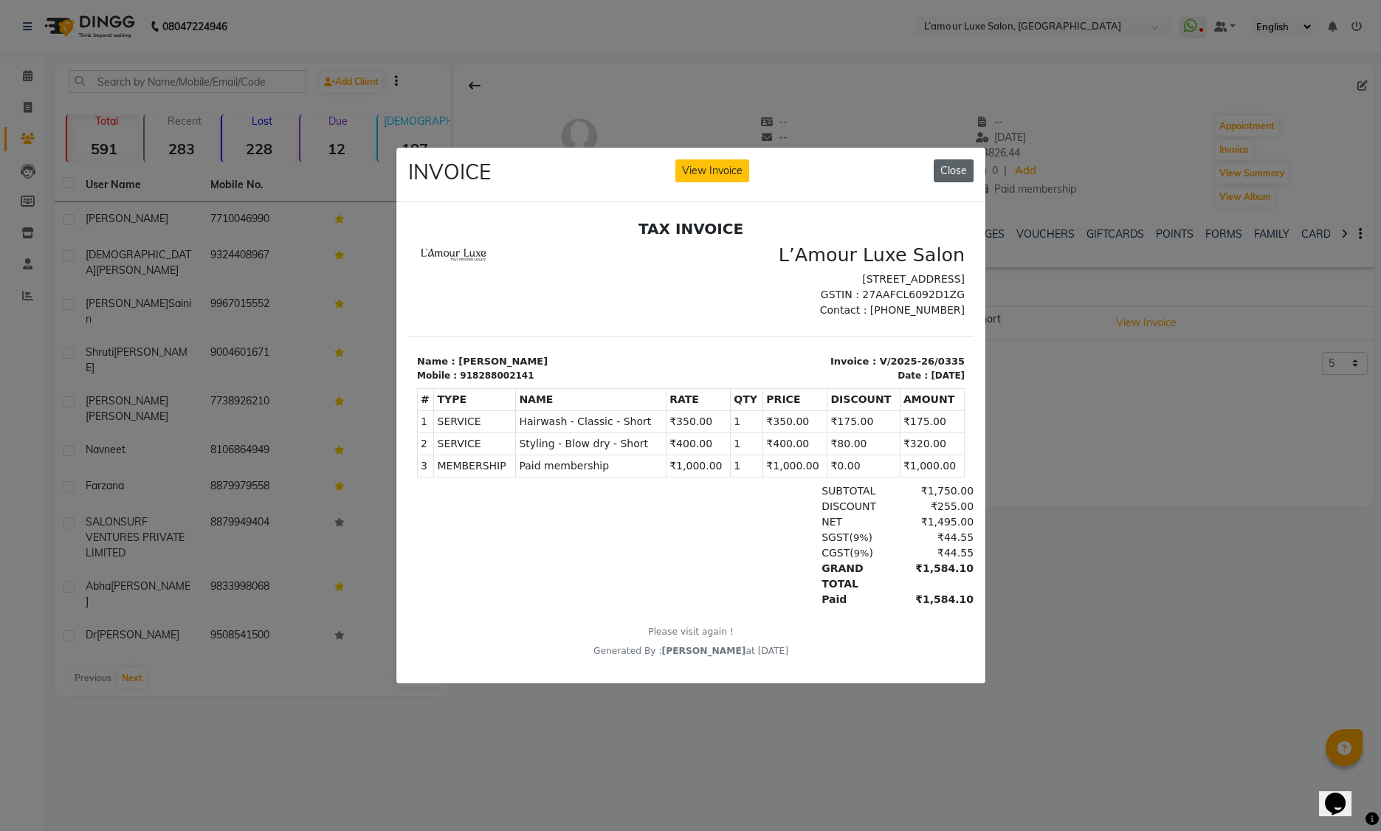
click at [938, 163] on button "Close" at bounding box center [954, 170] width 40 height 23
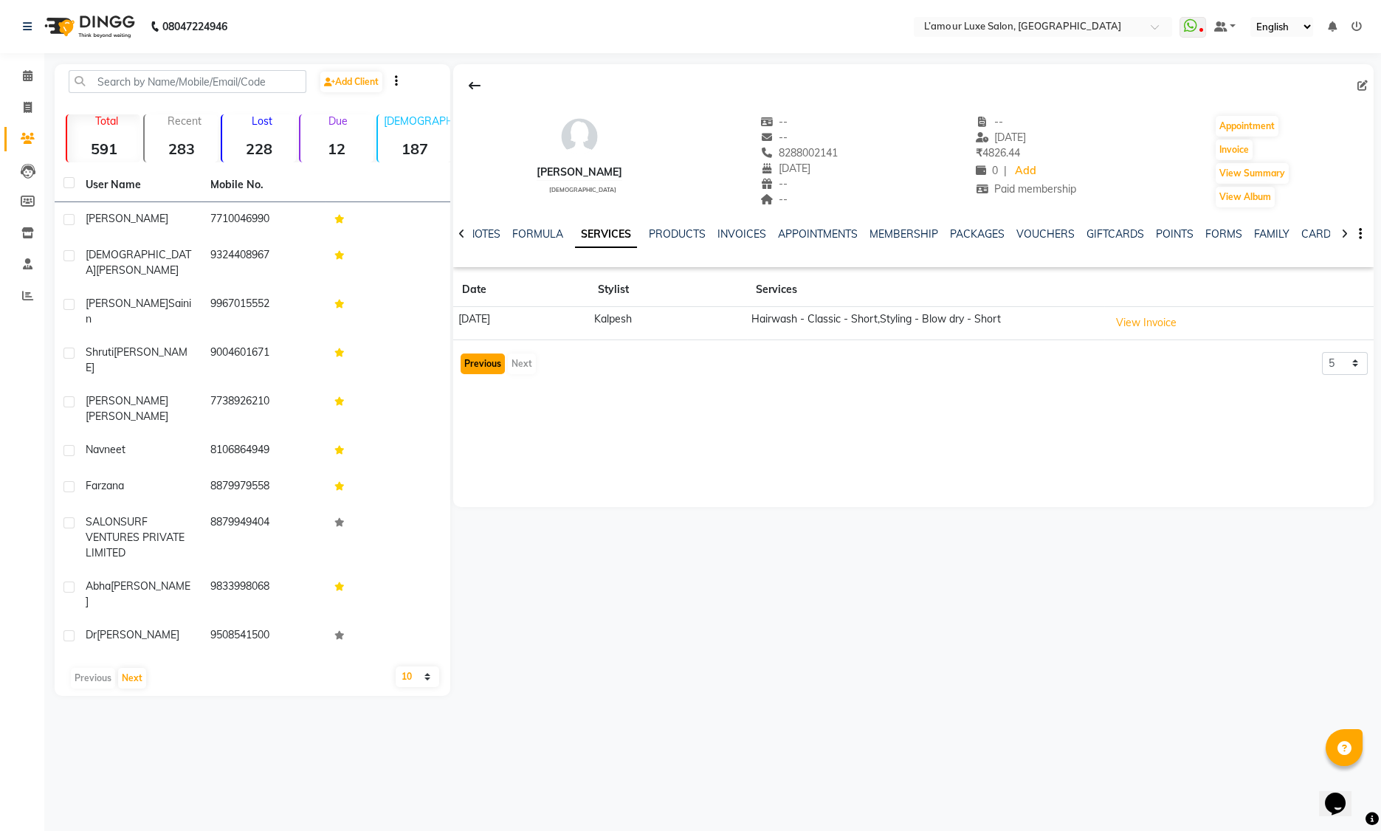
click at [491, 356] on button "Previous" at bounding box center [483, 364] width 44 height 21
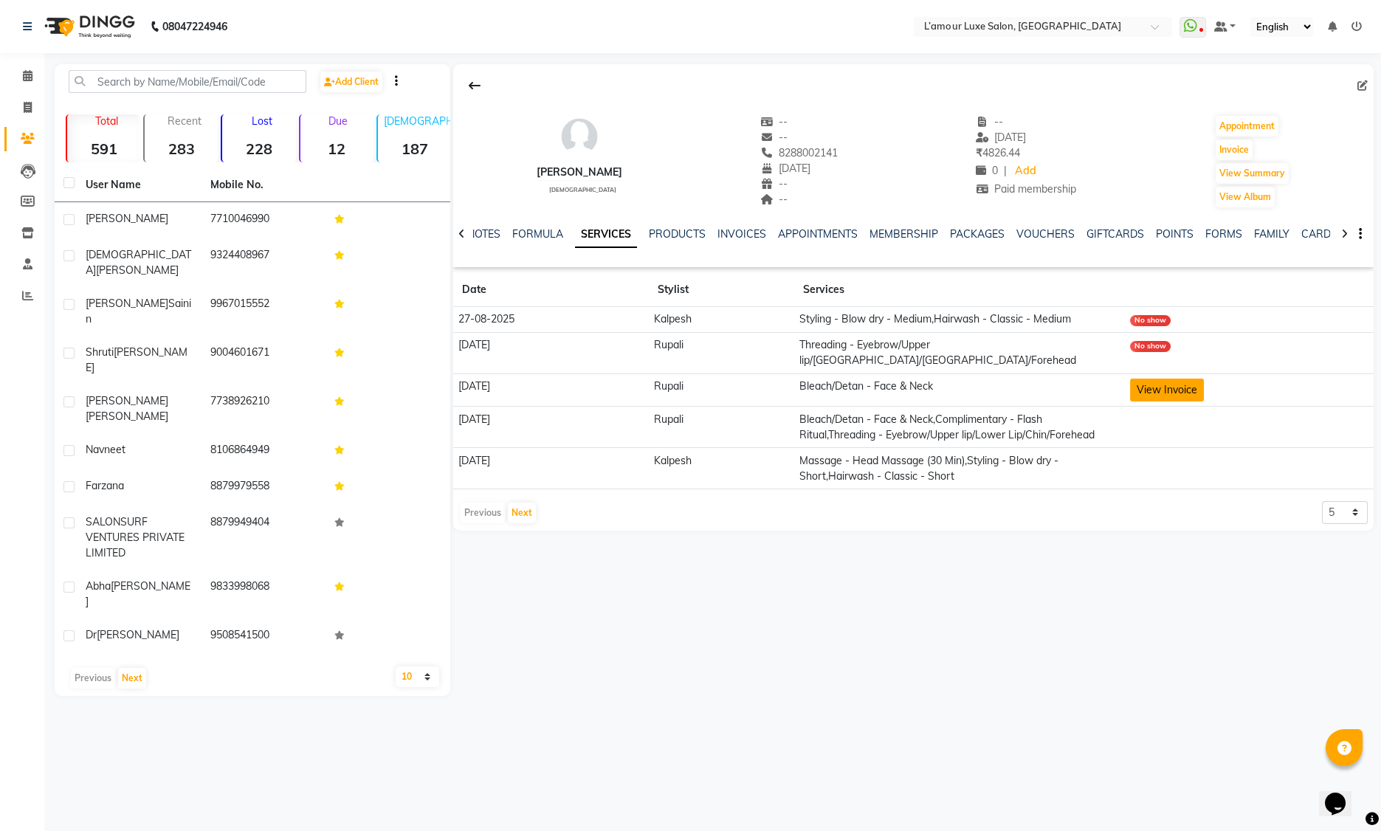
click at [1150, 379] on button "View Invoice" at bounding box center [1167, 390] width 74 height 23
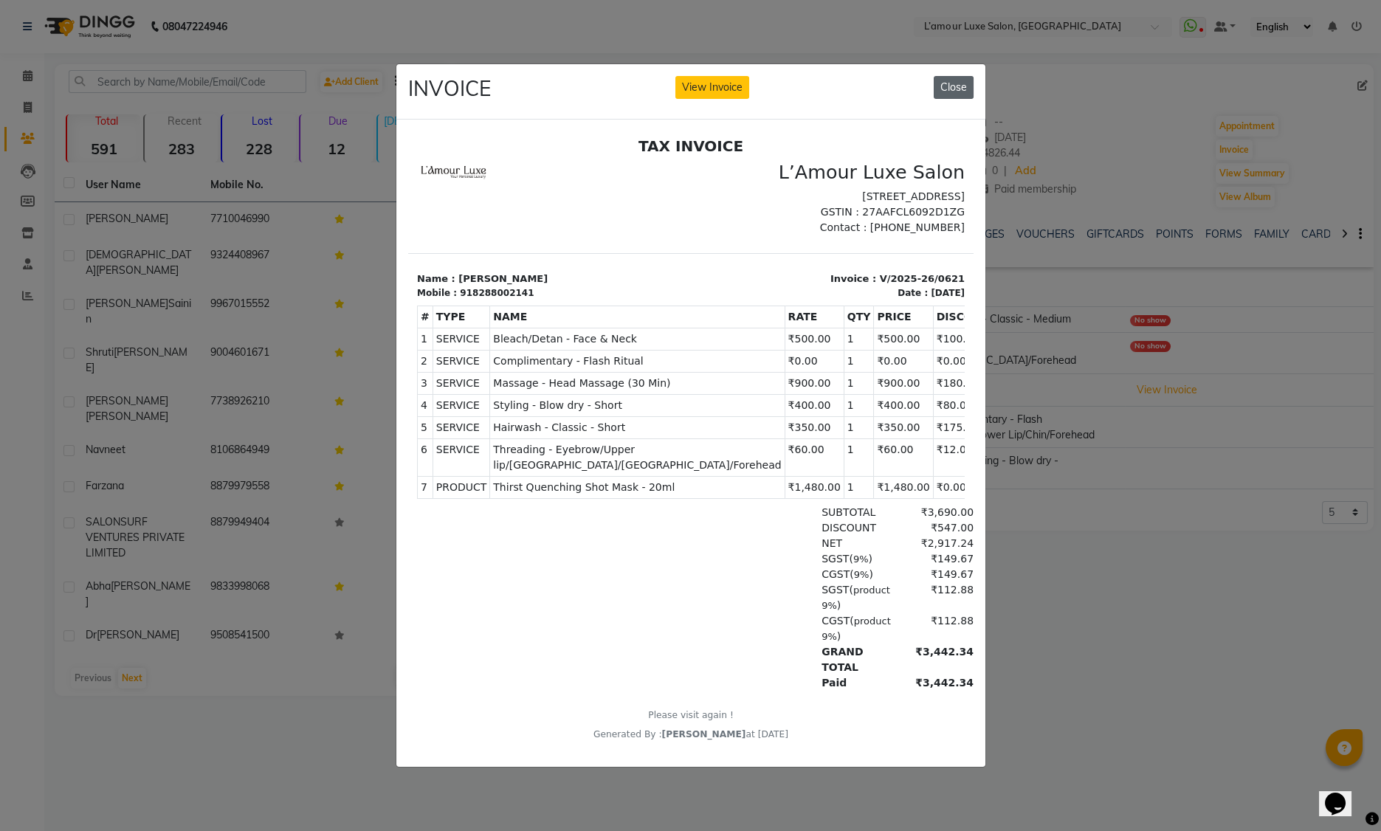
click at [948, 85] on button "Close" at bounding box center [954, 87] width 40 height 23
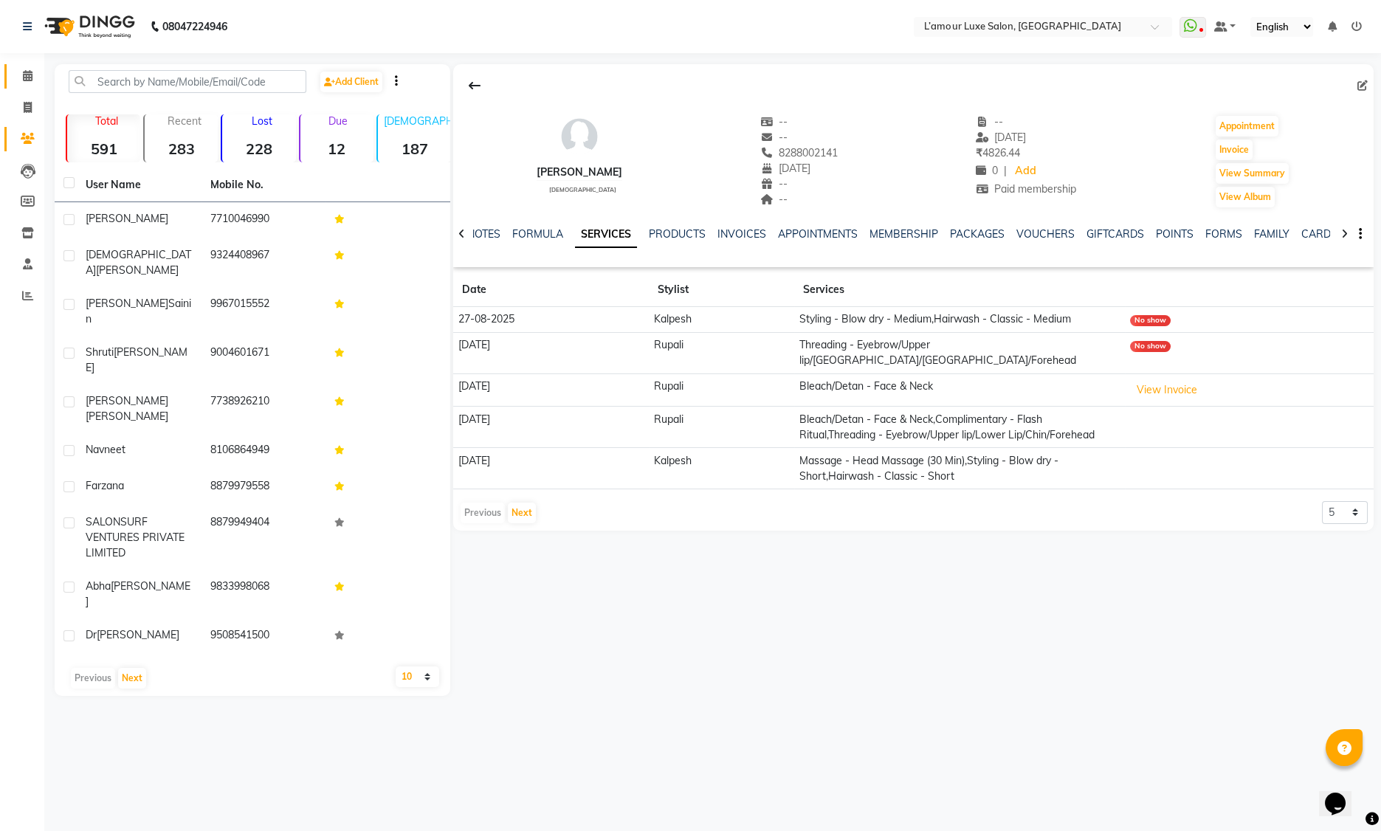
click at [28, 75] on icon at bounding box center [28, 75] width 10 height 11
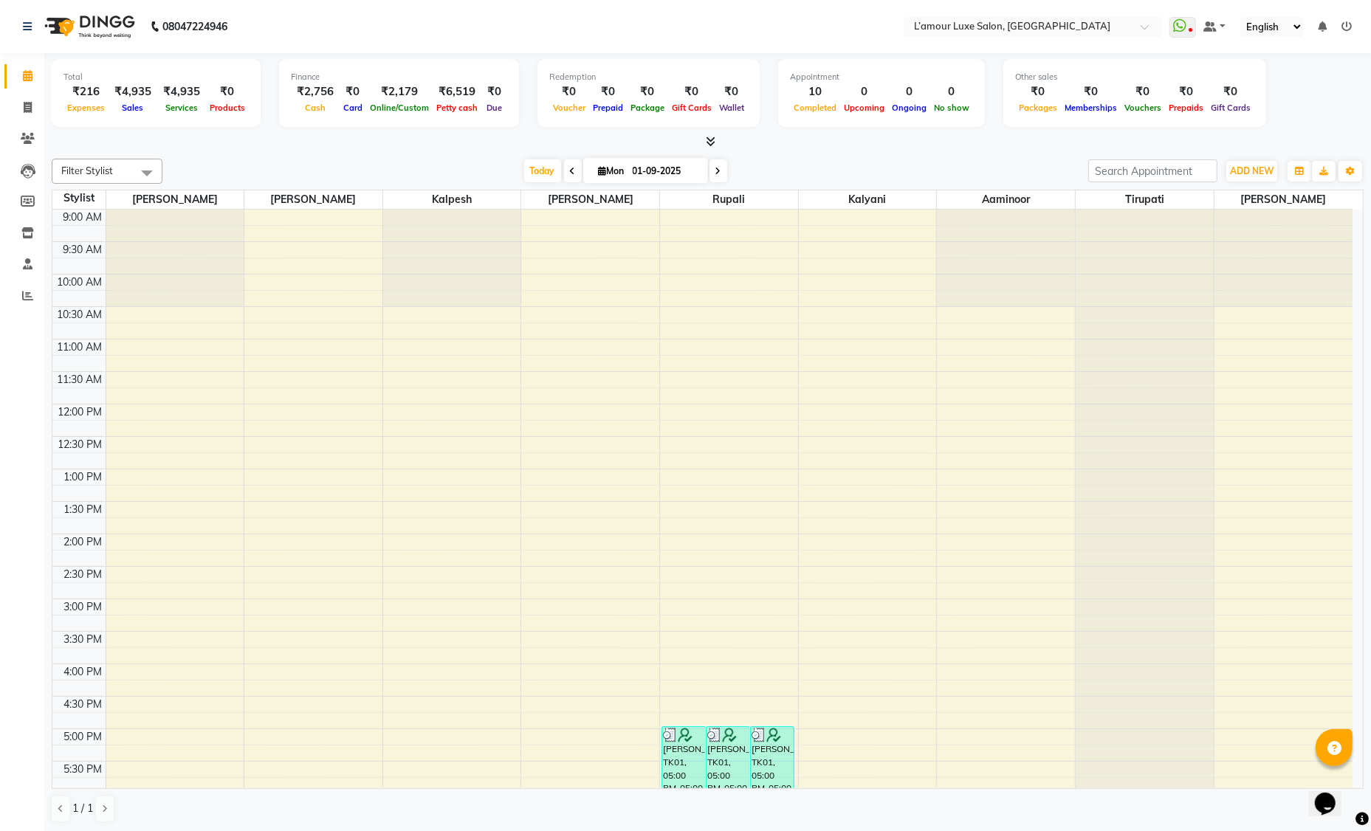
scroll to position [261, 0]
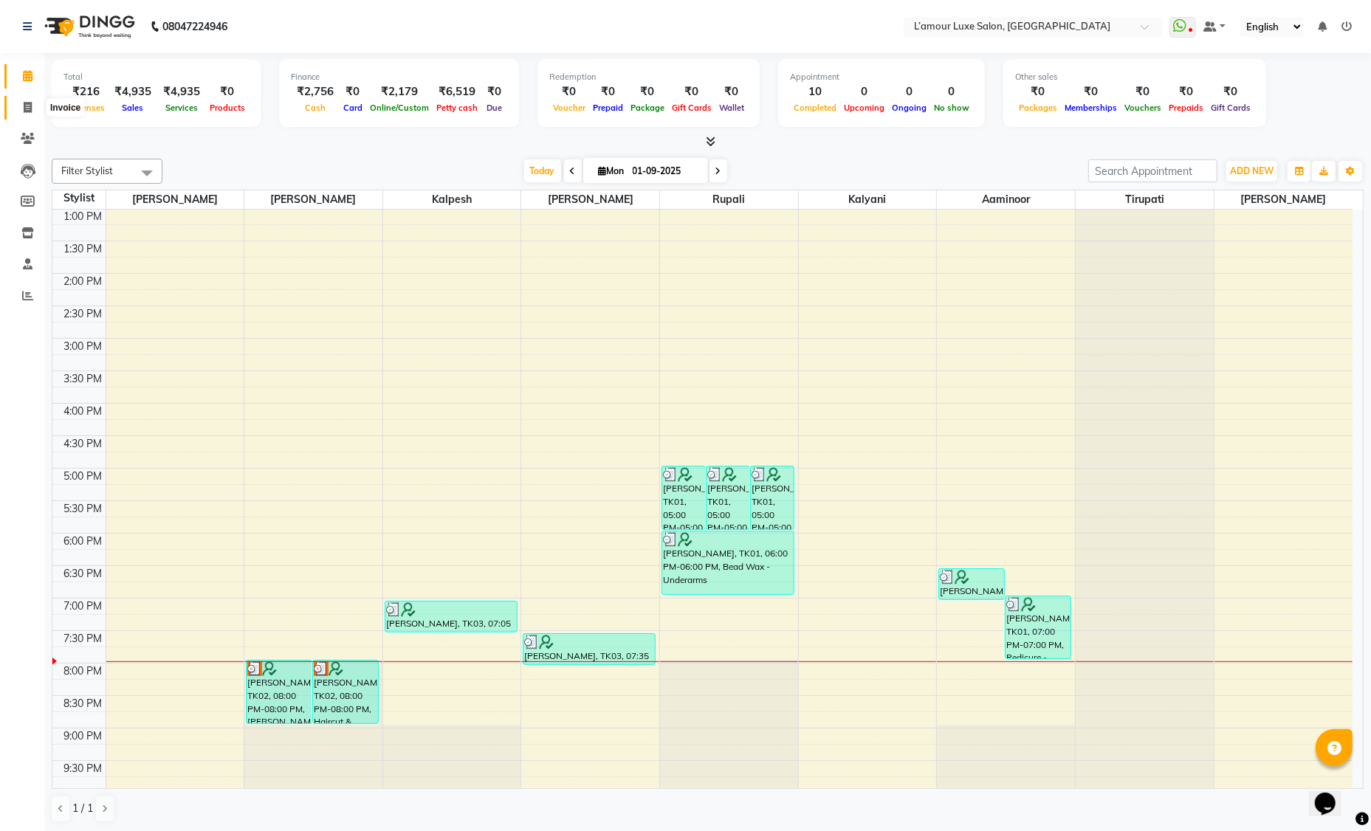
click at [30, 112] on icon at bounding box center [28, 107] width 8 height 11
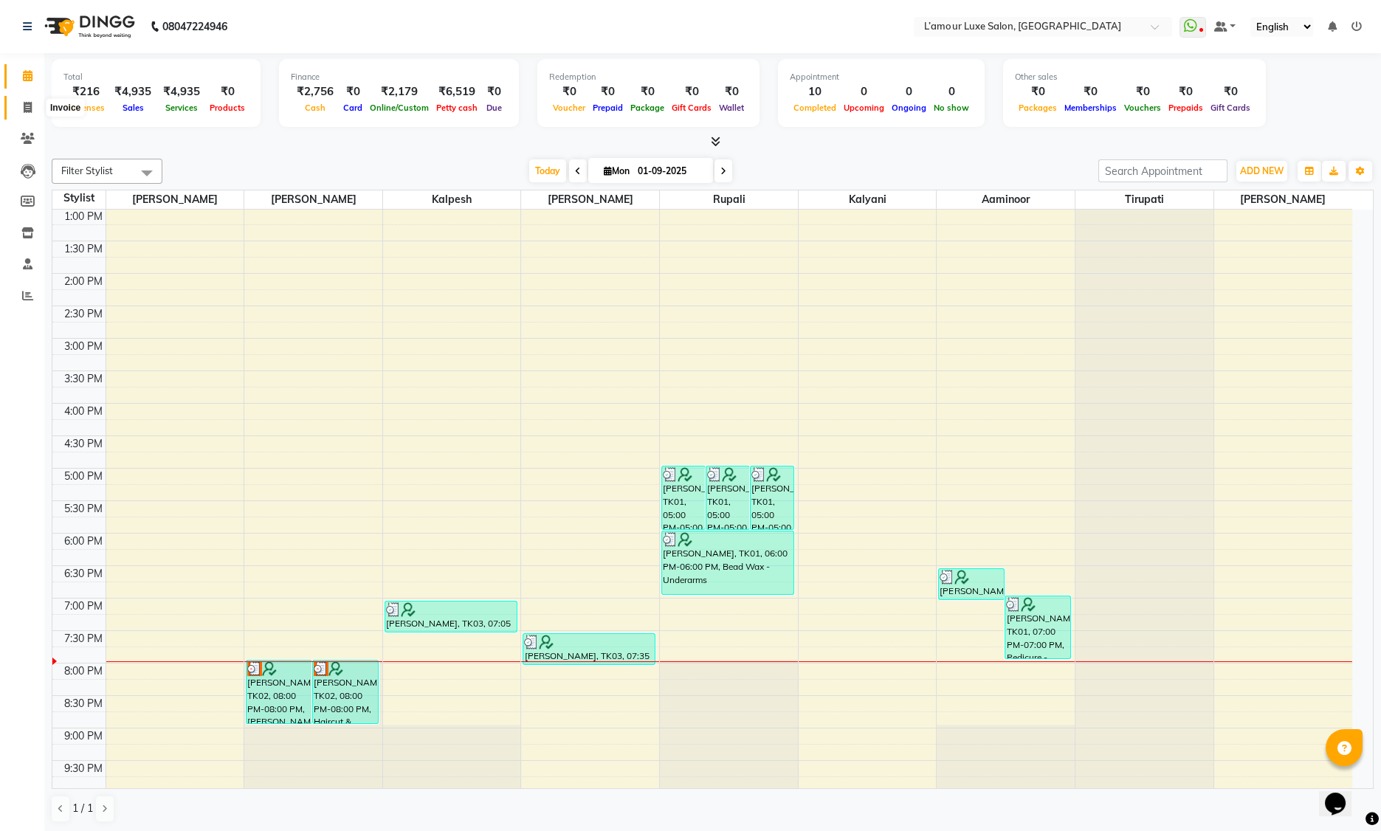
select select "7325"
select select "service"
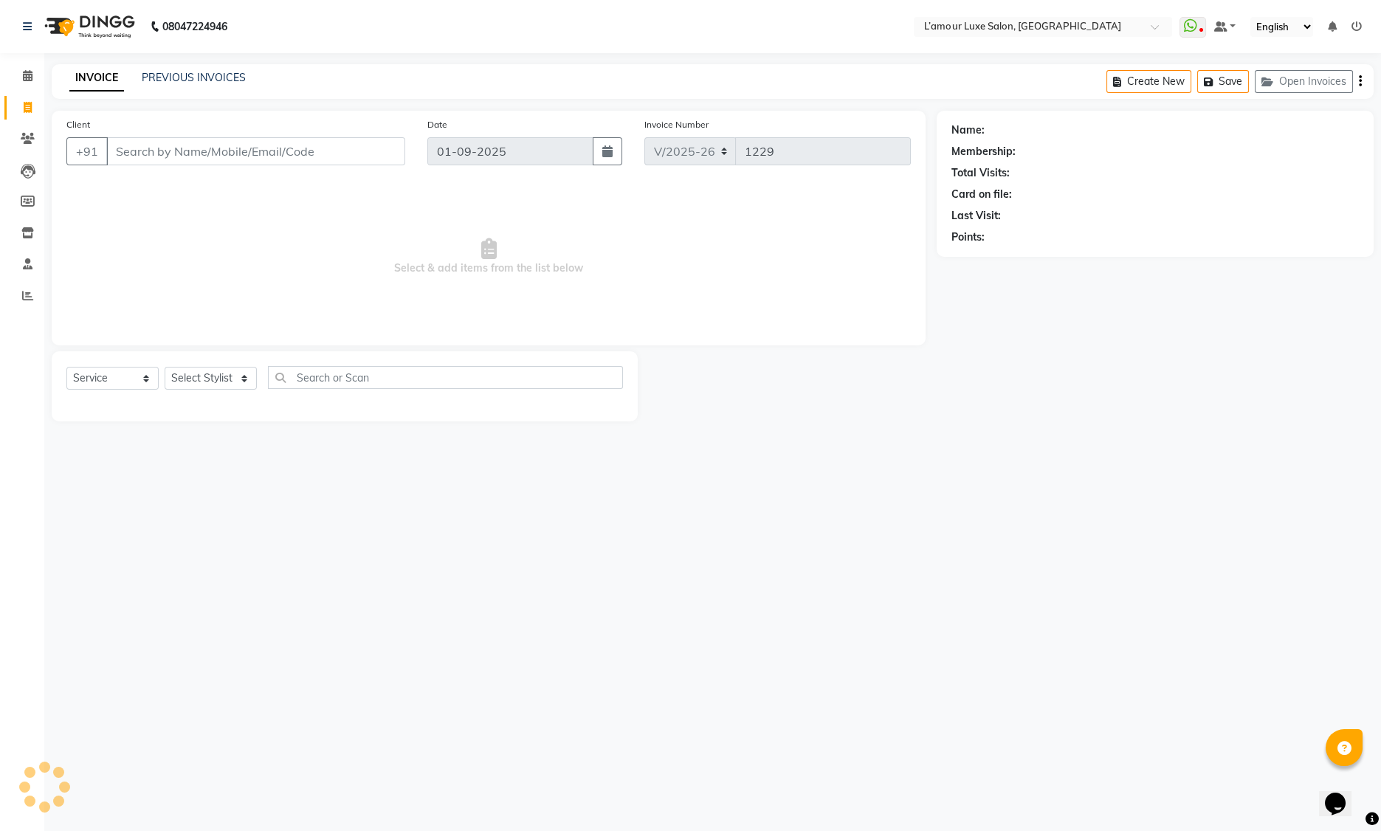
click at [238, 151] on input "Client" at bounding box center [255, 151] width 299 height 28
click at [25, 76] on icon at bounding box center [28, 75] width 10 height 11
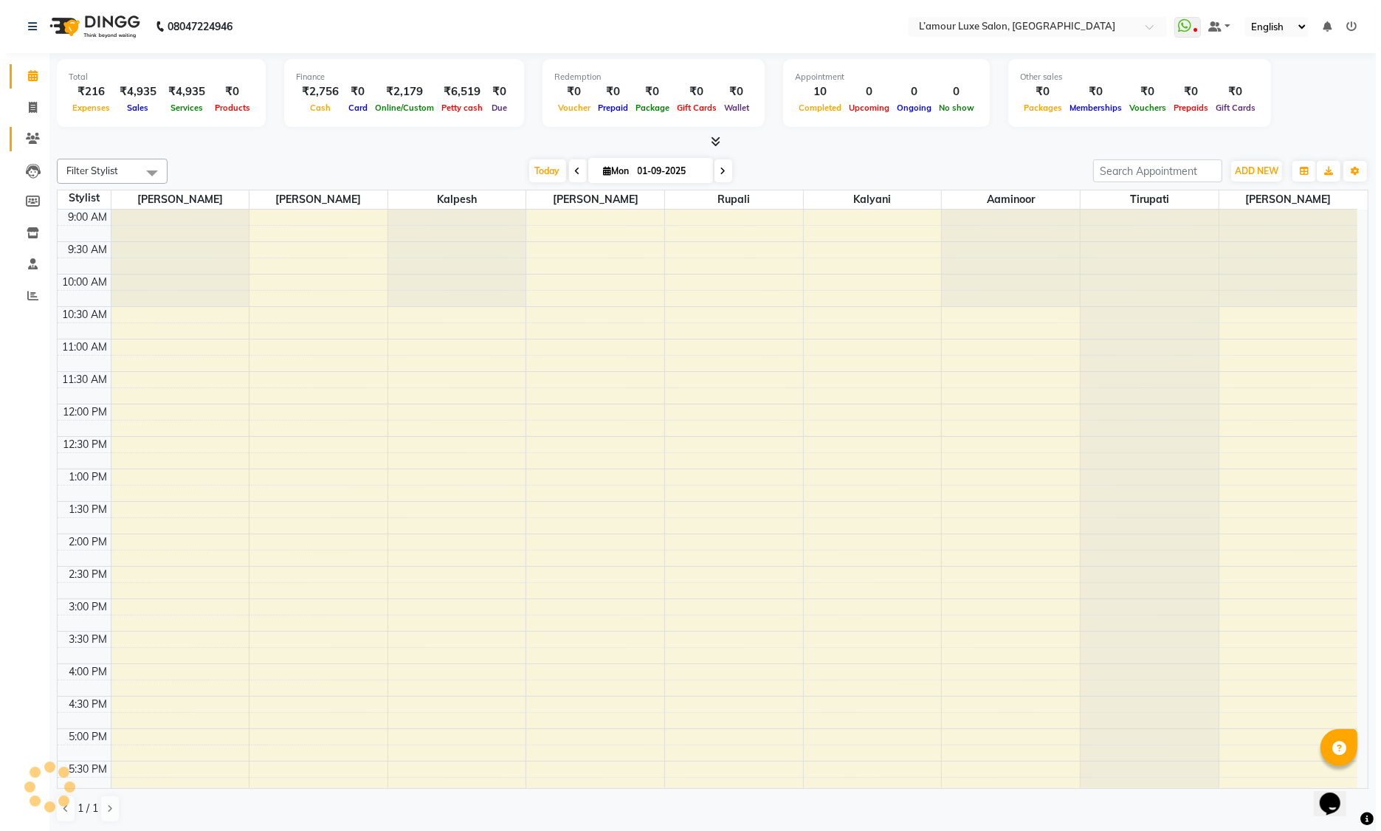
scroll to position [233, 0]
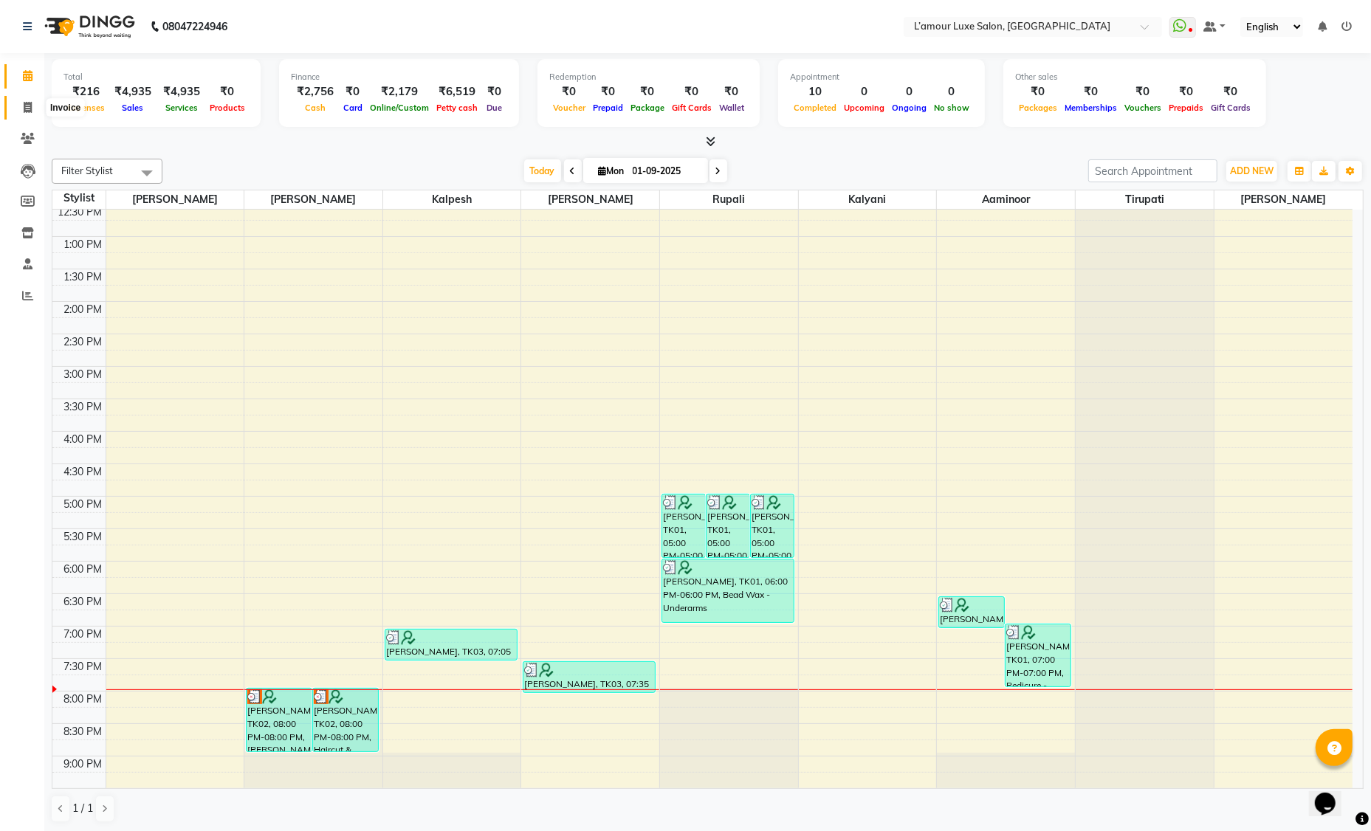
click at [28, 114] on span at bounding box center [28, 108] width 26 height 17
select select "service"
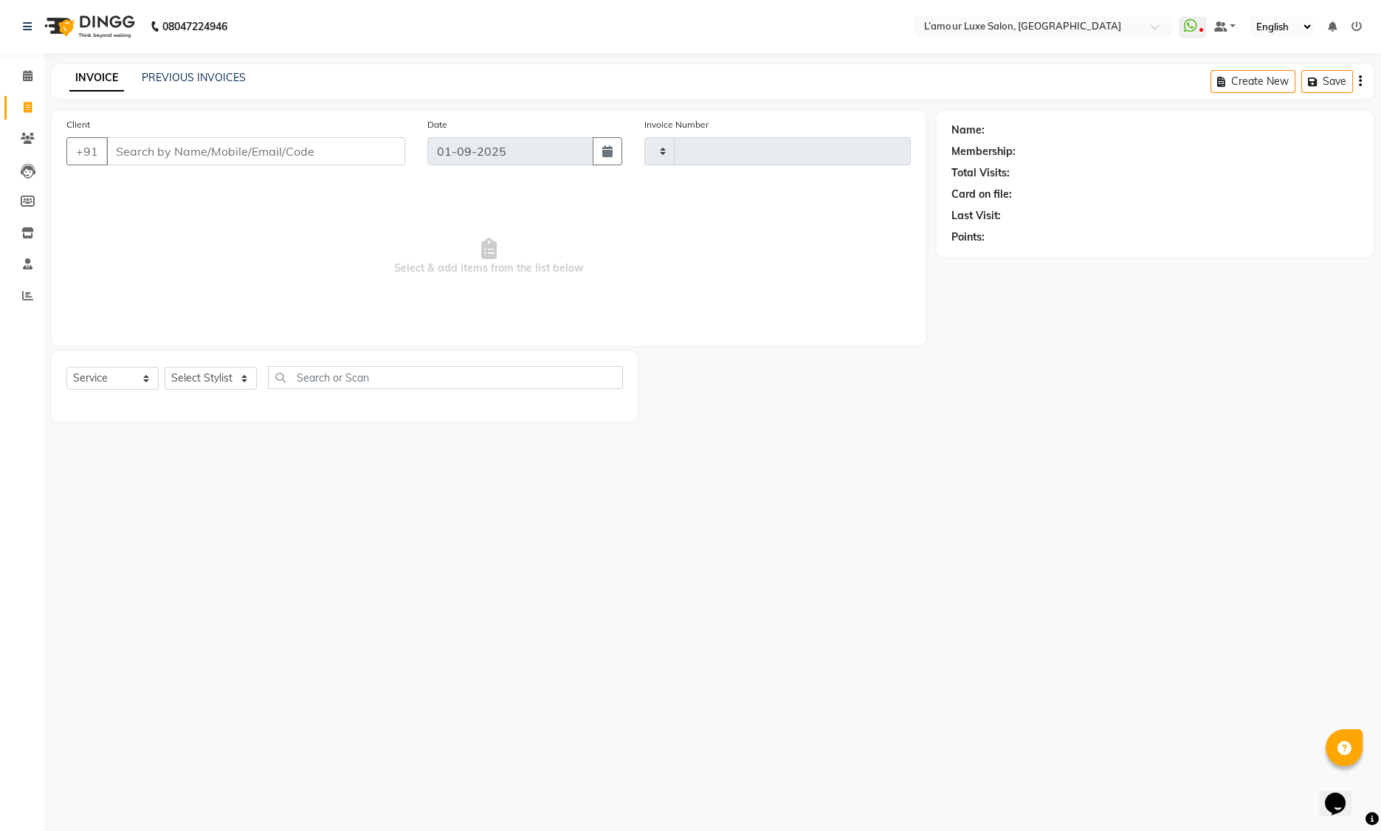
type input "1229"
select select "7325"
click at [202, 373] on select "Select Stylist Aaminoor [PERSON_NAME] [PERSON_NAME] [PERSON_NAME] [PERSON_NAME]…" at bounding box center [211, 378] width 92 height 23
select select "63033"
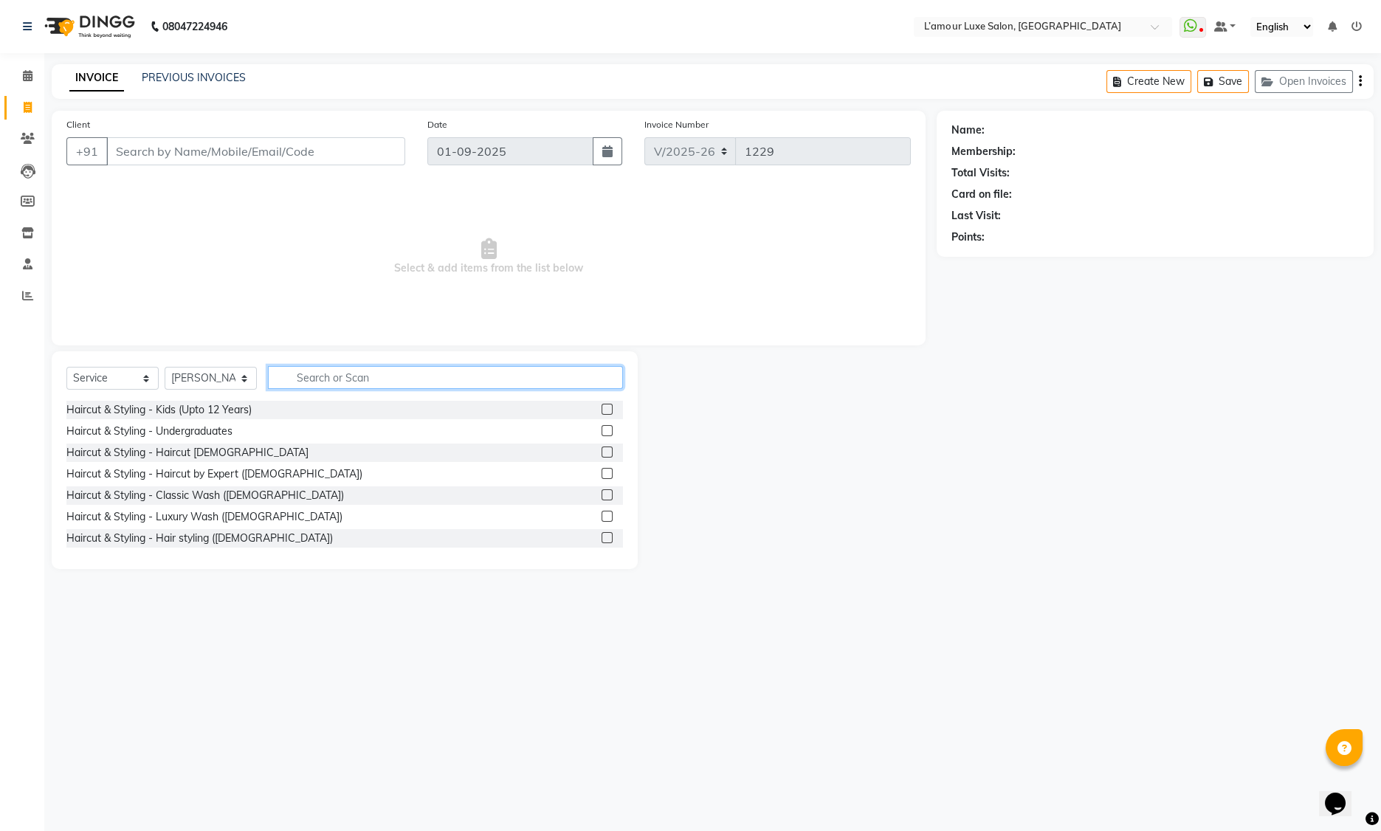
click at [340, 381] on input "text" at bounding box center [445, 377] width 355 height 23
drag, startPoint x: 334, startPoint y: 373, endPoint x: 176, endPoint y: 375, distance: 158.7
click at [176, 375] on div "Select Service Product Membership Package Voucher Prepaid Gift Card Select Styl…" at bounding box center [344, 383] width 557 height 35
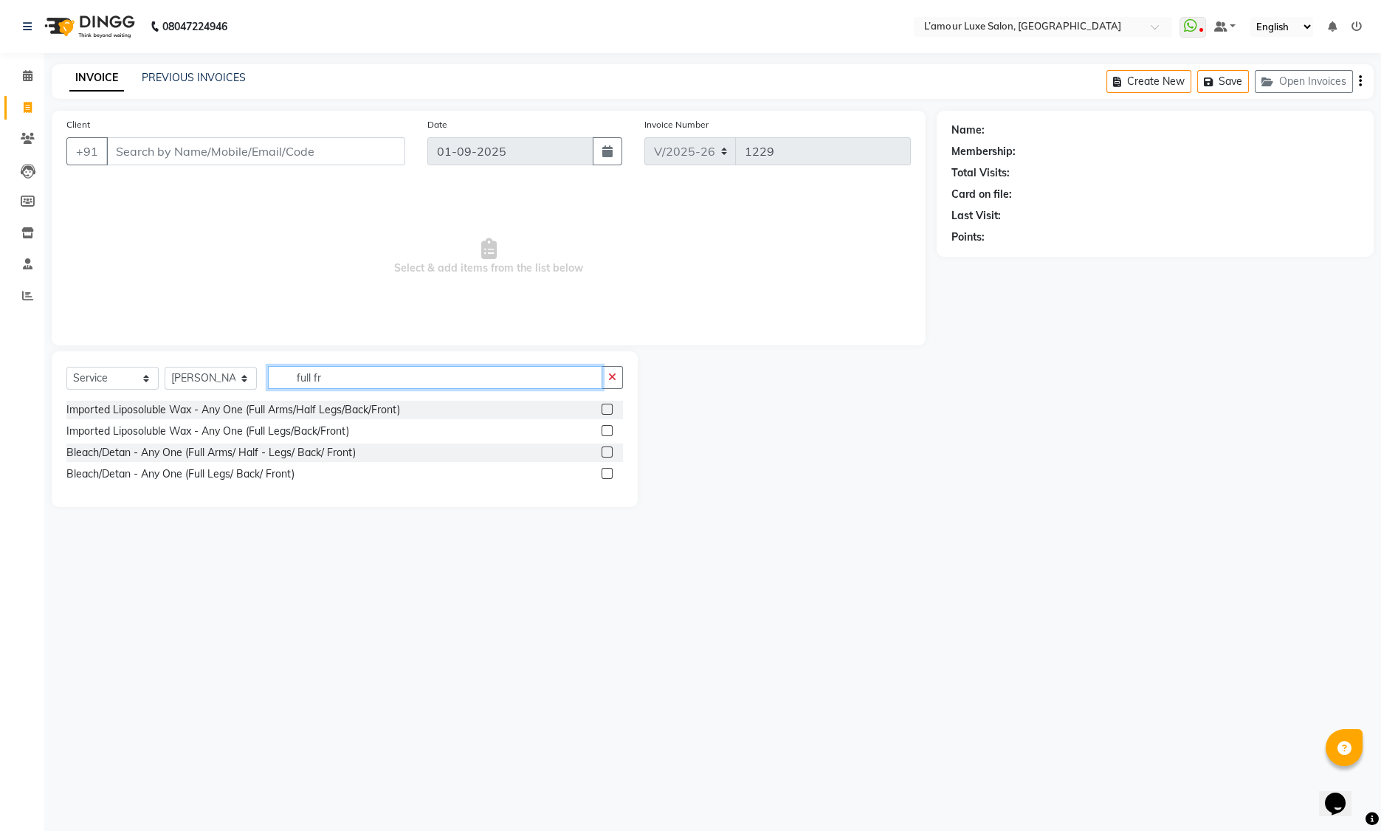
type input "full fr"
click at [607, 431] on label at bounding box center [607, 430] width 11 height 11
click at [607, 431] on input "checkbox" at bounding box center [607, 432] width 10 height 10
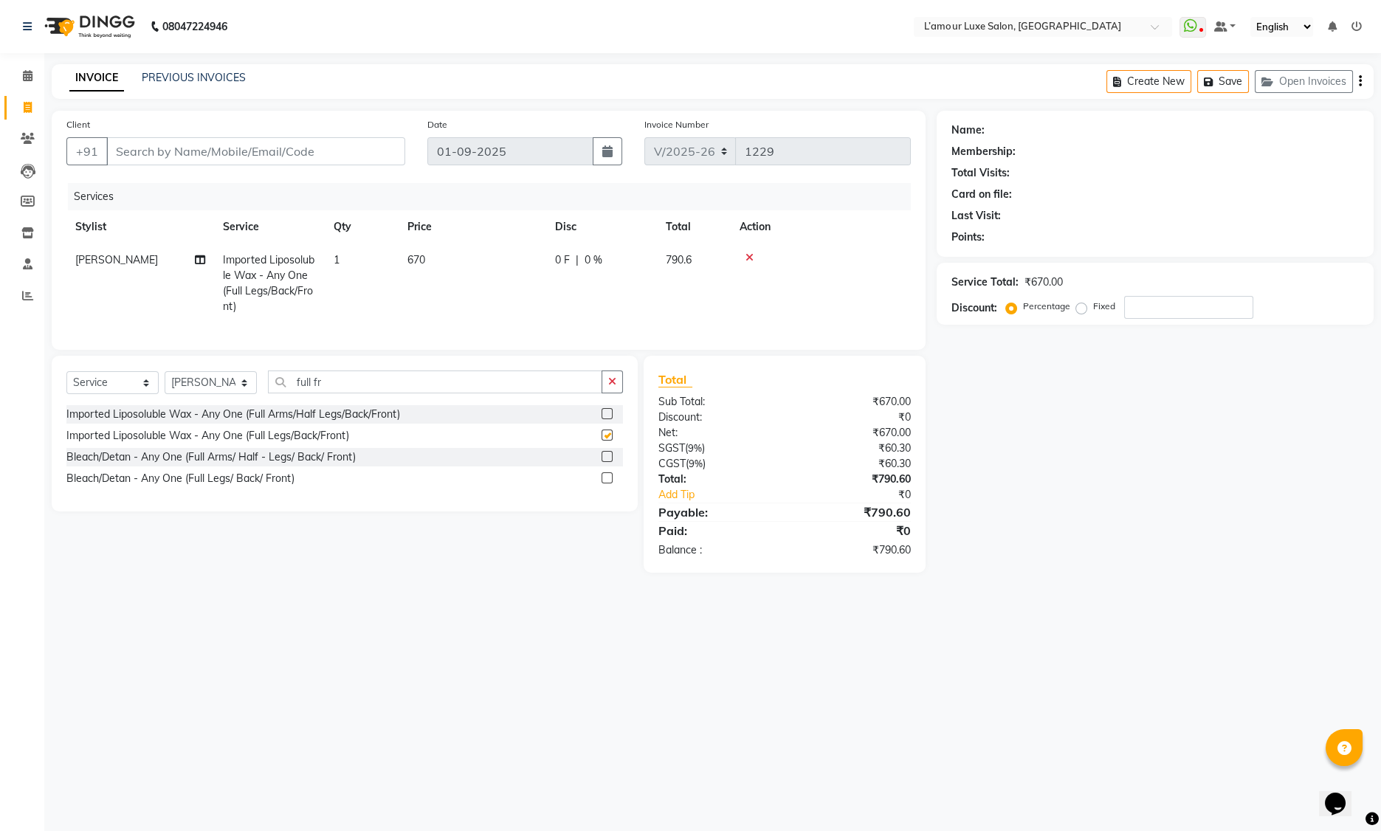
checkbox input "false"
click at [323, 261] on td "Imported Liposoluble Wax - Any One (Full Legs/Back/Front)" at bounding box center [269, 284] width 111 height 80
select select "63033"
click at [328, 275] on span "Imported Liposoluble Wax - Any One (Full Legs/Back/Front)" at bounding box center [286, 280] width 100 height 45
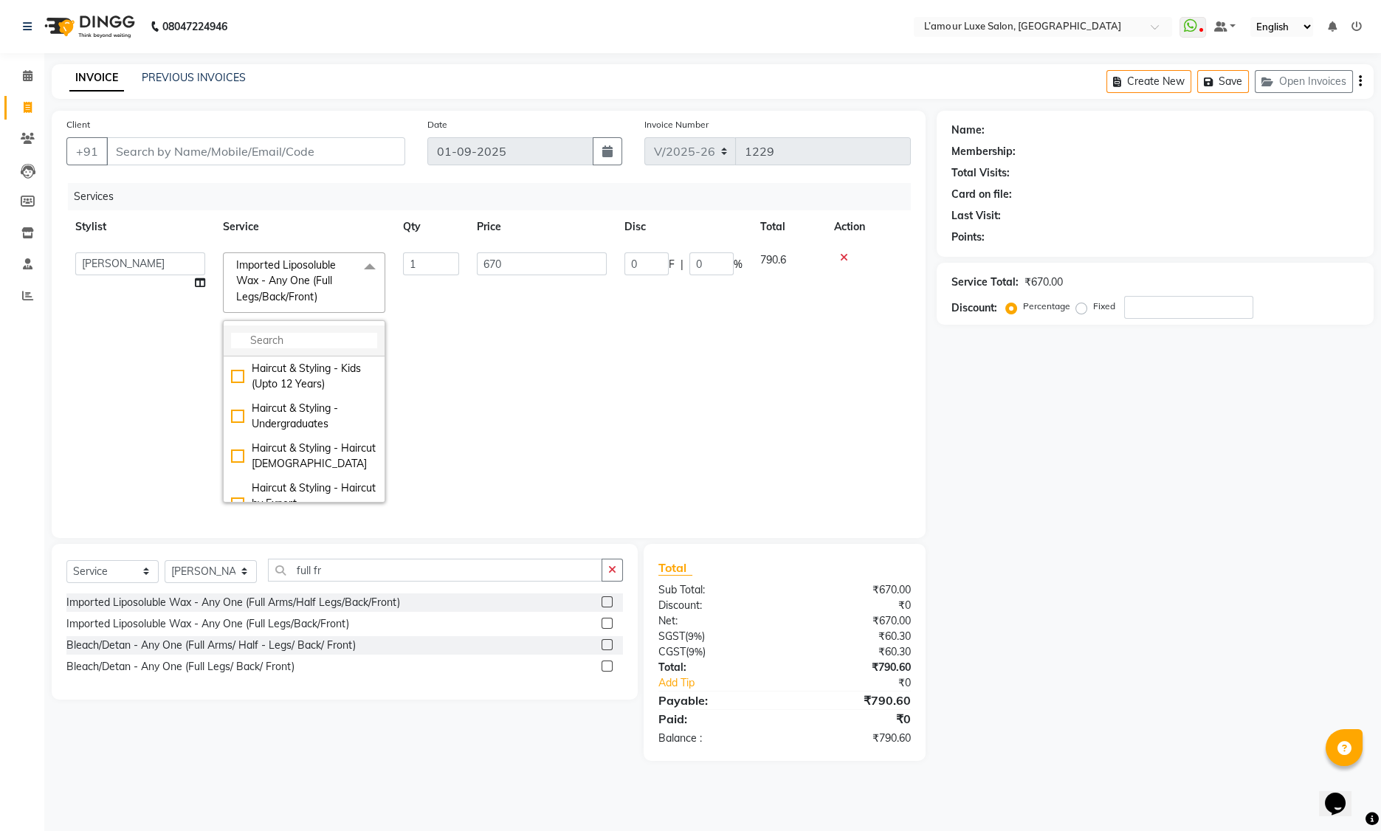
click at [267, 340] on input "multiselect-search" at bounding box center [304, 341] width 146 height 16
type input "half f"
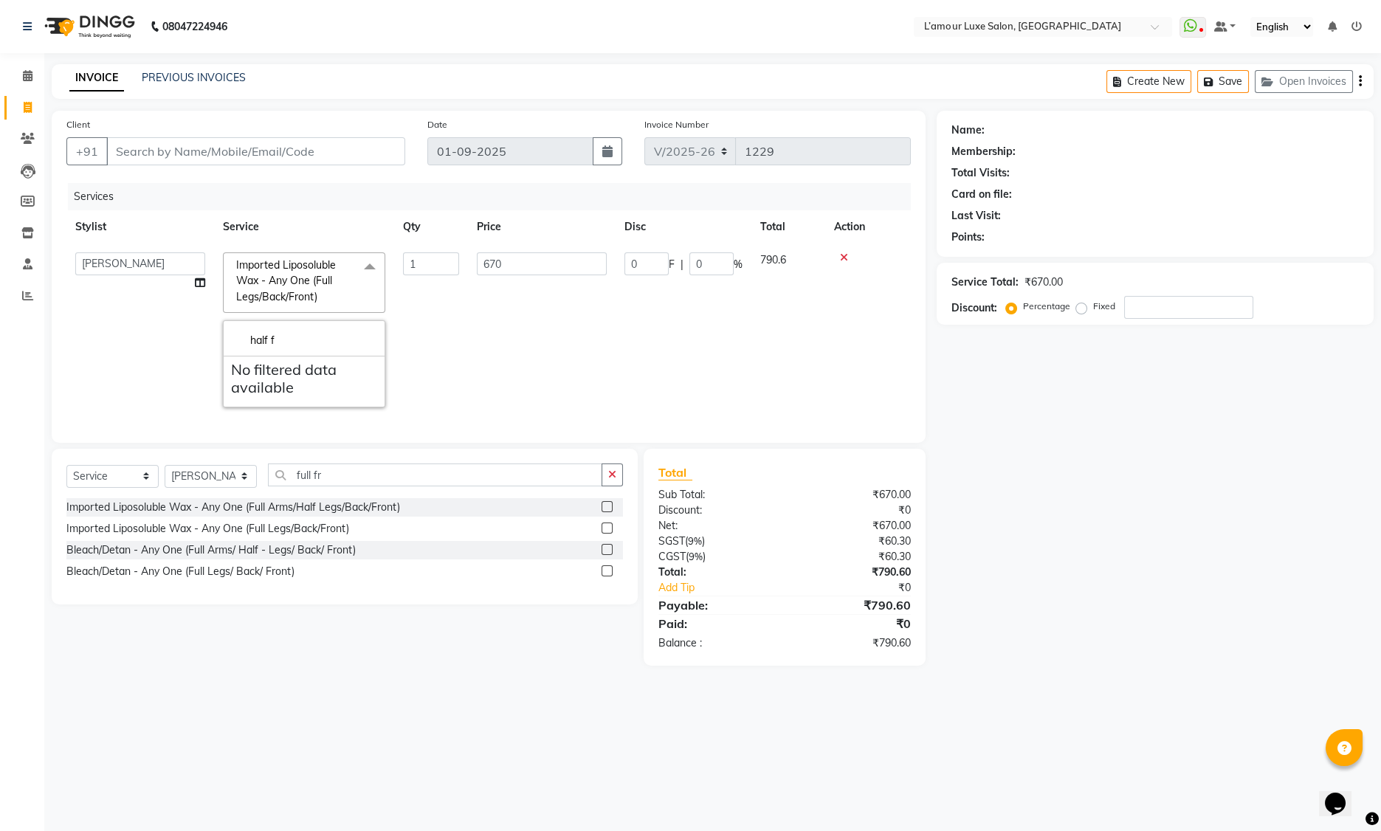
click at [606, 512] on label at bounding box center [607, 506] width 11 height 11
click at [606, 512] on input "checkbox" at bounding box center [607, 508] width 10 height 10
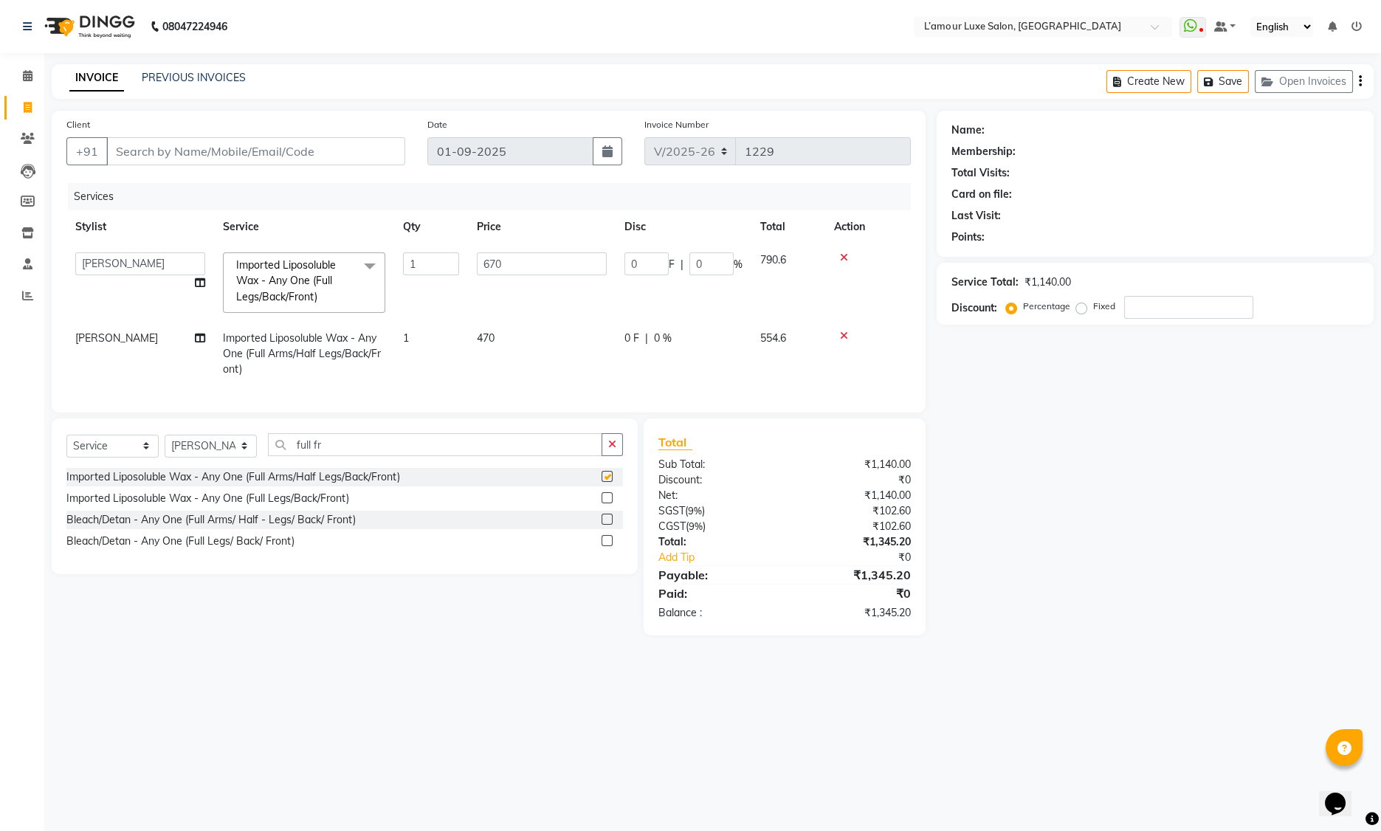
checkbox input "false"
click at [841, 255] on icon at bounding box center [844, 257] width 8 height 10
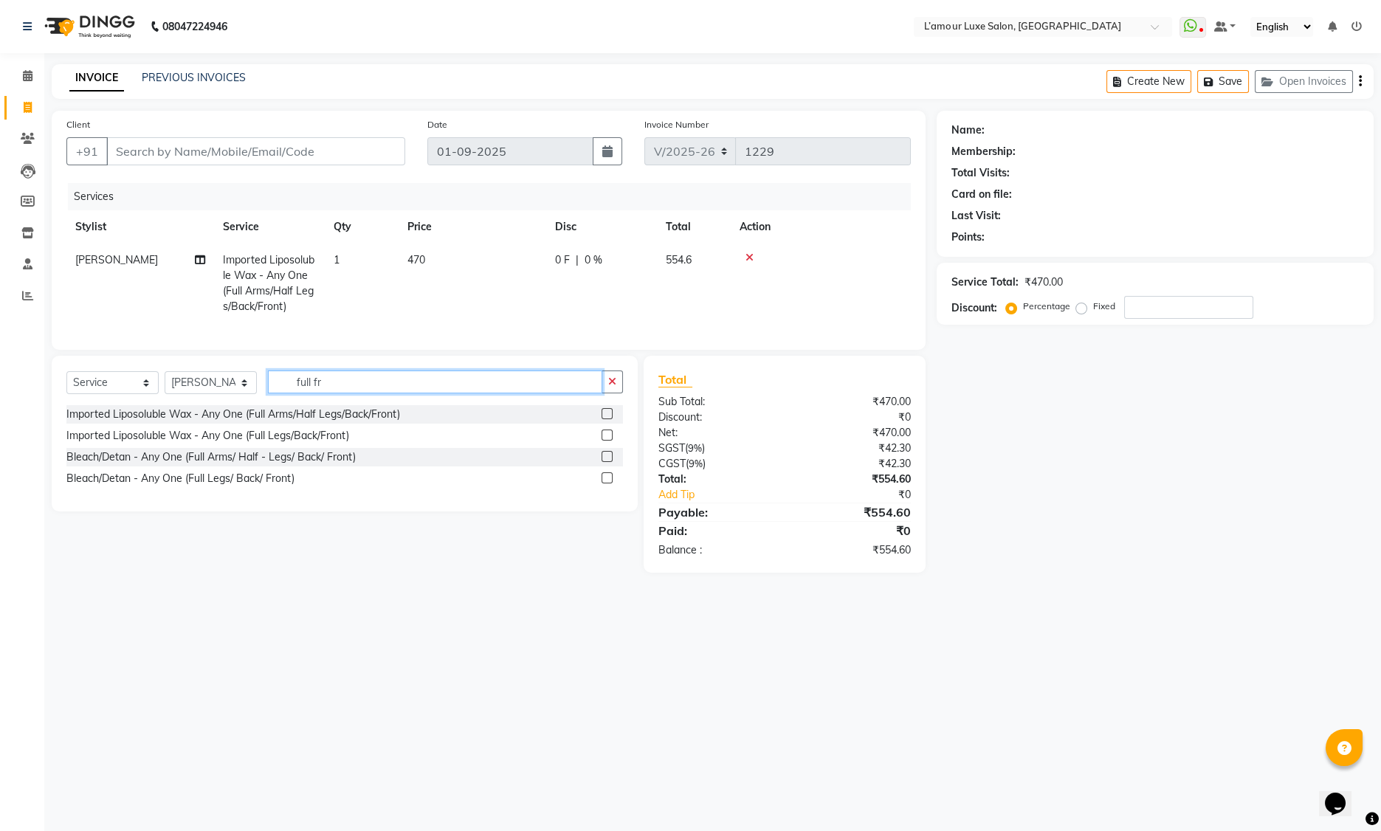
click at [343, 393] on input "full fr" at bounding box center [435, 382] width 334 height 23
drag, startPoint x: 339, startPoint y: 393, endPoint x: 219, endPoint y: 395, distance: 119.6
click at [219, 394] on div "Select Service Product Membership Package Voucher Prepaid Gift Card Select Styl…" at bounding box center [344, 388] width 557 height 35
type input "full fro"
click at [611, 441] on label at bounding box center [607, 435] width 11 height 11
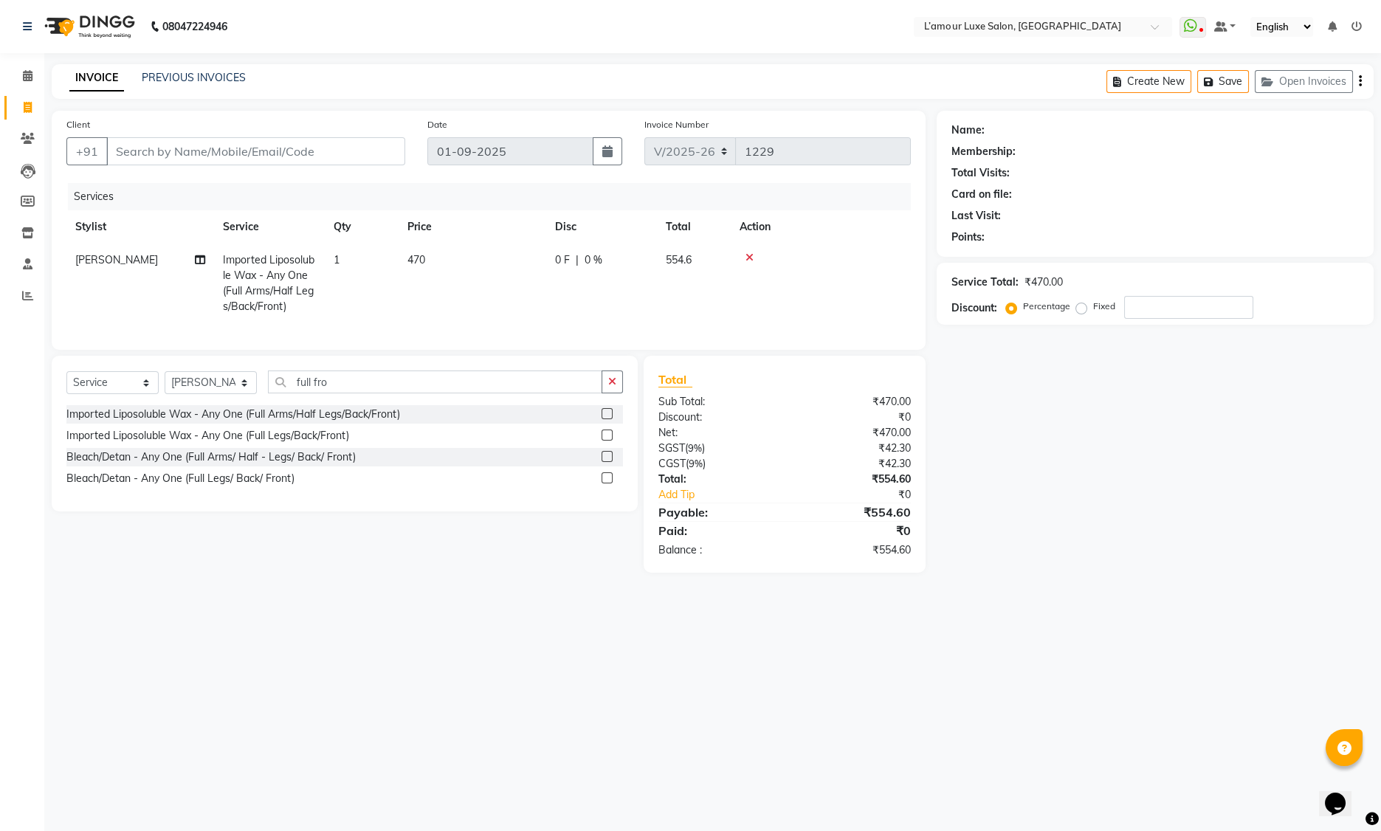
click at [611, 441] on input "checkbox" at bounding box center [607, 436] width 10 height 10
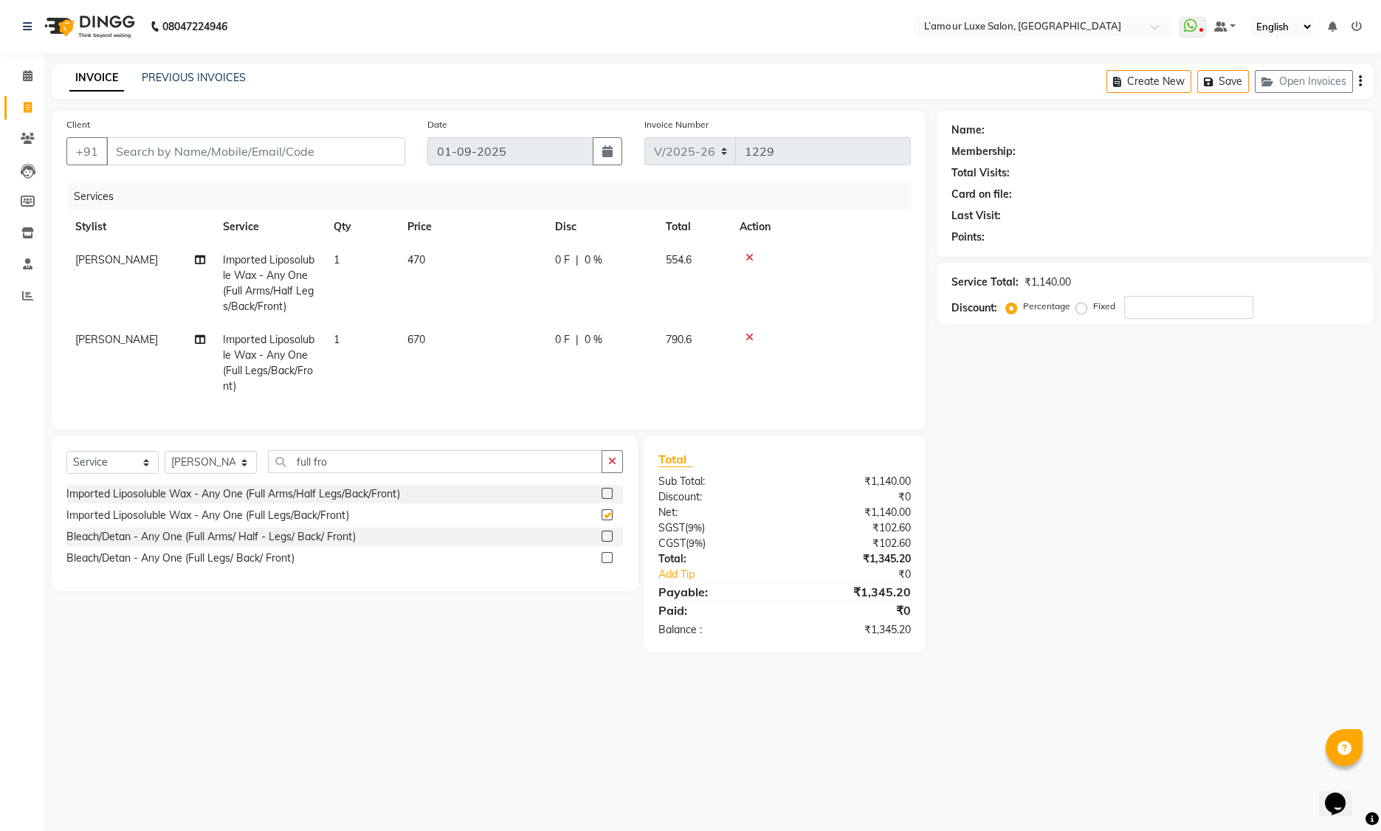
checkbox input "false"
click at [748, 337] on icon at bounding box center [750, 337] width 8 height 10
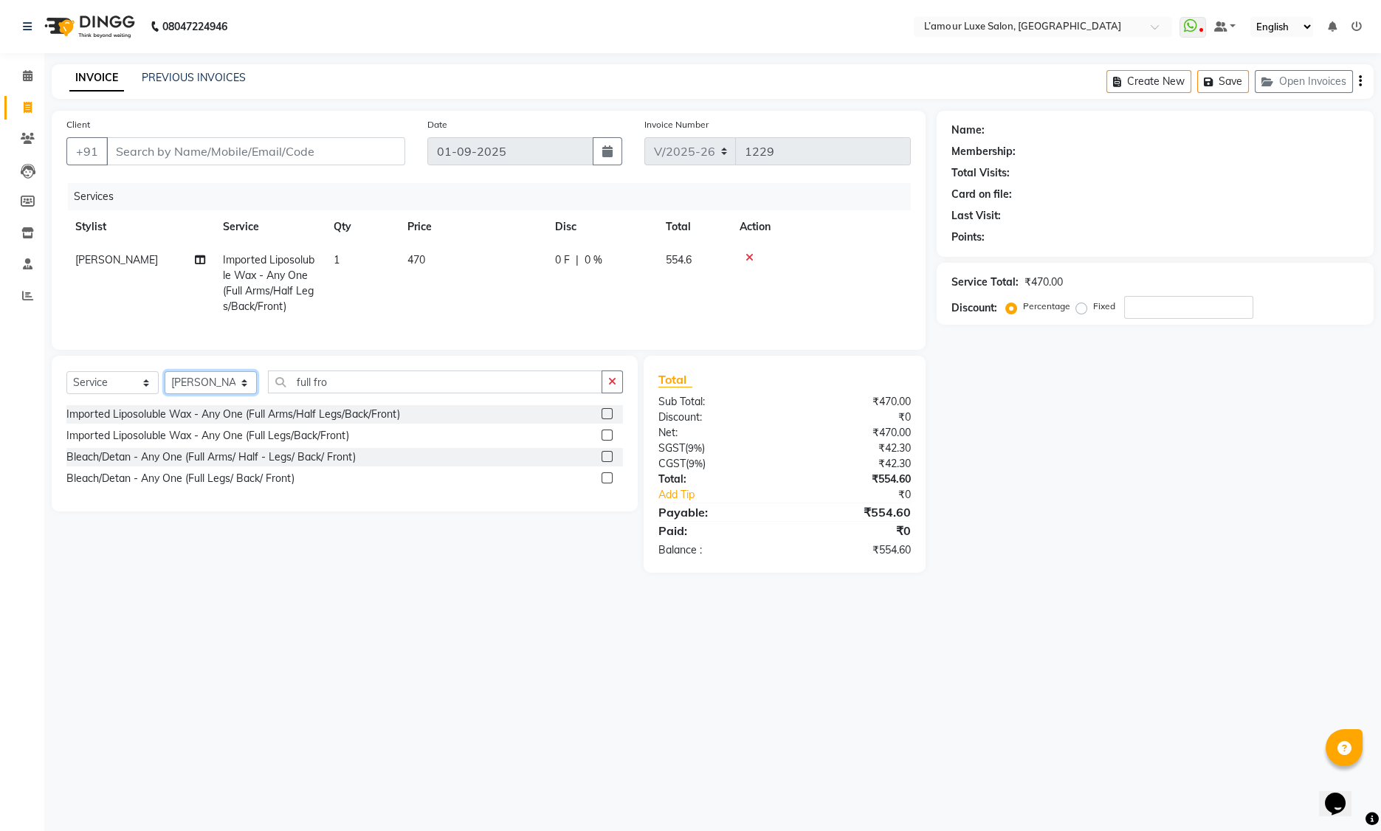
click at [191, 394] on select "Select Stylist Aaminoor [PERSON_NAME] [PERSON_NAME] [PERSON_NAME] [PERSON_NAME]…" at bounding box center [211, 382] width 92 height 23
click at [81, 261] on span "[PERSON_NAME]" at bounding box center [116, 259] width 83 height 13
select select "63033"
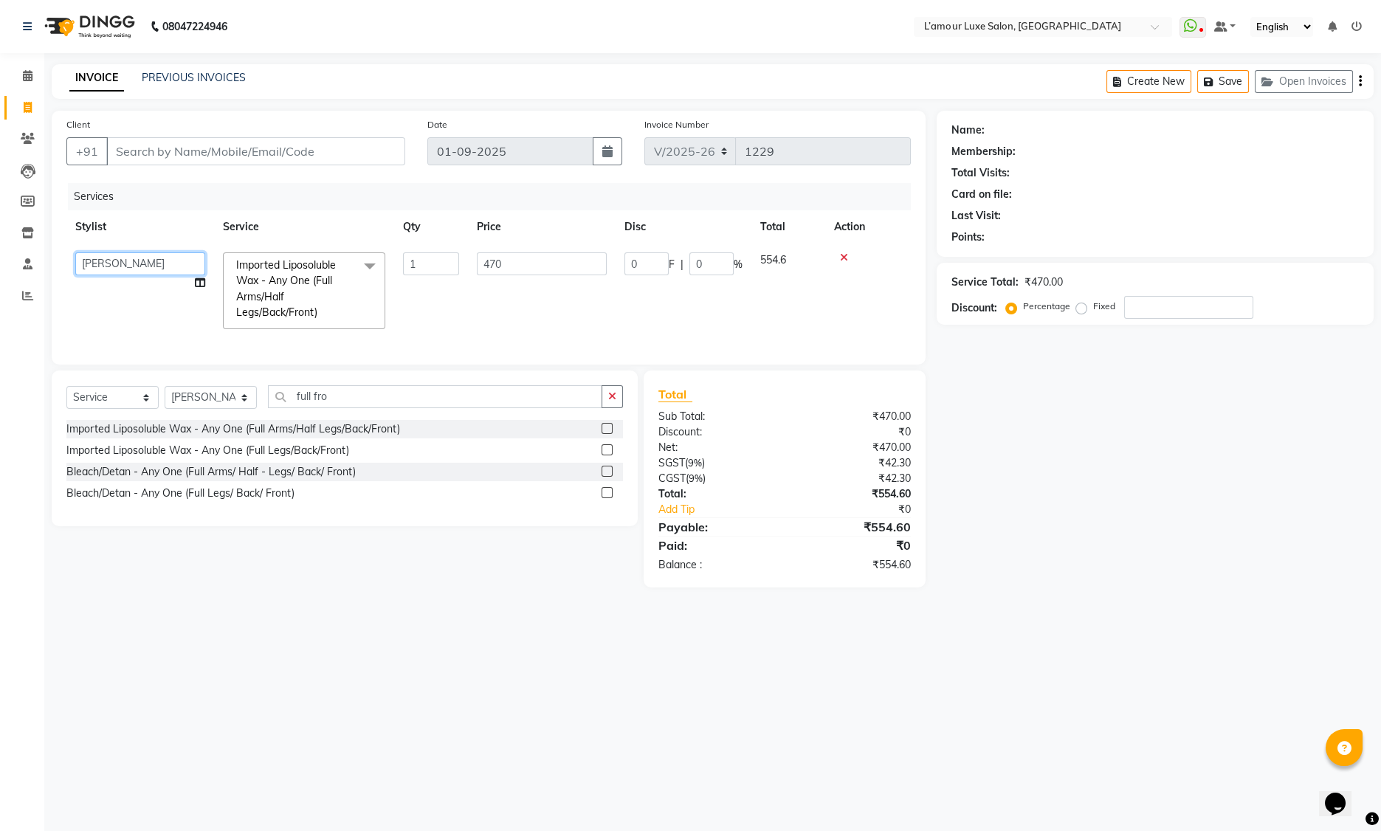
click at [116, 260] on select "Aaminoor [PERSON_NAME] [PERSON_NAME] [PERSON_NAME] [PERSON_NAME] [PERSON_NAME] …" at bounding box center [140, 263] width 130 height 23
select select "62894"
click at [180, 409] on select "Select Stylist Aaminoor [PERSON_NAME] [PERSON_NAME] [PERSON_NAME] [PERSON_NAME]…" at bounding box center [211, 397] width 92 height 23
select select "62894"
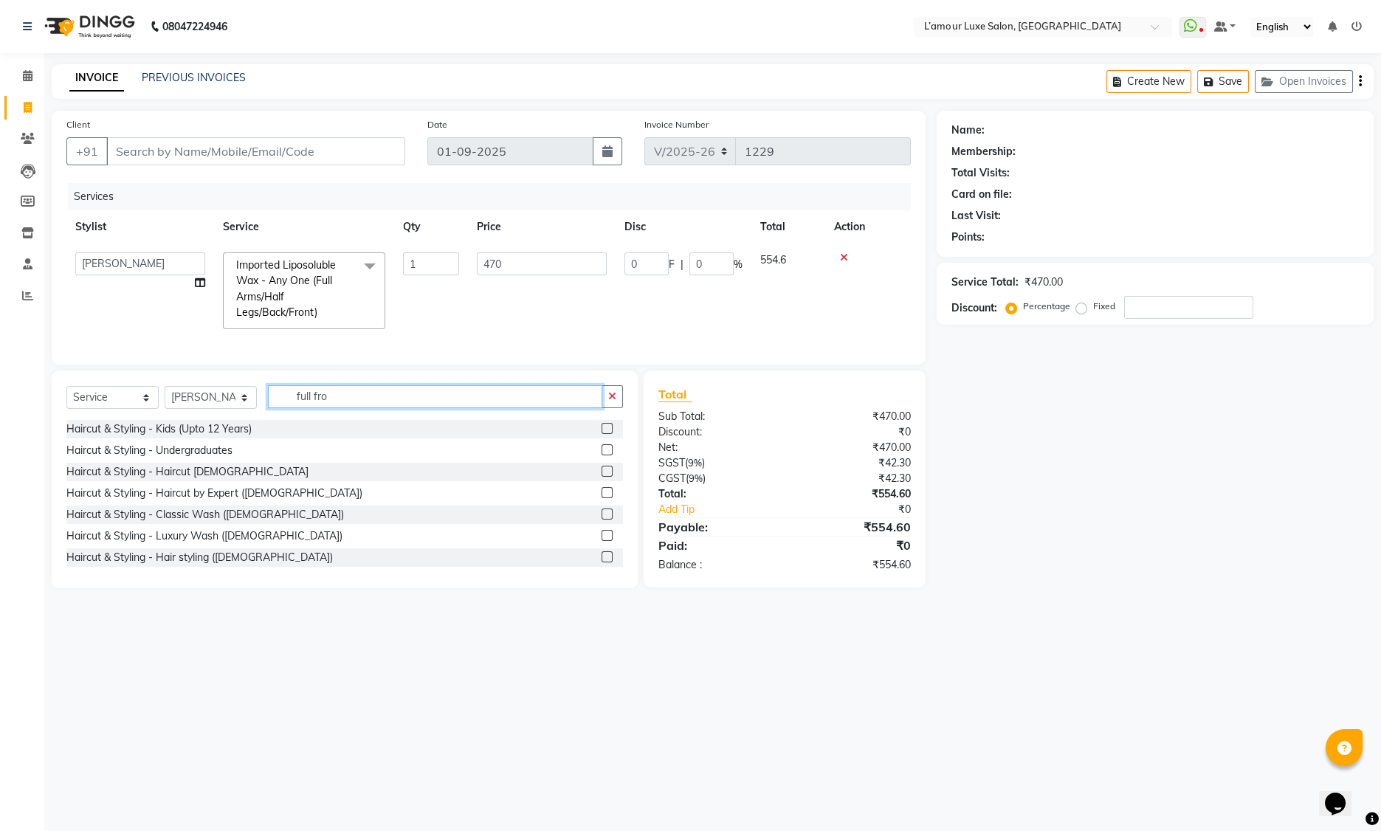
drag, startPoint x: 342, startPoint y: 405, endPoint x: 167, endPoint y: 399, distance: 175.0
click at [167, 399] on div "Select Service Product Membership Package Voucher Prepaid Gift Card Select Styl…" at bounding box center [344, 402] width 557 height 35
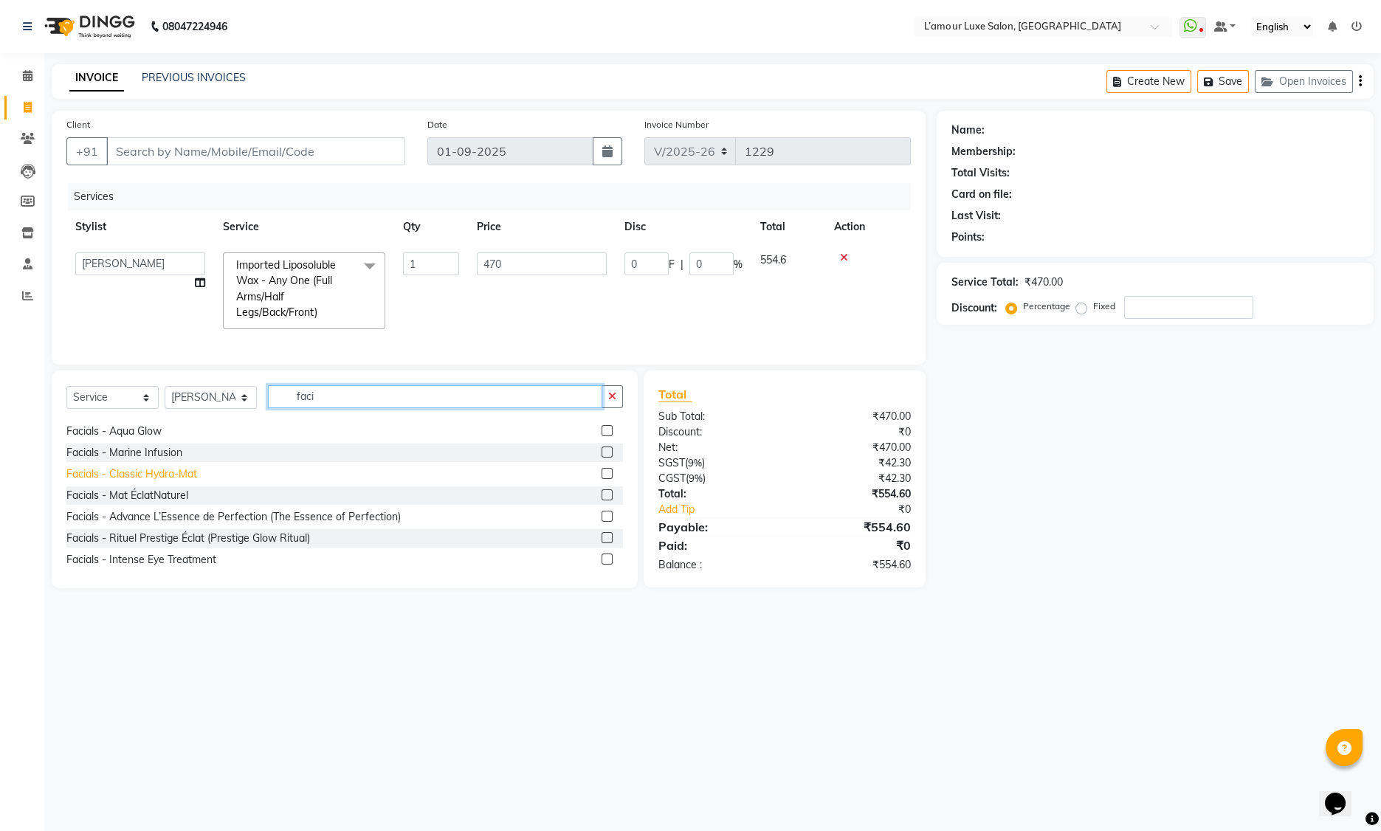
scroll to position [88, 0]
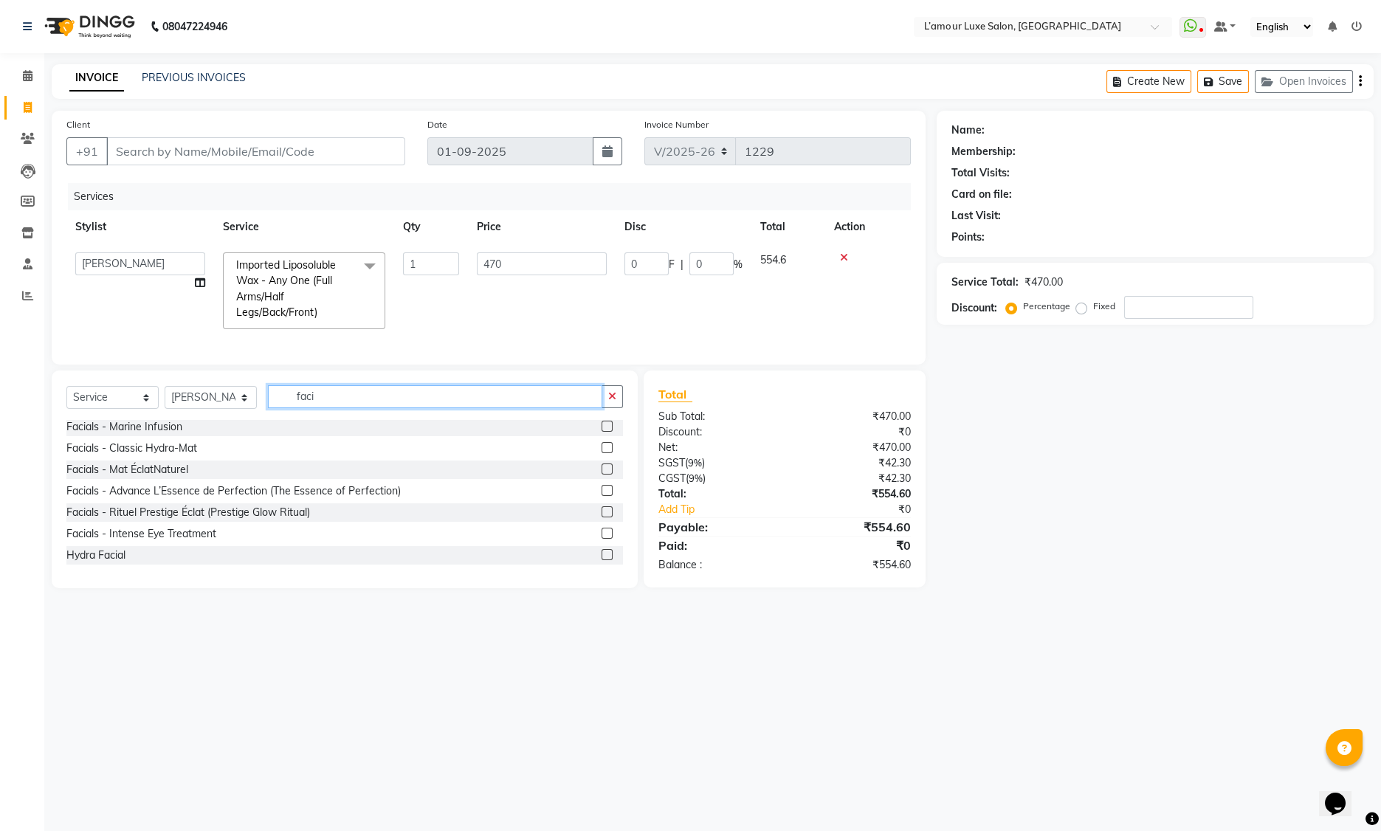
type input "faci"
click at [602, 475] on label at bounding box center [607, 469] width 11 height 11
click at [602, 475] on input "checkbox" at bounding box center [607, 470] width 10 height 10
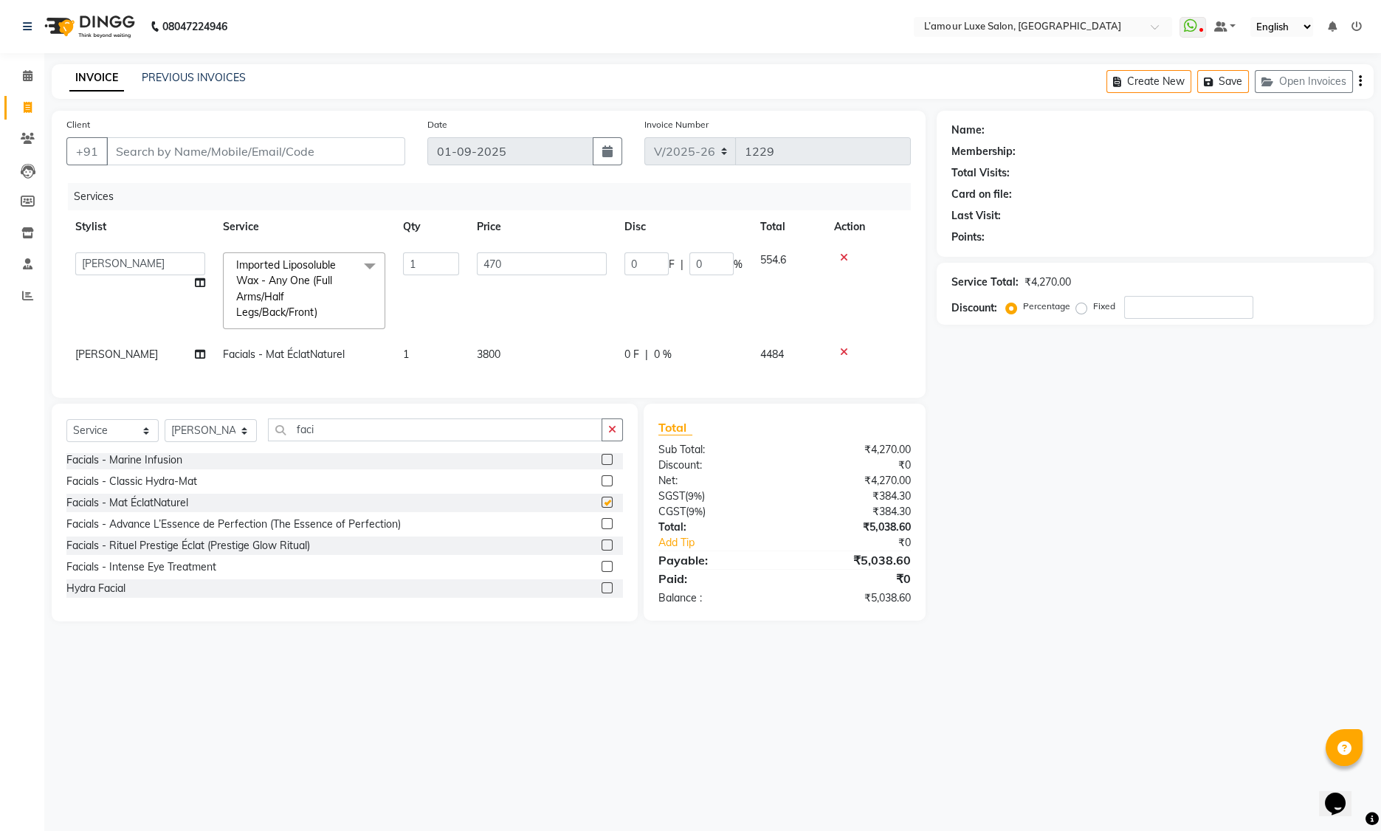
checkbox input "false"
click at [602, 529] on label at bounding box center [607, 523] width 11 height 11
click at [602, 529] on input "checkbox" at bounding box center [607, 525] width 10 height 10
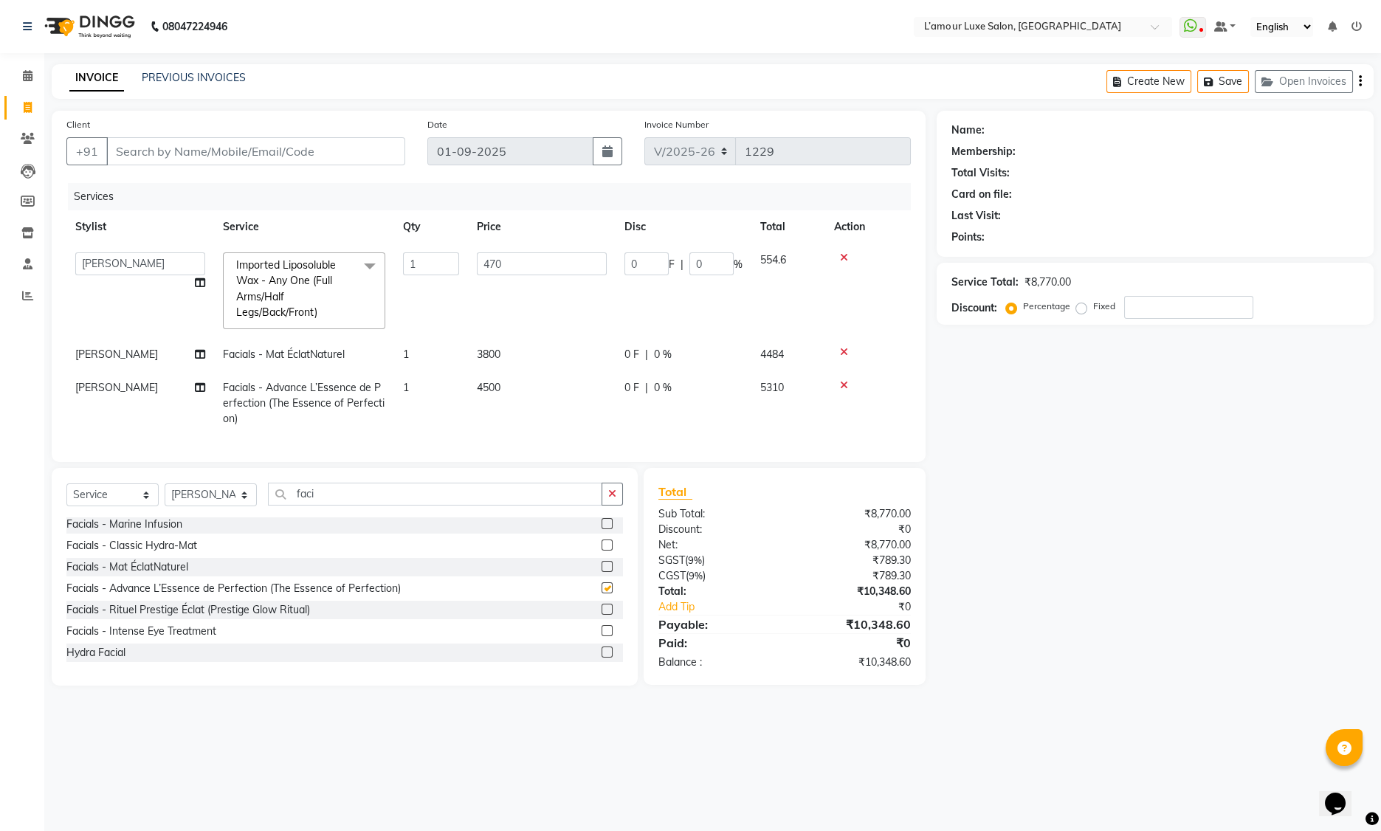
checkbox input "false"
click at [844, 348] on icon at bounding box center [844, 352] width 8 height 10
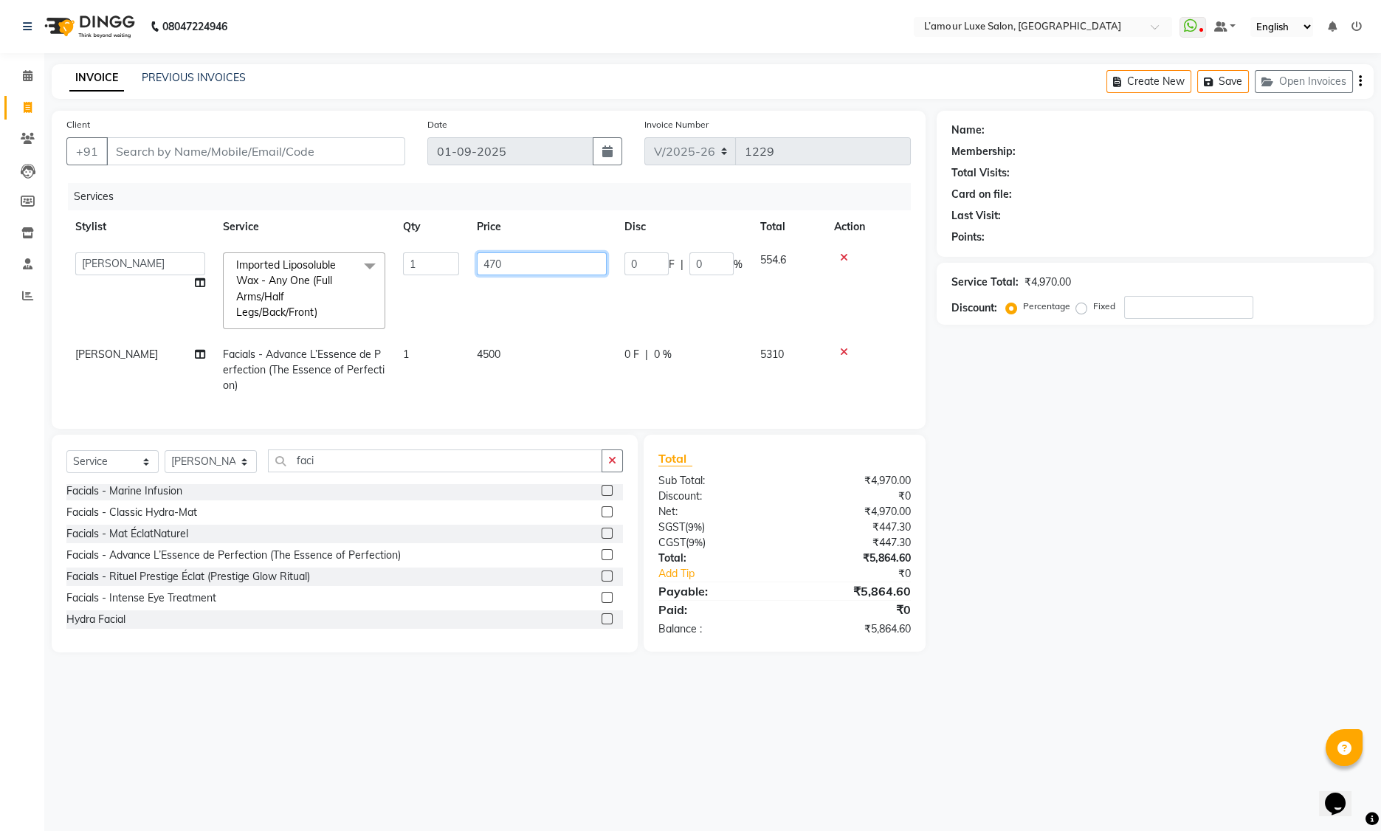
drag, startPoint x: 523, startPoint y: 265, endPoint x: 269, endPoint y: 261, distance: 253.2
click at [269, 261] on tr "Aaminoor [PERSON_NAME] [PERSON_NAME] [PERSON_NAME] [PERSON_NAME] [PERSON_NAME] …" at bounding box center [488, 291] width 844 height 94
type input "611"
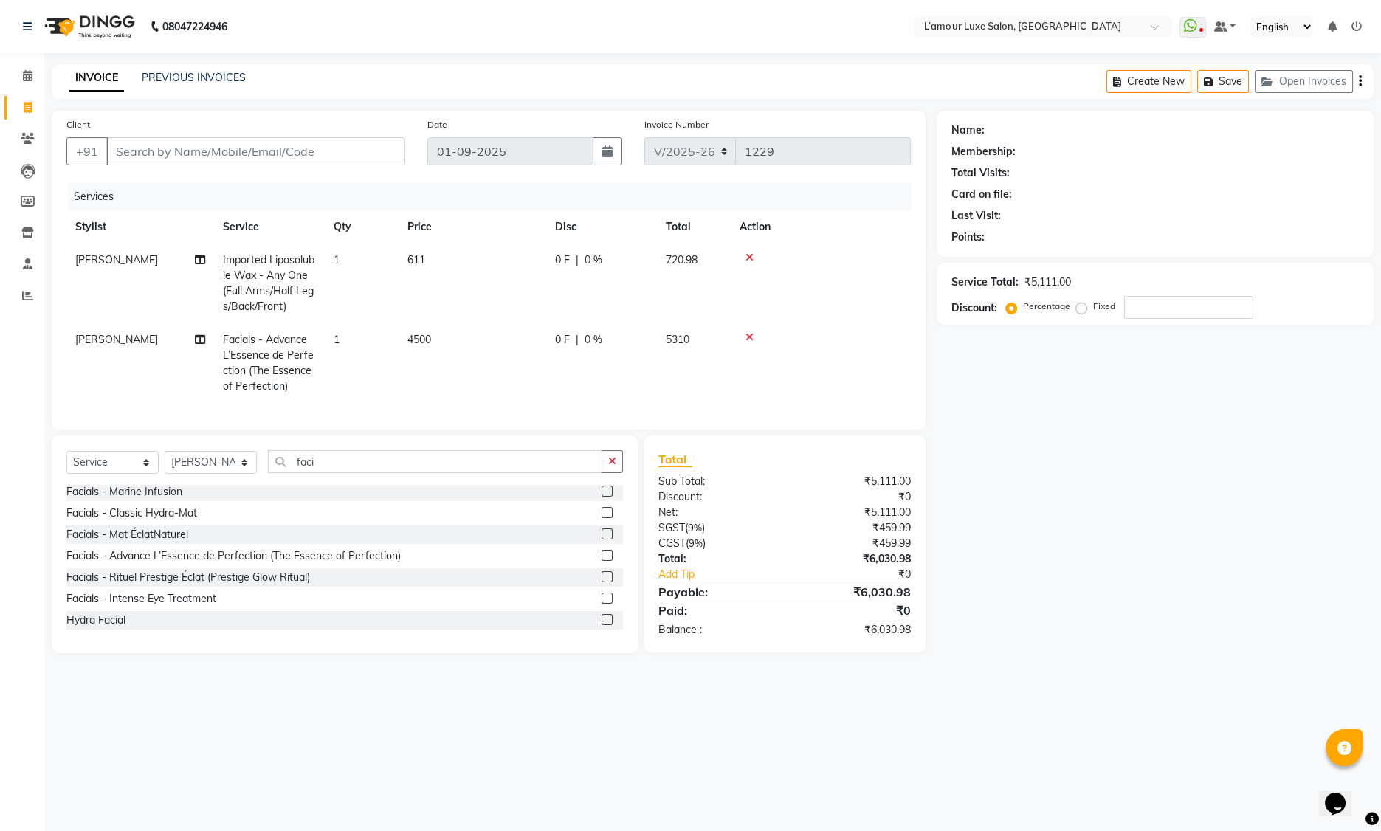
click at [535, 231] on th "Price" at bounding box center [473, 226] width 148 height 33
click at [194, 153] on input "Client" at bounding box center [255, 151] width 299 height 28
drag, startPoint x: 308, startPoint y: 467, endPoint x: 258, endPoint y: 467, distance: 50.2
click at [258, 467] on div "Select Service Product Membership Package Voucher Prepaid Gift Card Select Styl…" at bounding box center [344, 467] width 557 height 35
